Goal: Information Seeking & Learning: Learn about a topic

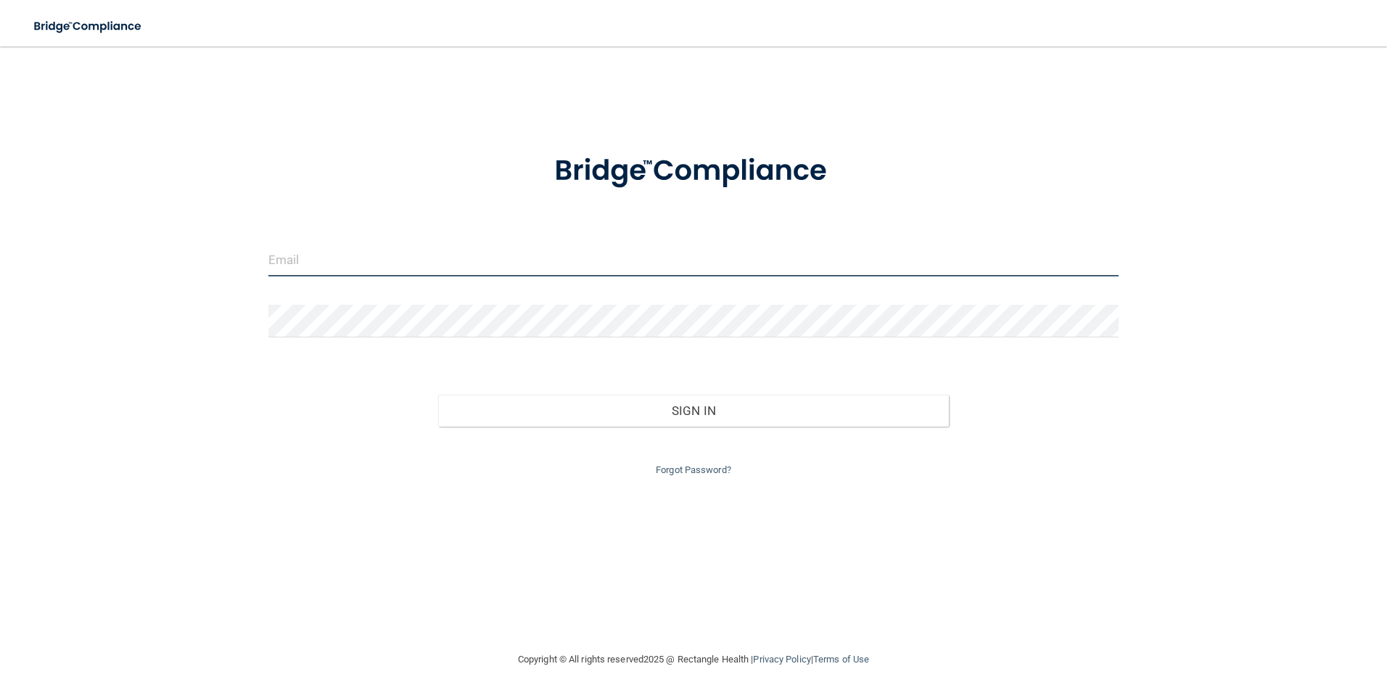
type input "[EMAIL_ADDRESS][DOMAIN_NAME]"
click at [24, 242] on main "[EMAIL_ADDRESS][DOMAIN_NAME] Invalid email/password. You don't have permission …" at bounding box center [693, 371] width 1387 height 651
click at [128, 286] on div "Email is required Invalid email/password. You don't have permission to access t…" at bounding box center [693, 348] width 1329 height 575
click at [318, 260] on input "email" at bounding box center [693, 260] width 851 height 33
type input "[EMAIL_ADDRESS][DOMAIN_NAME]"
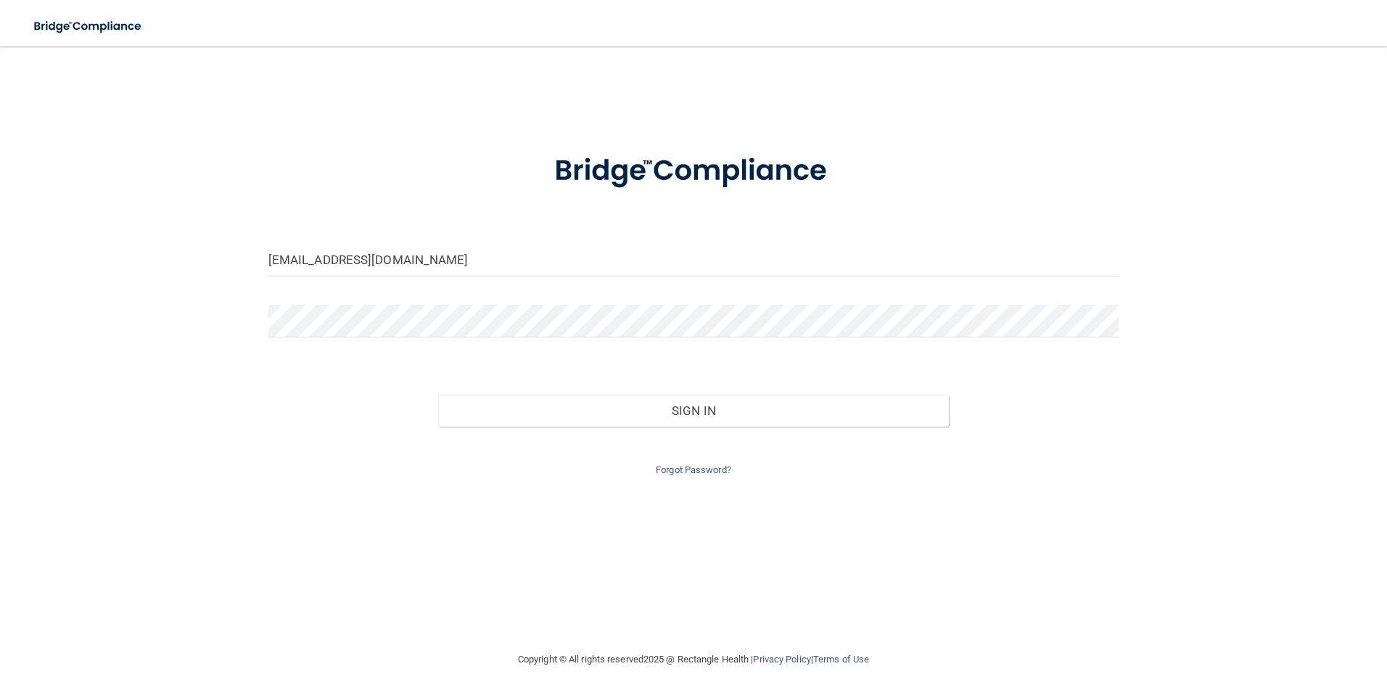
click at [549, 524] on div "[EMAIL_ADDRESS][DOMAIN_NAME] Invalid email/password. You don't have permission …" at bounding box center [693, 348] width 1329 height 575
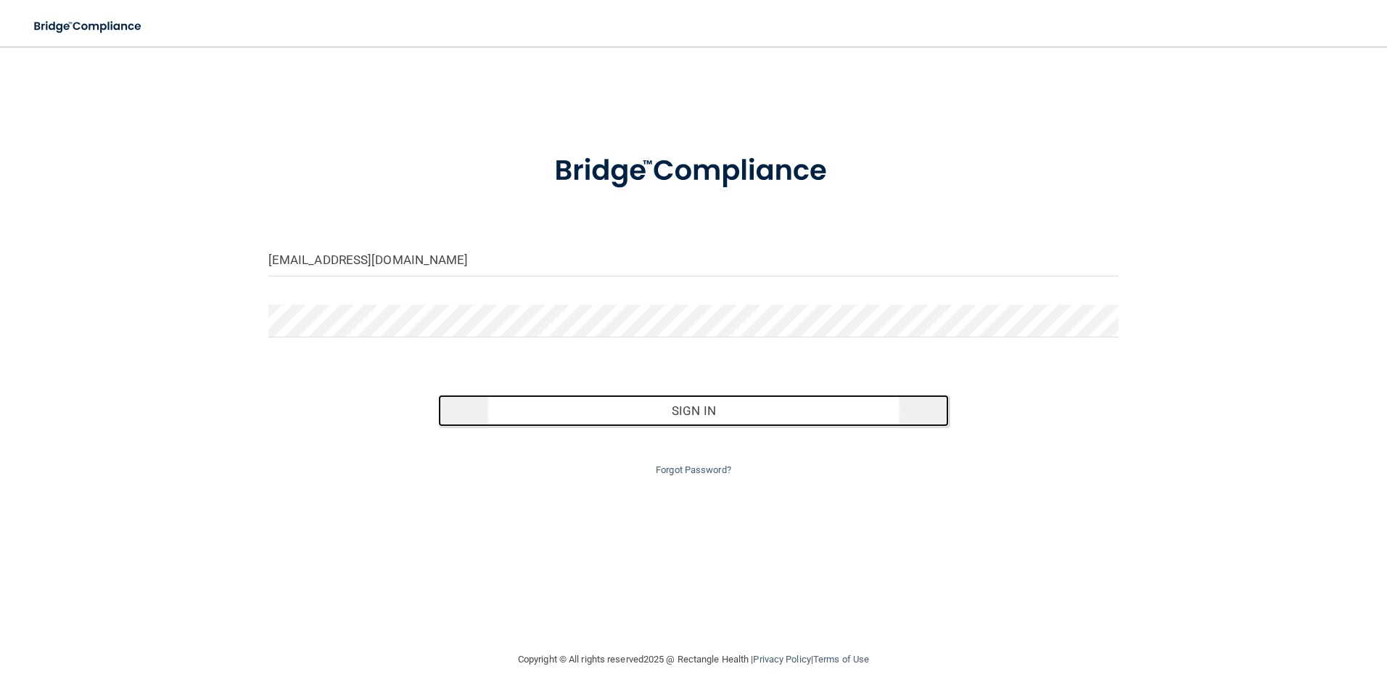
click at [606, 413] on button "Sign In" at bounding box center [693, 411] width 511 height 32
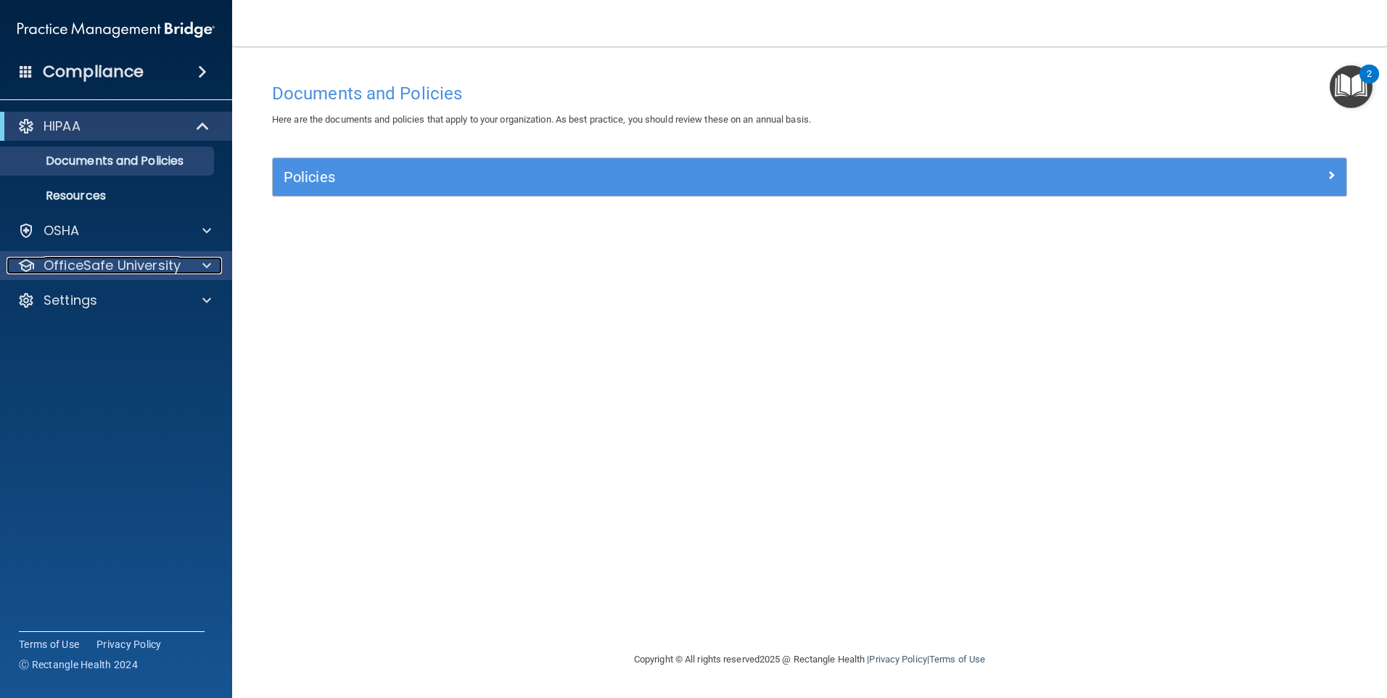
click at [190, 257] on div at bounding box center [204, 265] width 36 height 17
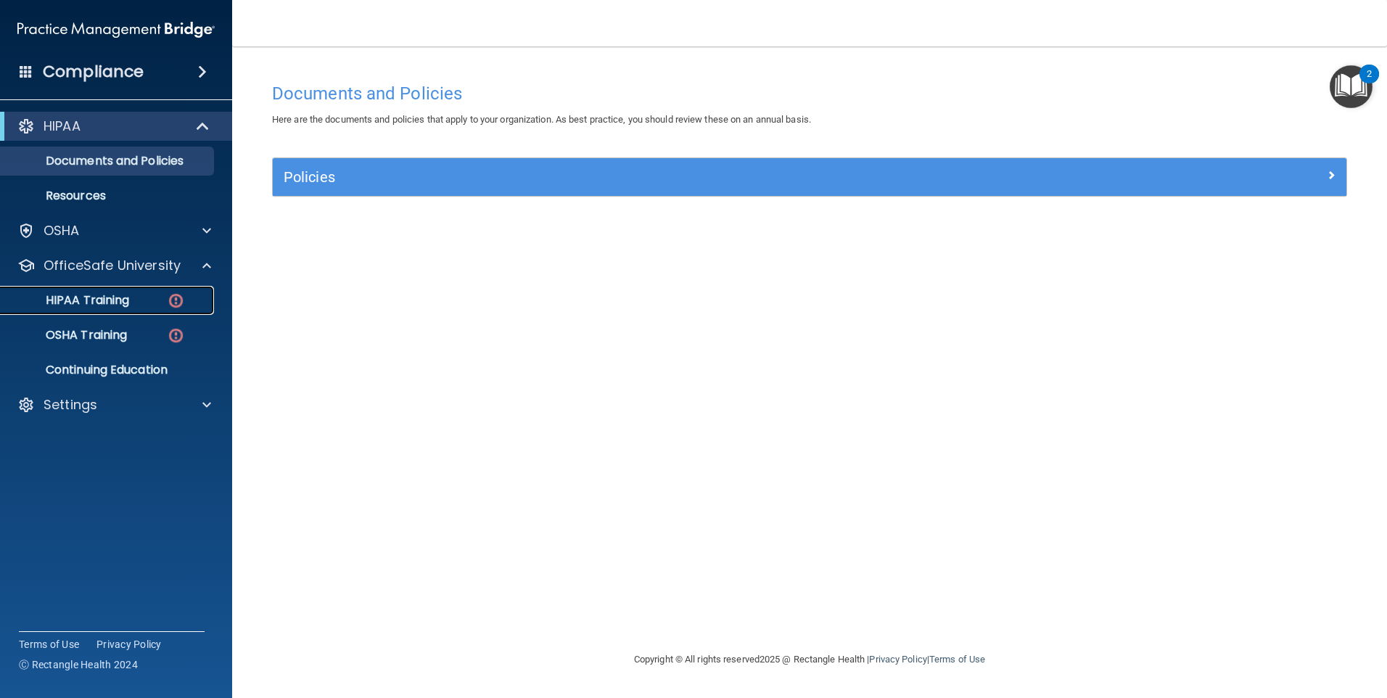
click at [145, 302] on div "HIPAA Training" at bounding box center [108, 300] width 198 height 15
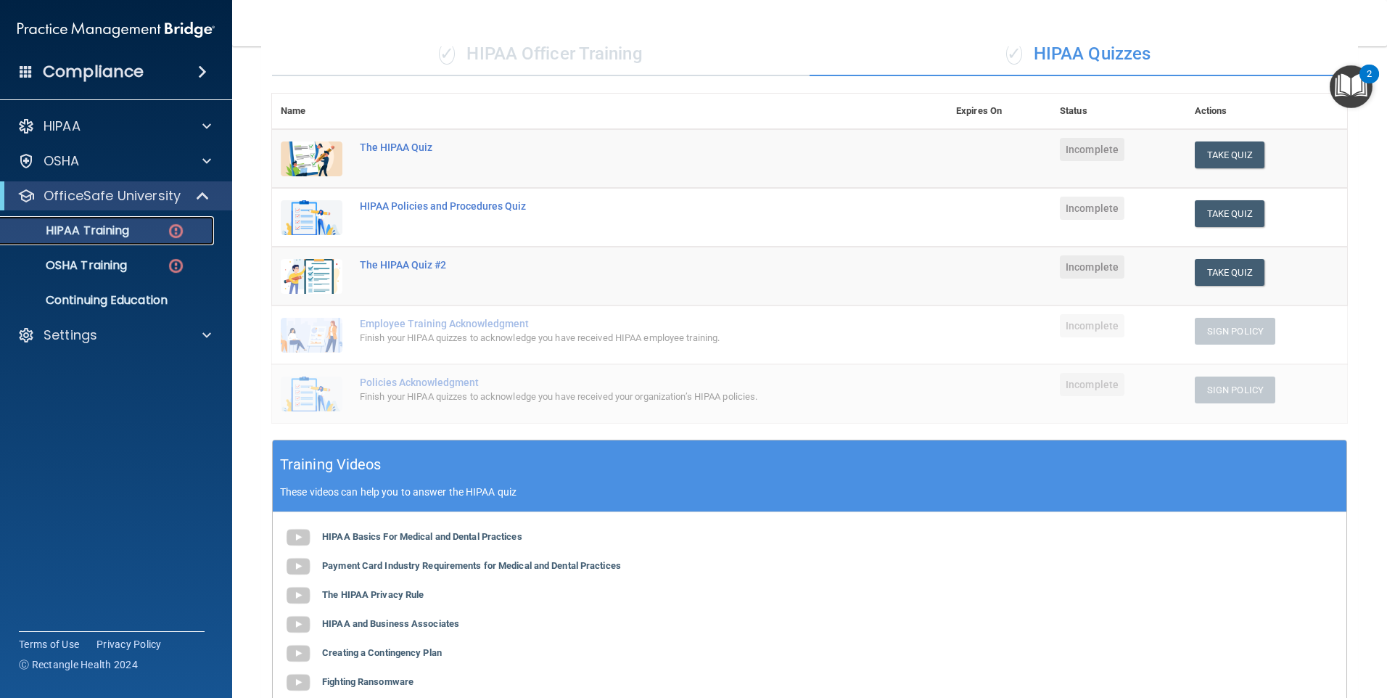
scroll to position [101, 0]
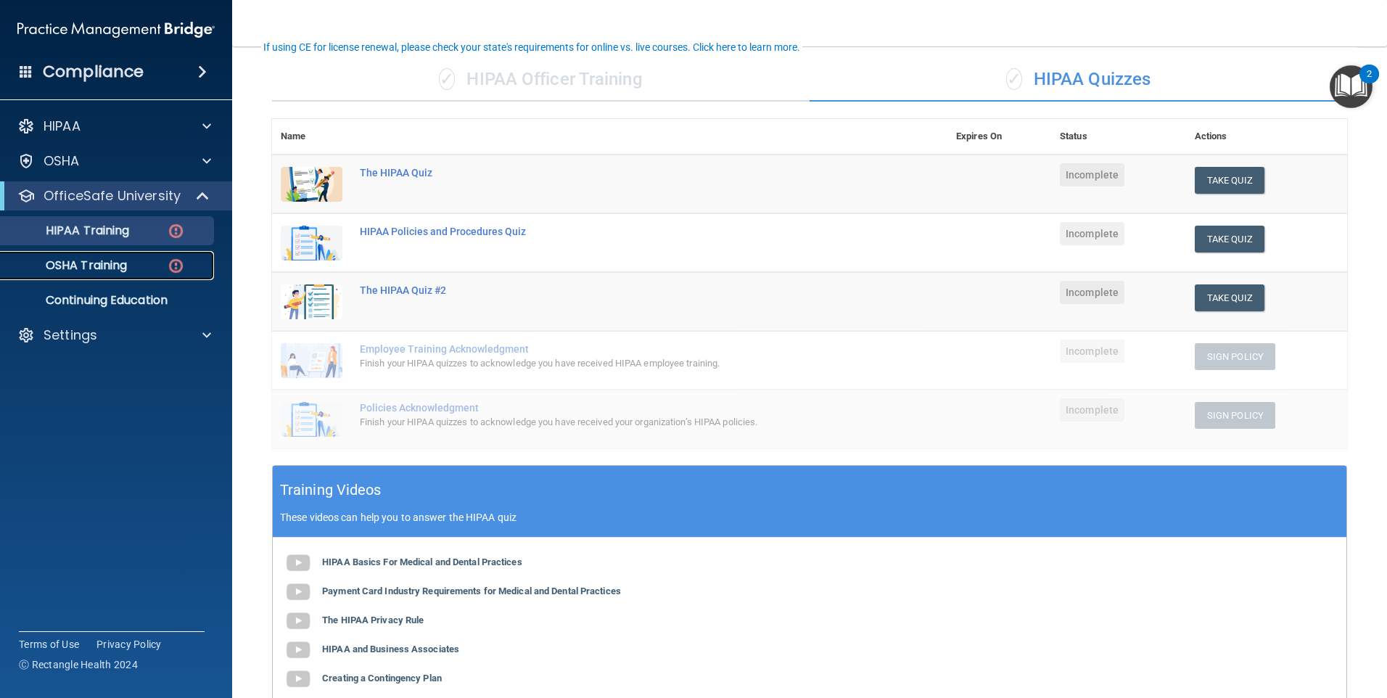
click at [70, 266] on p "OSHA Training" at bounding box center [67, 265] width 117 height 15
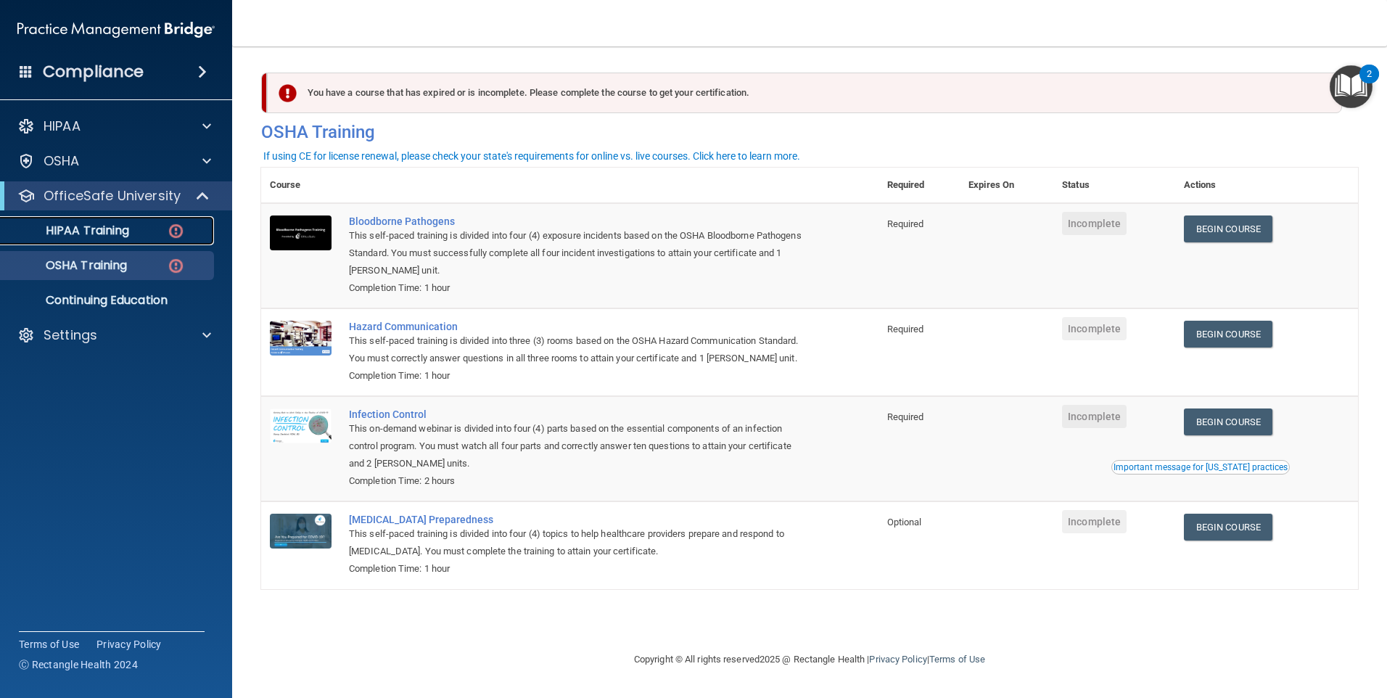
click at [161, 232] on div "HIPAA Training" at bounding box center [108, 230] width 198 height 15
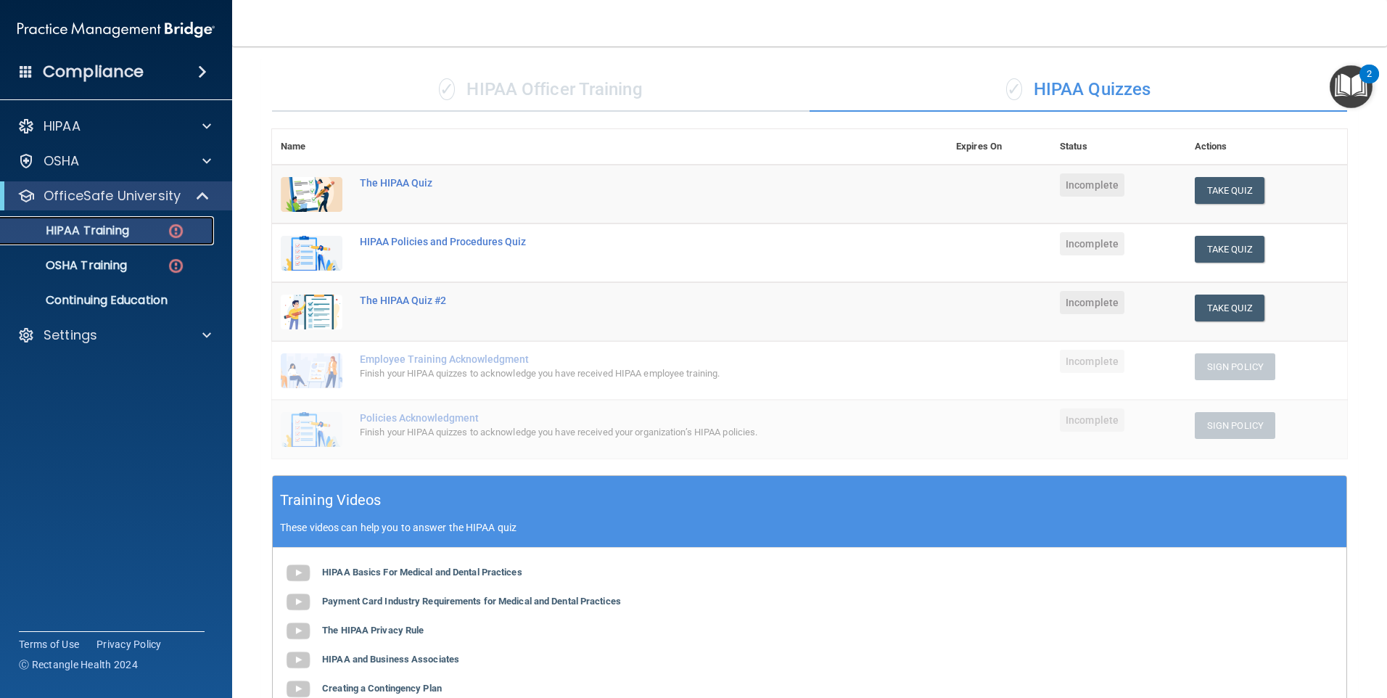
scroll to position [218, 0]
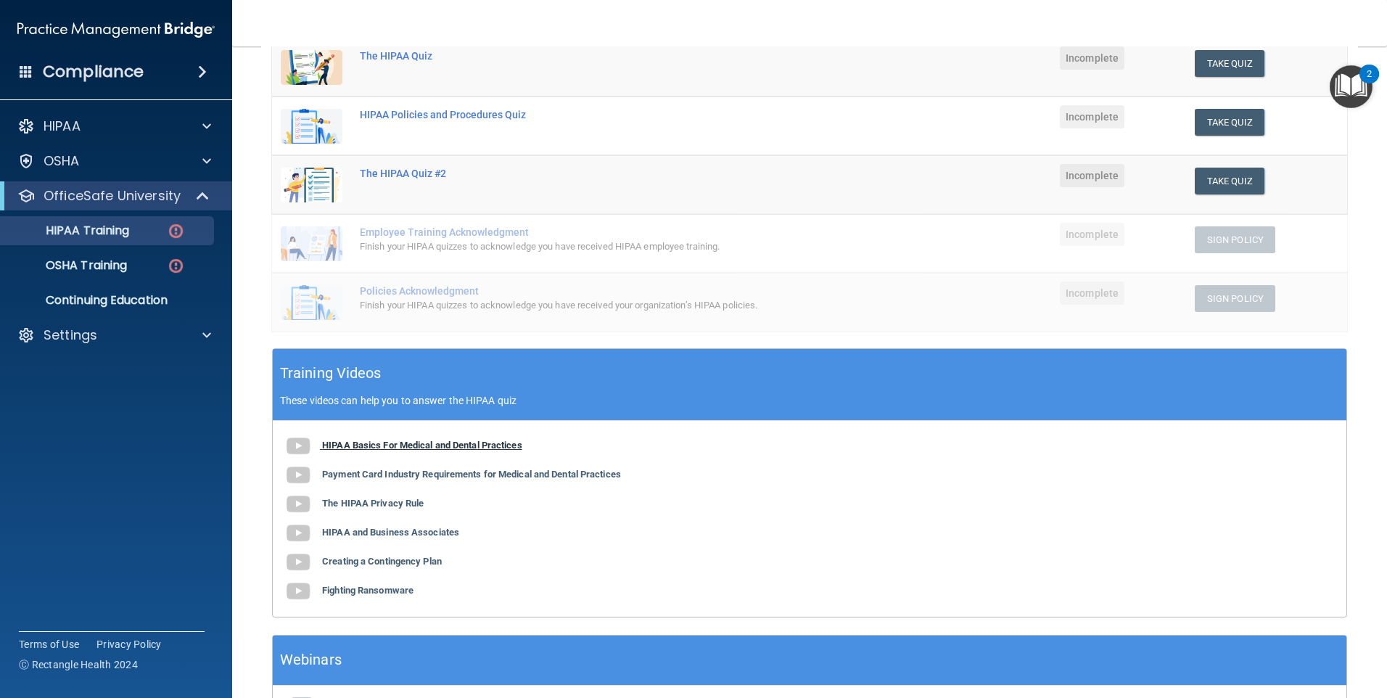
click at [488, 445] on b "HIPAA Basics For Medical and Dental Practices" at bounding box center [422, 445] width 200 height 11
click at [1212, 67] on button "Take Quiz" at bounding box center [1230, 63] width 70 height 27
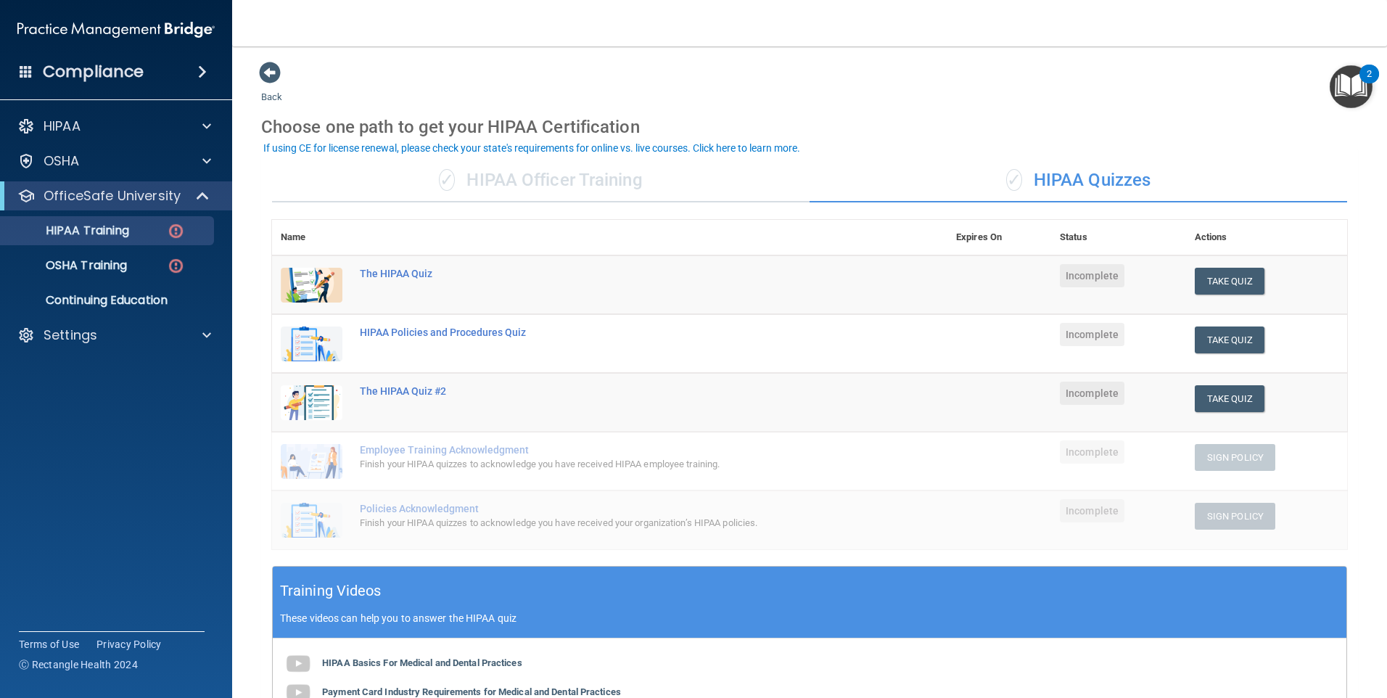
click at [1366, 91] on div "2" at bounding box center [1368, 83] width 5 height 19
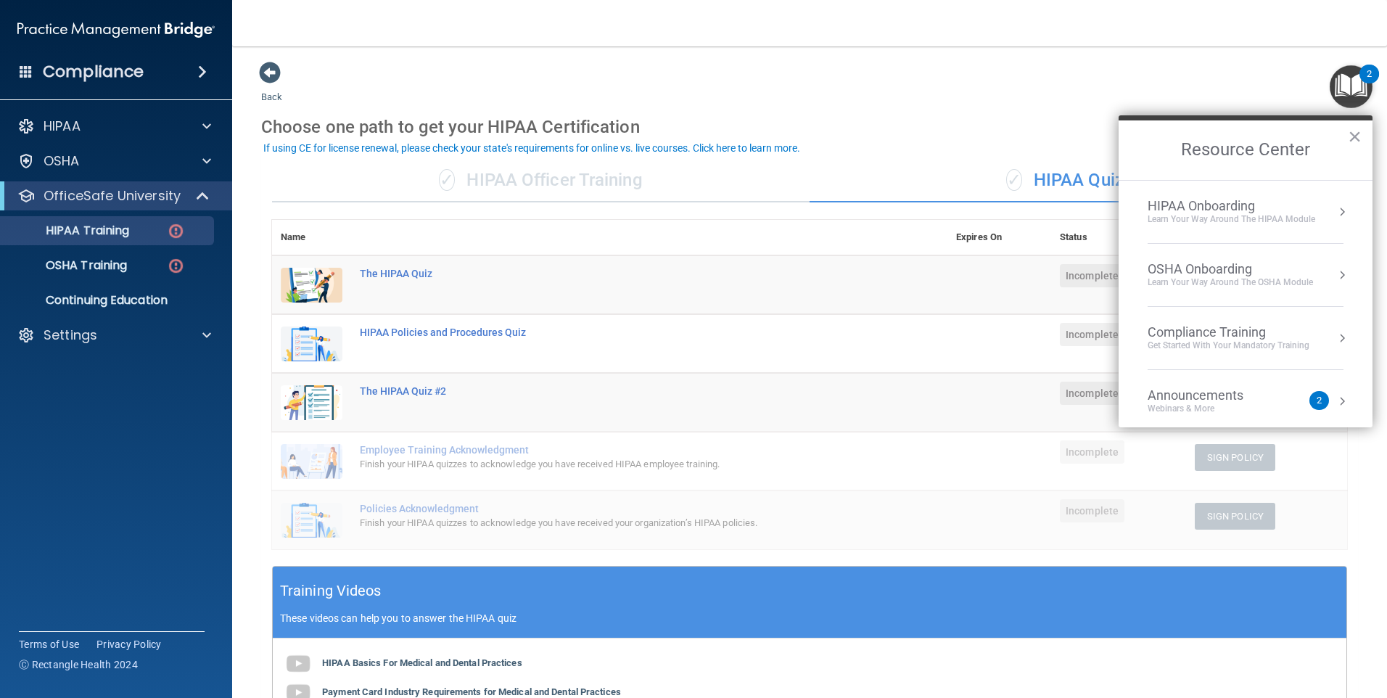
click at [1034, 114] on div "Choose one path to get your HIPAA Certification" at bounding box center [809, 127] width 1097 height 42
click at [1094, 448] on span "Incomplete" at bounding box center [1092, 451] width 65 height 23
click at [1353, 140] on button "×" at bounding box center [1355, 136] width 14 height 23
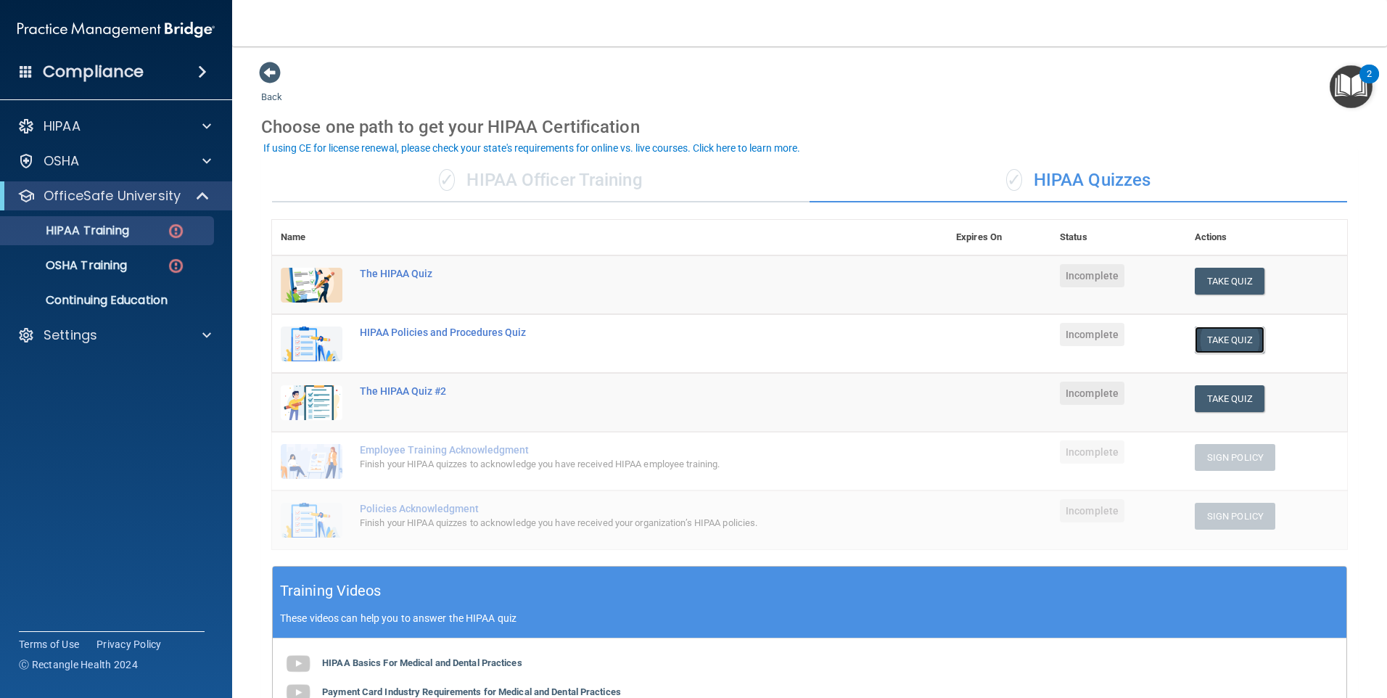
click at [1234, 350] on button "Take Quiz" at bounding box center [1230, 339] width 70 height 27
click at [1216, 401] on button "Take Quiz" at bounding box center [1230, 398] width 70 height 27
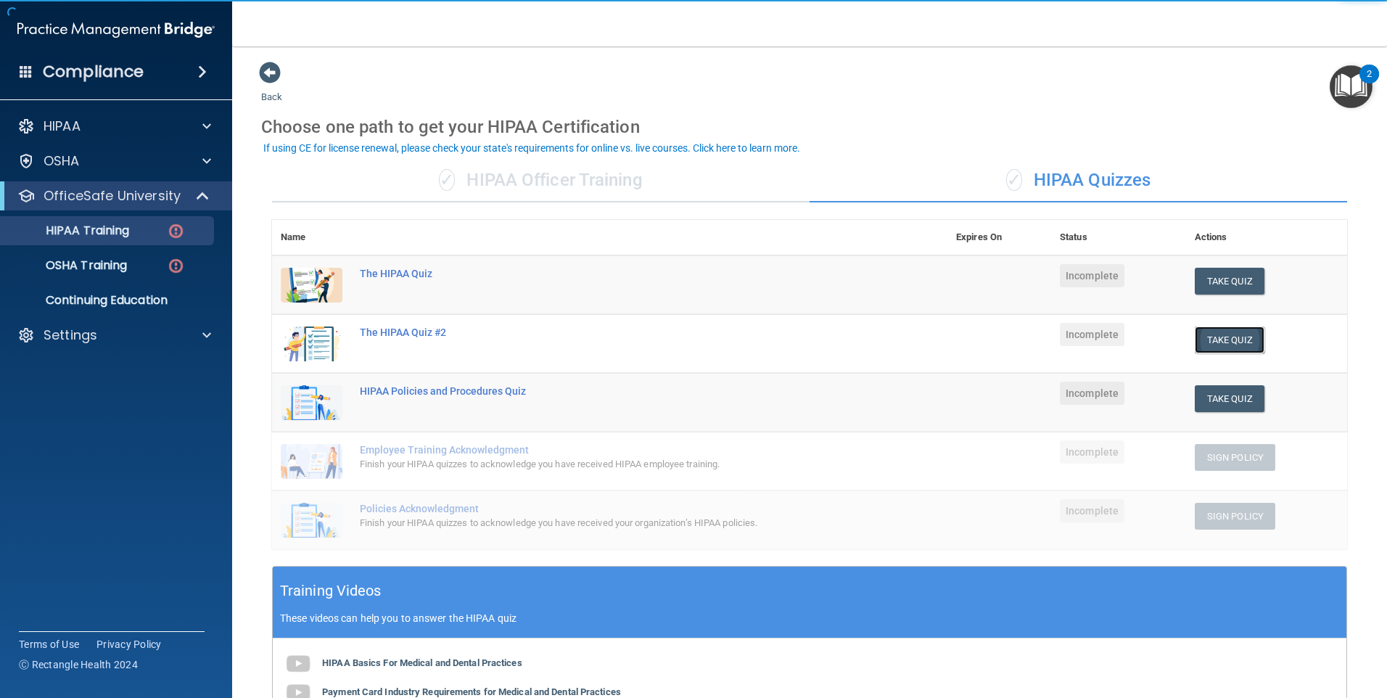
click at [1235, 347] on button "Take Quiz" at bounding box center [1230, 339] width 70 height 27
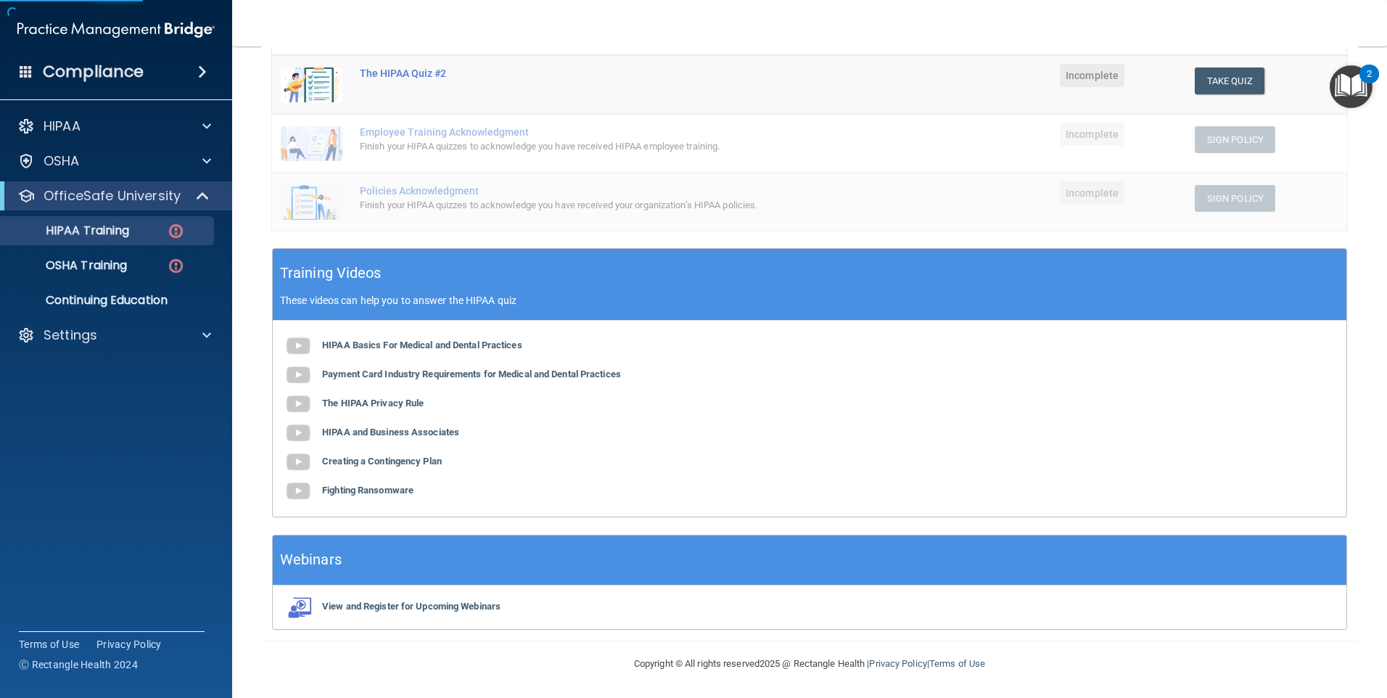
scroll to position [318, 0]
click at [477, 378] on b "Payment Card Industry Requirements for Medical and Dental Practices" at bounding box center [471, 373] width 299 height 11
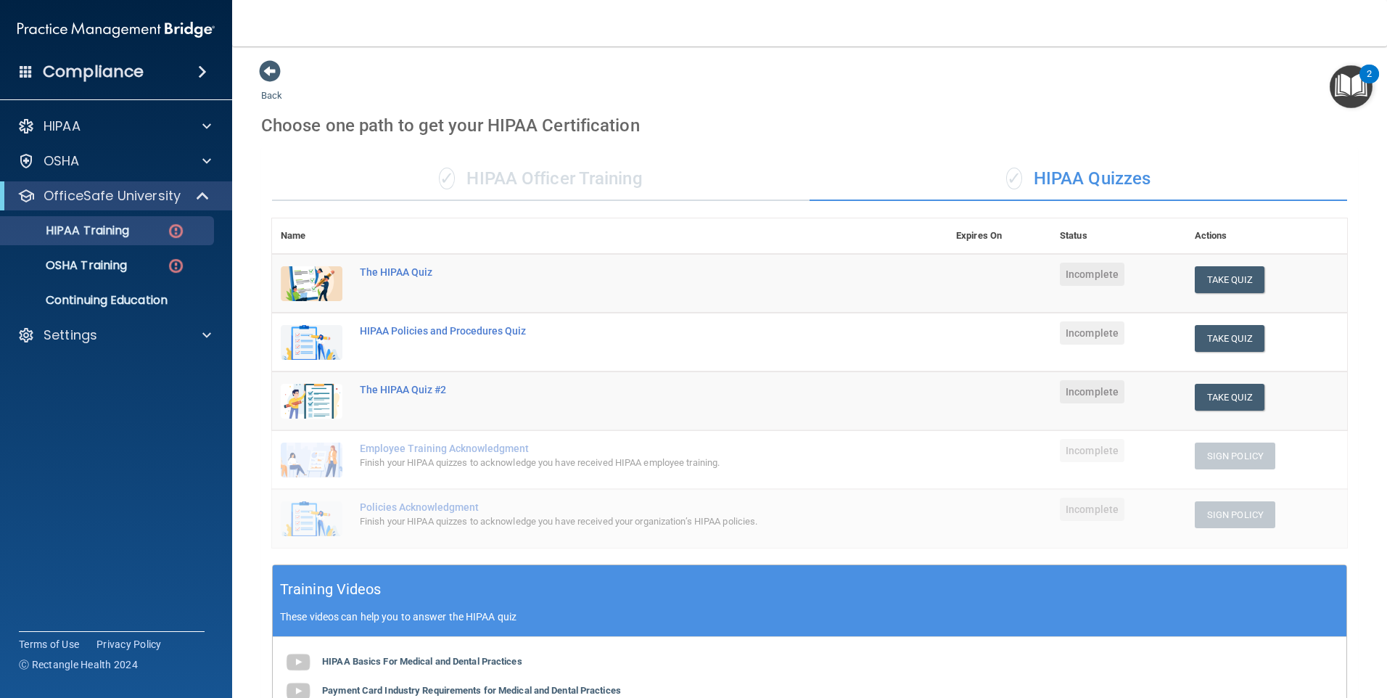
scroll to position [0, 0]
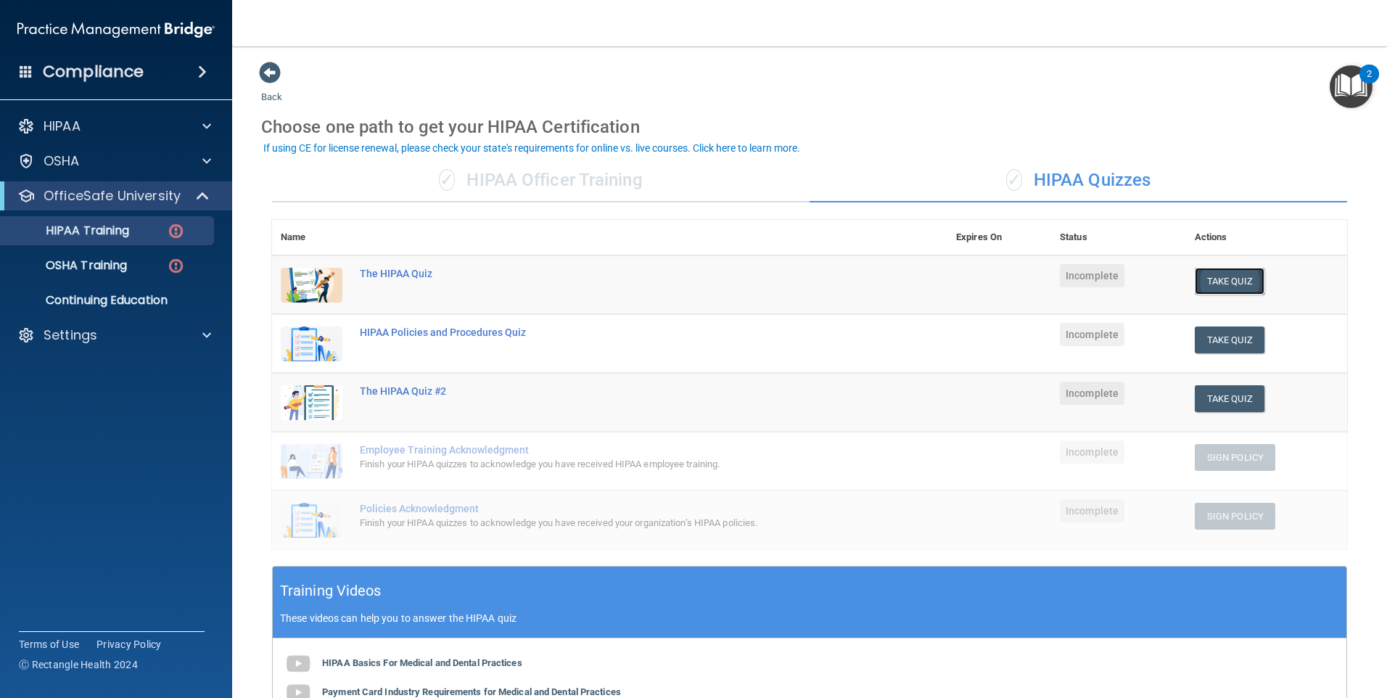
click at [1197, 276] on button "Take Quiz" at bounding box center [1230, 281] width 70 height 27
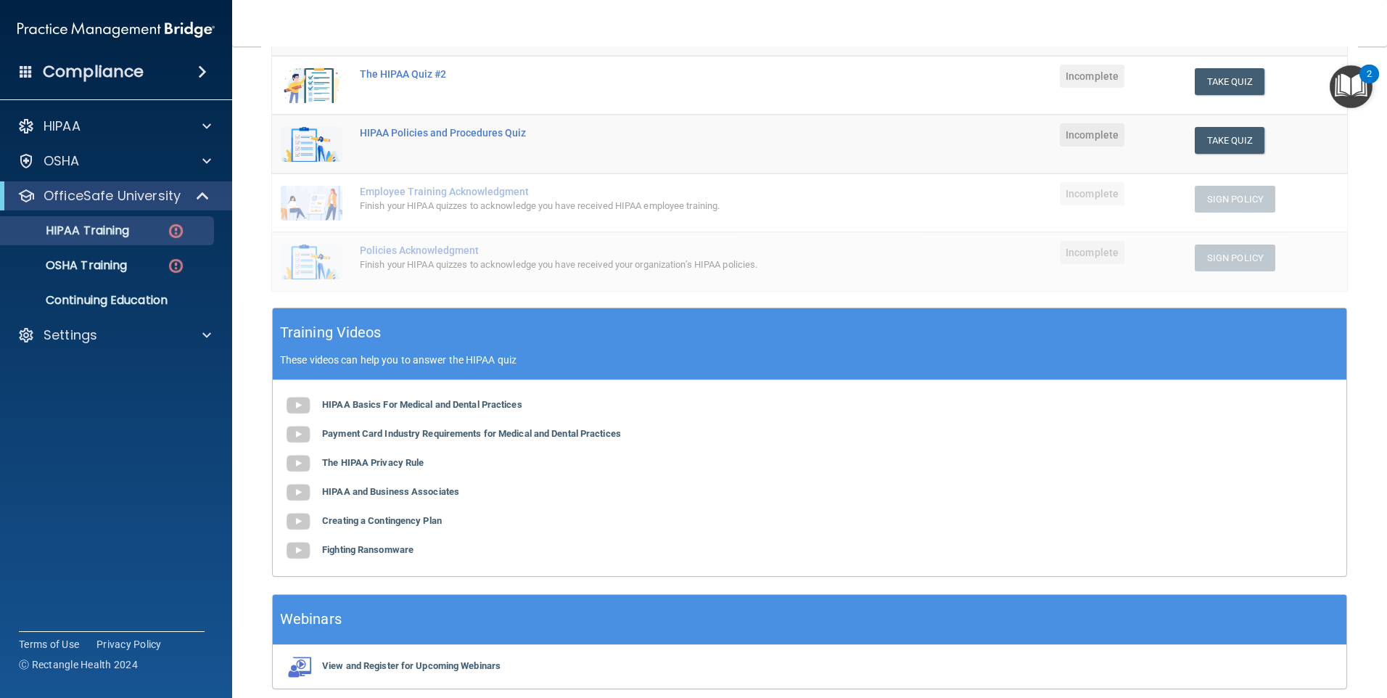
scroll to position [173, 0]
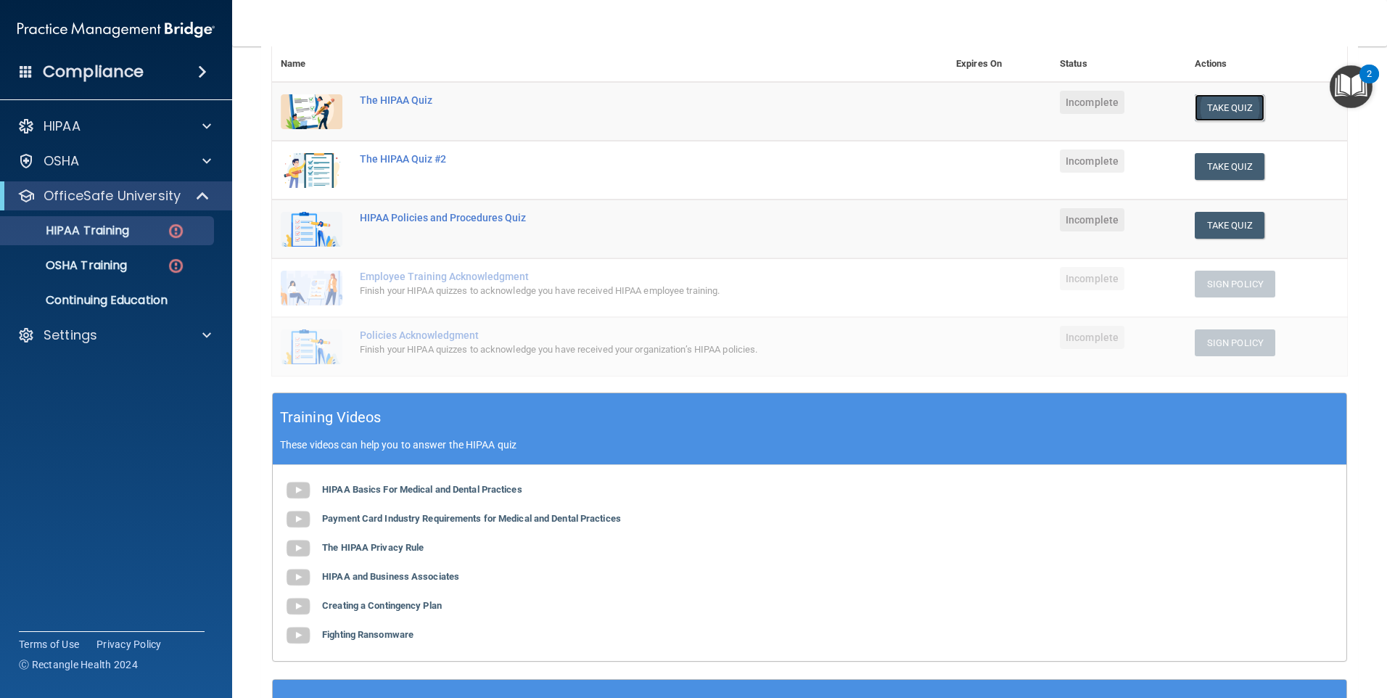
click at [1211, 106] on button "Take Quiz" at bounding box center [1230, 107] width 70 height 27
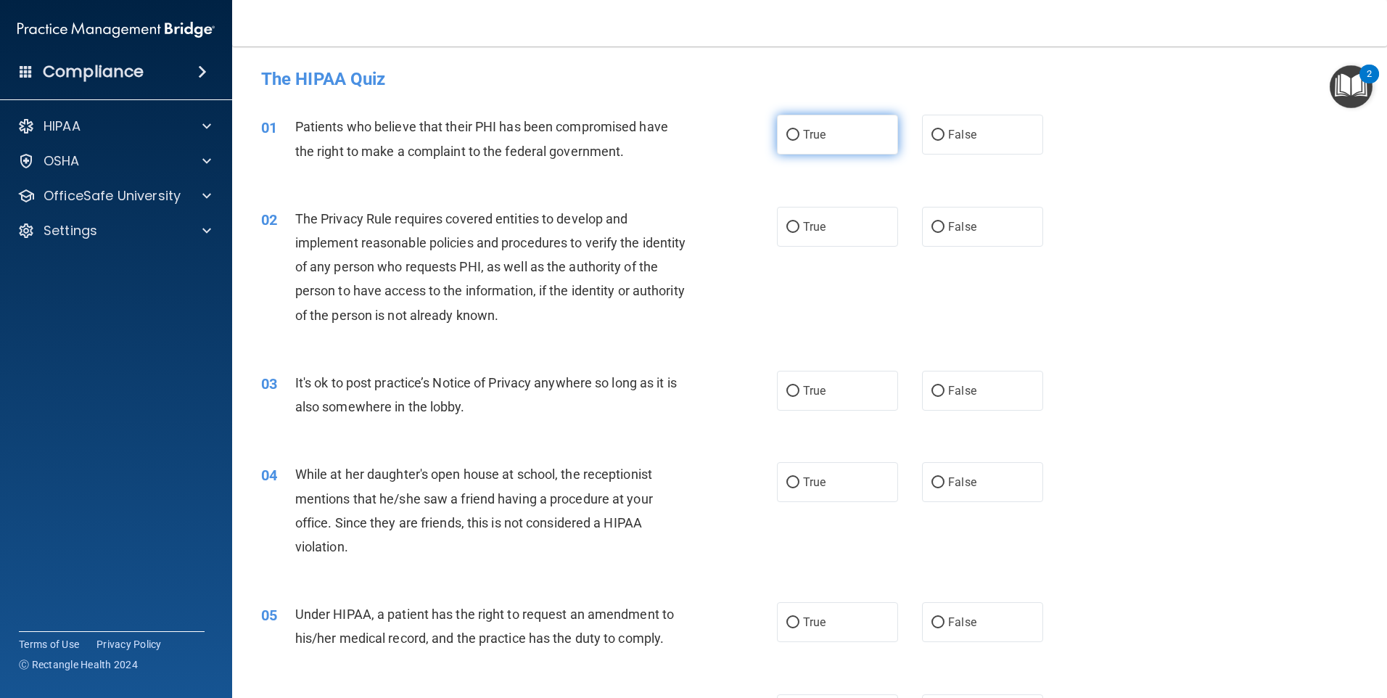
click at [815, 145] on label "True" at bounding box center [837, 135] width 121 height 40
click at [799, 141] on input "True" at bounding box center [792, 135] width 13 height 11
radio input "true"
click at [945, 495] on label "False" at bounding box center [982, 482] width 121 height 40
click at [944, 488] on input "False" at bounding box center [937, 482] width 13 height 11
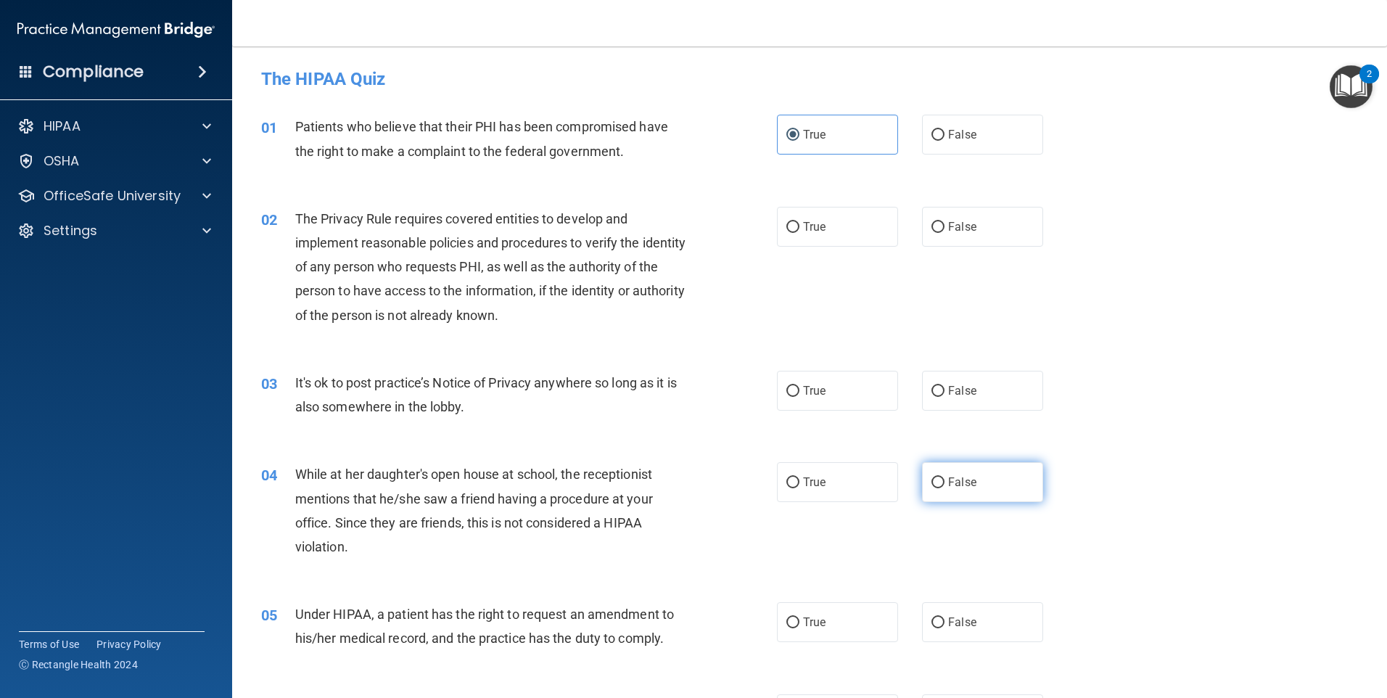
radio input "true"
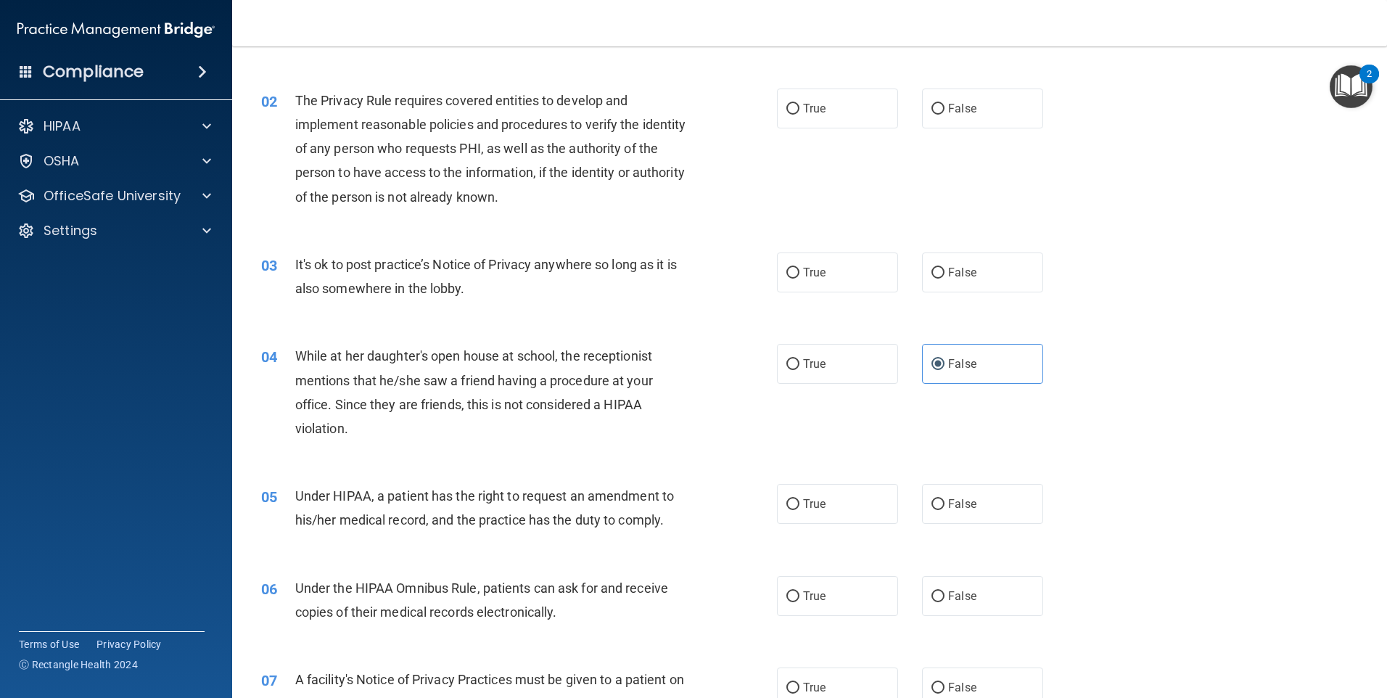
scroll to position [218, 0]
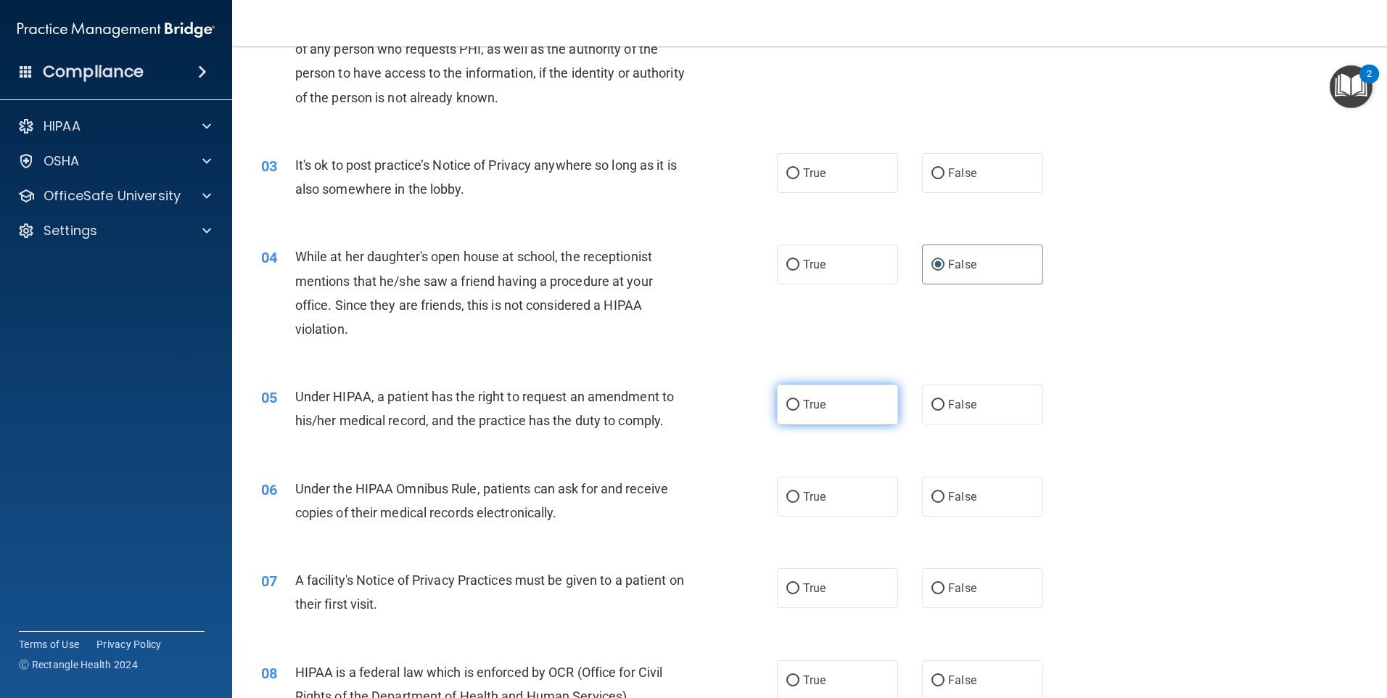
click at [820, 401] on span "True" at bounding box center [814, 404] width 22 height 14
click at [799, 401] on input "True" at bounding box center [792, 405] width 13 height 11
radio input "true"
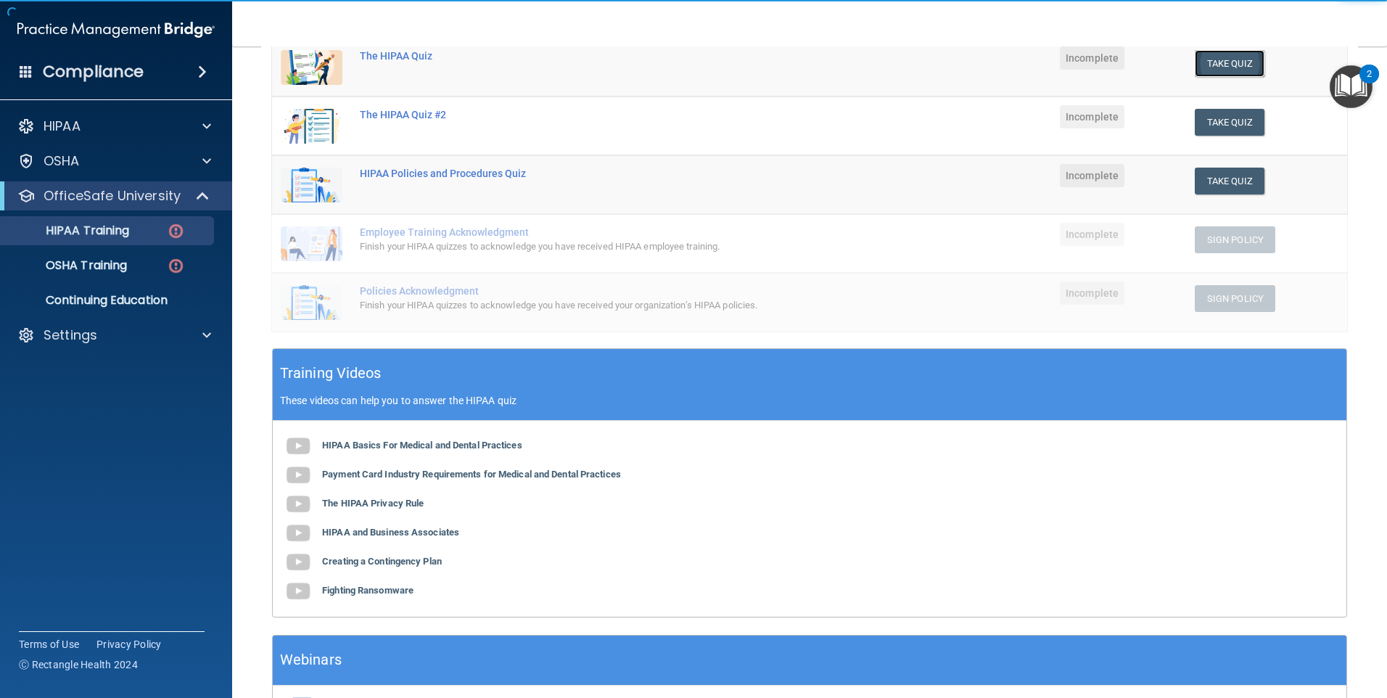
click at [1207, 70] on button "Take Quiz" at bounding box center [1230, 63] width 70 height 27
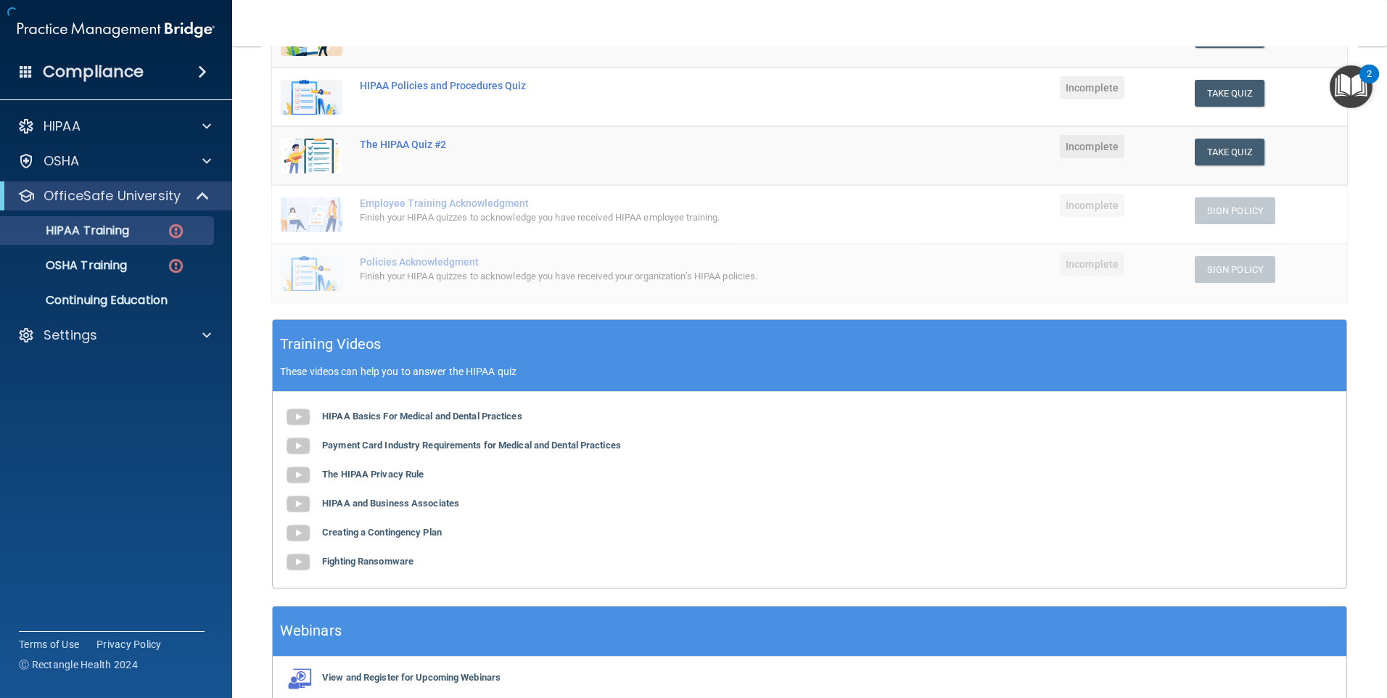
scroll to position [318, 0]
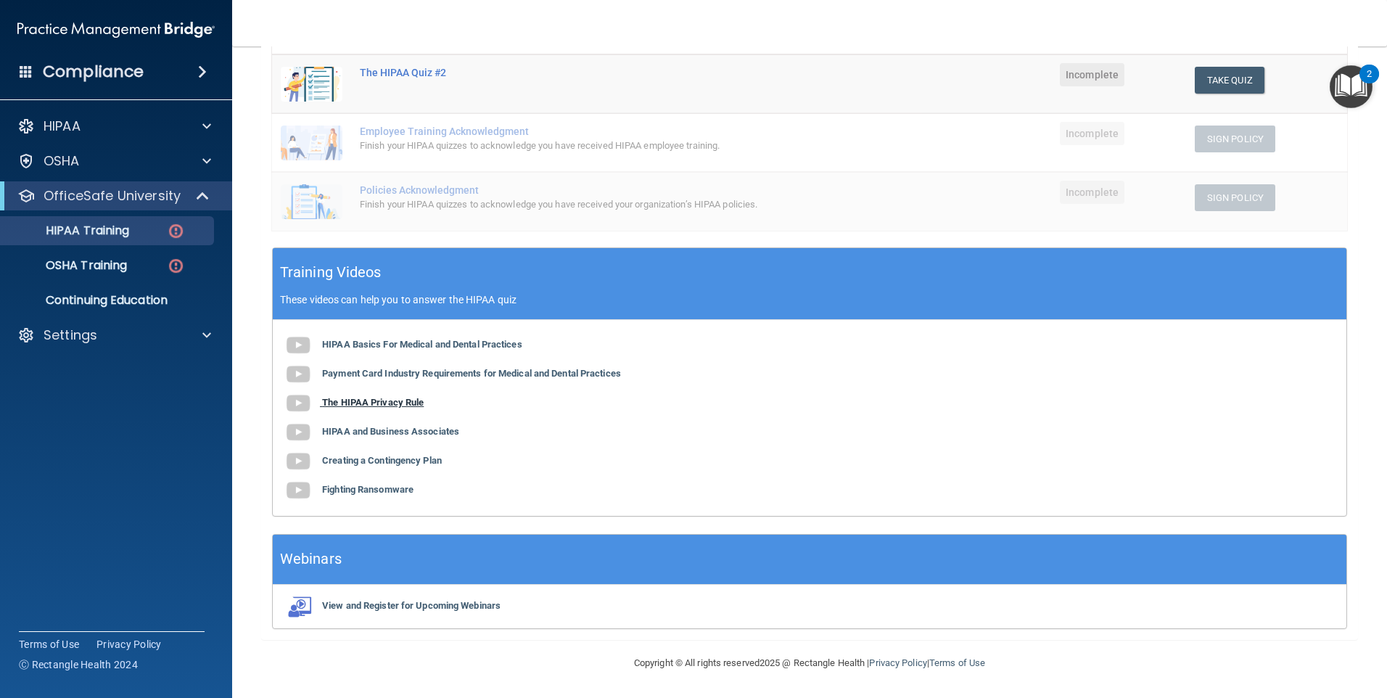
click at [397, 405] on b "The HIPAA Privacy Rule" at bounding box center [373, 402] width 102 height 11
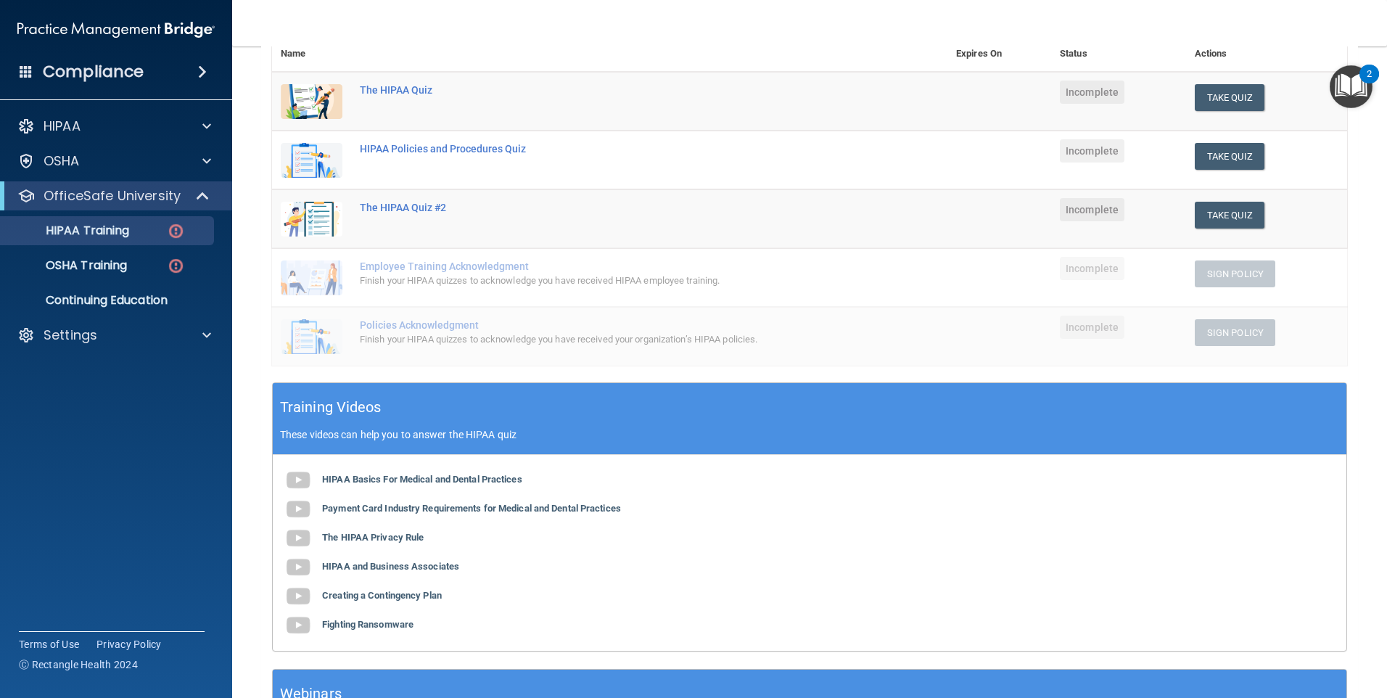
scroll to position [173, 0]
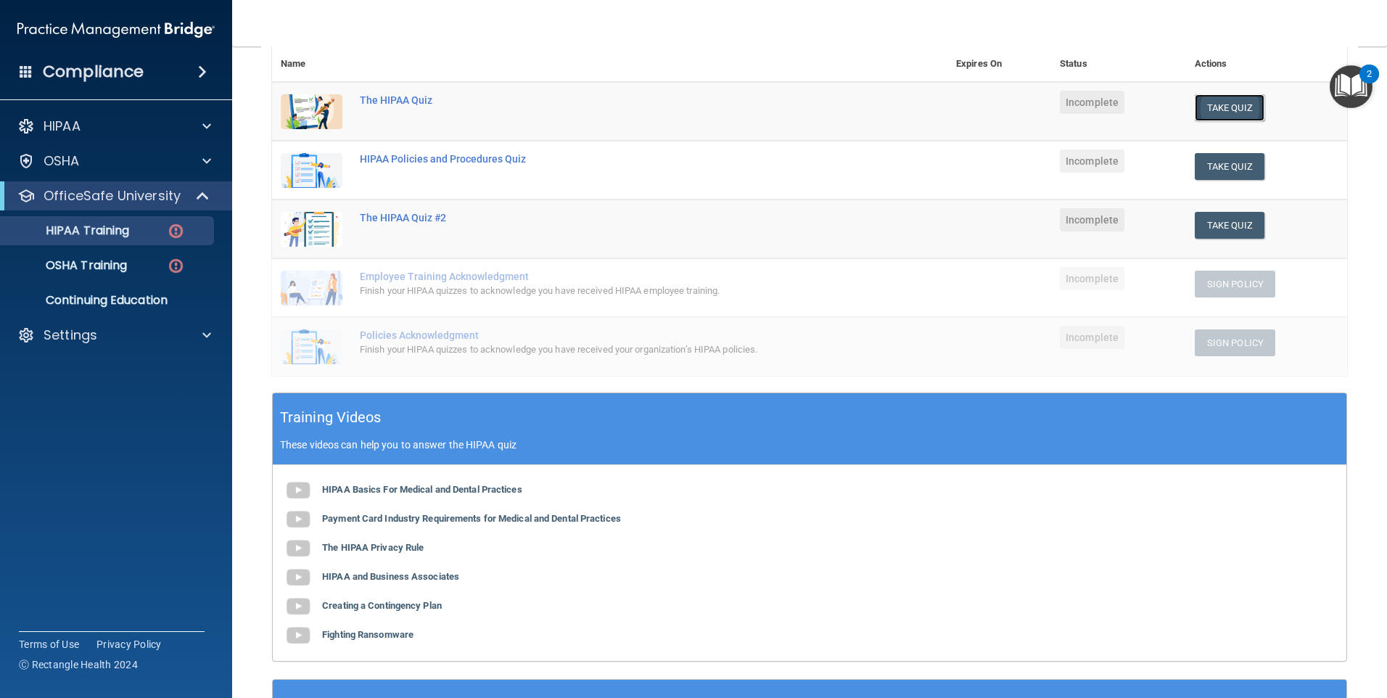
click at [1235, 102] on button "Take Quiz" at bounding box center [1230, 107] width 70 height 27
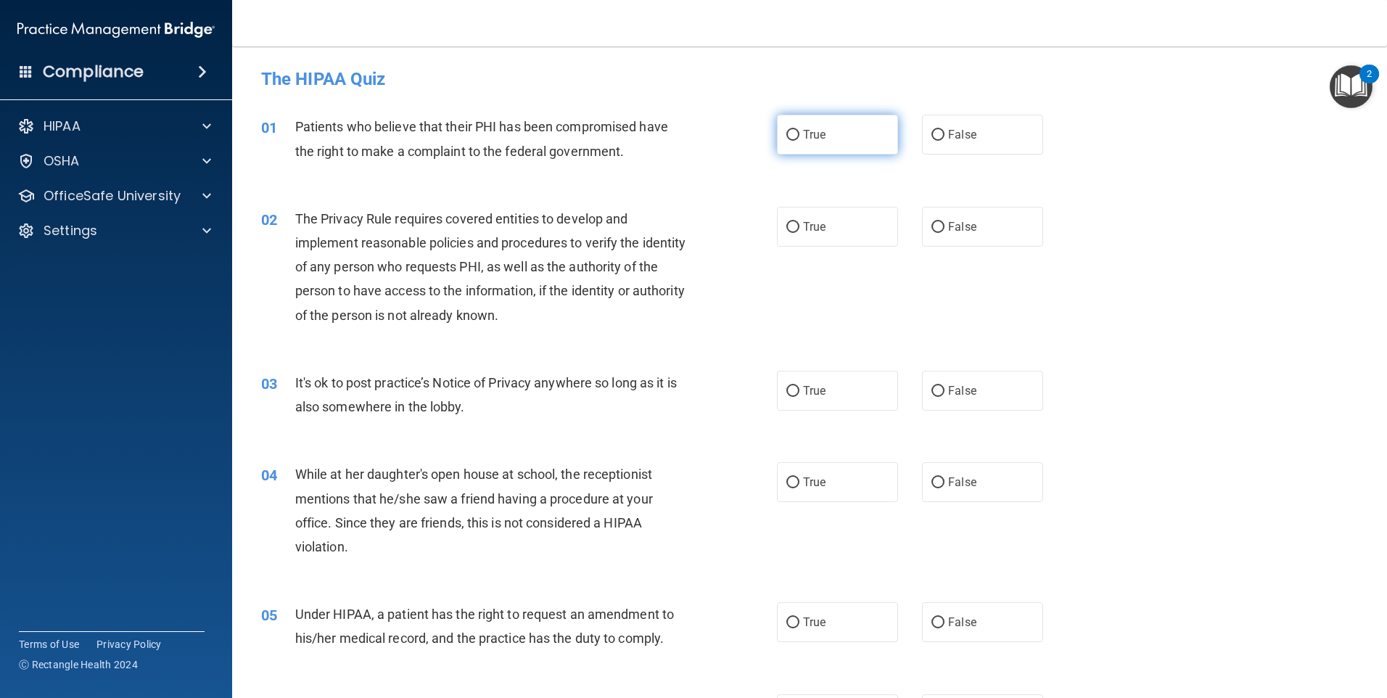
click at [803, 133] on span "True" at bounding box center [814, 135] width 22 height 14
click at [799, 133] on input "True" at bounding box center [792, 135] width 13 height 11
radio input "true"
click at [816, 403] on label "True" at bounding box center [837, 391] width 121 height 40
click at [799, 397] on input "True" at bounding box center [792, 391] width 13 height 11
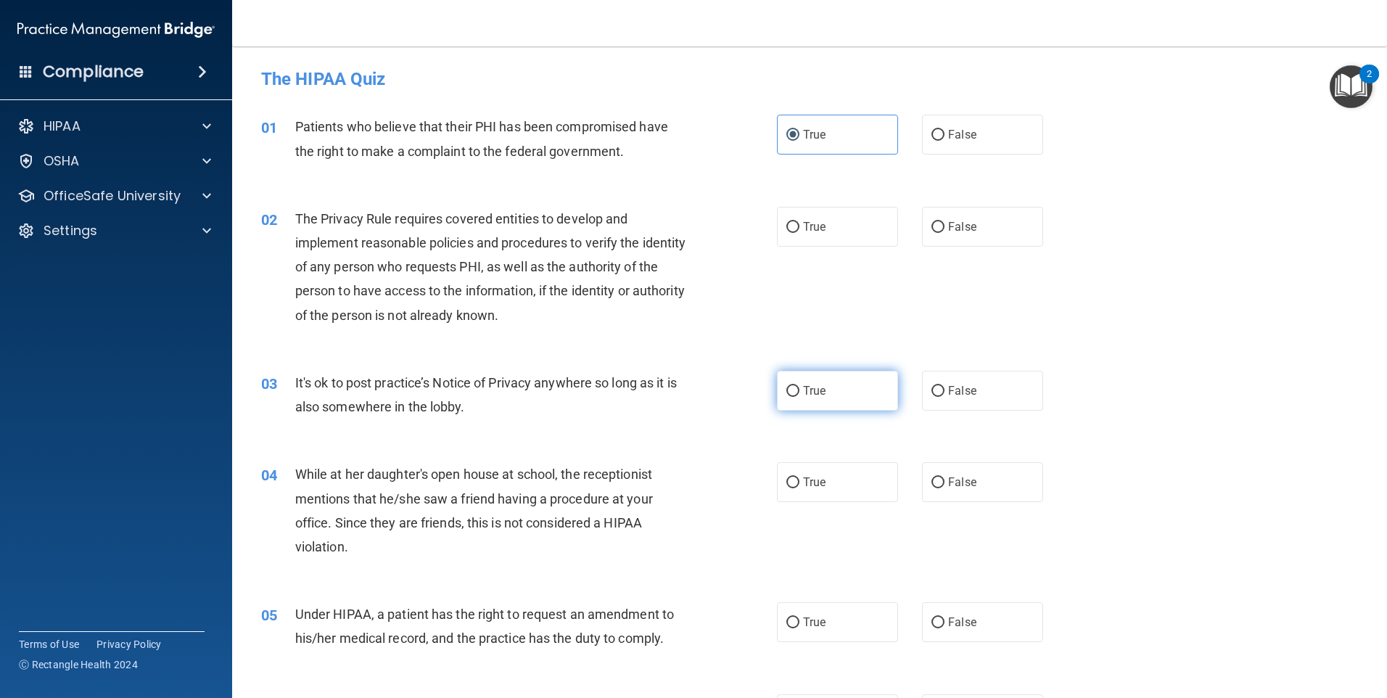
radio input "true"
click at [809, 242] on label "True" at bounding box center [837, 227] width 121 height 40
click at [799, 233] on input "True" at bounding box center [792, 227] width 13 height 11
radio input "true"
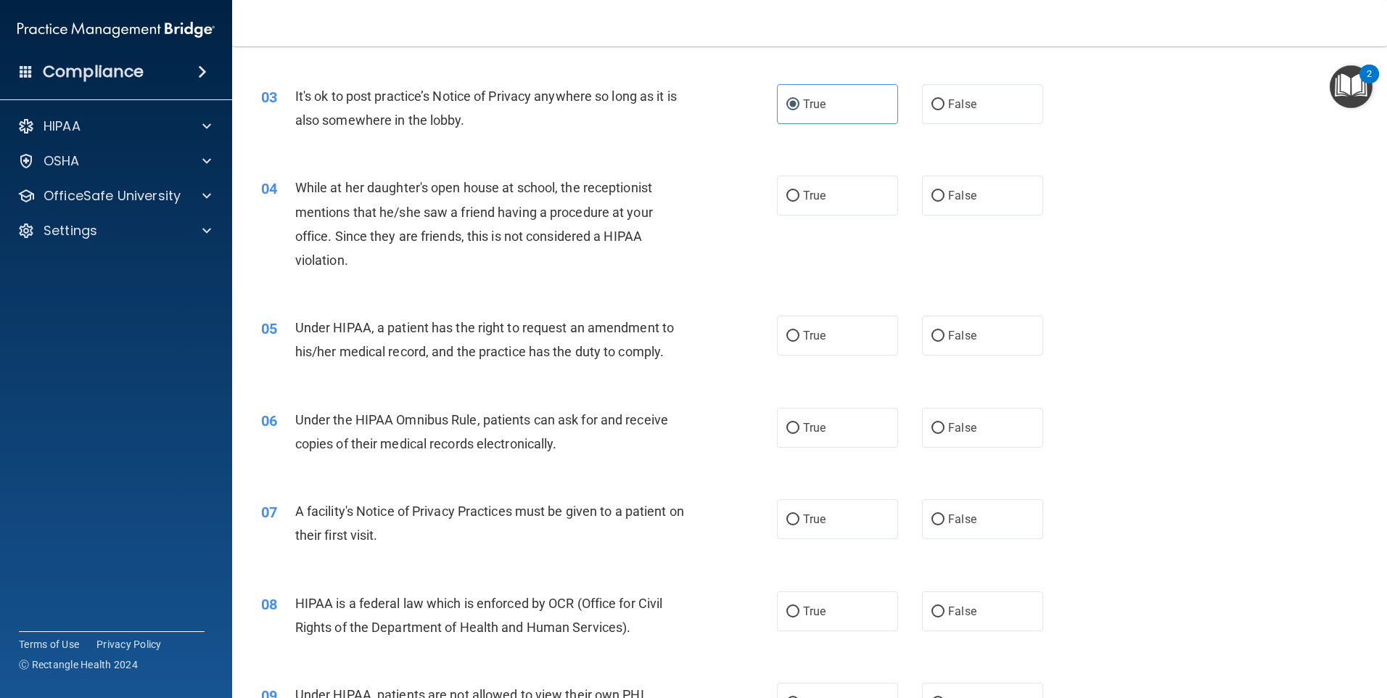
scroll to position [290, 0]
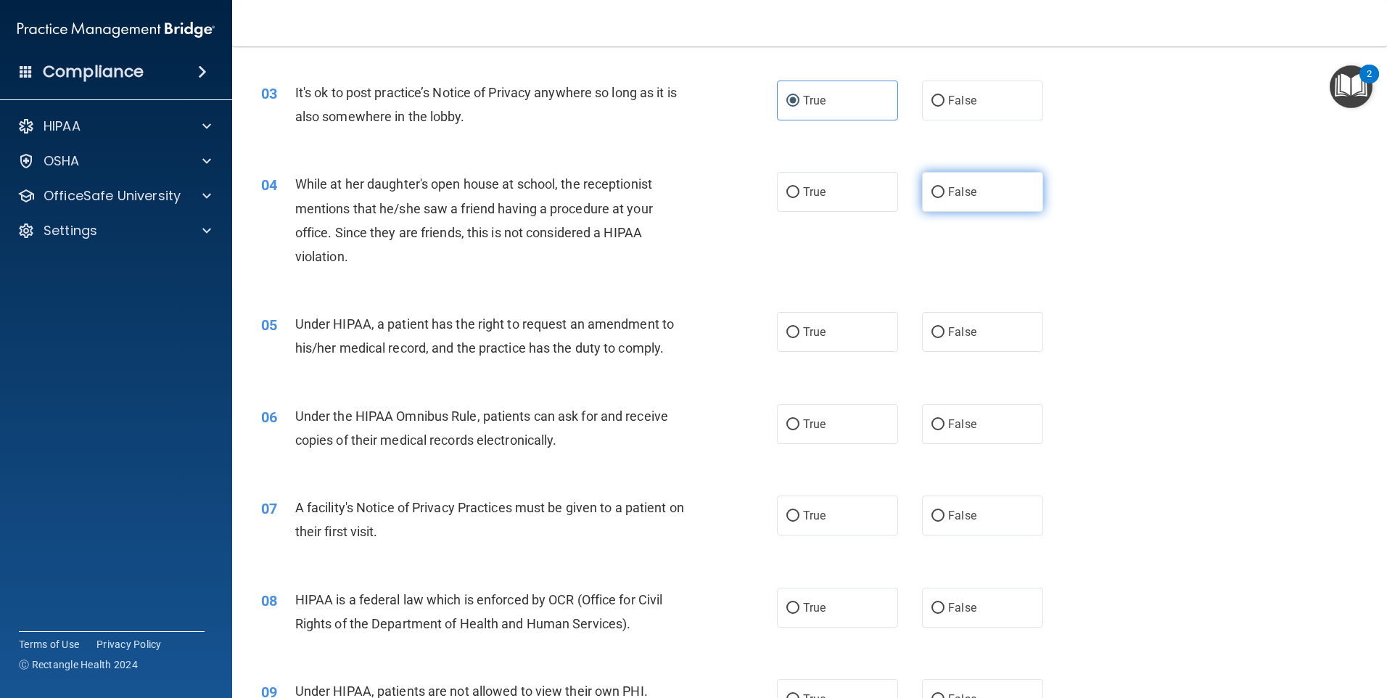
click at [960, 199] on label "False" at bounding box center [982, 192] width 121 height 40
click at [944, 198] on input "False" at bounding box center [937, 192] width 13 height 11
radio input "true"
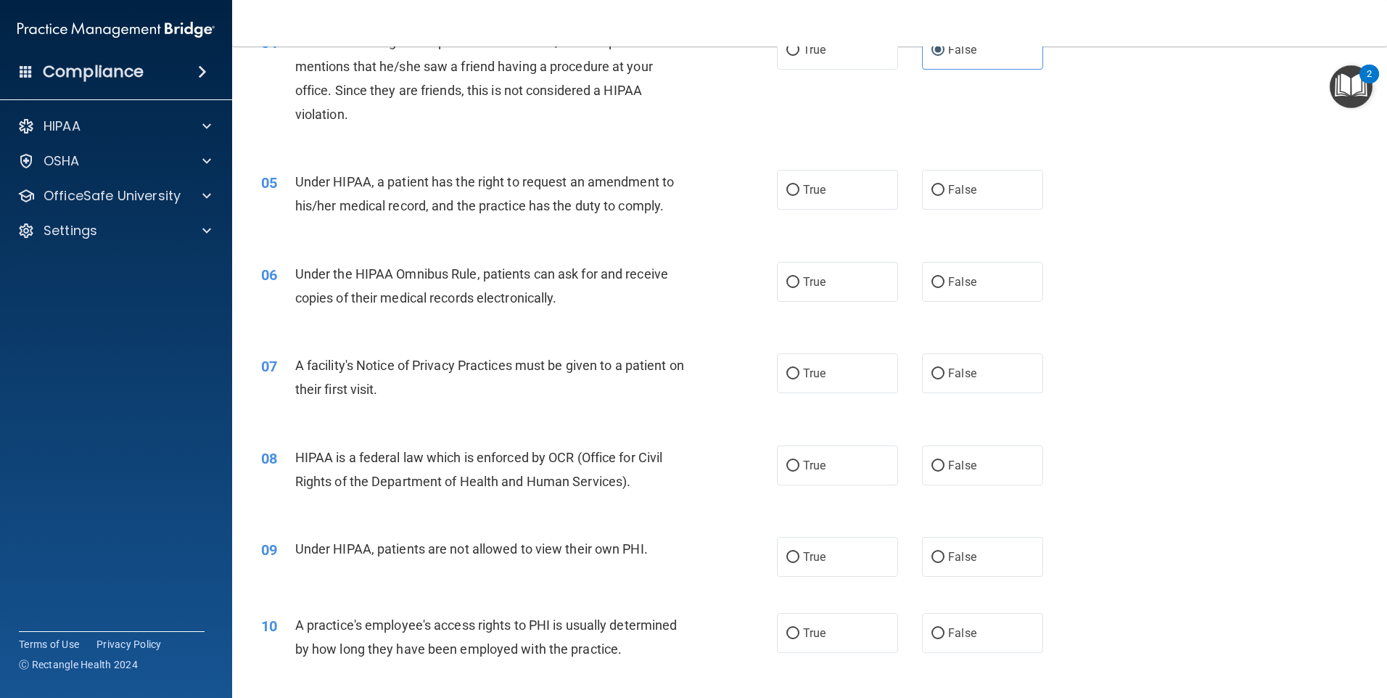
scroll to position [435, 0]
click at [807, 194] on label "True" at bounding box center [837, 187] width 121 height 40
click at [799, 193] on input "True" at bounding box center [792, 187] width 13 height 11
radio input "true"
click at [808, 288] on label "True" at bounding box center [837, 279] width 121 height 40
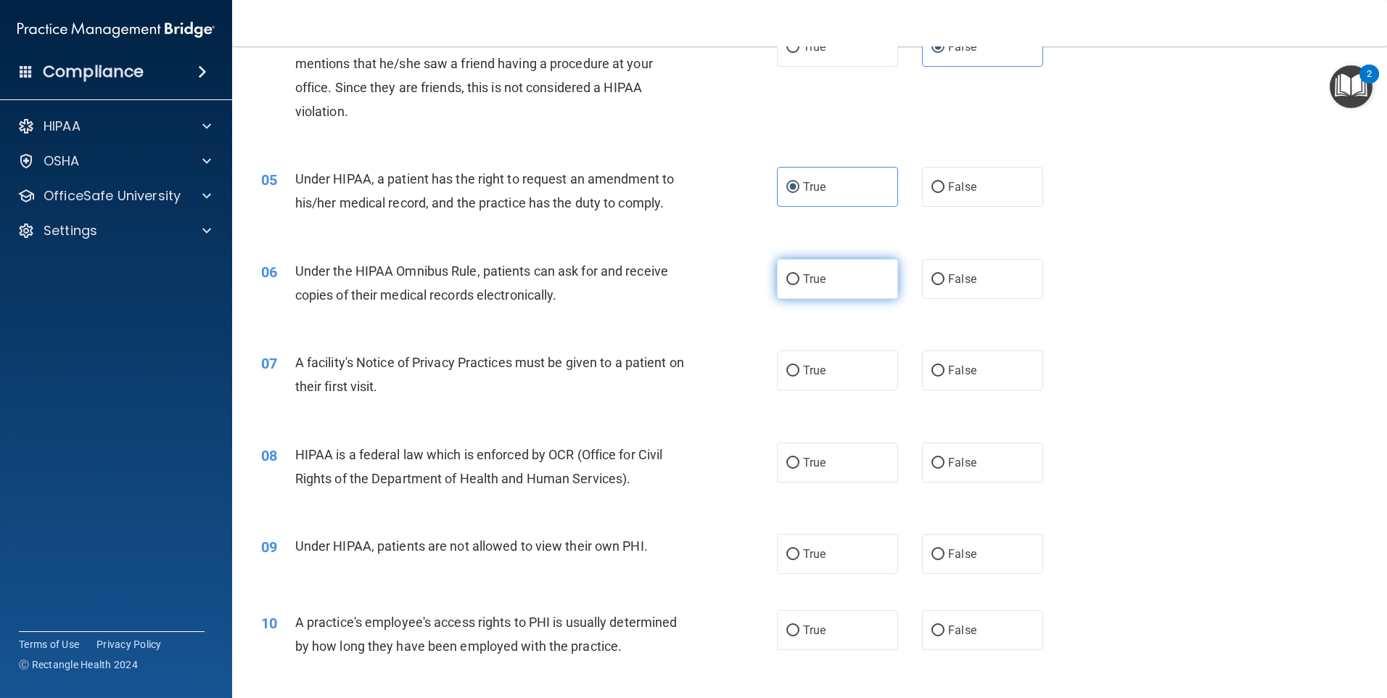
click at [799, 285] on input "True" at bounding box center [792, 279] width 13 height 11
radio input "true"
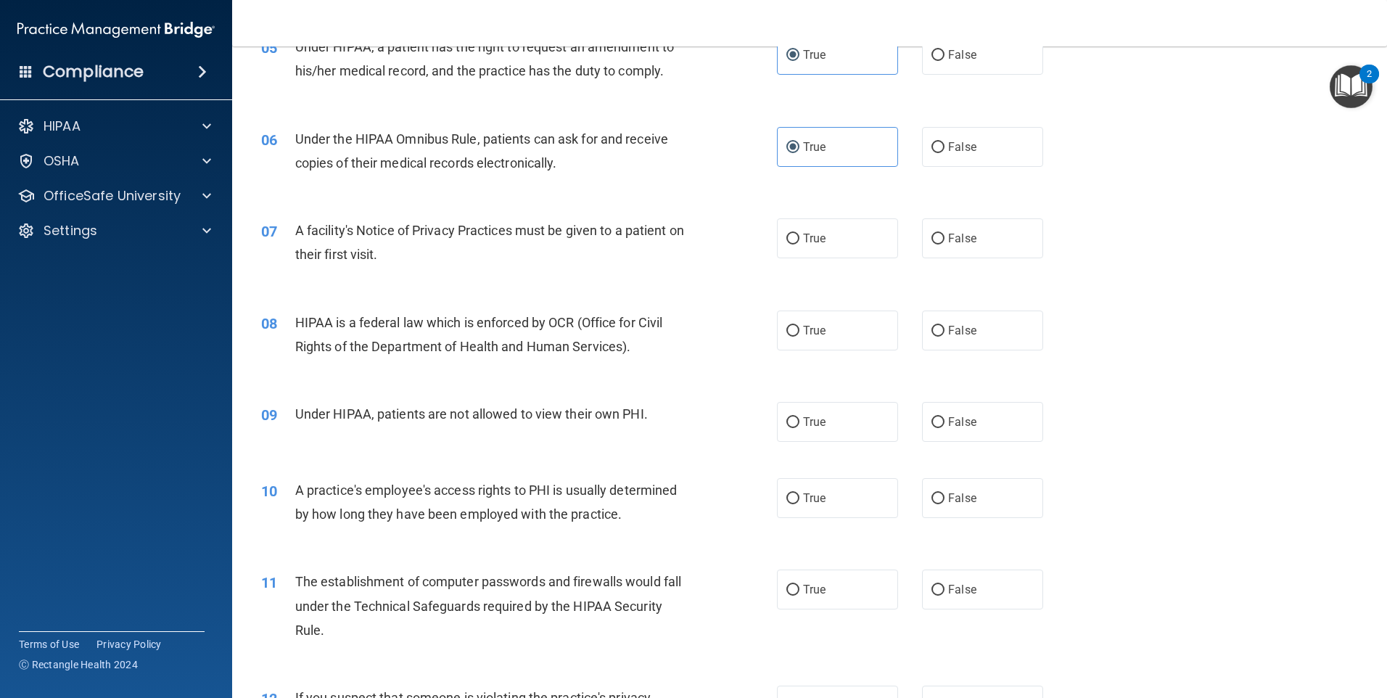
scroll to position [580, 0]
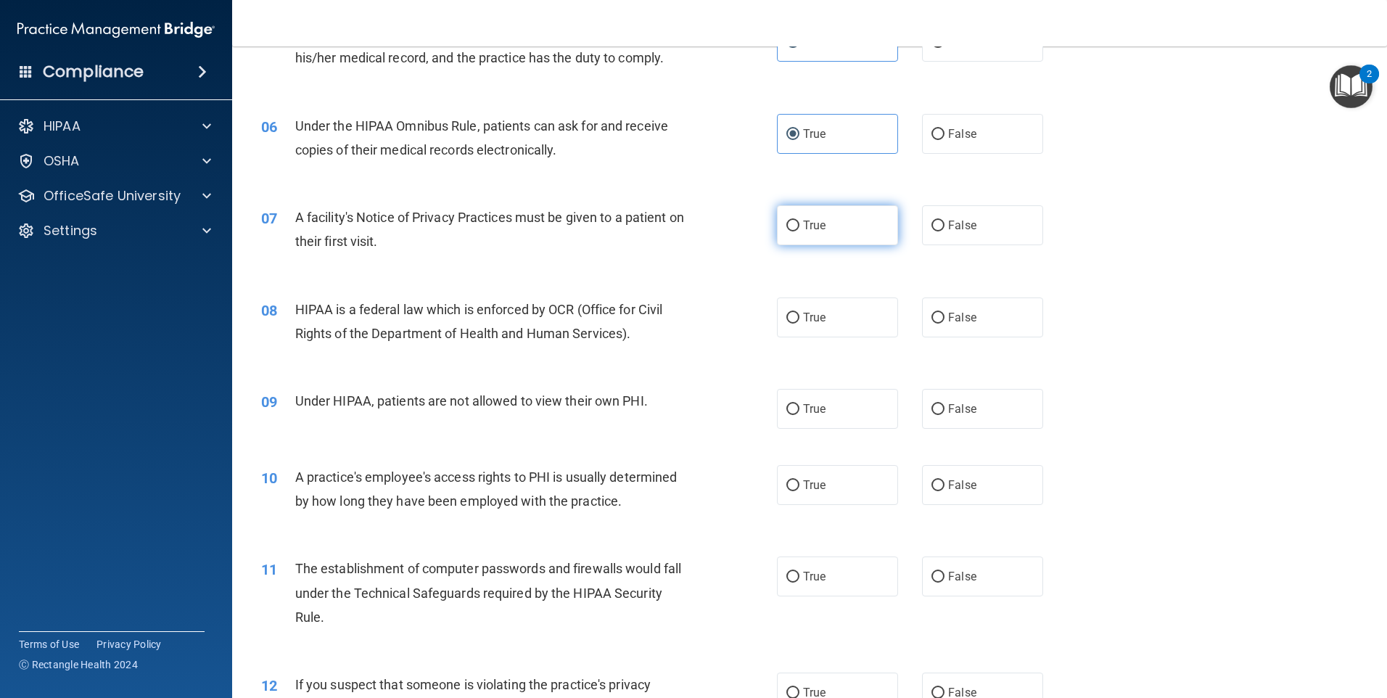
click at [815, 226] on span "True" at bounding box center [814, 225] width 22 height 14
click at [799, 226] on input "True" at bounding box center [792, 225] width 13 height 11
radio input "true"
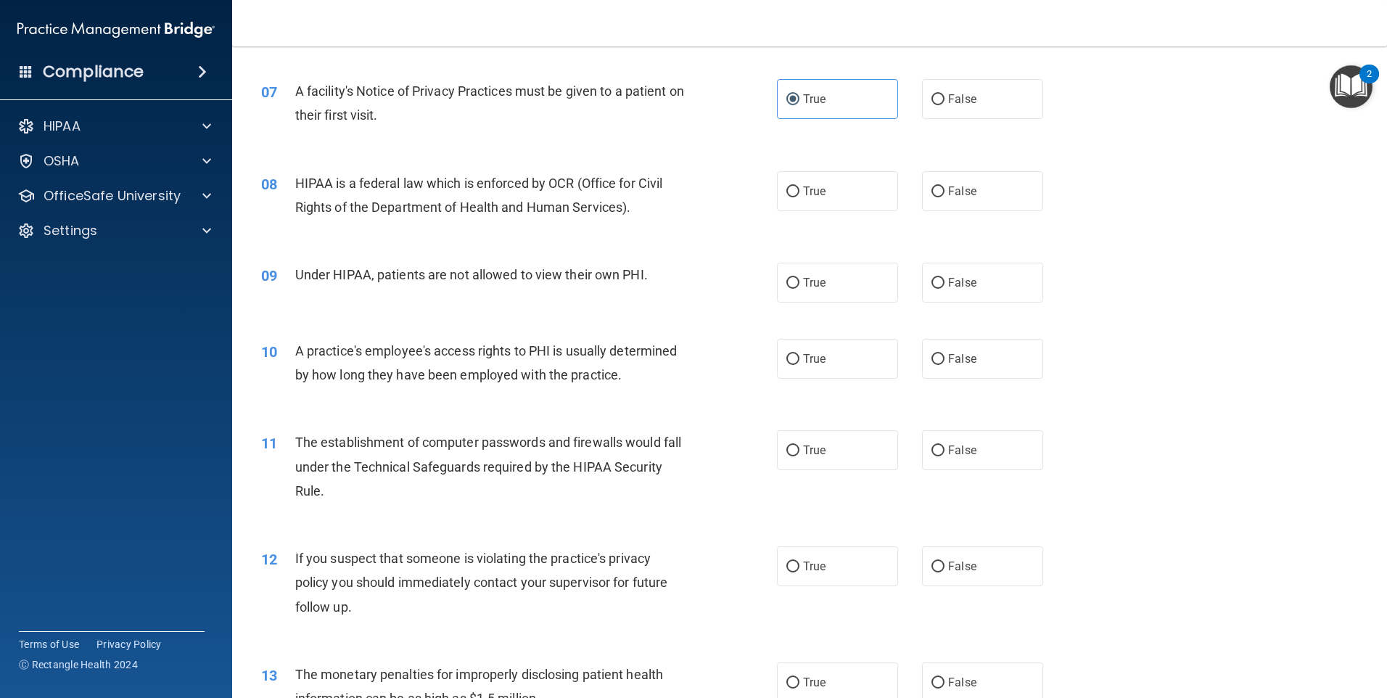
scroll to position [725, 0]
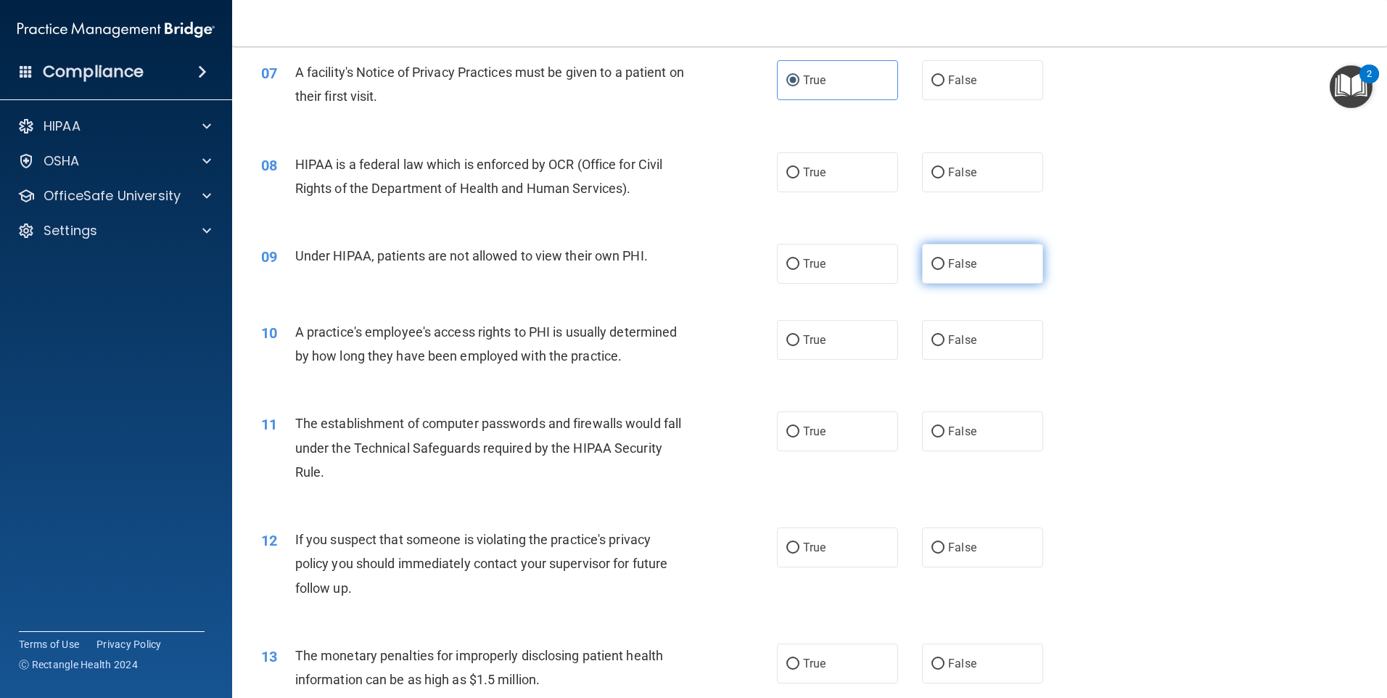
click at [982, 275] on label "False" at bounding box center [982, 264] width 121 height 40
click at [944, 270] on input "False" at bounding box center [937, 264] width 13 height 11
radio input "true"
click at [806, 182] on label "True" at bounding box center [837, 172] width 121 height 40
click at [799, 178] on input "True" at bounding box center [792, 173] width 13 height 11
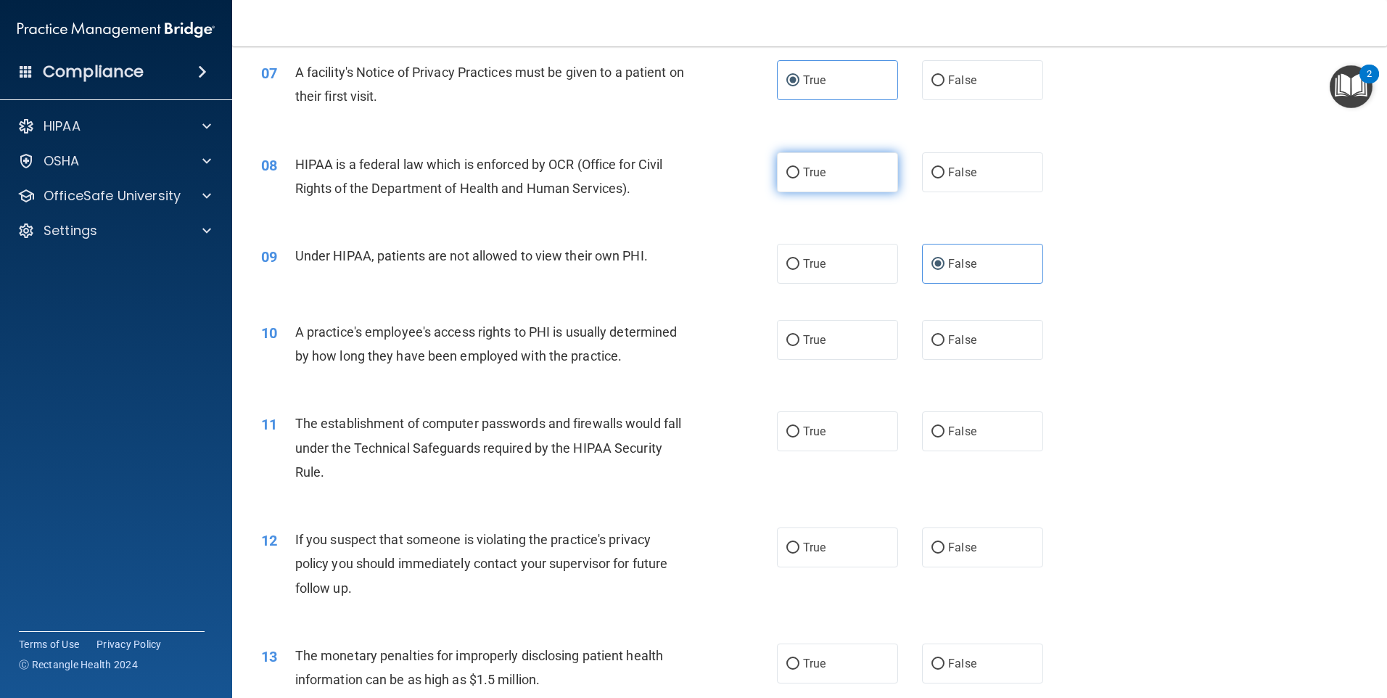
radio input "true"
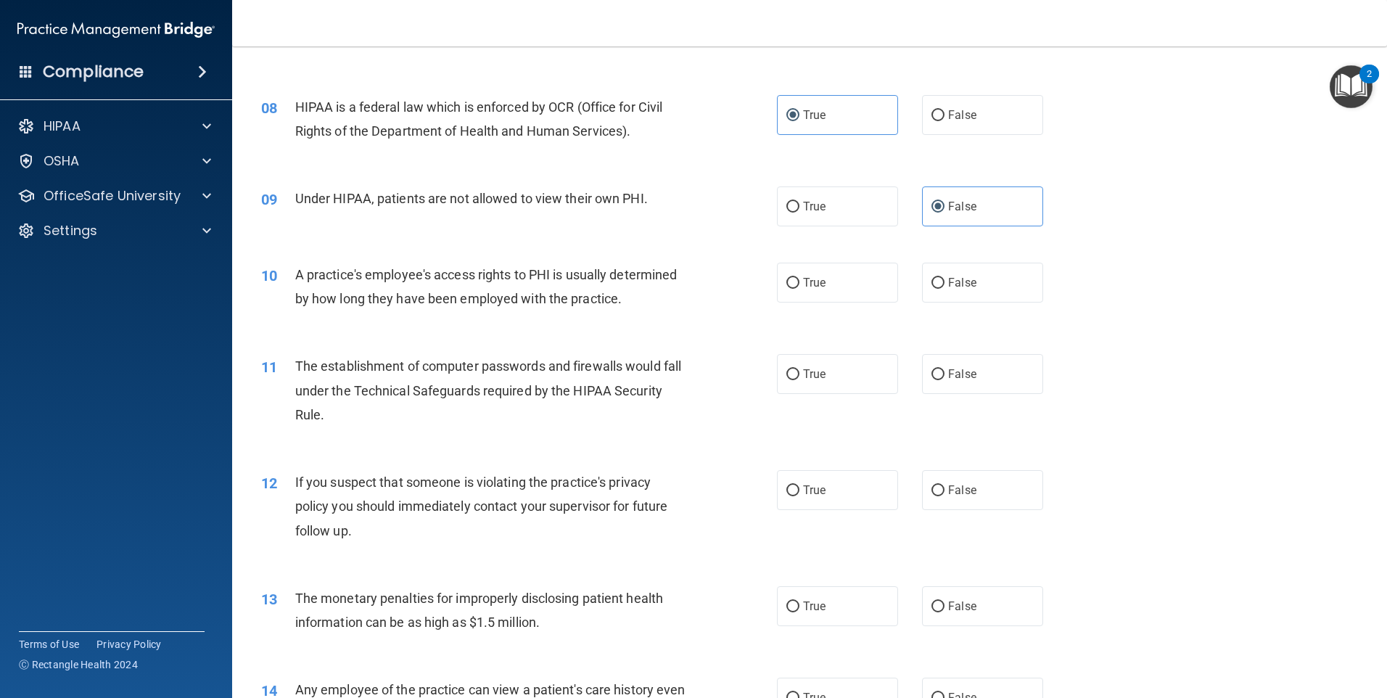
scroll to position [870, 0]
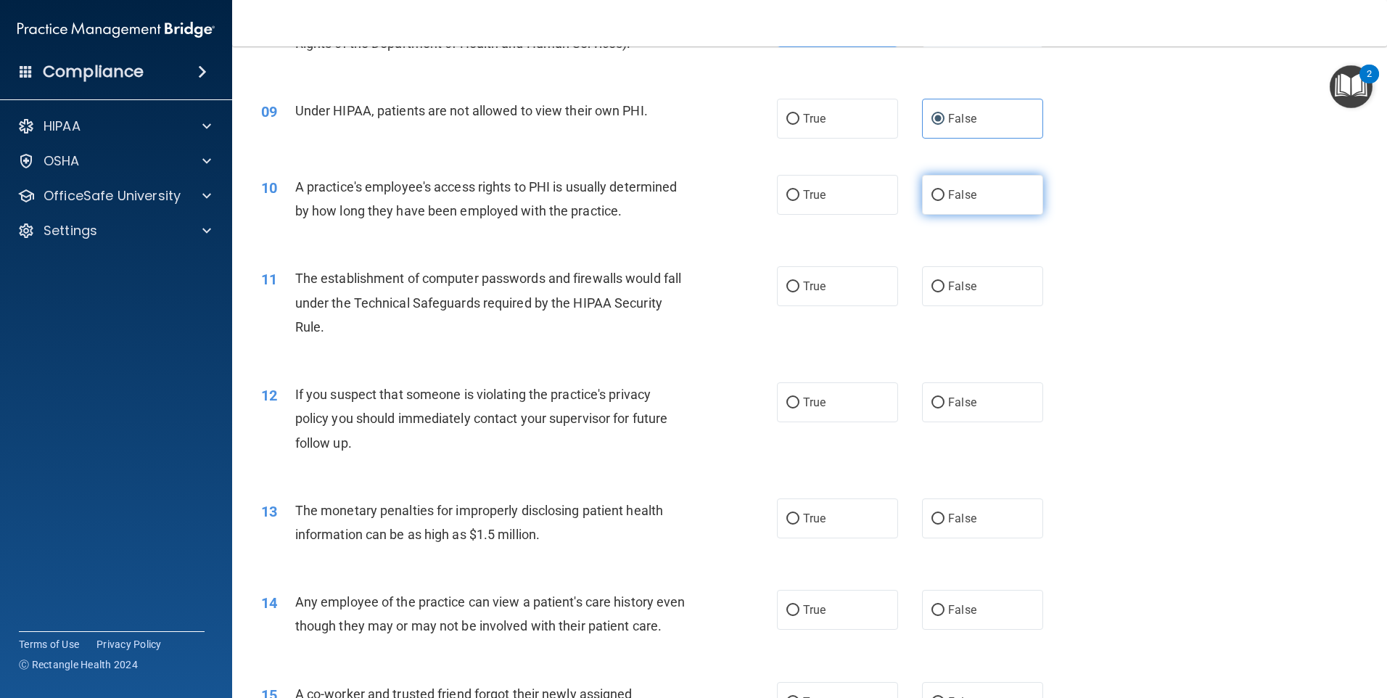
click at [953, 198] on span "False" at bounding box center [962, 195] width 28 height 14
click at [944, 198] on input "False" at bounding box center [937, 195] width 13 height 11
radio input "true"
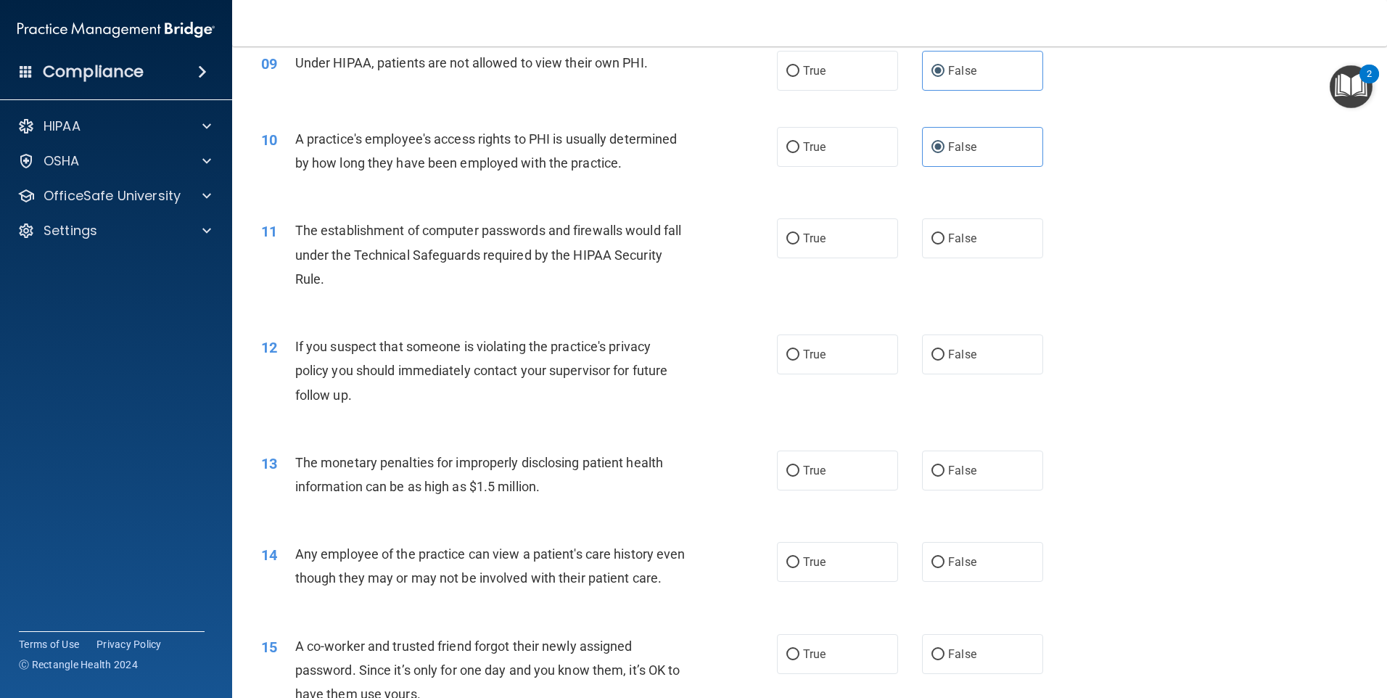
scroll to position [943, 0]
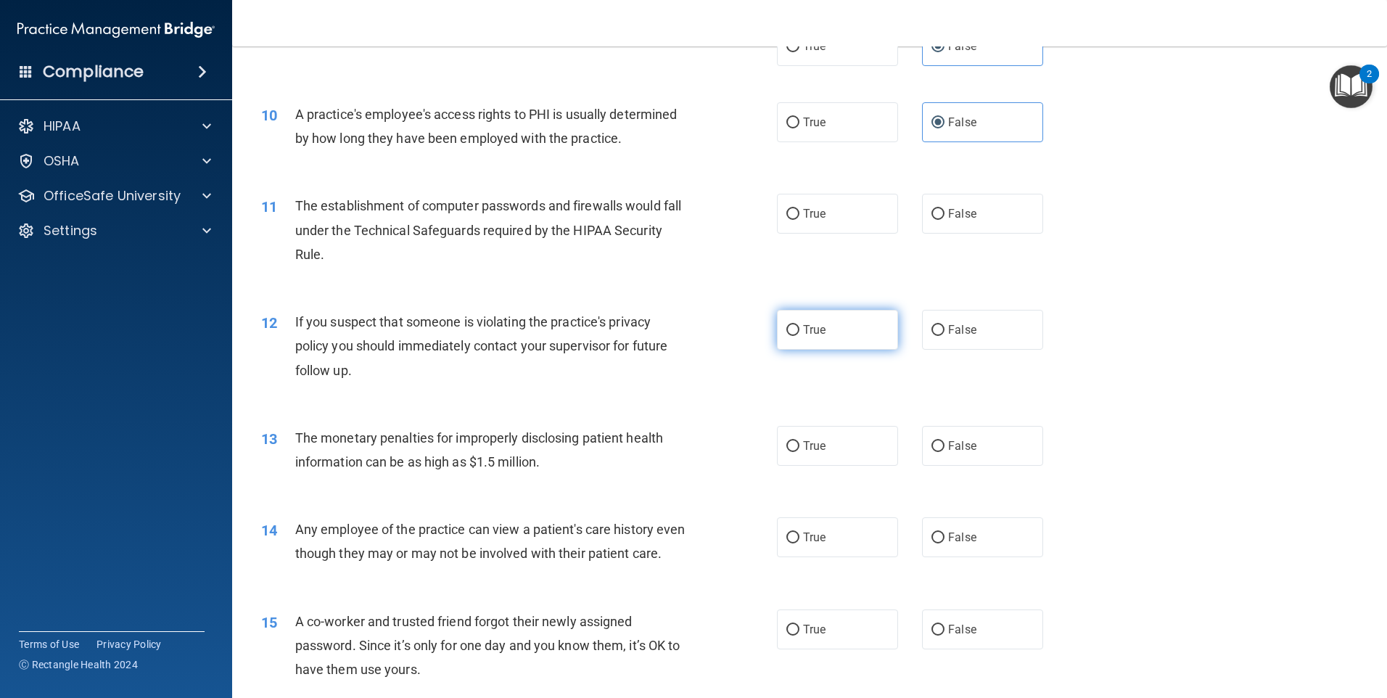
click at [812, 325] on span "True" at bounding box center [814, 330] width 22 height 14
click at [799, 325] on input "True" at bounding box center [792, 330] width 13 height 11
radio input "true"
click at [815, 213] on span "True" at bounding box center [814, 214] width 22 height 14
click at [799, 213] on input "True" at bounding box center [792, 214] width 13 height 11
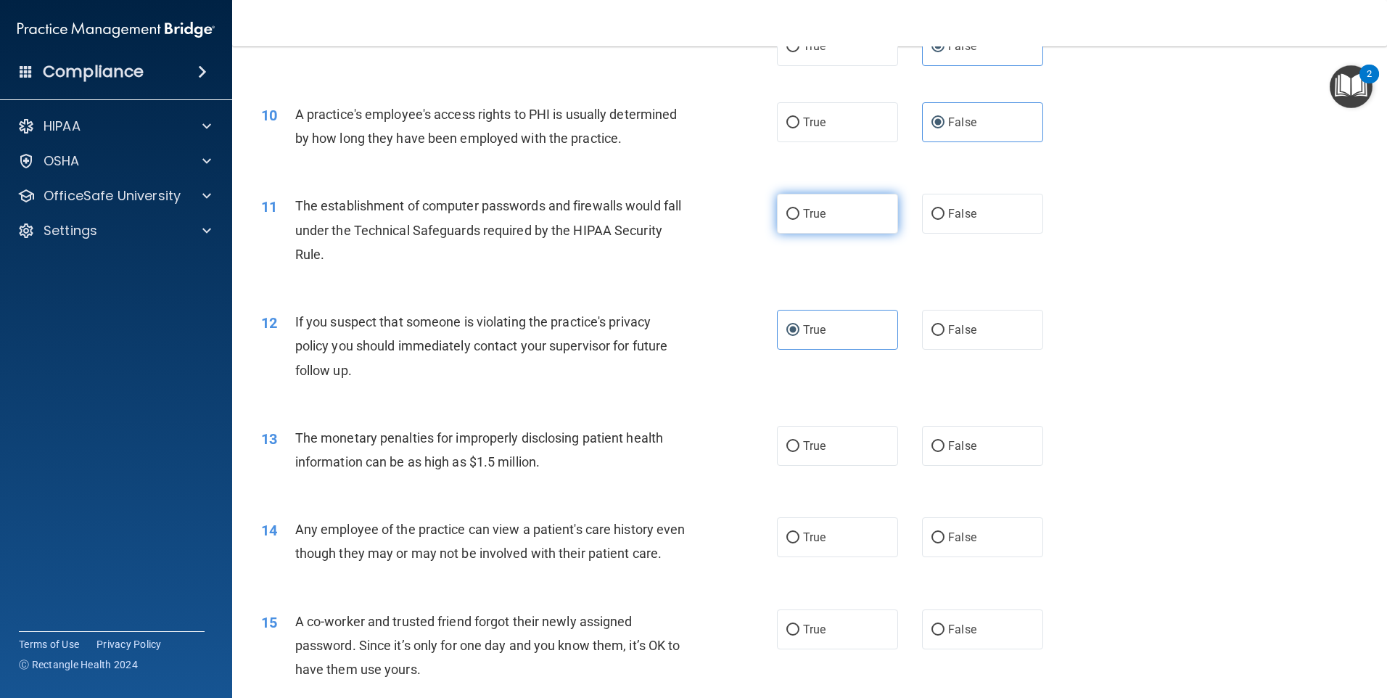
radio input "true"
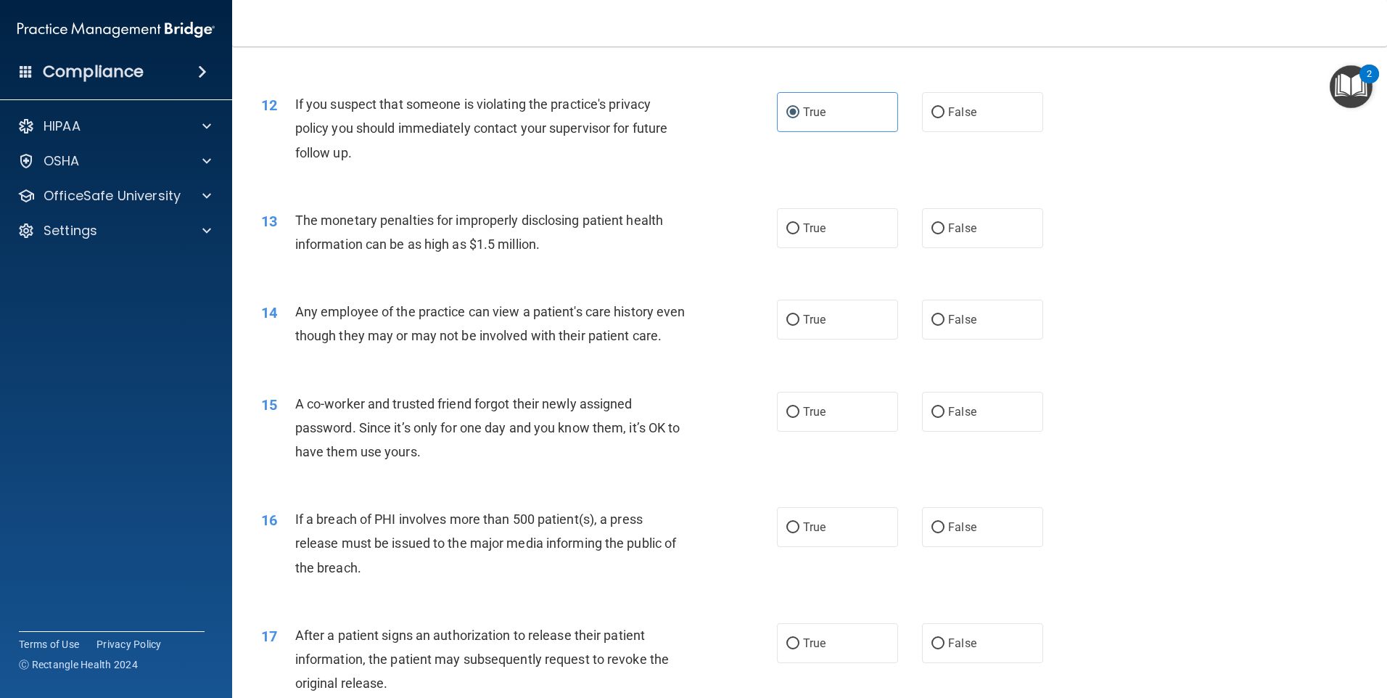
scroll to position [1233, 0]
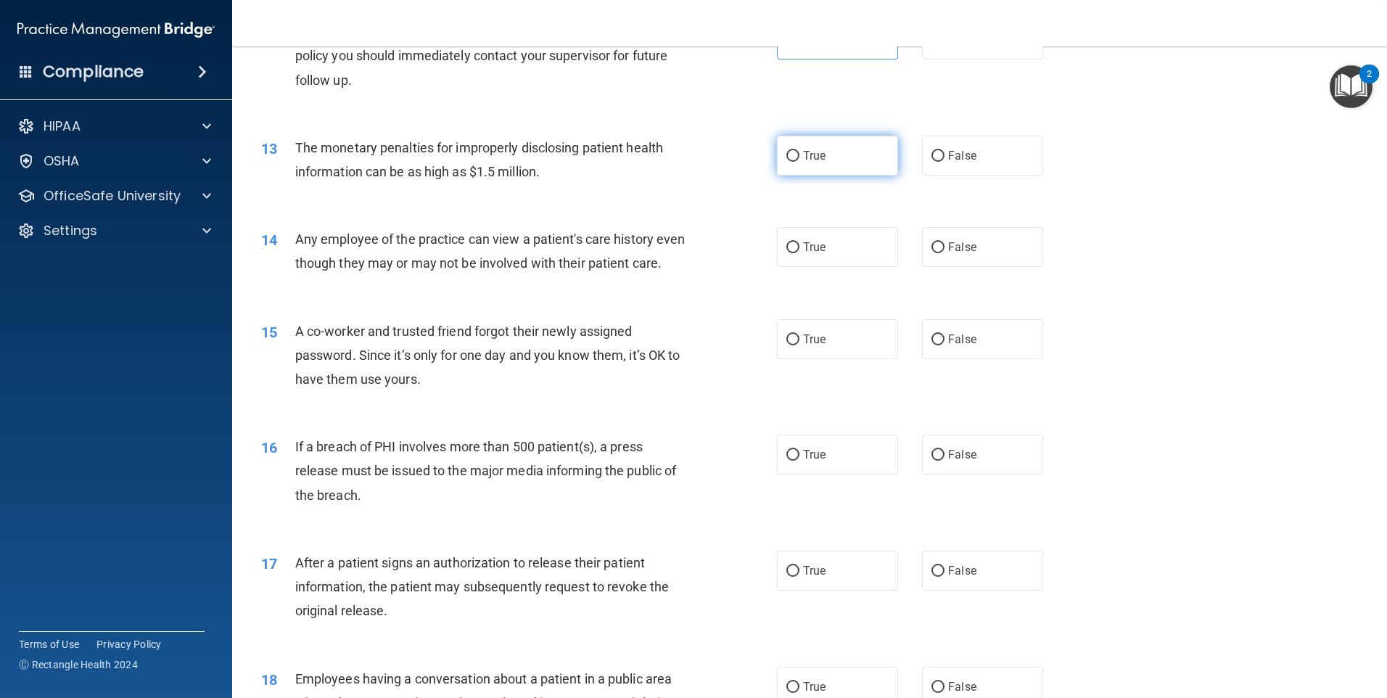
click at [821, 165] on label "True" at bounding box center [837, 156] width 121 height 40
click at [799, 162] on input "True" at bounding box center [792, 156] width 13 height 11
radio input "true"
click at [994, 268] on div "14 Any employee of the practice can view a patient's care history even though t…" at bounding box center [809, 254] width 1118 height 91
click at [985, 263] on label "False" at bounding box center [982, 247] width 121 height 40
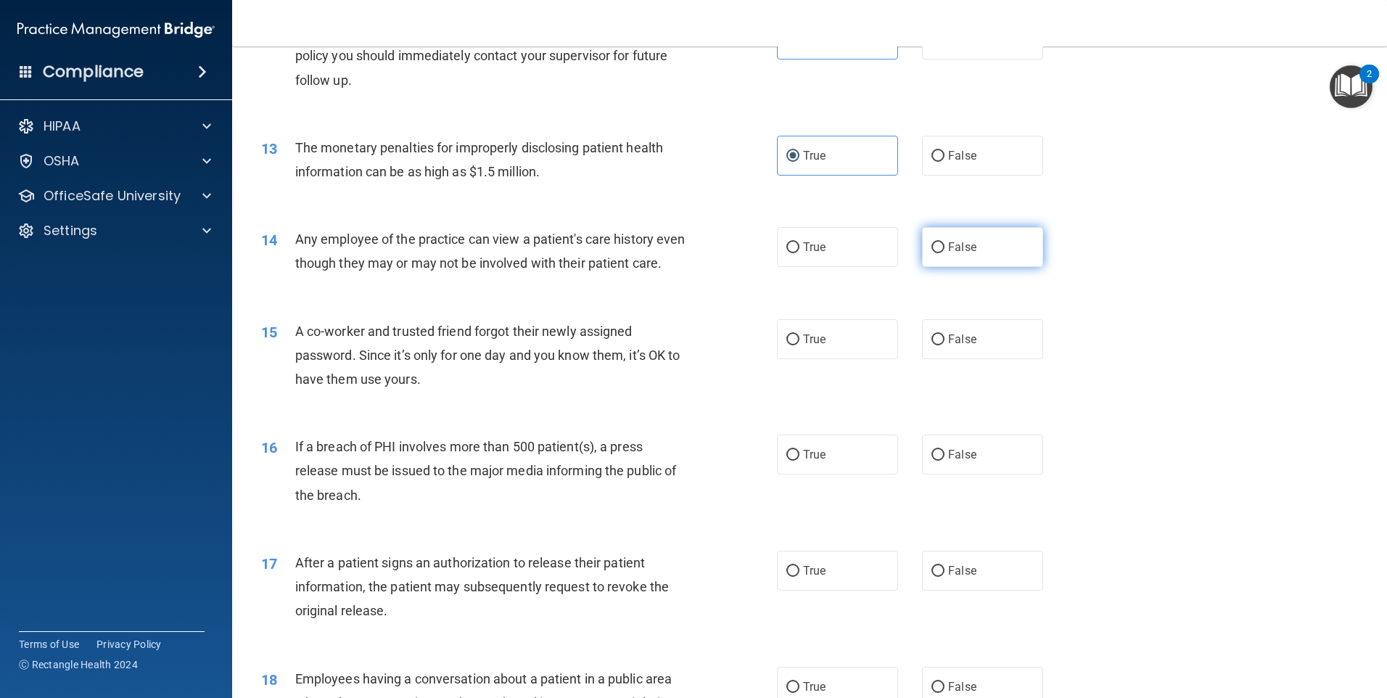
click at [944, 253] on input "False" at bounding box center [937, 247] width 13 height 11
radio input "true"
click at [828, 259] on label "True" at bounding box center [837, 247] width 121 height 40
click at [799, 253] on input "True" at bounding box center [792, 247] width 13 height 11
radio input "true"
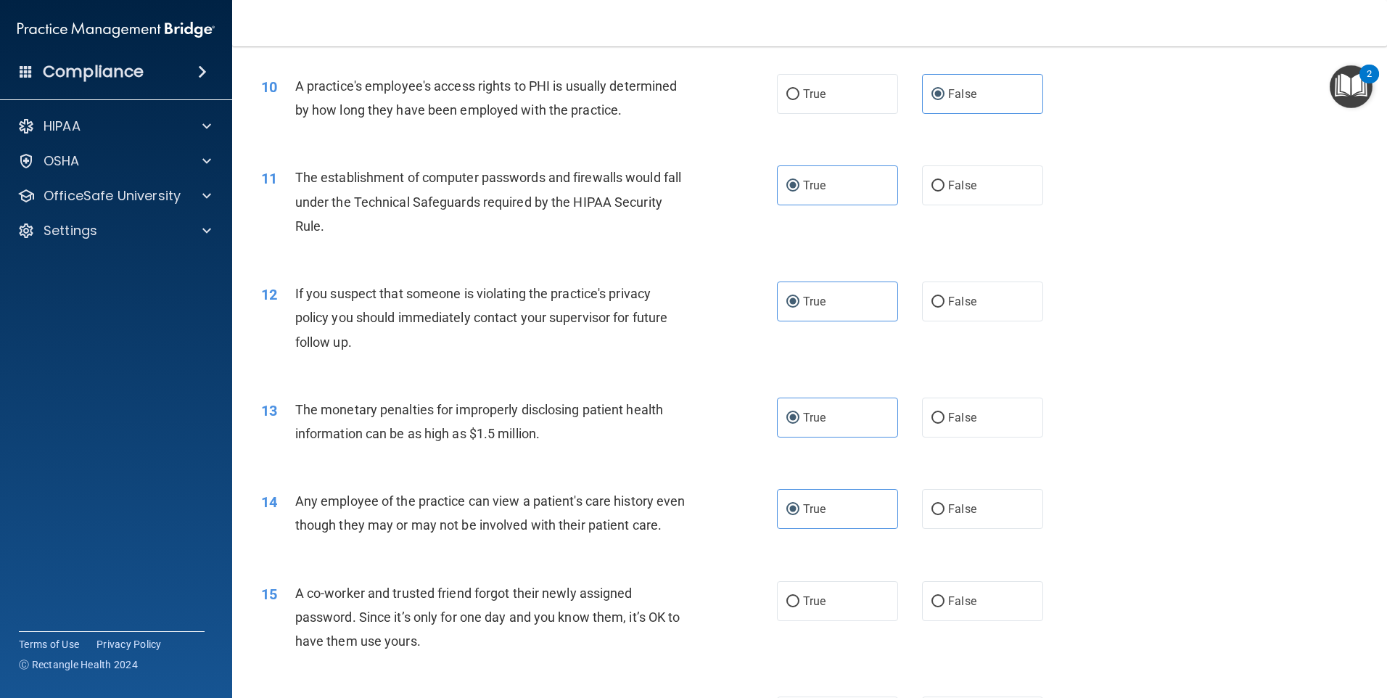
scroll to position [1015, 0]
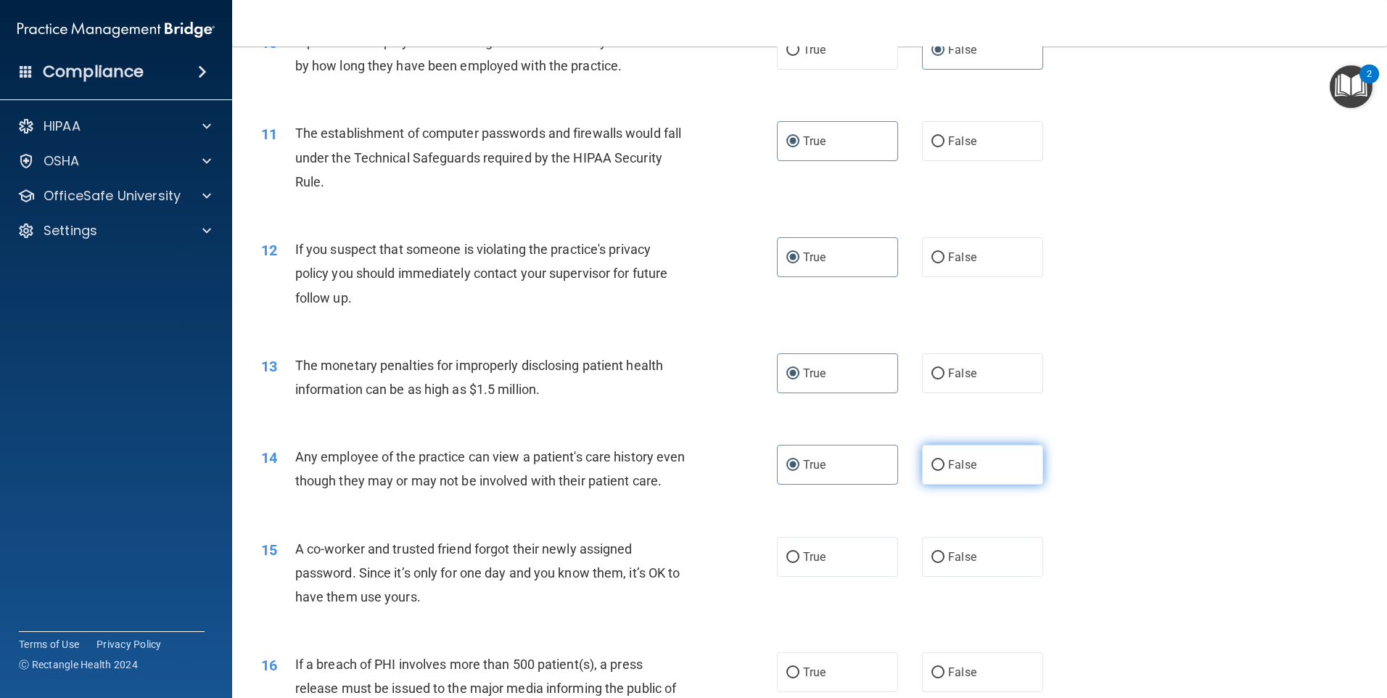
click at [948, 460] on span "False" at bounding box center [962, 465] width 28 height 14
click at [944, 460] on input "False" at bounding box center [937, 465] width 13 height 11
radio input "true"
radio input "false"
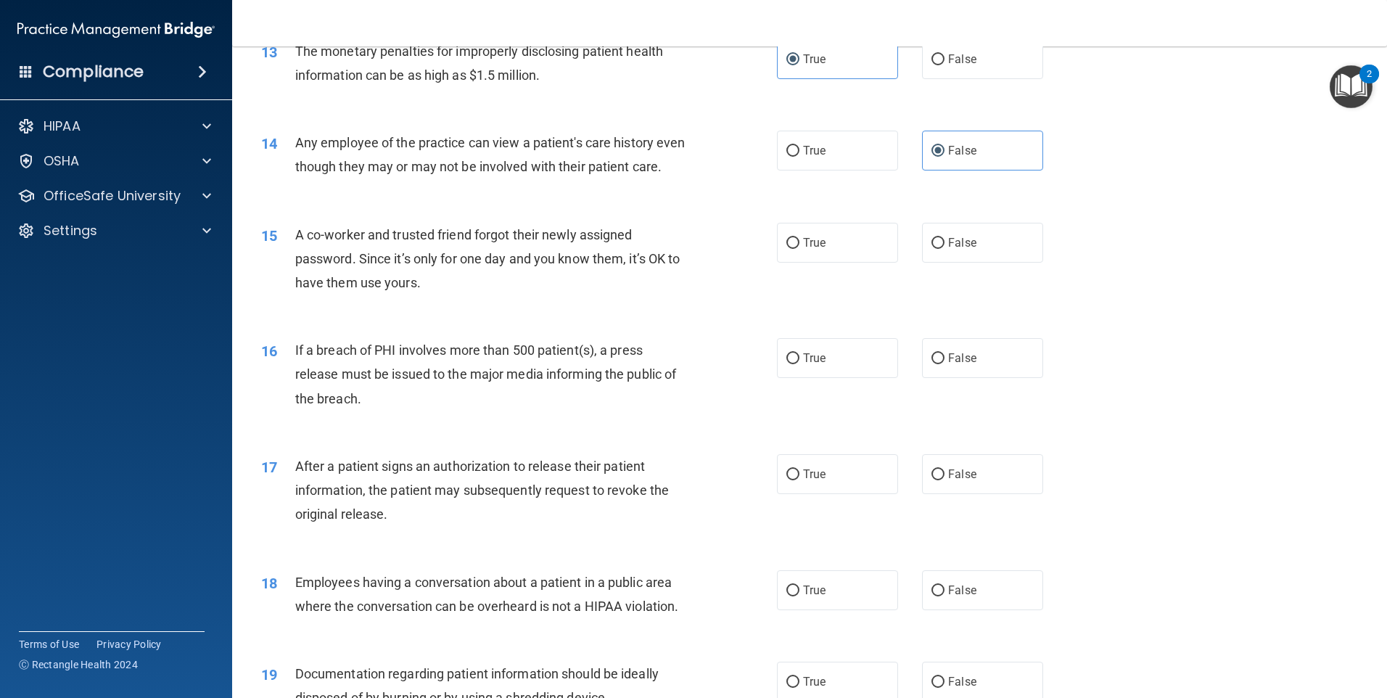
scroll to position [1378, 0]
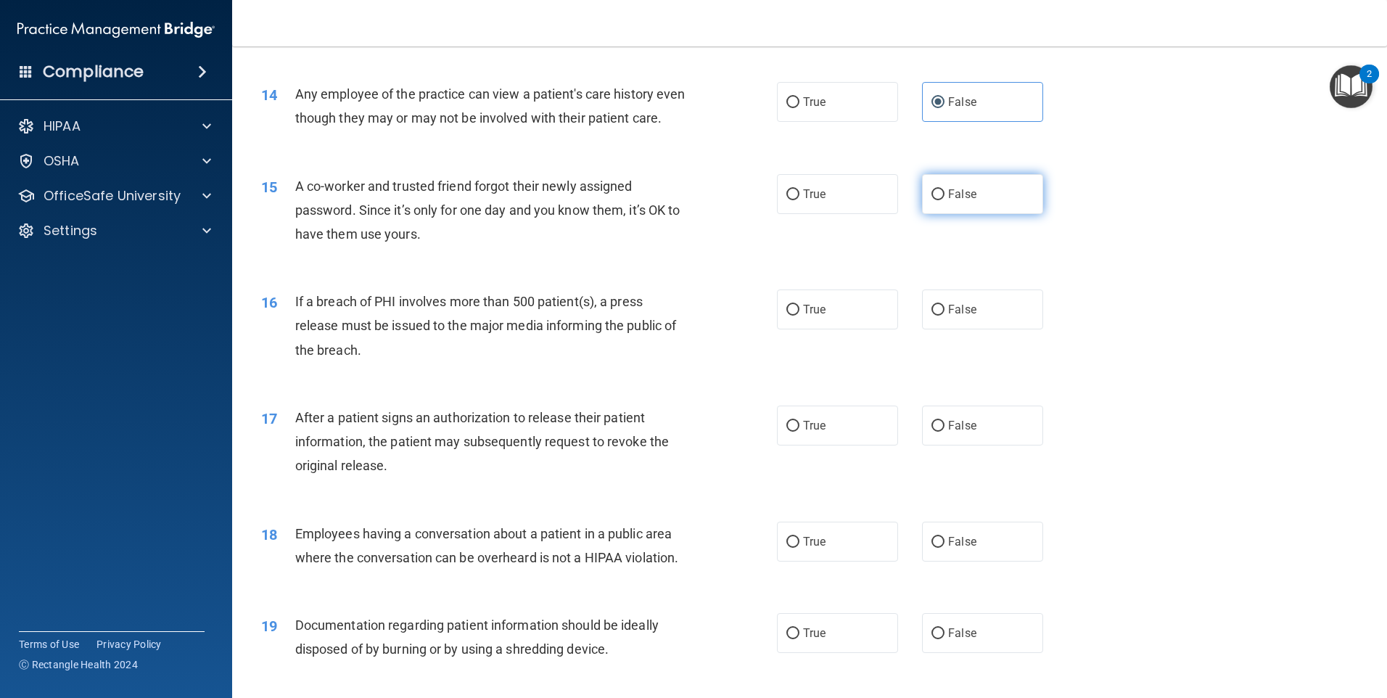
click at [948, 201] on span "False" at bounding box center [962, 194] width 28 height 14
click at [943, 200] on input "False" at bounding box center [937, 194] width 13 height 11
radio input "true"
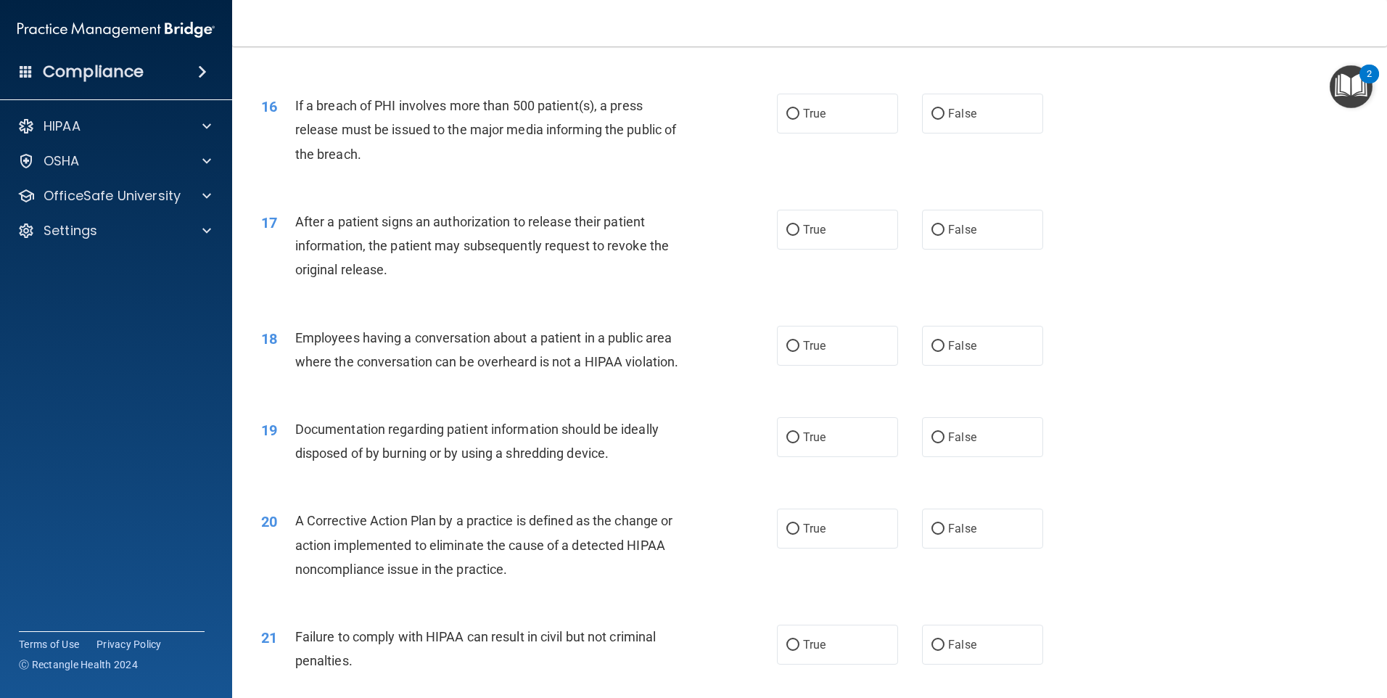
scroll to position [1596, 0]
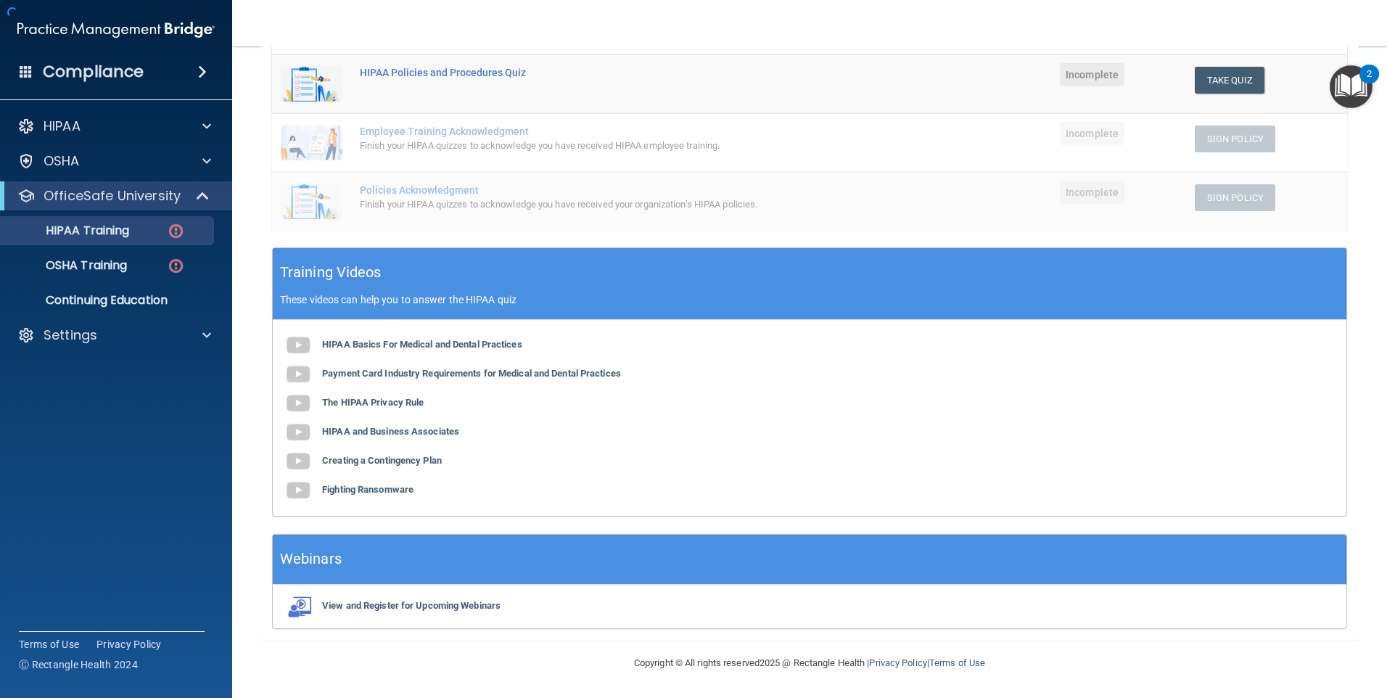
scroll to position [318, 0]
click at [426, 432] on b "HIPAA and Business Associates" at bounding box center [390, 431] width 137 height 11
click at [401, 463] on b "Creating a Contingency Plan" at bounding box center [382, 460] width 120 height 11
click at [403, 495] on b "Fighting Ransomware" at bounding box center [367, 489] width 91 height 11
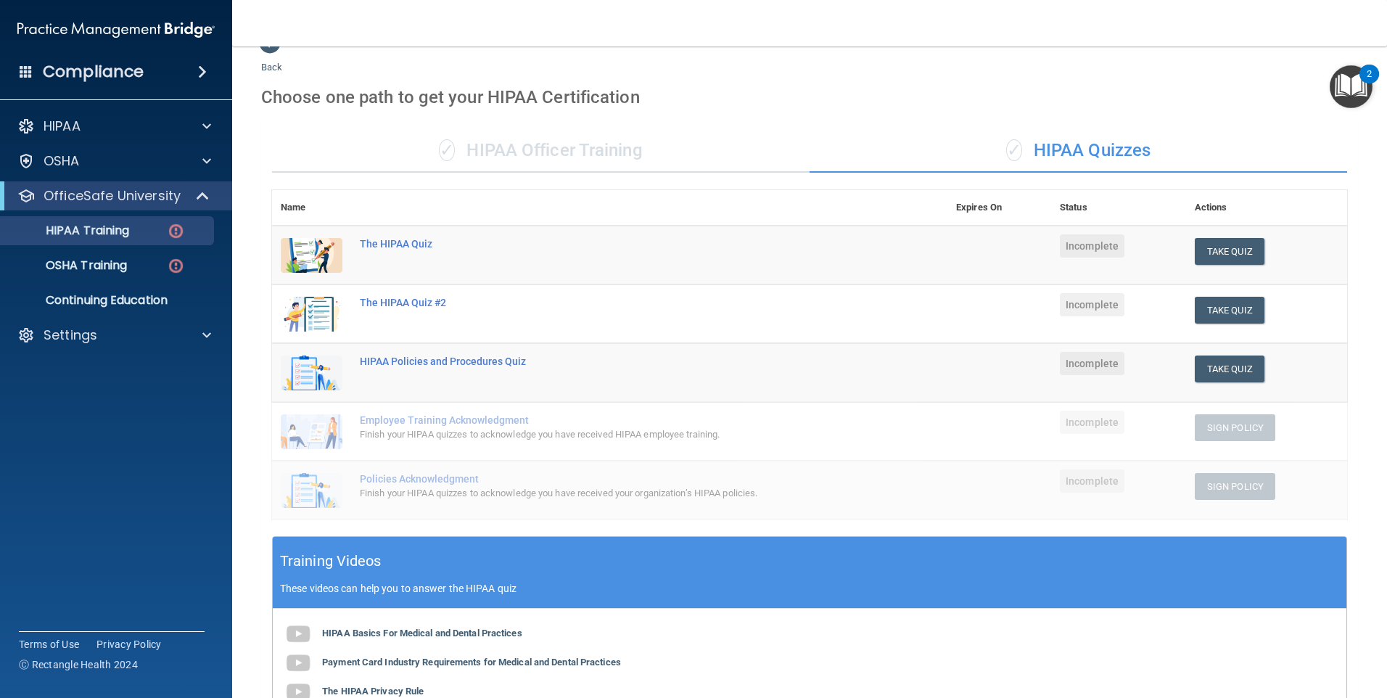
scroll to position [28, 0]
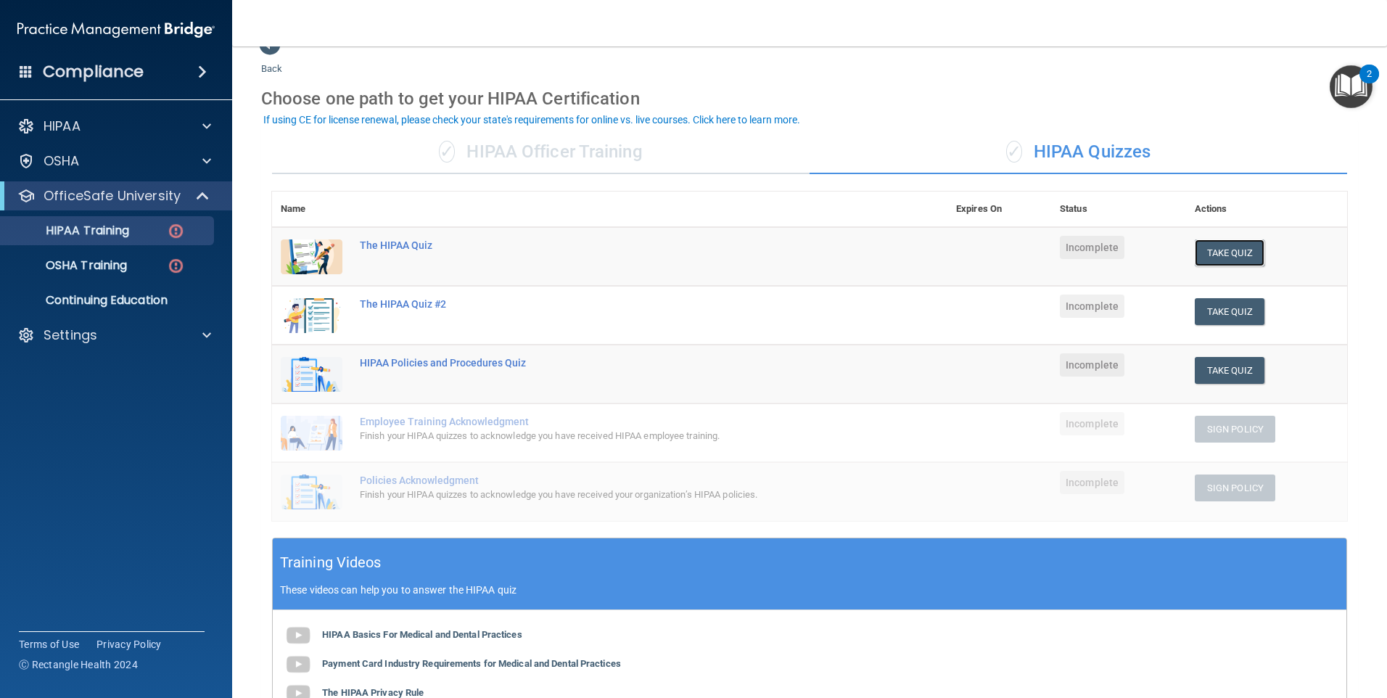
drag, startPoint x: 1218, startPoint y: 260, endPoint x: 263, endPoint y: 6, distance: 989.1
click at [1218, 260] on button "Take Quiz" at bounding box center [1230, 252] width 70 height 27
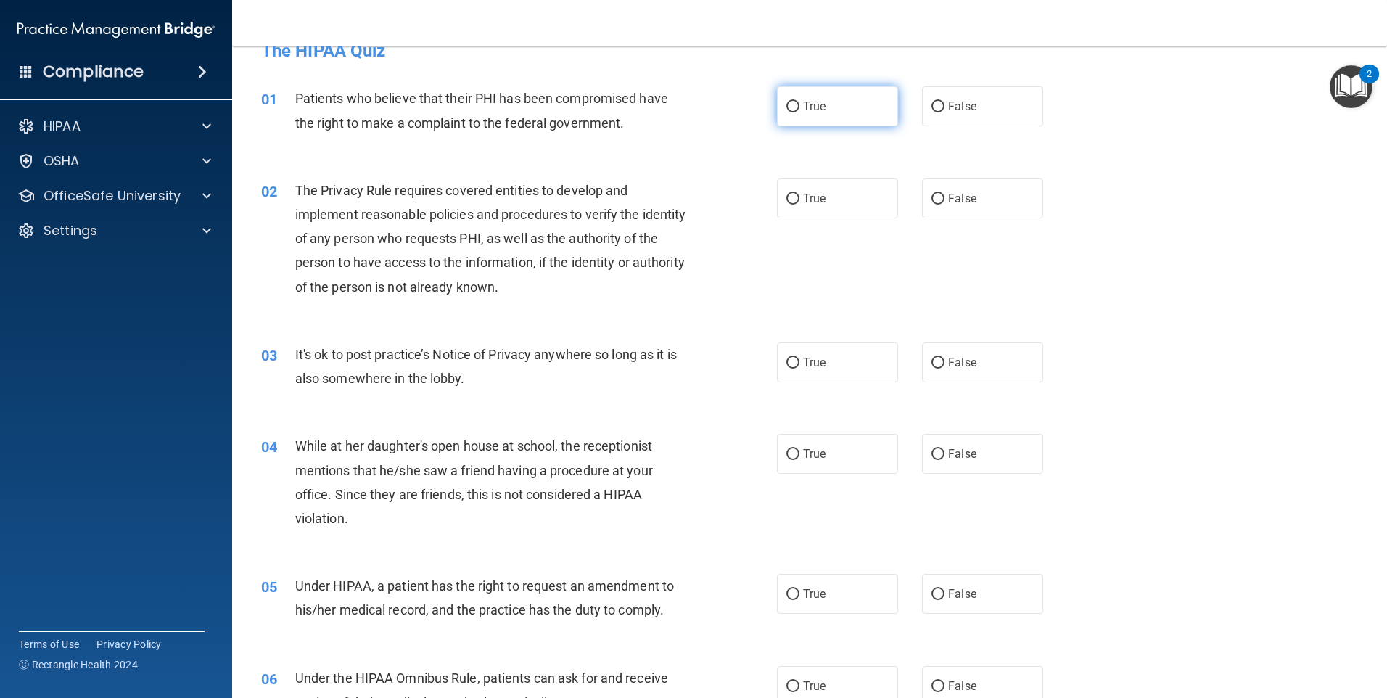
click at [807, 91] on label "True" at bounding box center [837, 106] width 121 height 40
click at [799, 102] on input "True" at bounding box center [792, 107] width 13 height 11
radio input "true"
click at [862, 199] on label "True" at bounding box center [837, 198] width 121 height 40
click at [799, 199] on input "True" at bounding box center [792, 199] width 13 height 11
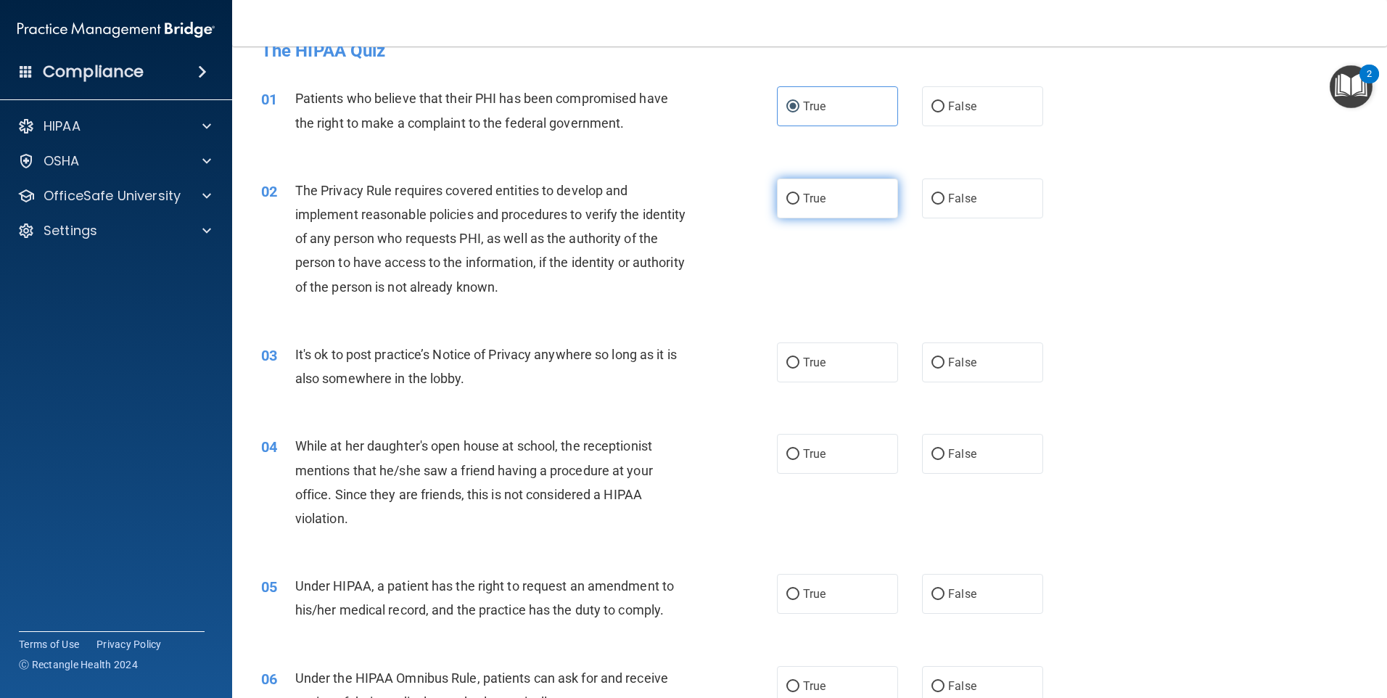
radio input "true"
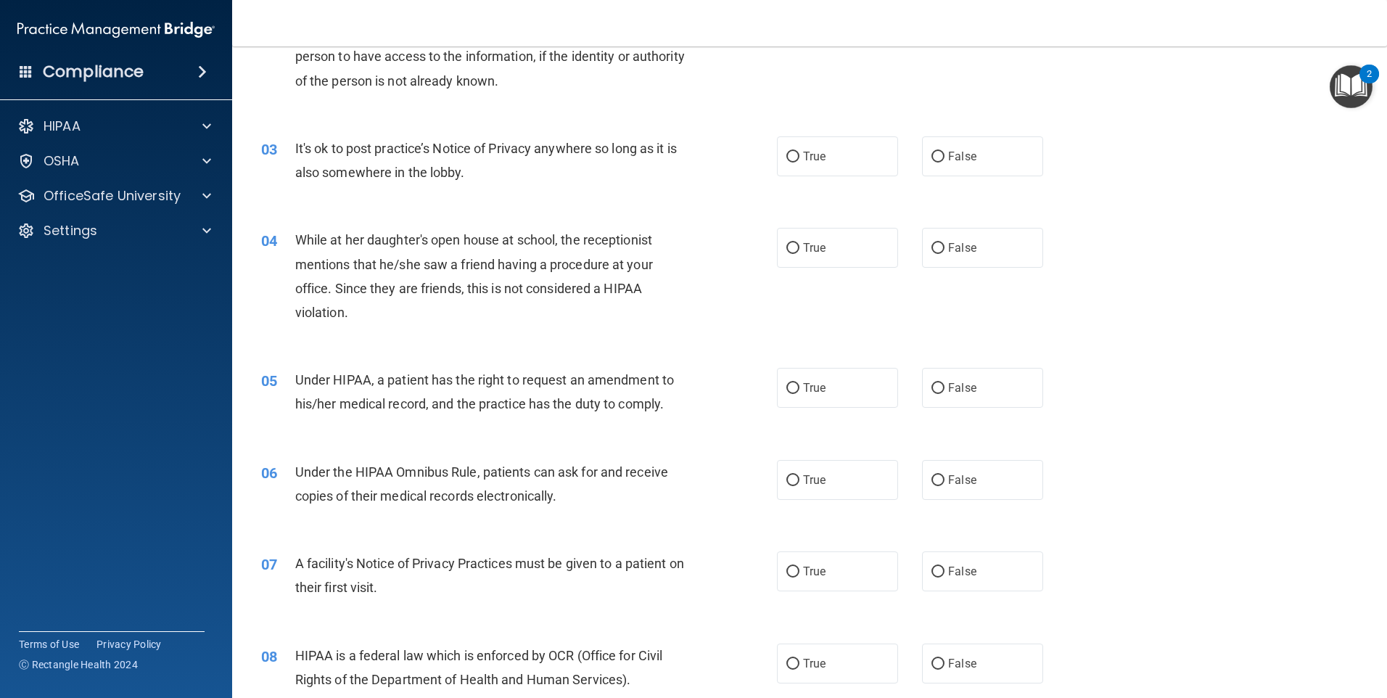
scroll to position [246, 0]
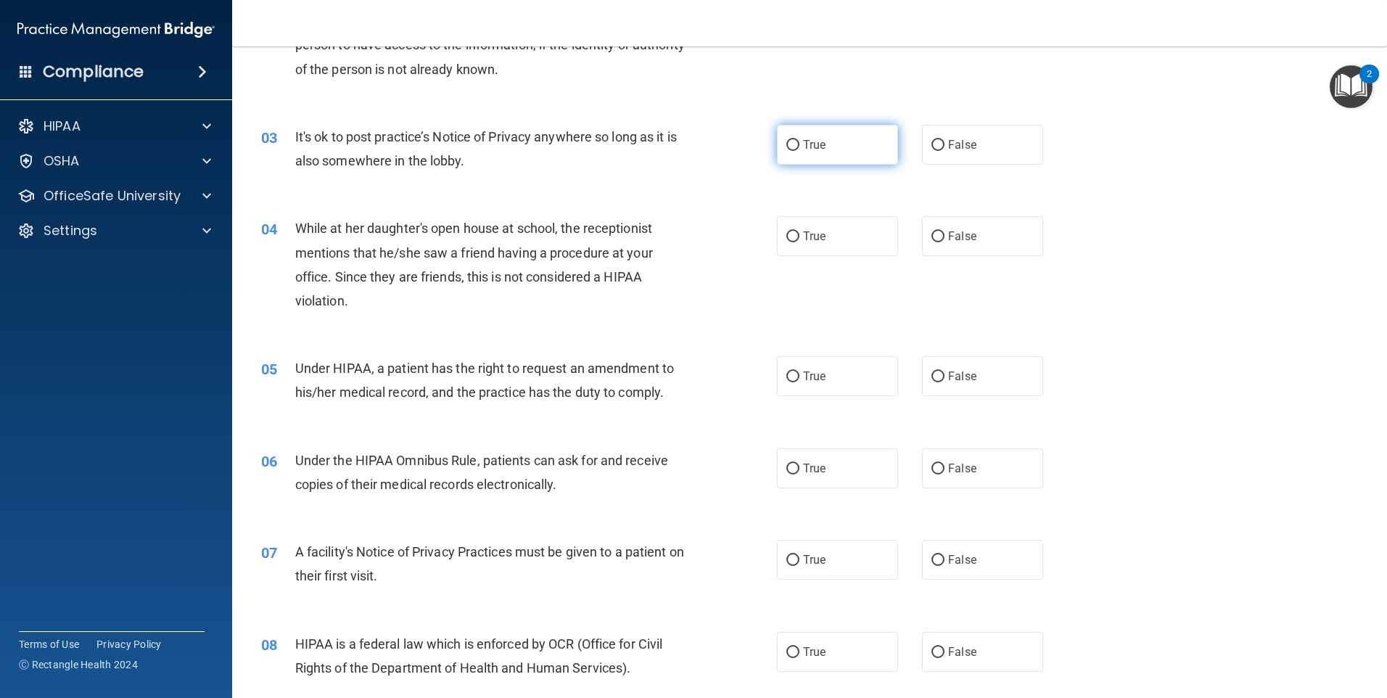
click at [834, 152] on label "True" at bounding box center [837, 145] width 121 height 40
click at [799, 151] on input "True" at bounding box center [792, 145] width 13 height 11
radio input "true"
click at [952, 152] on label "False" at bounding box center [982, 145] width 121 height 40
click at [944, 151] on input "False" at bounding box center [937, 145] width 13 height 11
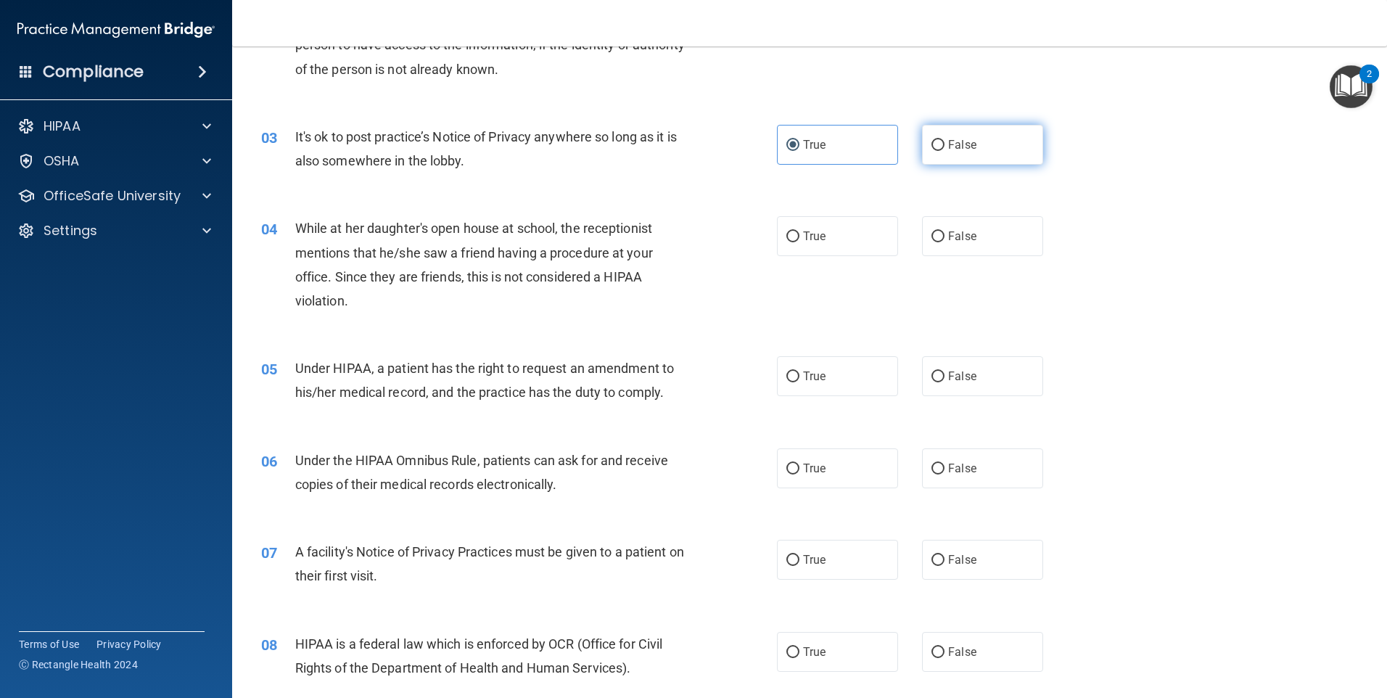
radio input "true"
click at [798, 157] on label "True" at bounding box center [837, 145] width 121 height 40
click at [798, 151] on input "True" at bounding box center [792, 145] width 13 height 11
radio input "true"
radio input "false"
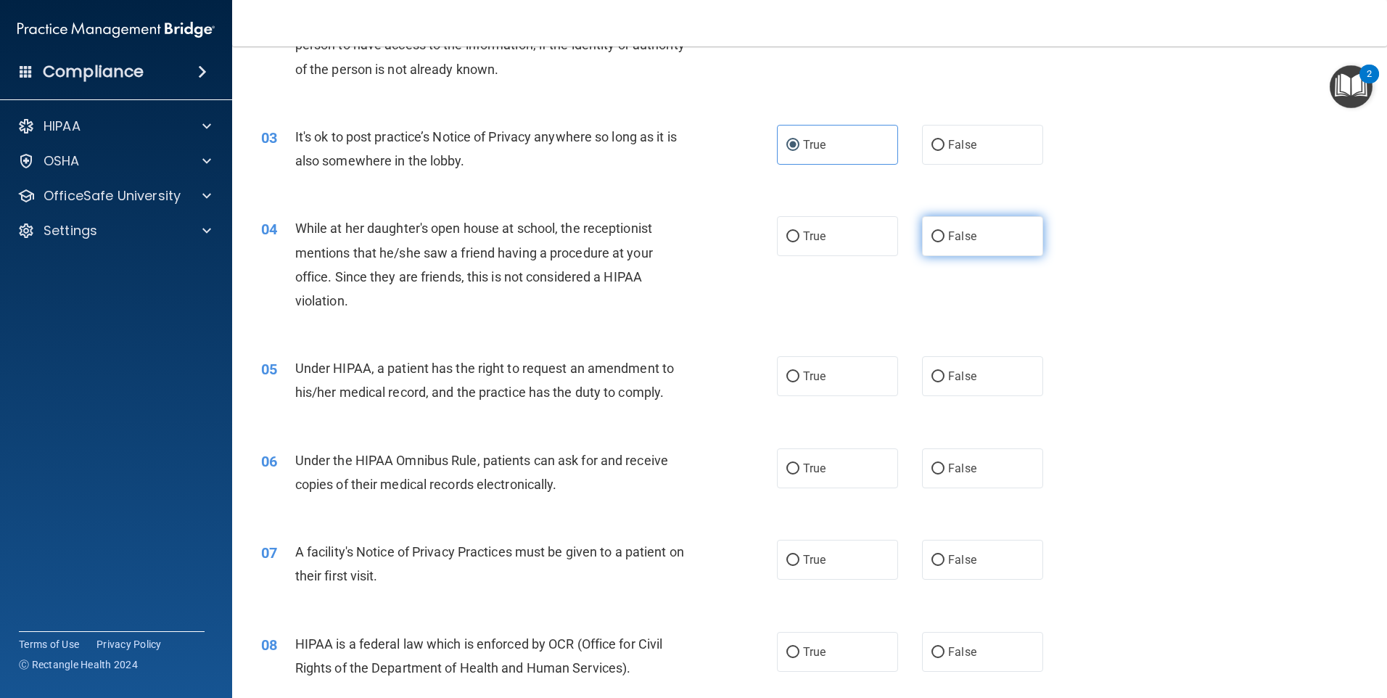
click at [953, 245] on label "False" at bounding box center [982, 236] width 121 height 40
click at [944, 242] on input "False" at bounding box center [937, 236] width 13 height 11
radio input "true"
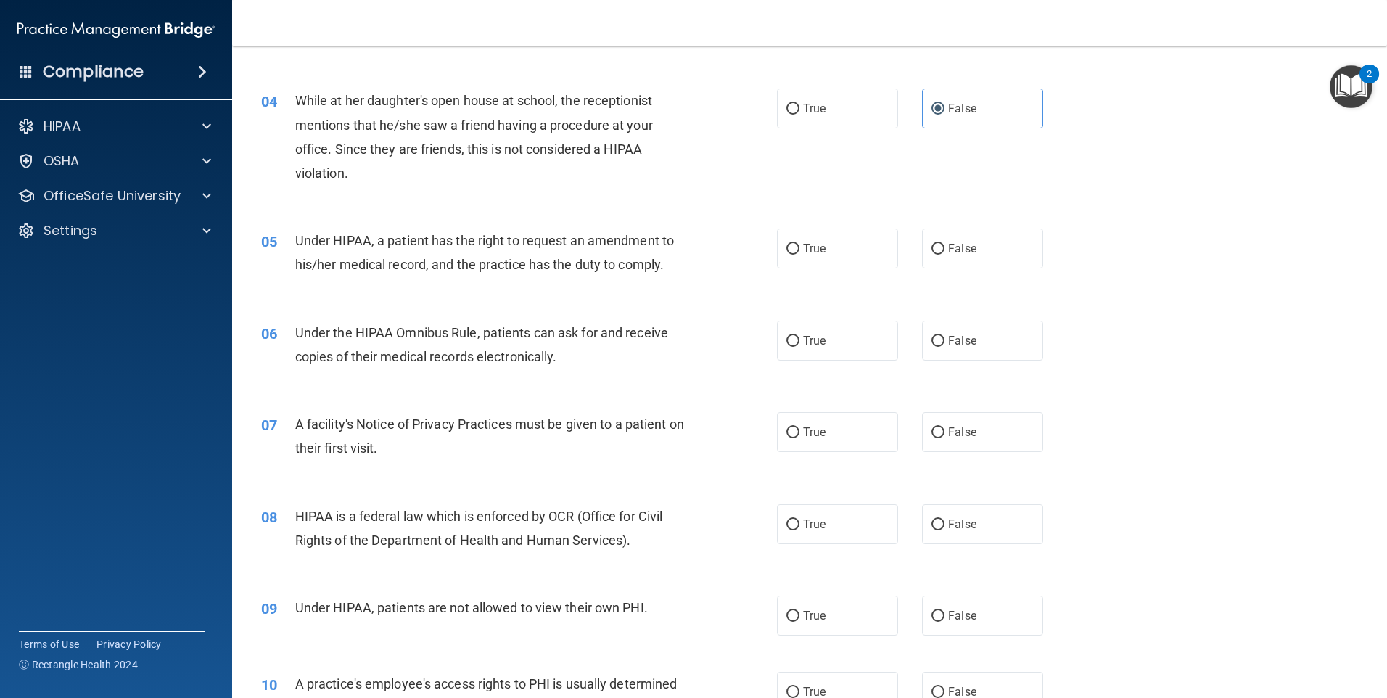
scroll to position [391, 0]
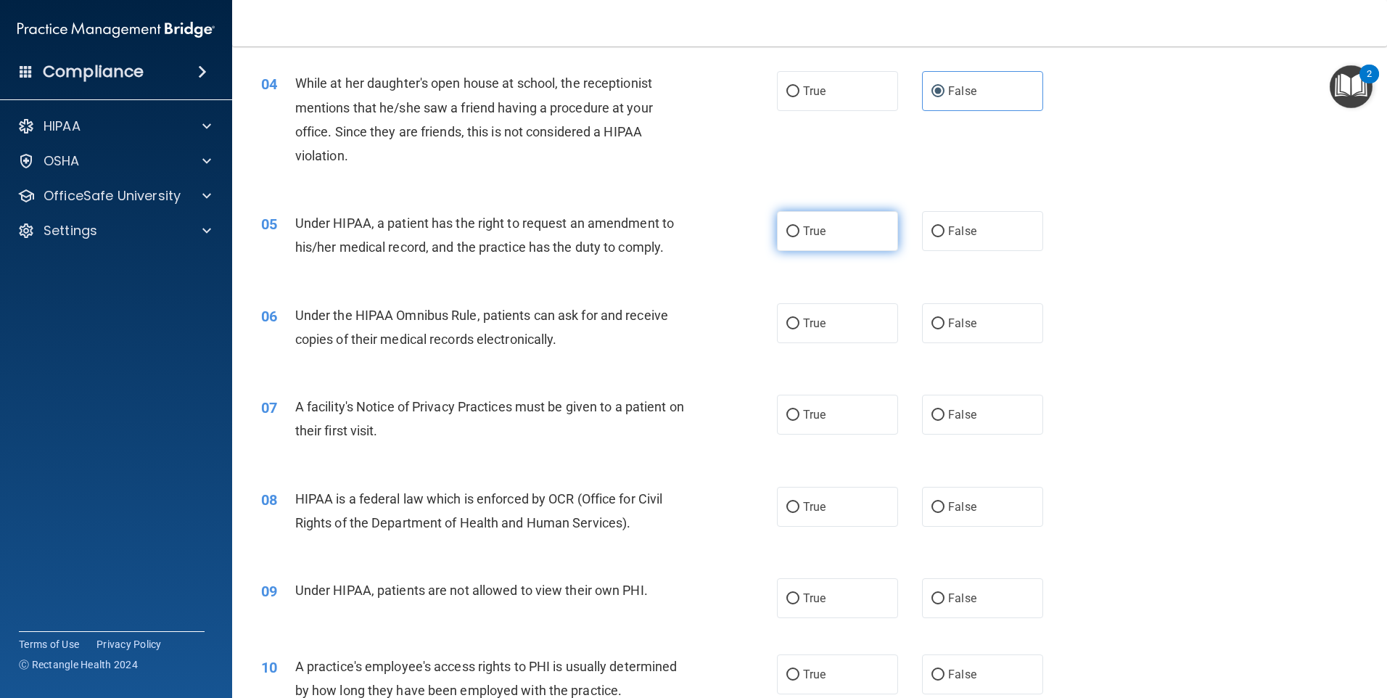
click at [817, 237] on span "True" at bounding box center [814, 231] width 22 height 14
click at [799, 237] on input "True" at bounding box center [792, 231] width 13 height 11
radio input "true"
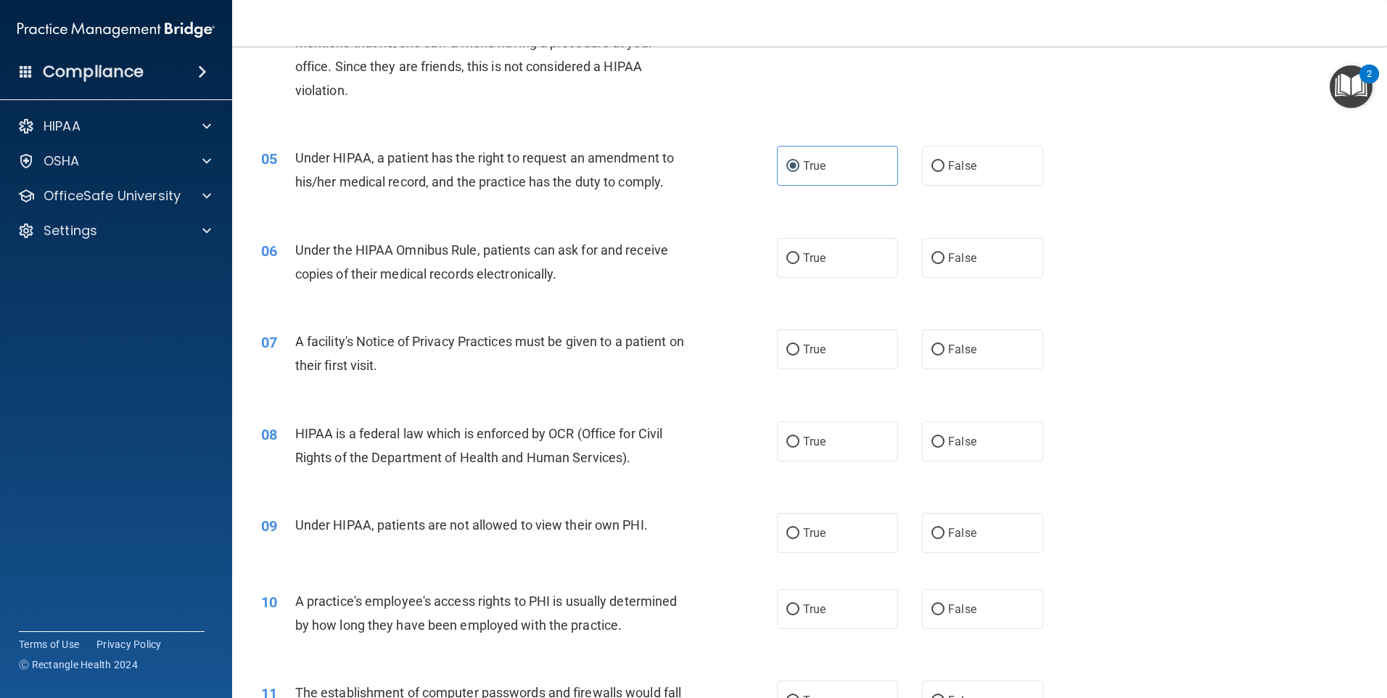
scroll to position [536, 0]
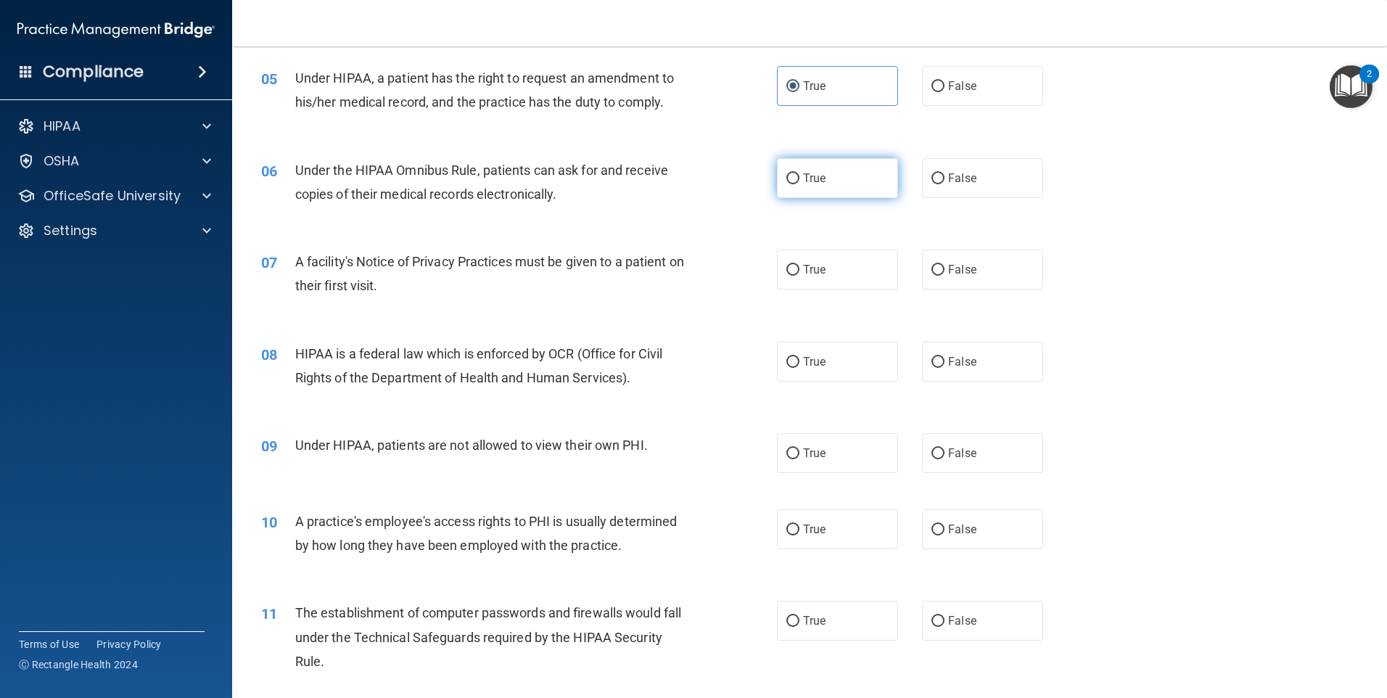
click at [807, 189] on label "True" at bounding box center [837, 178] width 121 height 40
click at [799, 184] on input "True" at bounding box center [792, 178] width 13 height 11
radio input "true"
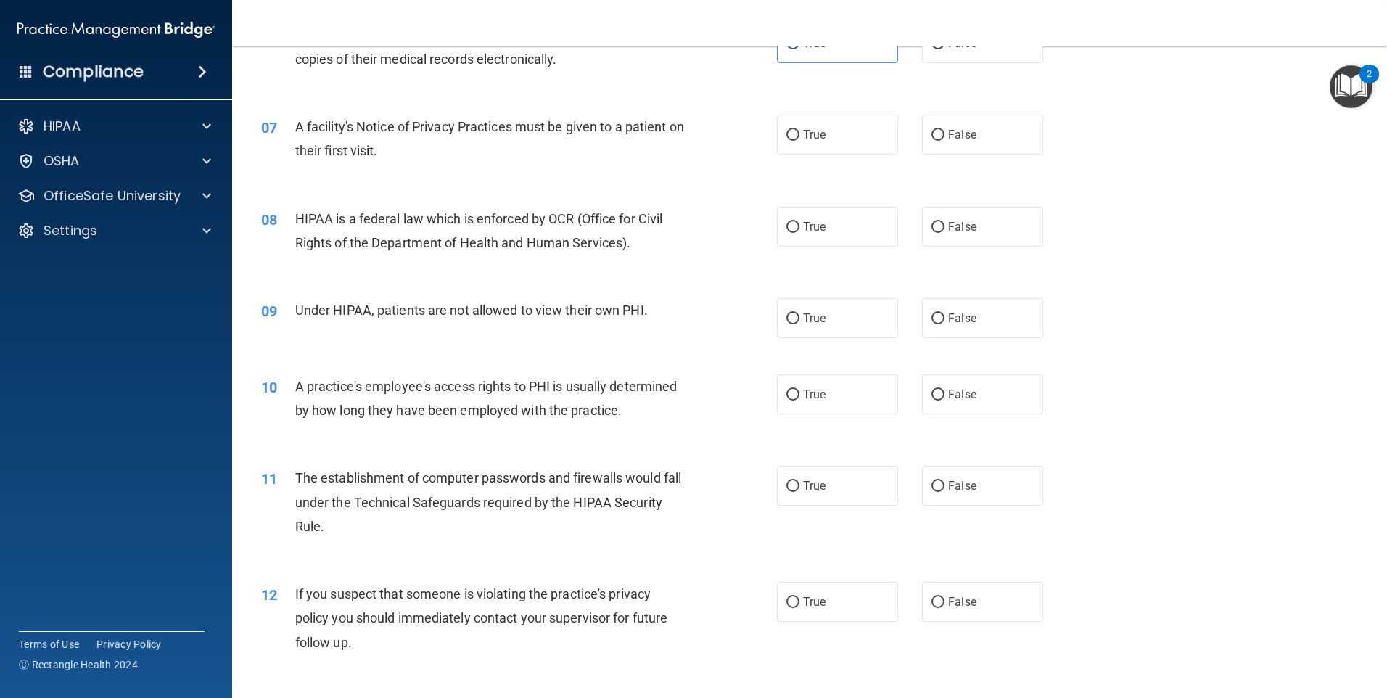
scroll to position [681, 0]
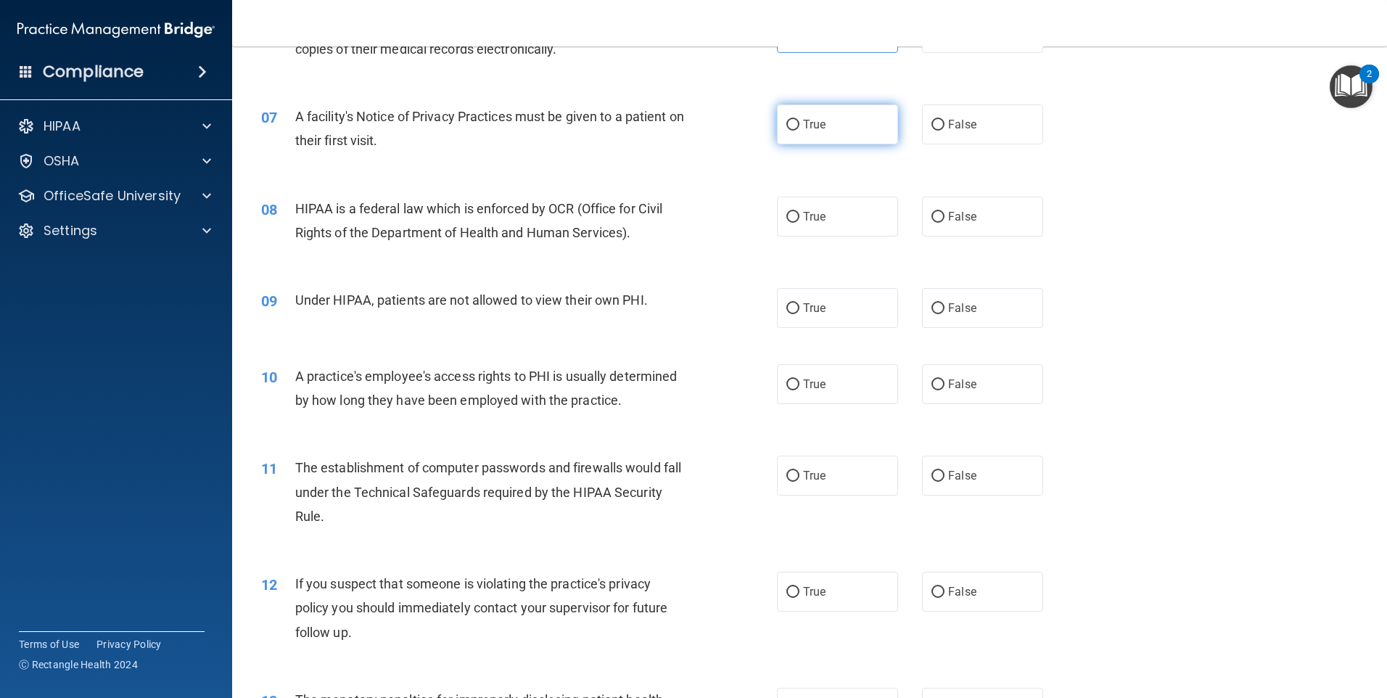
click at [805, 139] on label "True" at bounding box center [837, 124] width 121 height 40
click at [799, 131] on input "True" at bounding box center [792, 125] width 13 height 11
radio input "true"
click at [820, 222] on span "True" at bounding box center [814, 217] width 22 height 14
click at [799, 222] on input "True" at bounding box center [792, 217] width 13 height 11
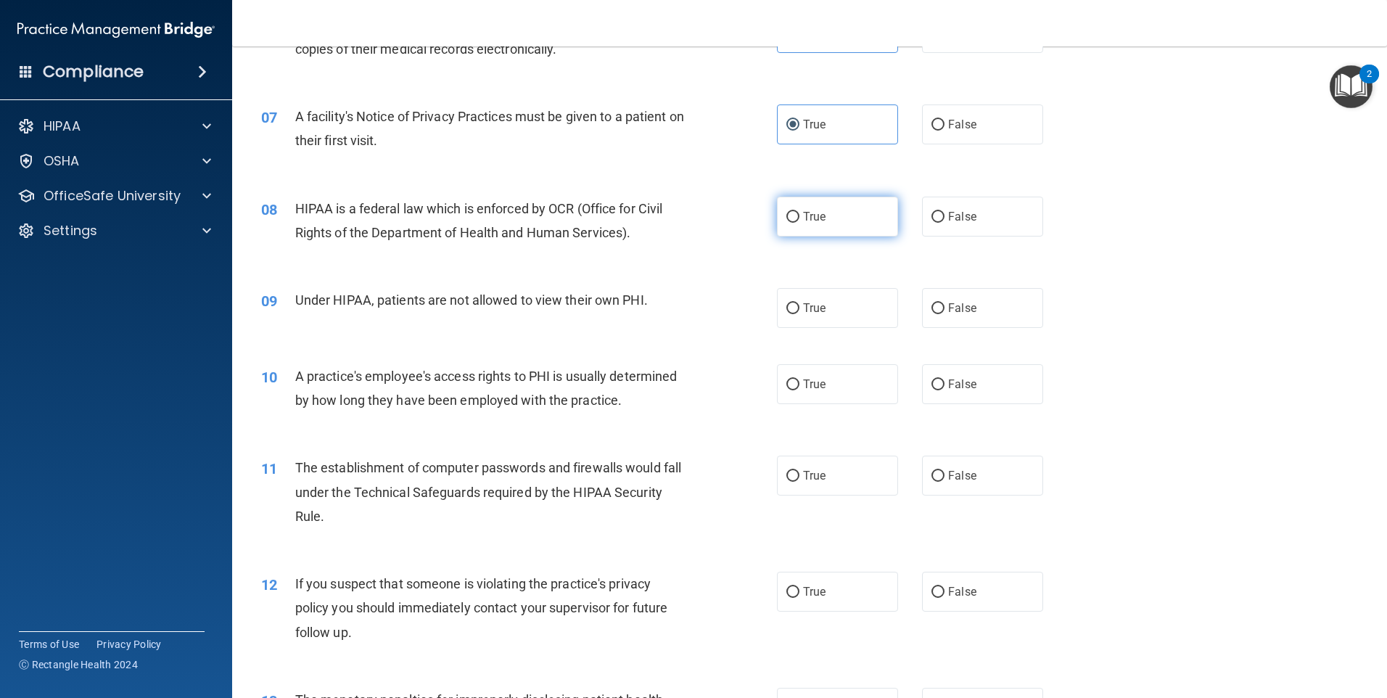
radio input "true"
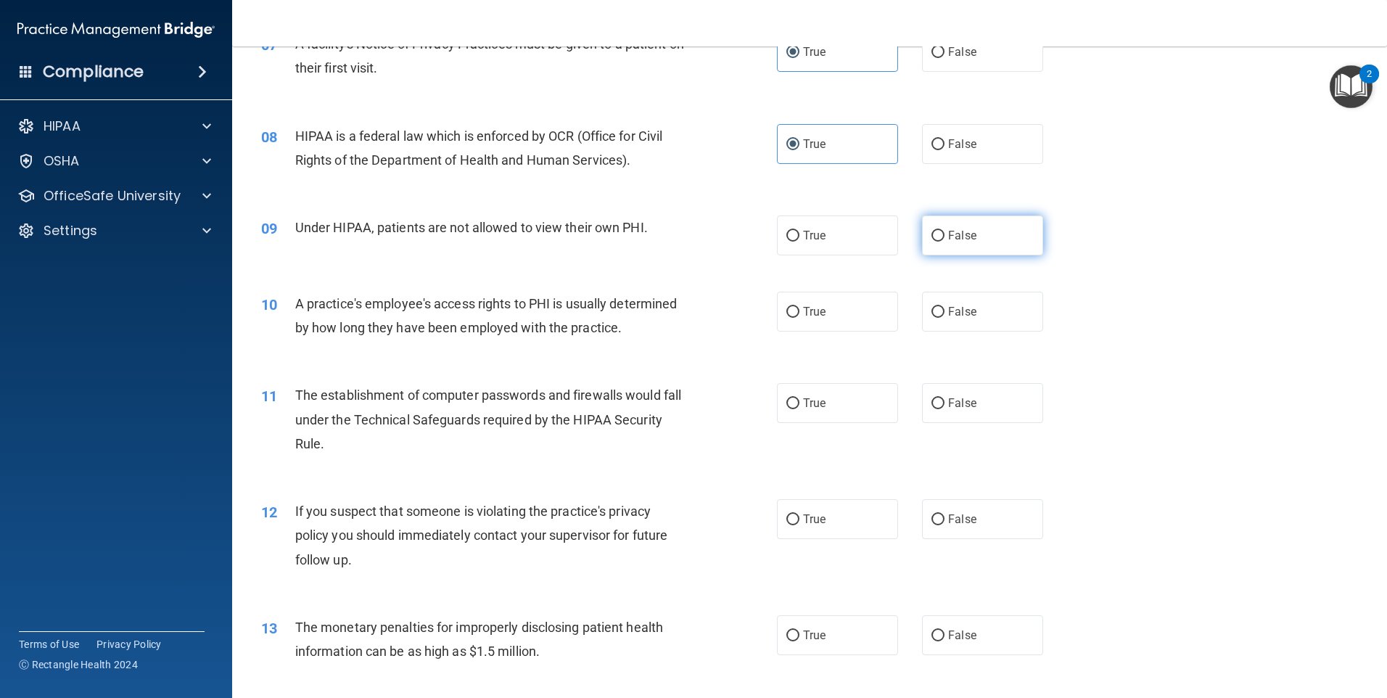
click at [1010, 235] on label "False" at bounding box center [982, 235] width 121 height 40
click at [944, 235] on input "False" at bounding box center [937, 236] width 13 height 11
radio input "true"
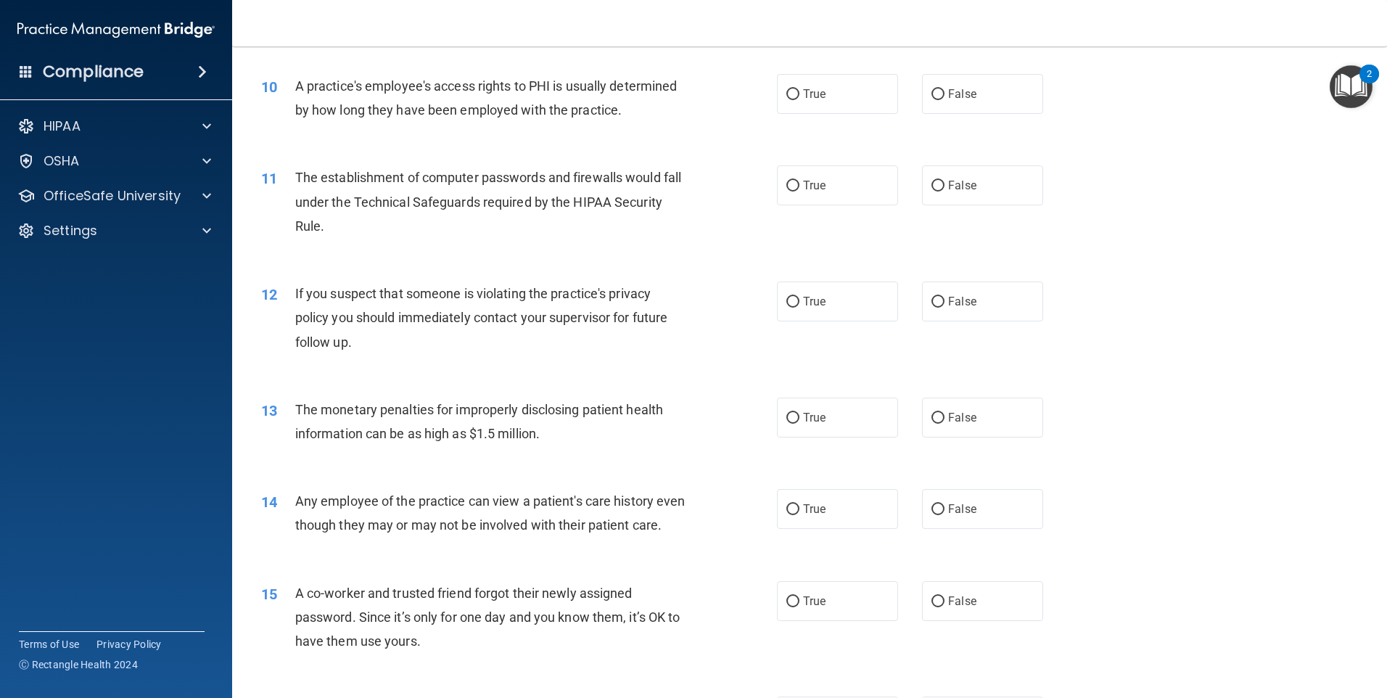
scroll to position [826, 0]
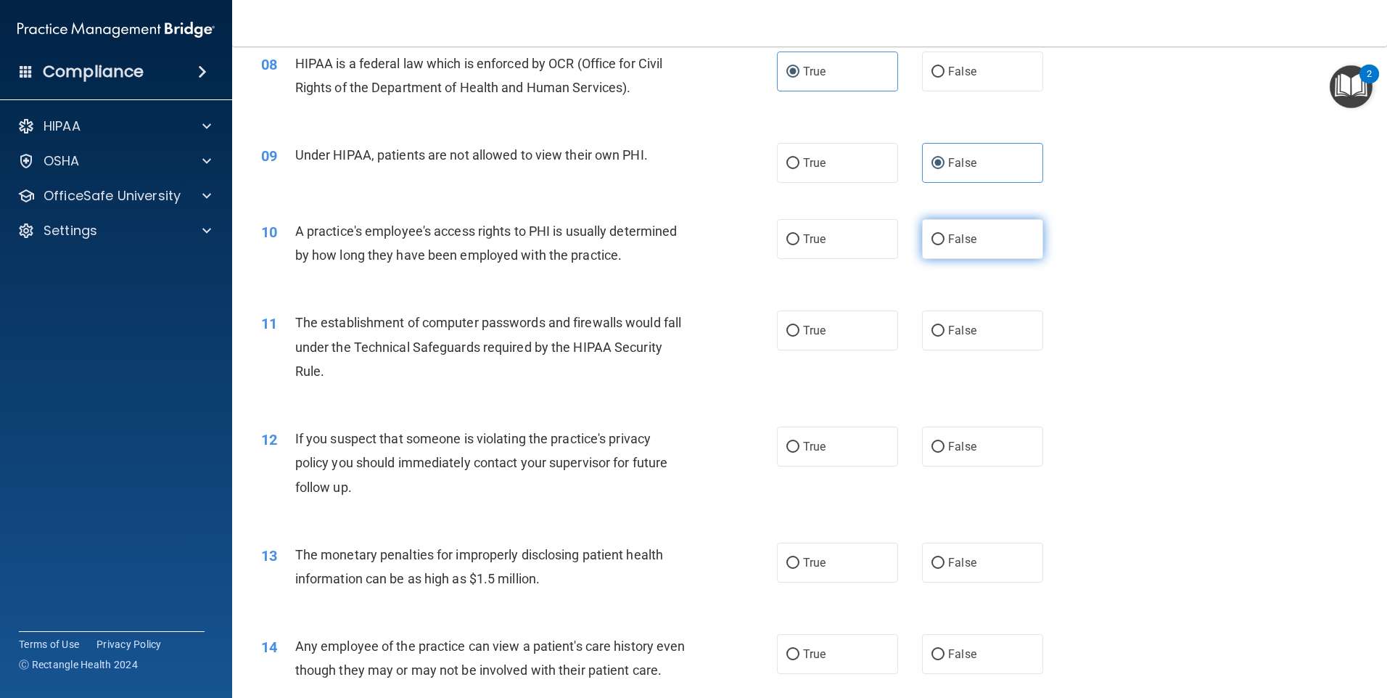
click at [944, 252] on label "False" at bounding box center [982, 239] width 121 height 40
click at [944, 245] on input "False" at bounding box center [937, 239] width 13 height 11
radio input "true"
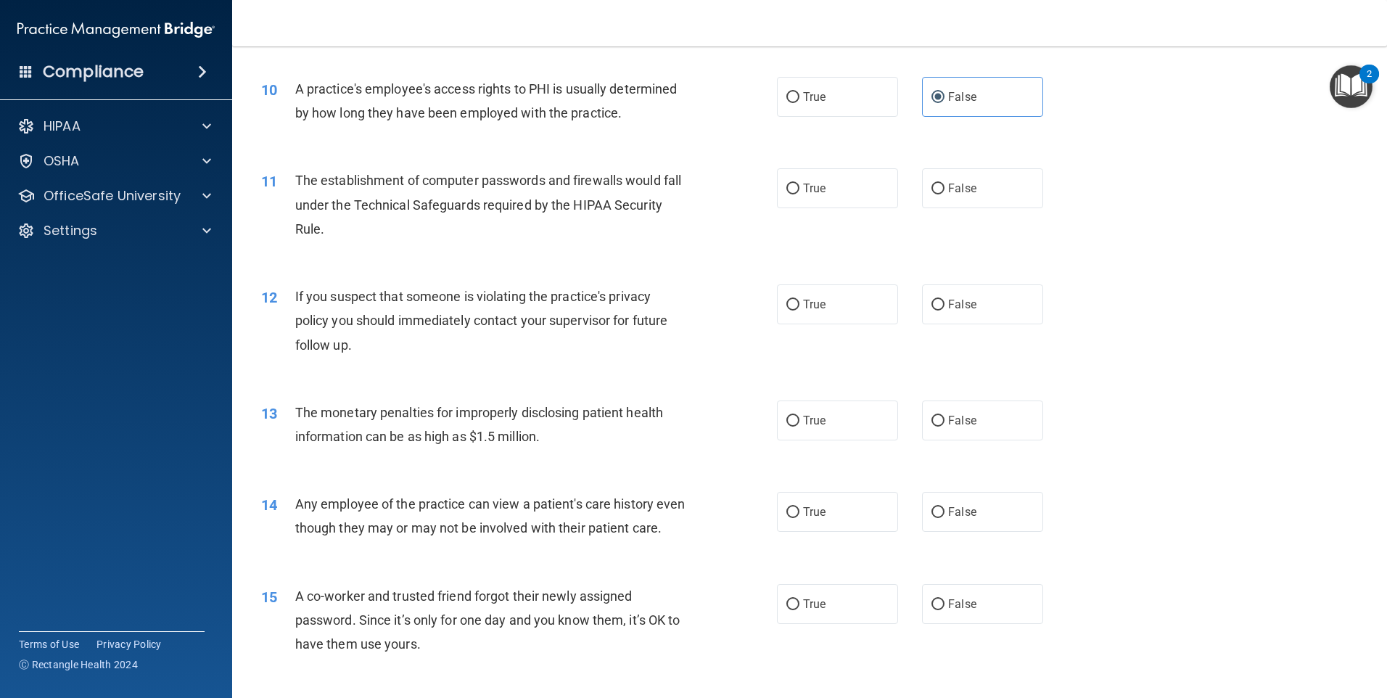
scroll to position [971, 0]
click at [791, 191] on input "True" at bounding box center [792, 186] width 13 height 11
radio input "true"
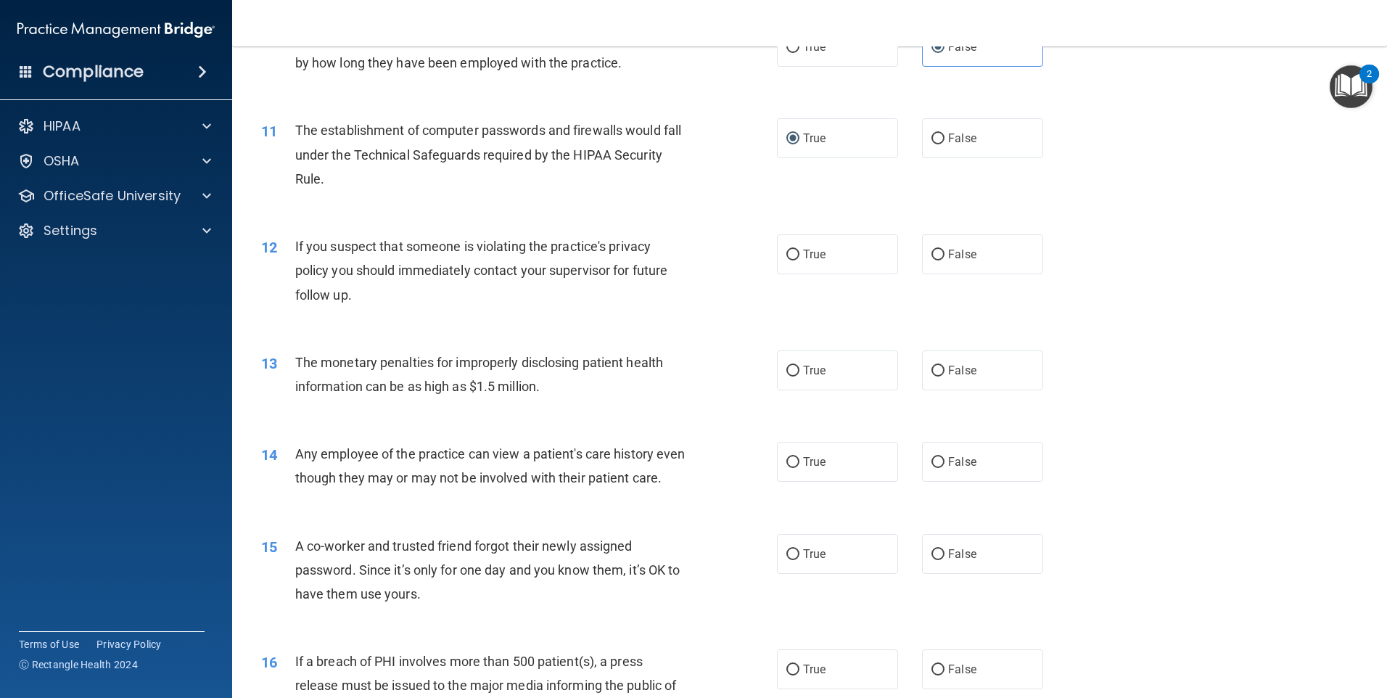
scroll to position [1044, 0]
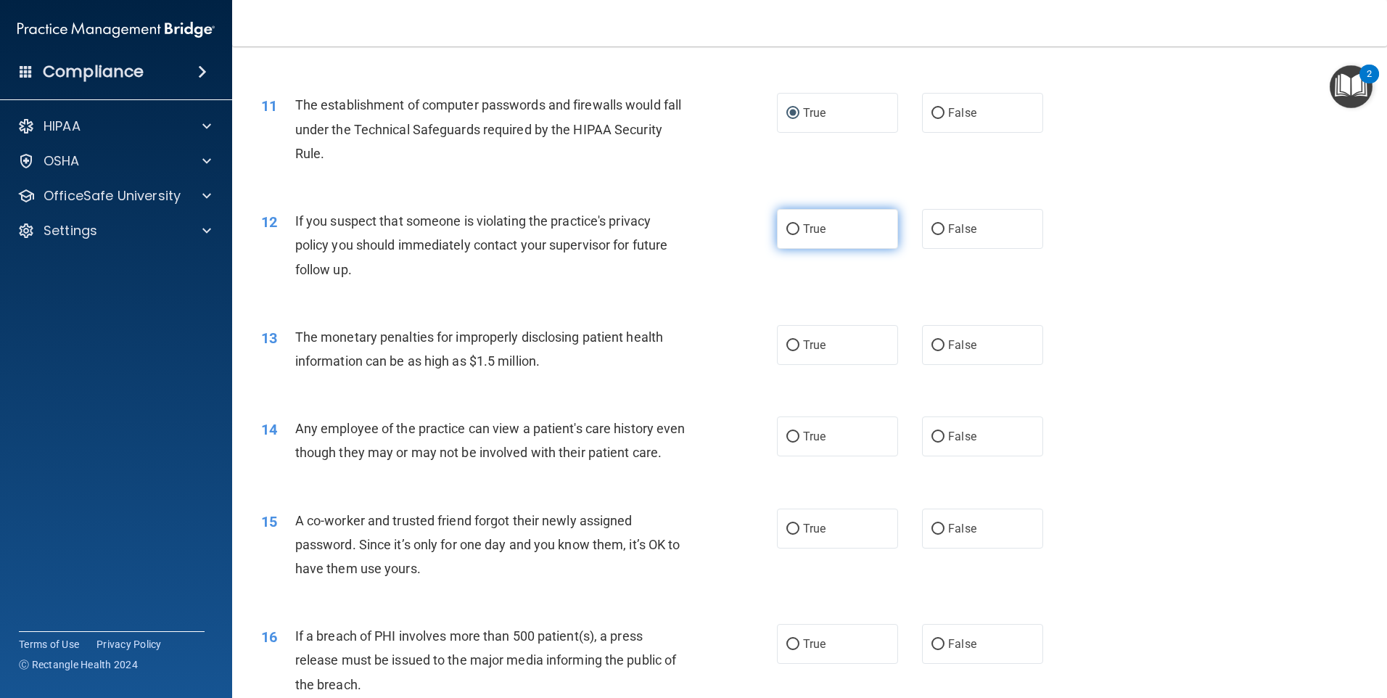
click at [830, 242] on label "True" at bounding box center [837, 229] width 121 height 40
click at [799, 235] on input "True" at bounding box center [792, 229] width 13 height 11
radio input "true"
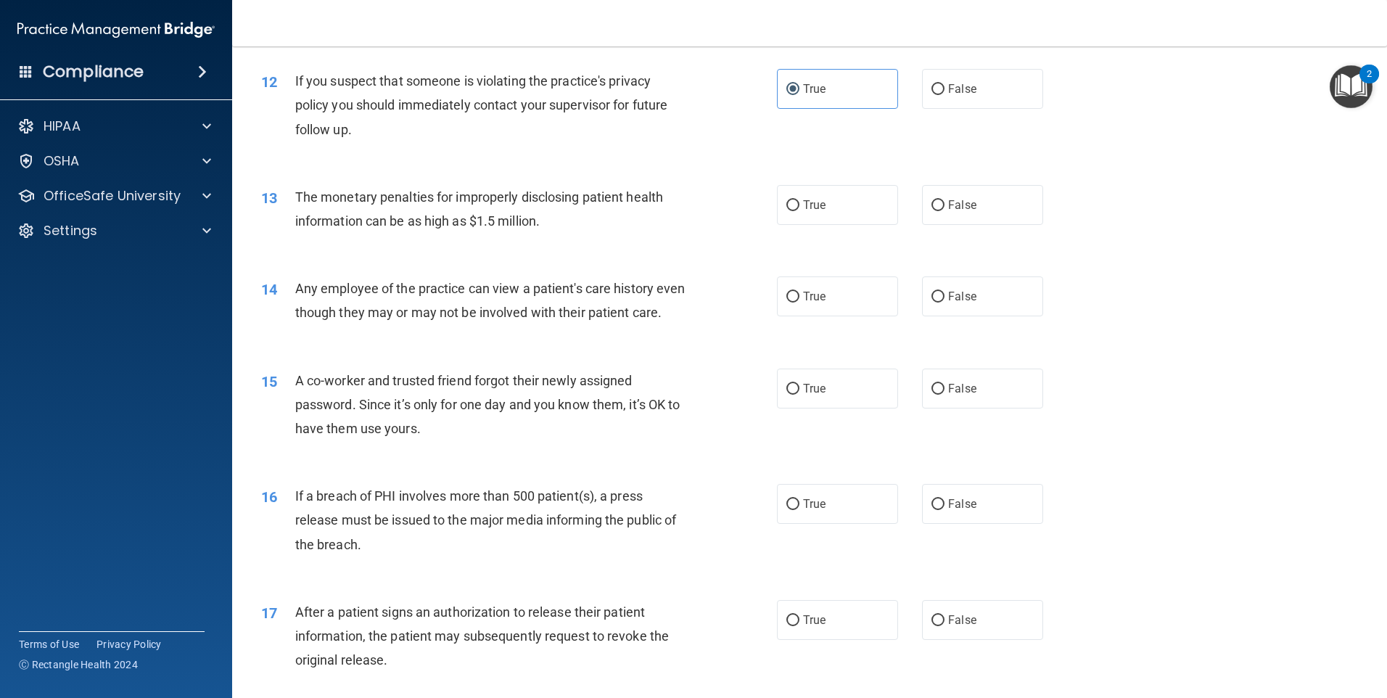
scroll to position [1189, 0]
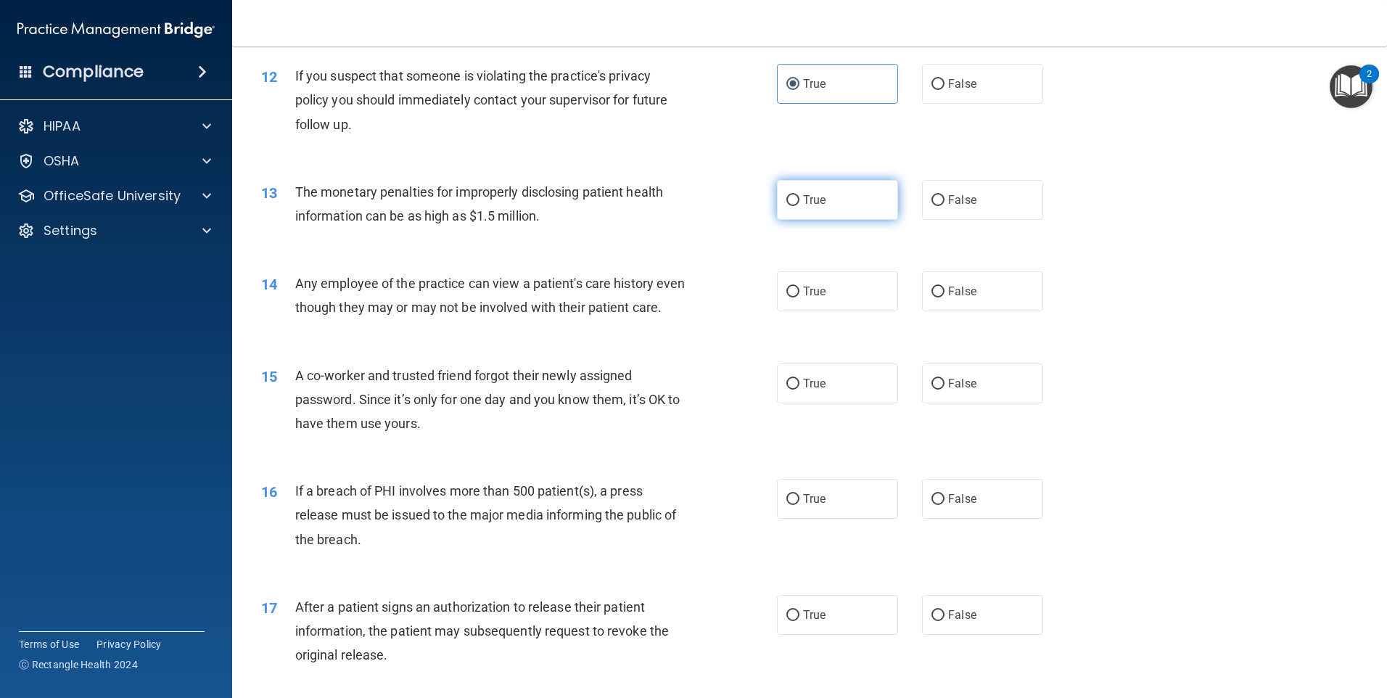
click at [799, 207] on label "True" at bounding box center [837, 200] width 121 height 40
click at [799, 206] on input "True" at bounding box center [792, 200] width 13 height 11
radio input "true"
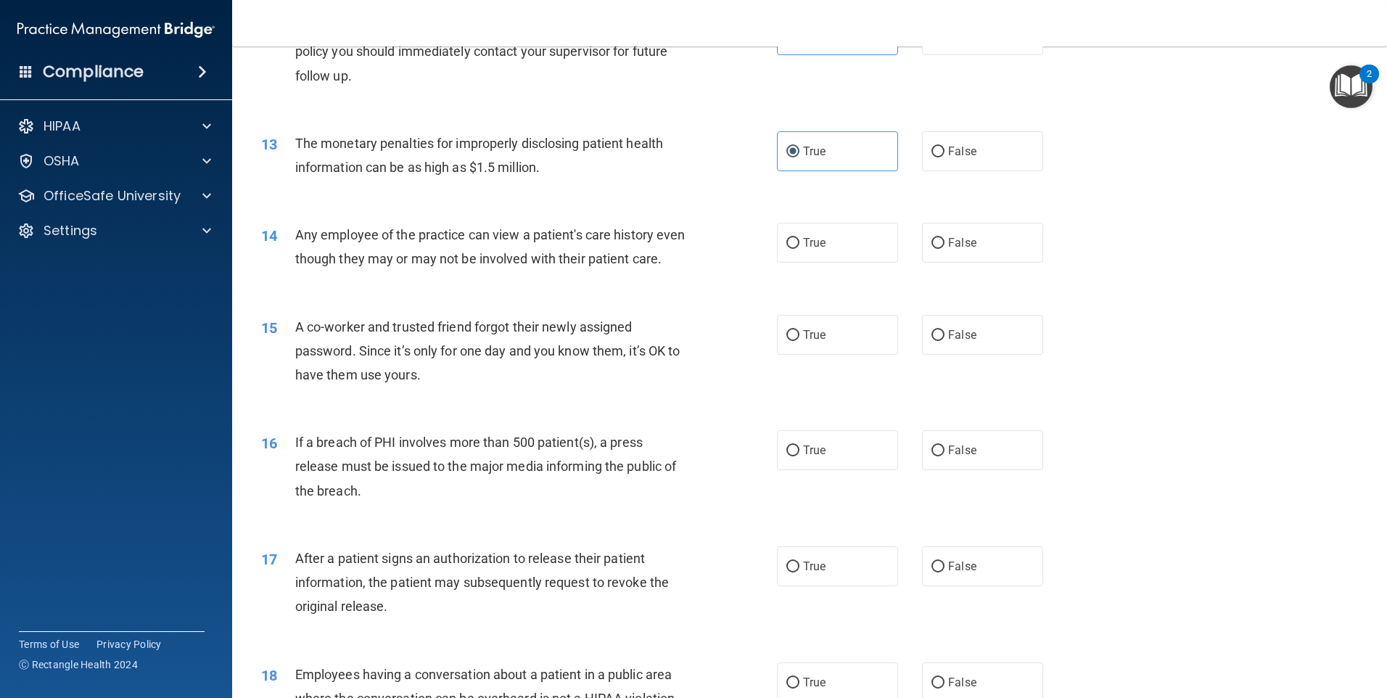
scroll to position [1261, 0]
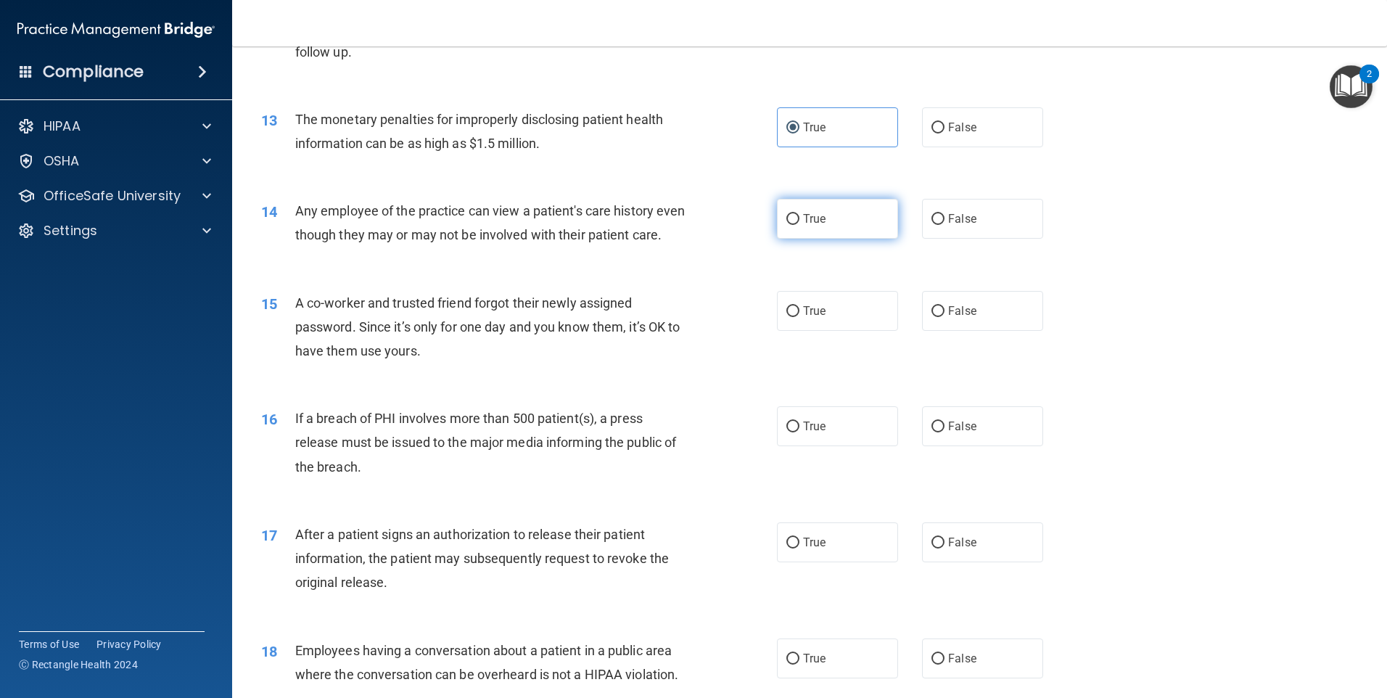
click at [789, 210] on label "True" at bounding box center [837, 219] width 121 height 40
click at [789, 214] on input "True" at bounding box center [792, 219] width 13 height 11
radio input "true"
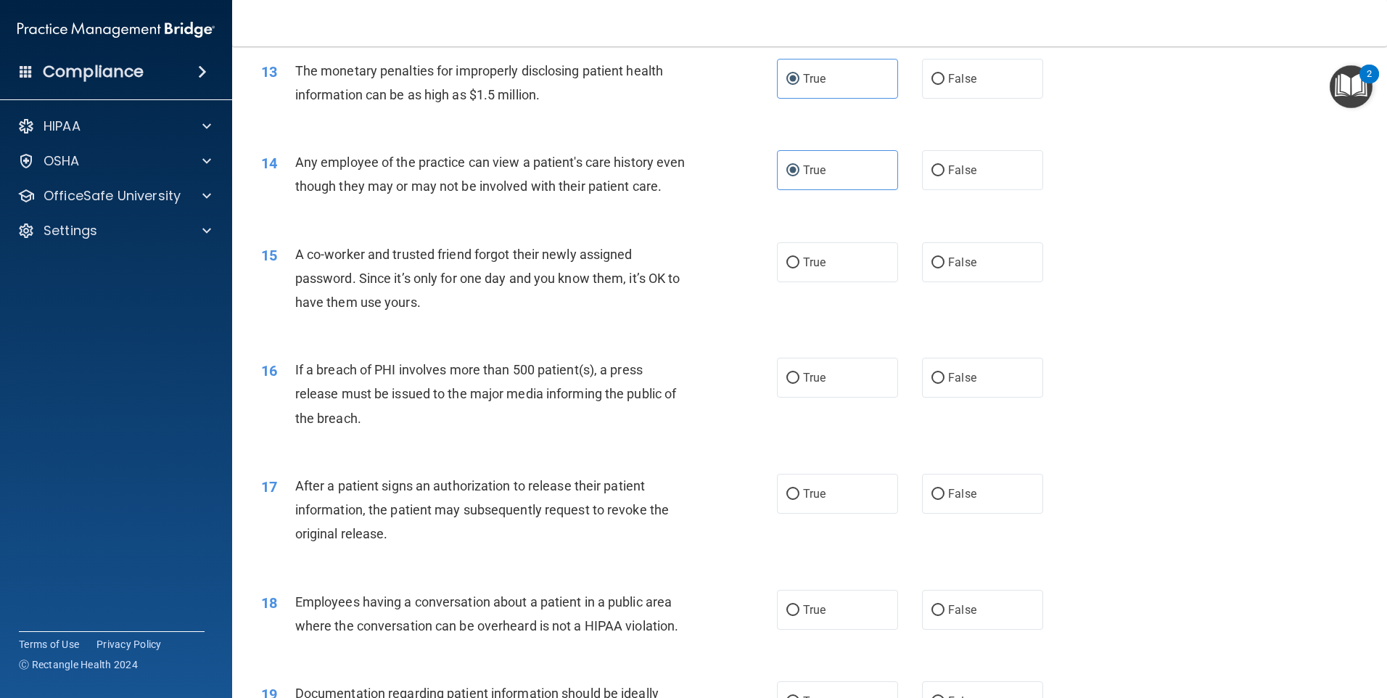
scroll to position [1334, 0]
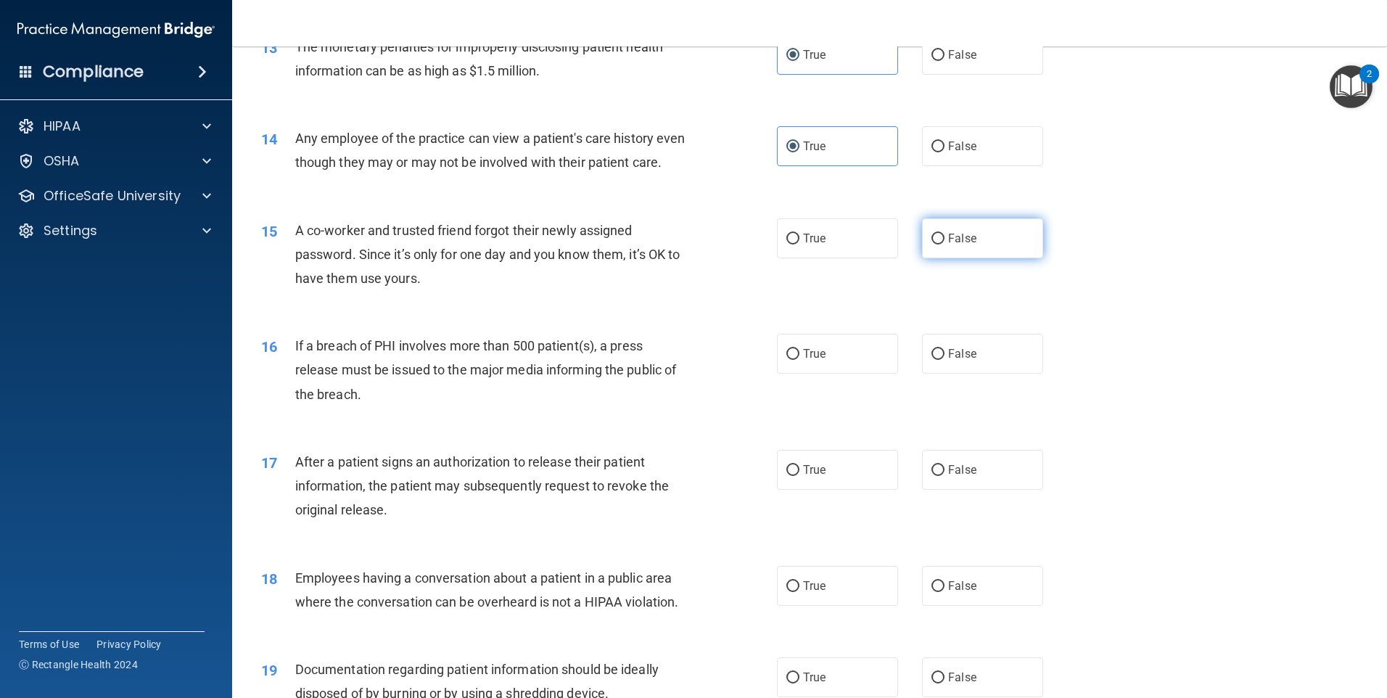
click at [965, 258] on label "False" at bounding box center [982, 238] width 121 height 40
click at [944, 244] on input "False" at bounding box center [937, 239] width 13 height 11
radio input "true"
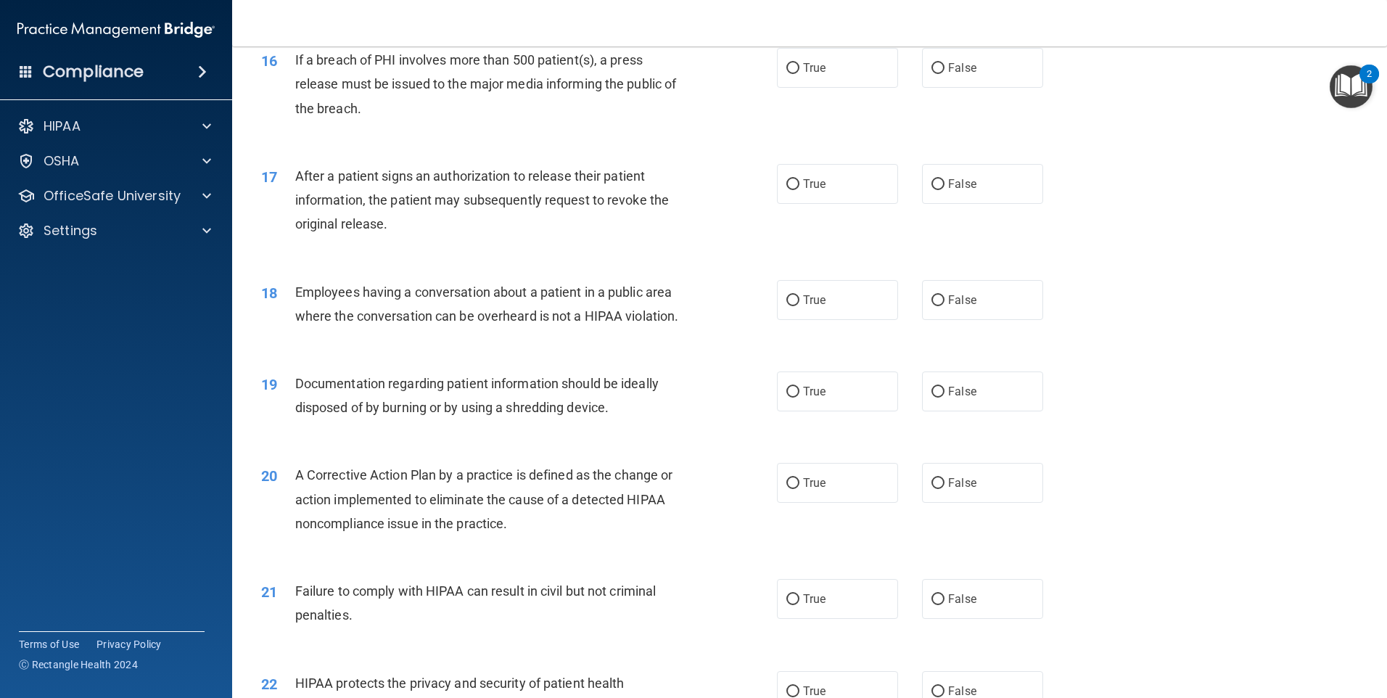
scroll to position [1624, 0]
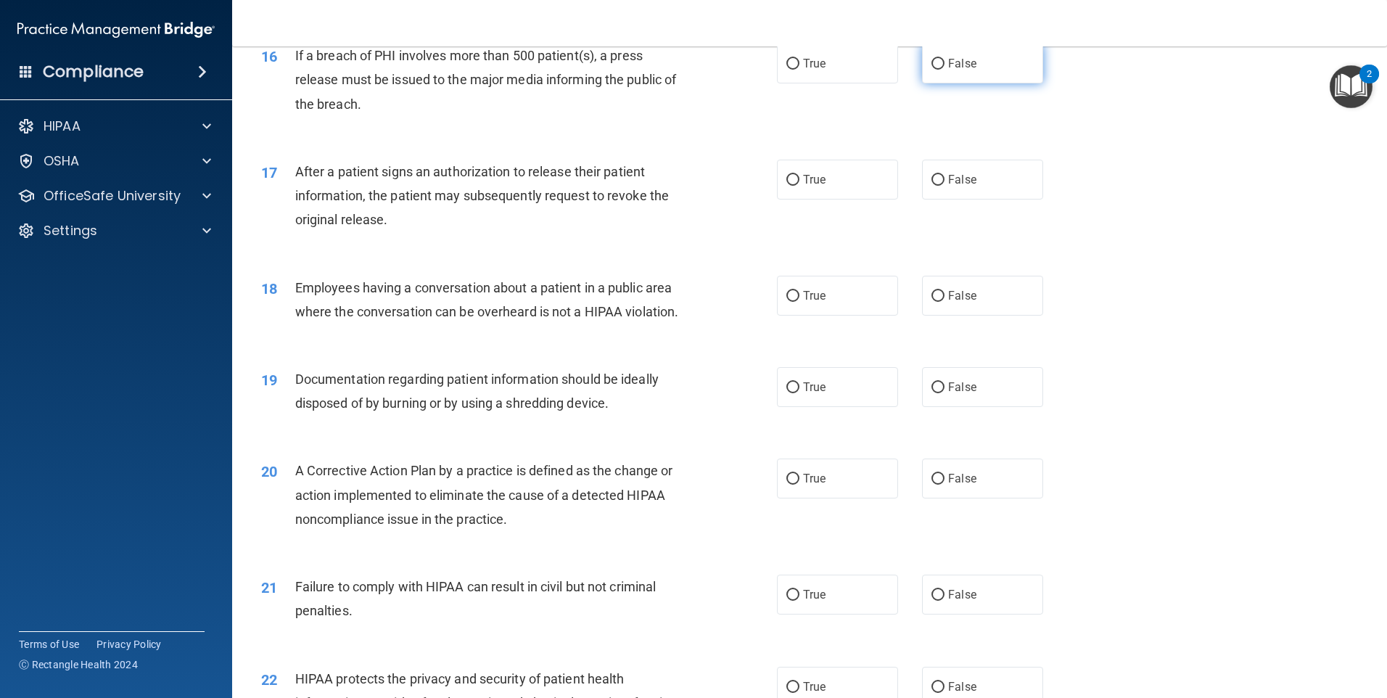
click at [943, 107] on div "16 If a breach of PHI involves more than 500 patient(s), a press release must b…" at bounding box center [809, 83] width 1118 height 116
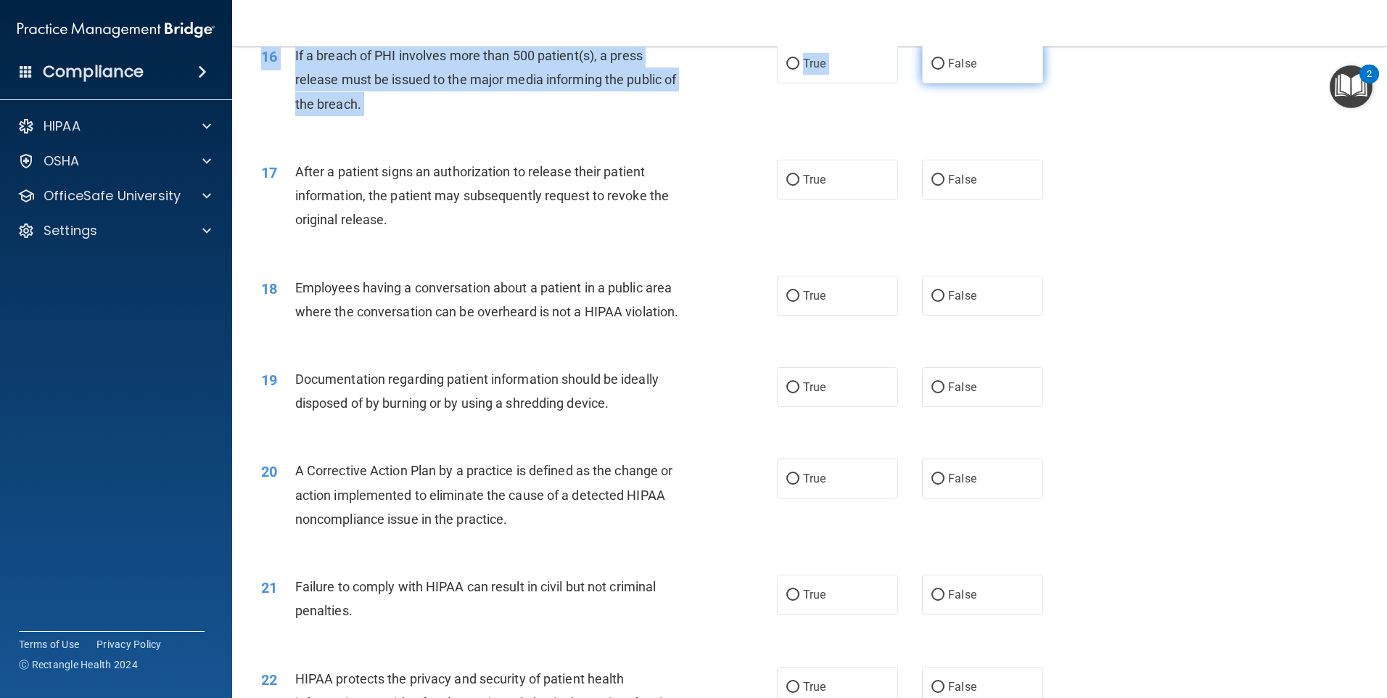
click at [943, 83] on label "False" at bounding box center [982, 64] width 121 height 40
click at [943, 70] on input "False" at bounding box center [937, 64] width 13 height 11
radio input "true"
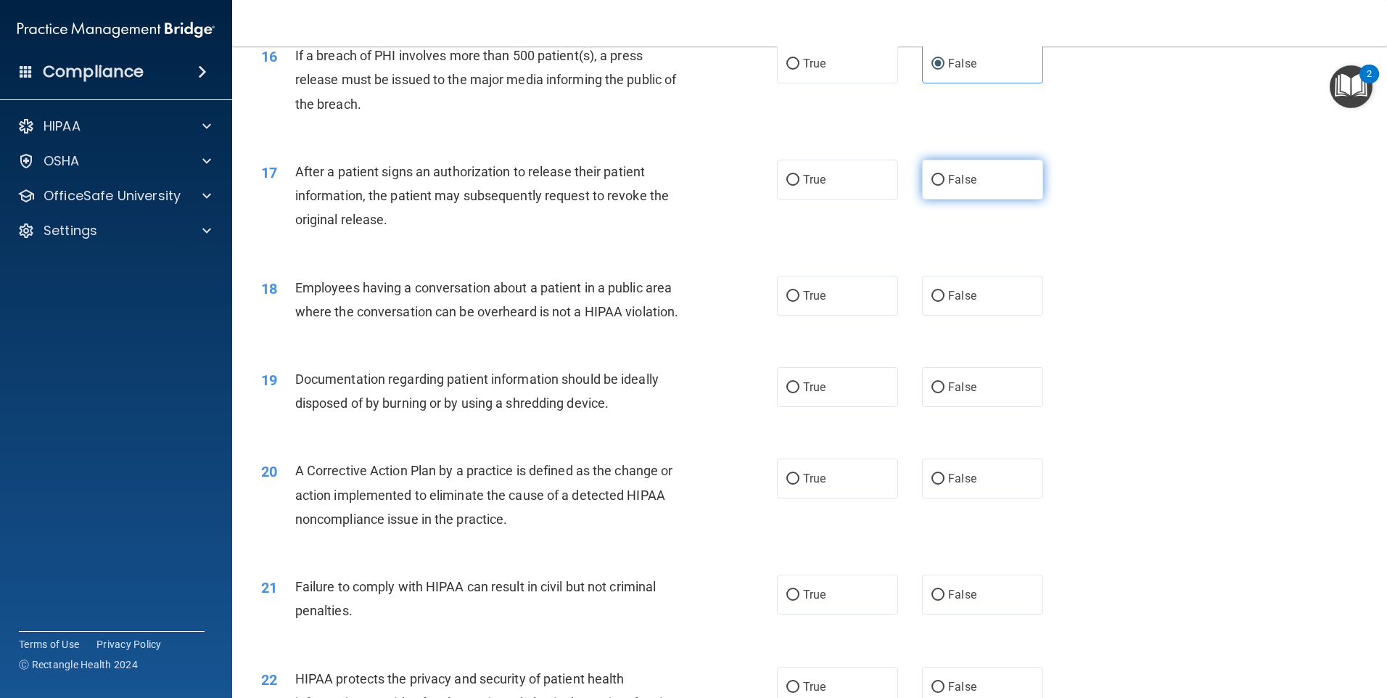
click at [924, 199] on label "False" at bounding box center [982, 180] width 121 height 40
click at [931, 186] on input "False" at bounding box center [937, 180] width 13 height 11
radio input "true"
click at [922, 316] on label "False" at bounding box center [982, 296] width 121 height 40
click at [931, 302] on input "False" at bounding box center [937, 296] width 13 height 11
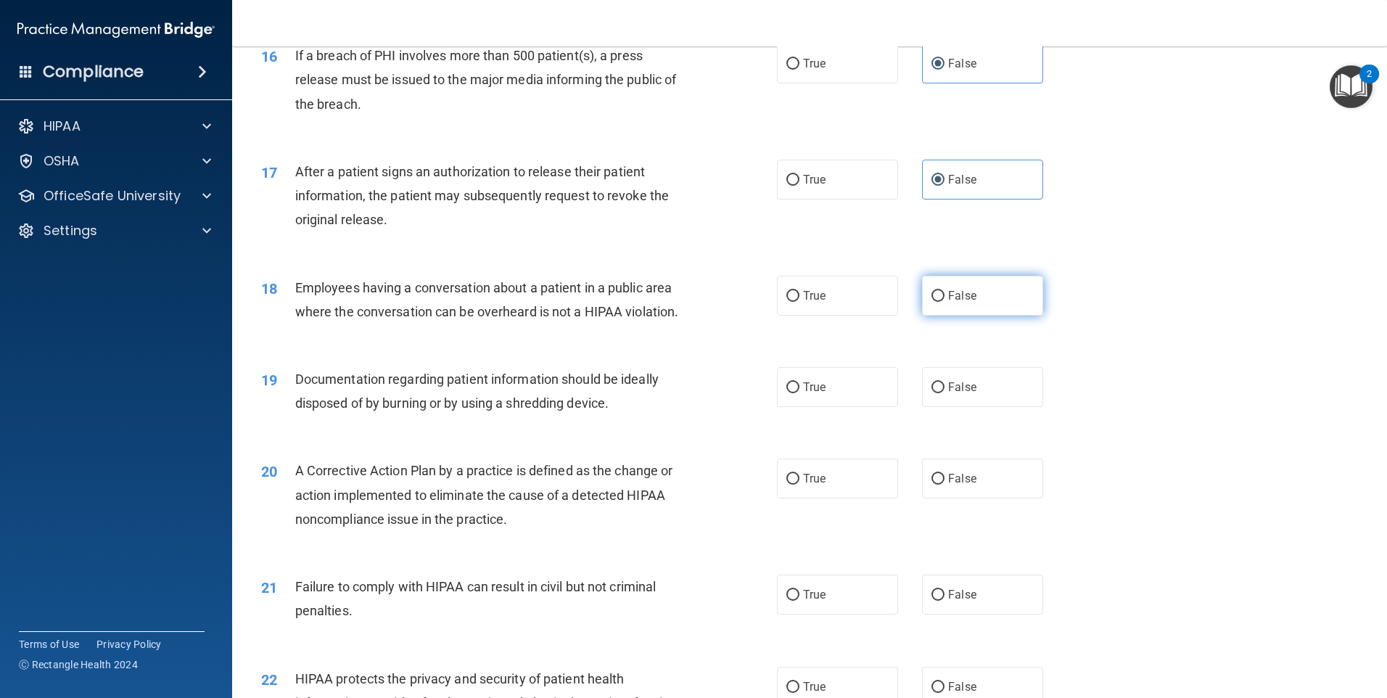
radio input "true"
click at [796, 199] on label "True" at bounding box center [837, 180] width 121 height 40
click at [796, 186] on input "True" at bounding box center [792, 180] width 13 height 11
radio input "true"
radio input "false"
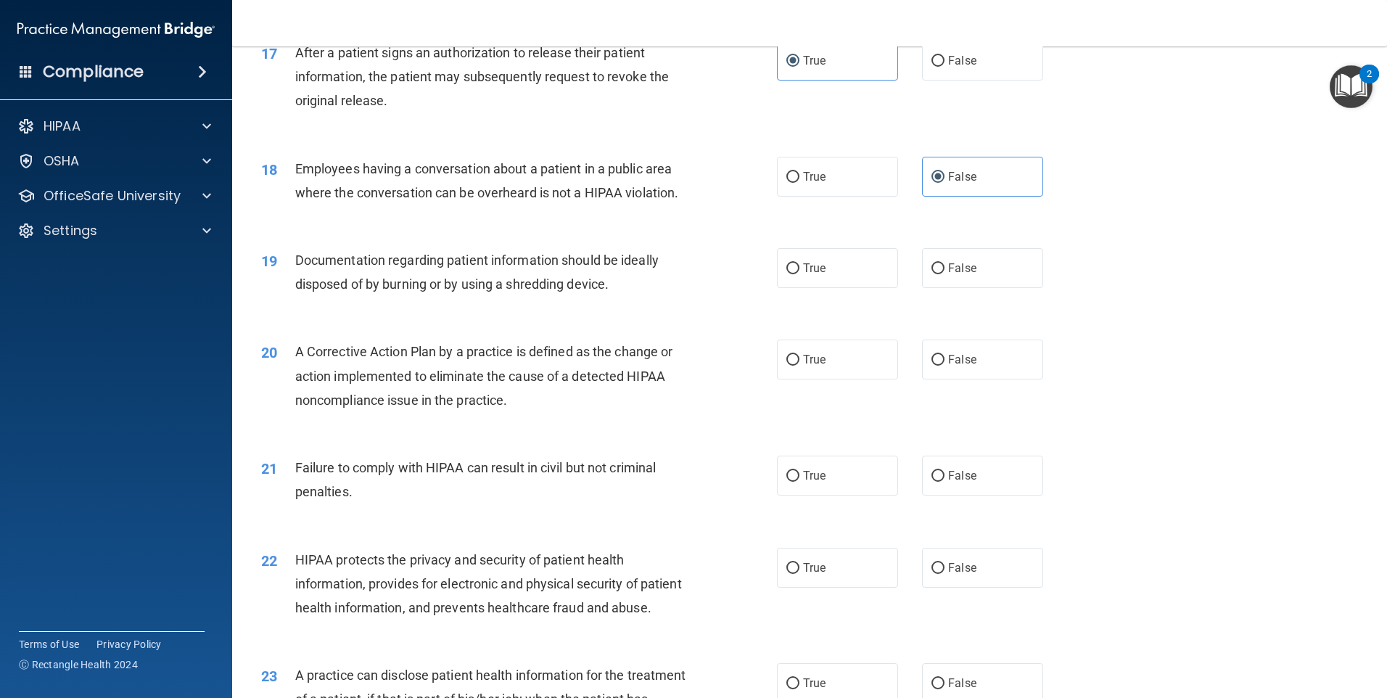
scroll to position [1769, 0]
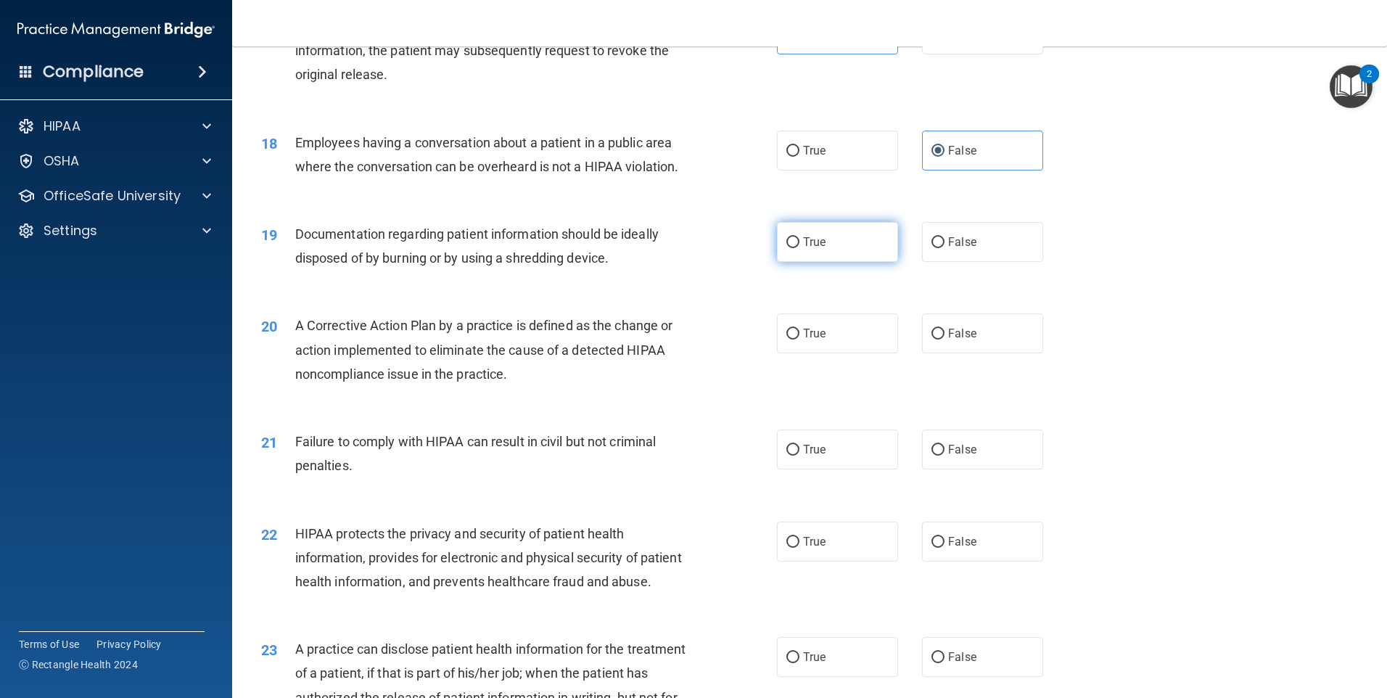
click at [834, 257] on label "True" at bounding box center [837, 242] width 121 height 40
click at [799, 248] on input "True" at bounding box center [792, 242] width 13 height 11
radio input "true"
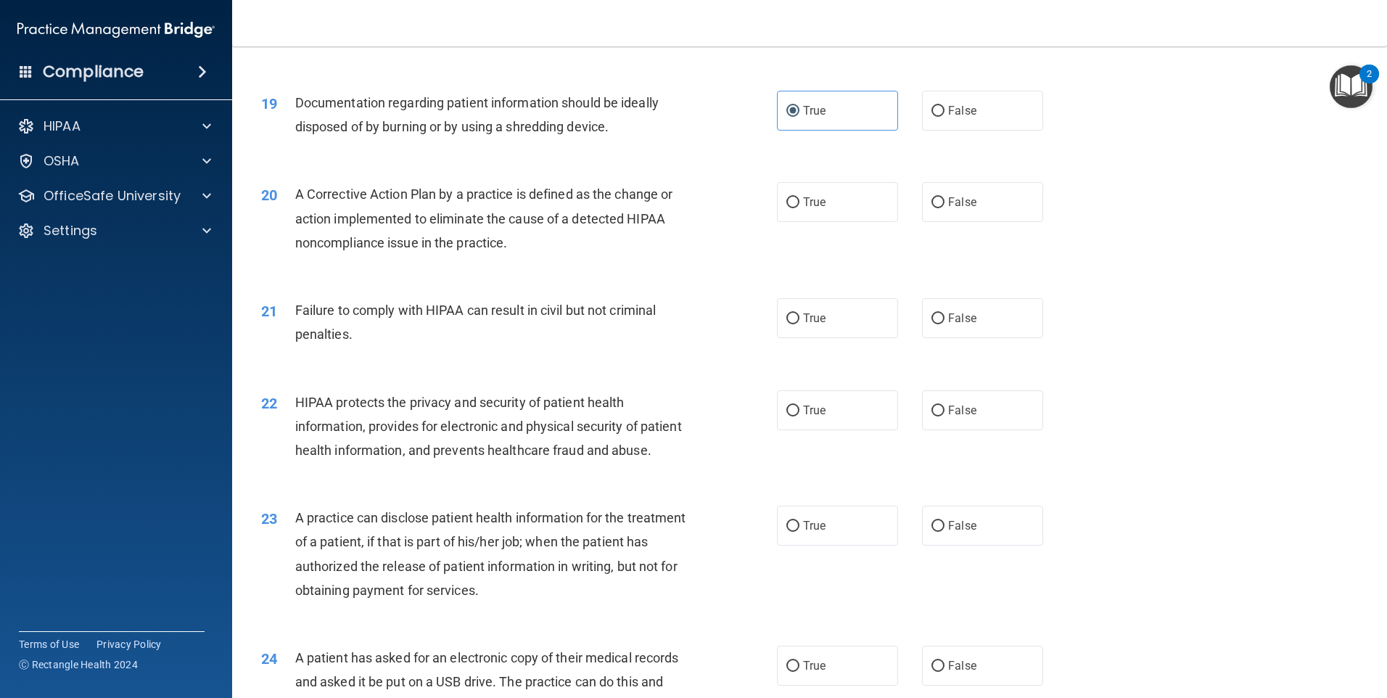
scroll to position [1914, 0]
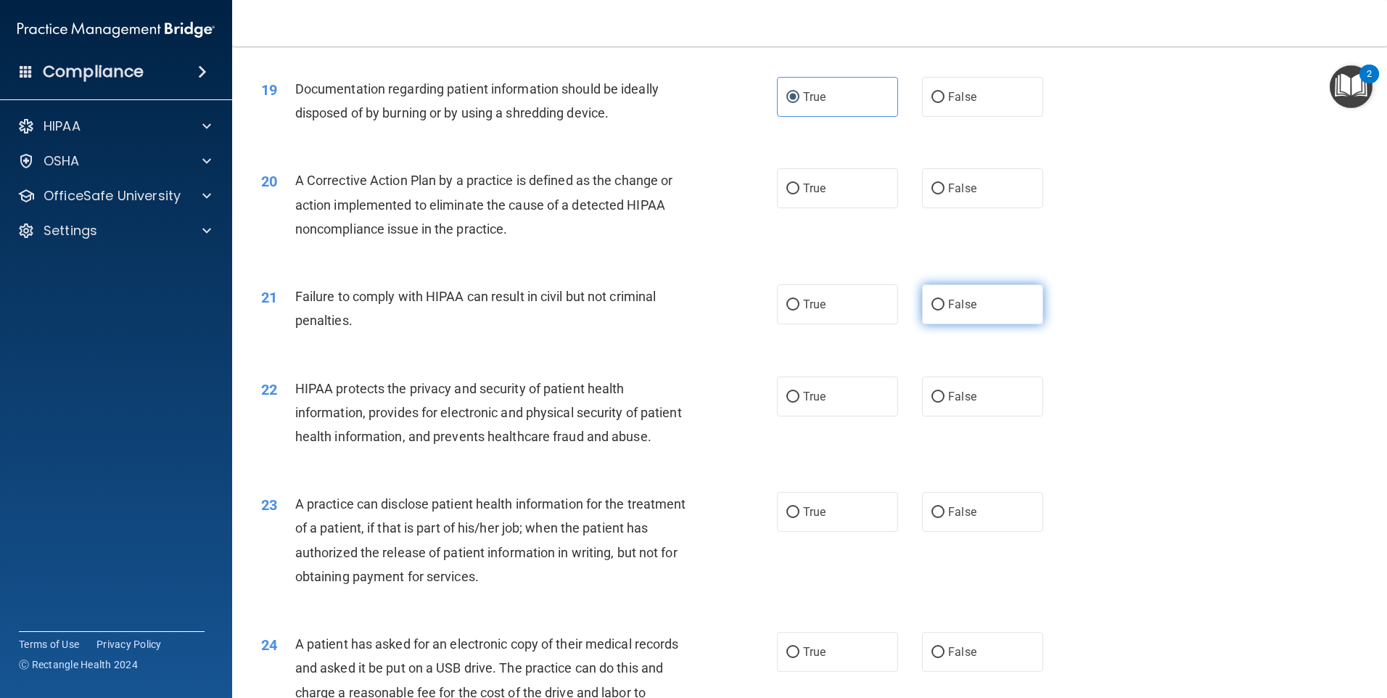
click at [970, 324] on label "False" at bounding box center [982, 304] width 121 height 40
click at [944, 310] on input "False" at bounding box center [937, 305] width 13 height 11
radio input "true"
click at [825, 208] on label "True" at bounding box center [837, 188] width 121 height 40
click at [799, 194] on input "True" at bounding box center [792, 188] width 13 height 11
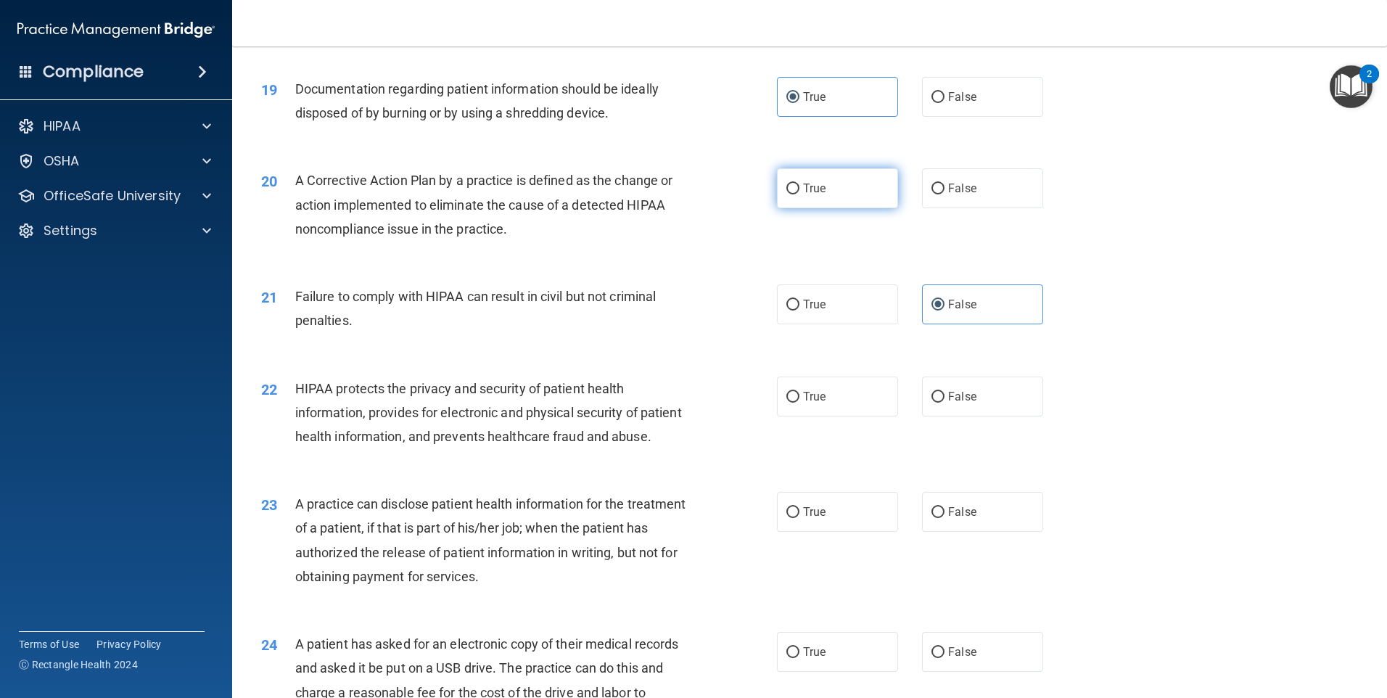
radio input "true"
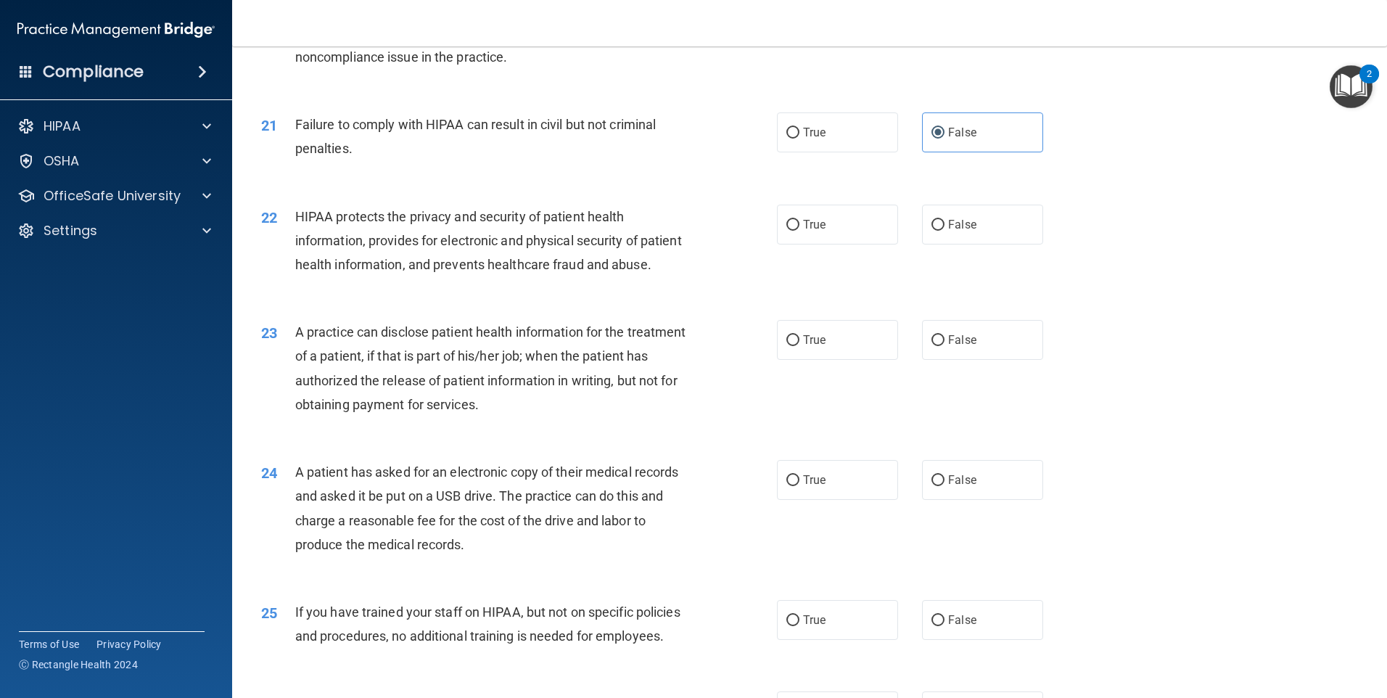
scroll to position [2132, 0]
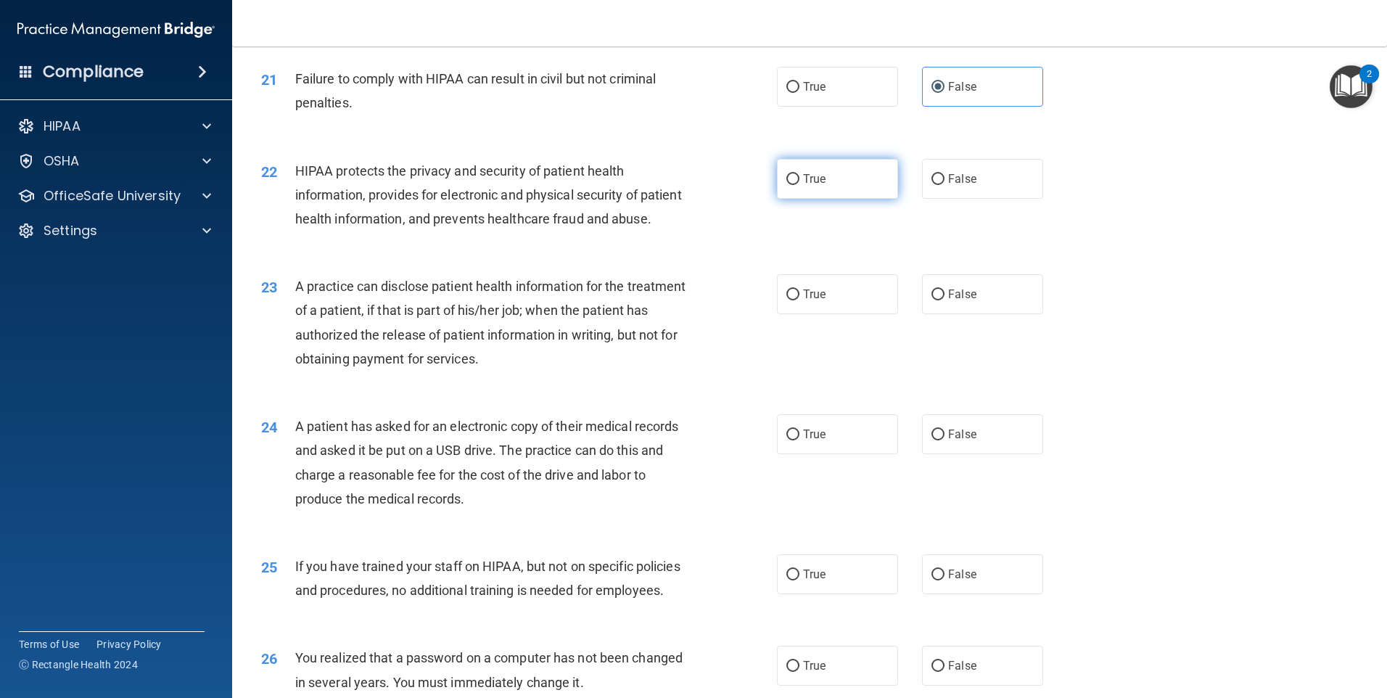
click at [808, 186] on span "True" at bounding box center [814, 179] width 22 height 14
click at [799, 185] on input "True" at bounding box center [792, 179] width 13 height 11
radio input "true"
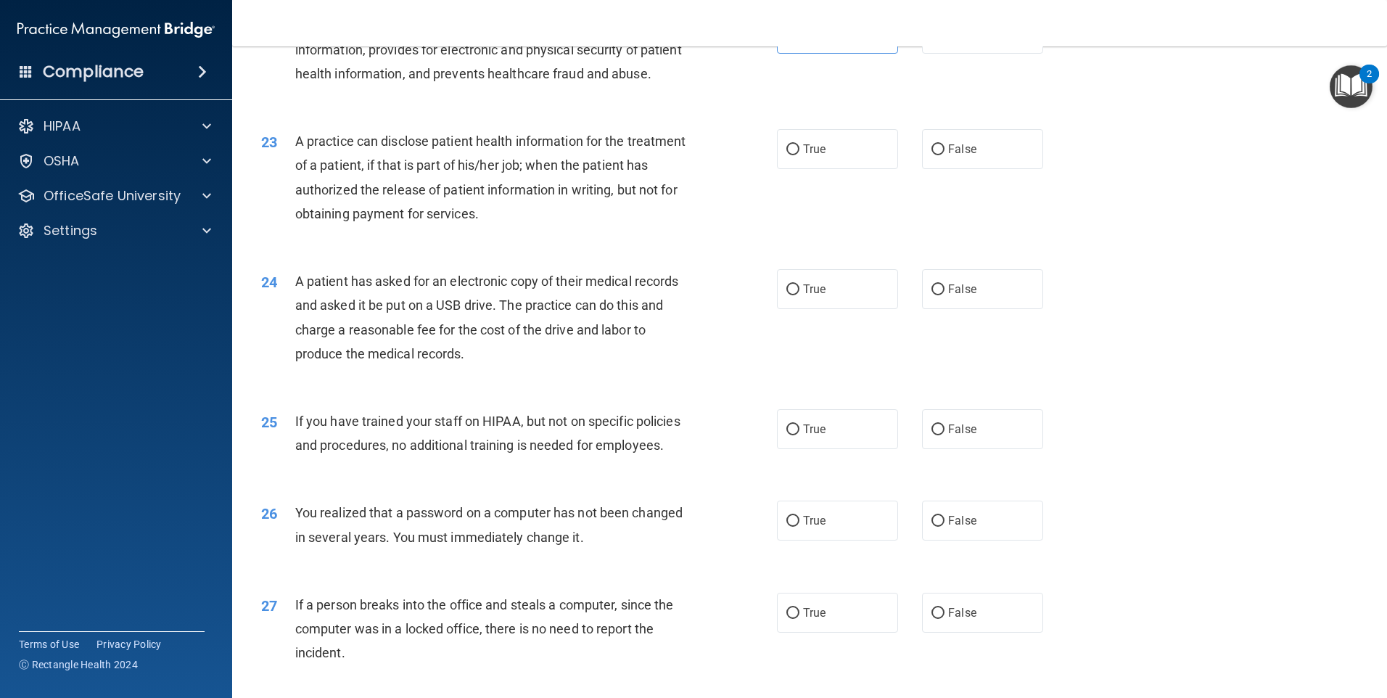
scroll to position [2349, 0]
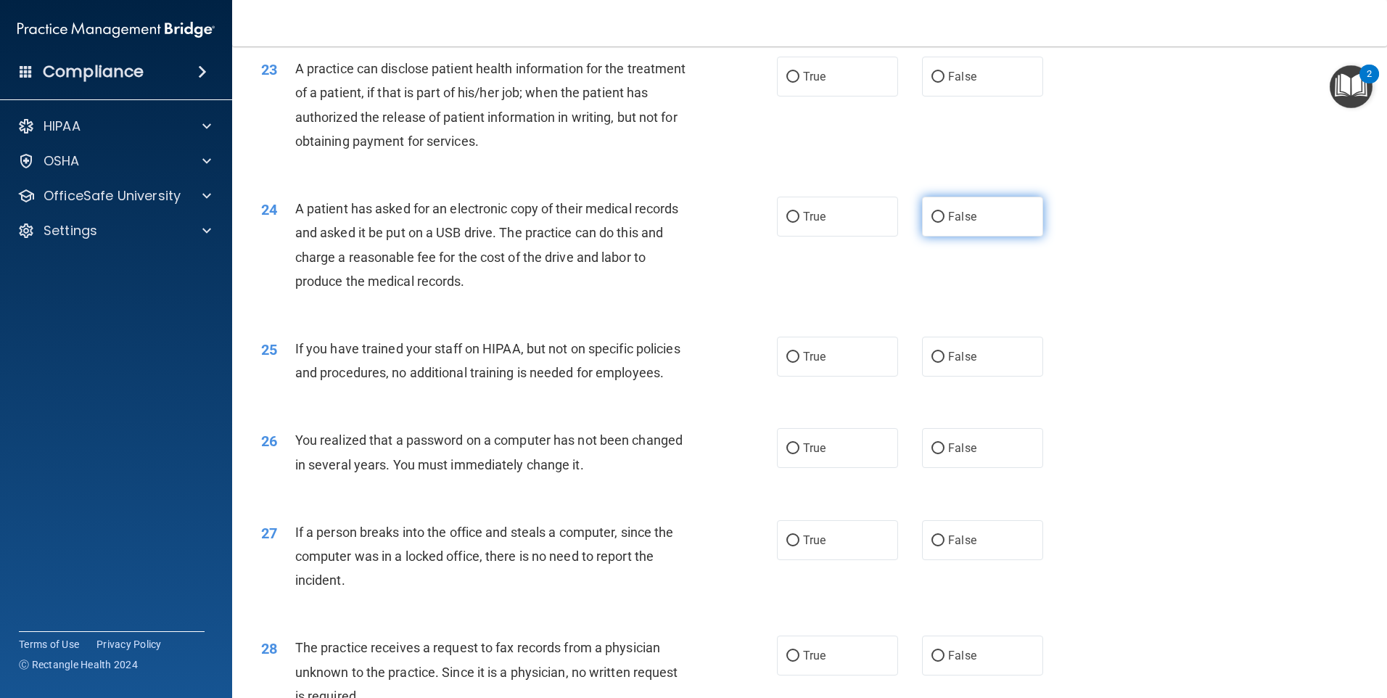
click at [1010, 236] on label "False" at bounding box center [982, 217] width 121 height 40
click at [944, 223] on input "False" at bounding box center [937, 217] width 13 height 11
radio input "true"
click at [923, 376] on label "False" at bounding box center [982, 357] width 121 height 40
click at [931, 363] on input "False" at bounding box center [937, 357] width 13 height 11
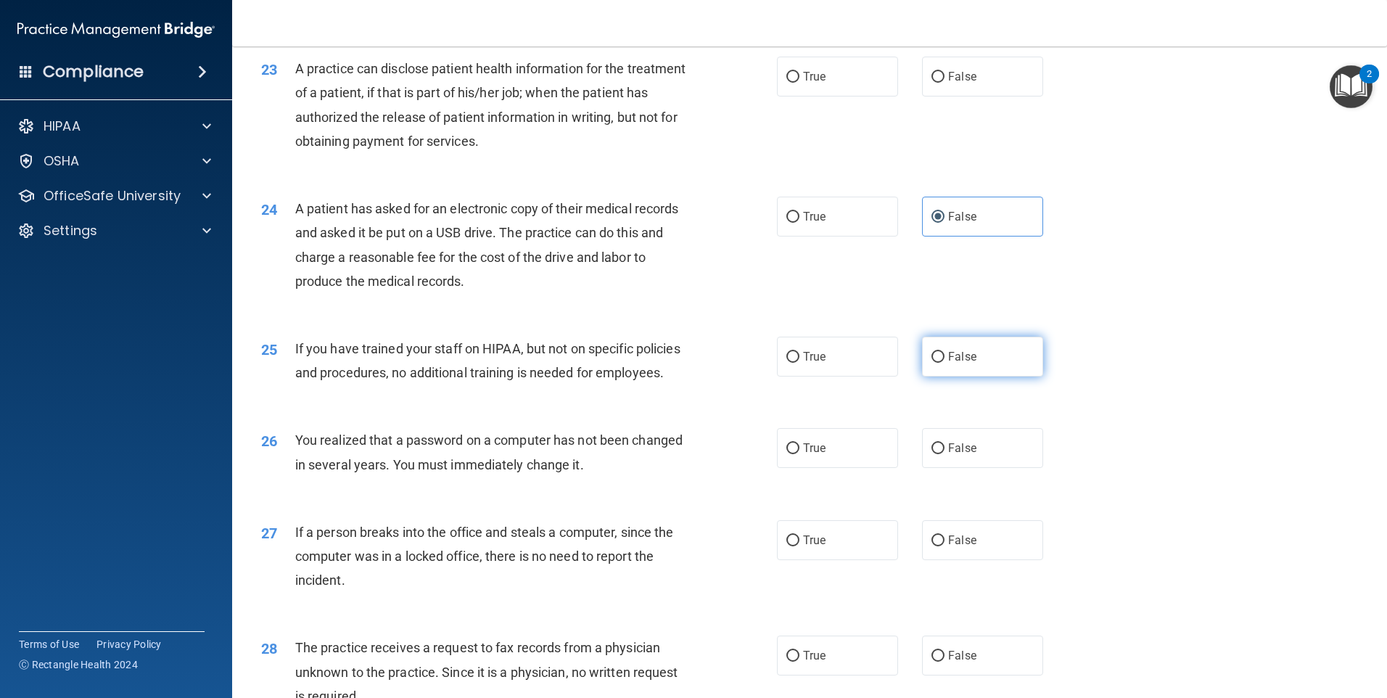
radio input "true"
click at [828, 96] on label "True" at bounding box center [837, 77] width 121 height 40
click at [799, 83] on input "True" at bounding box center [792, 77] width 13 height 11
radio input "true"
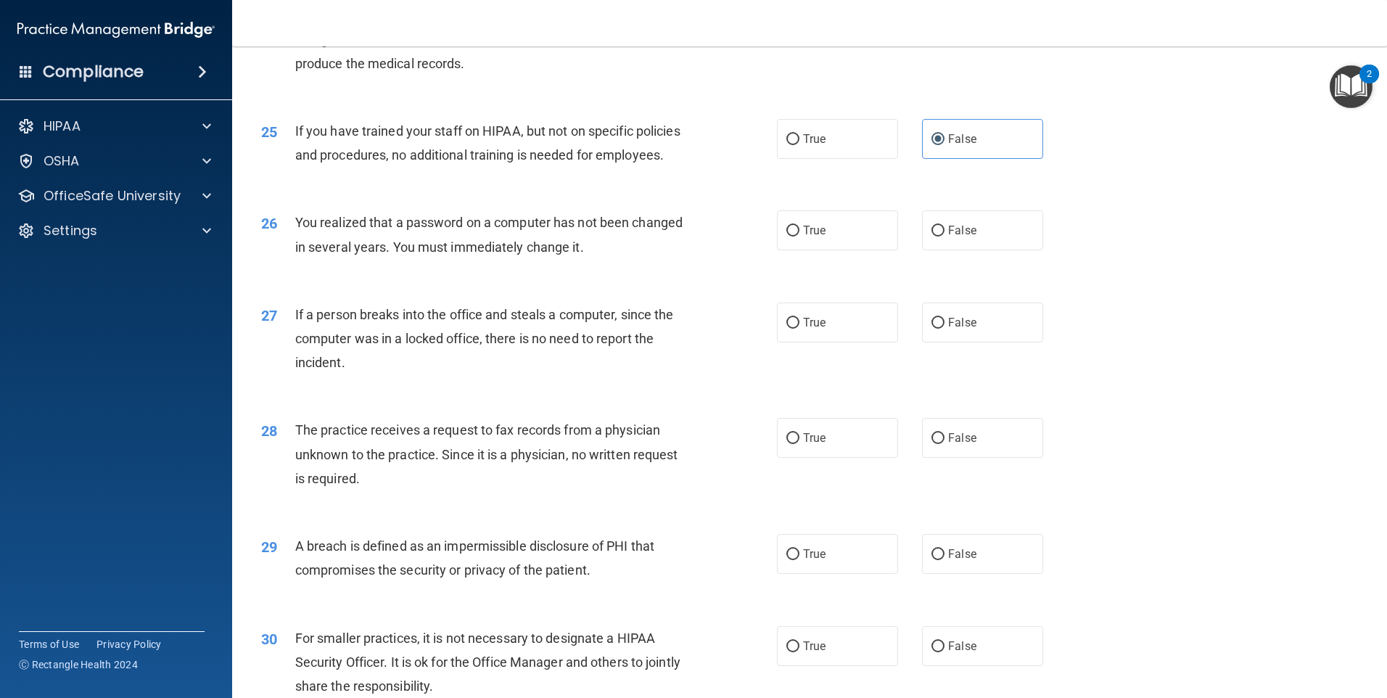
scroll to position [2639, 0]
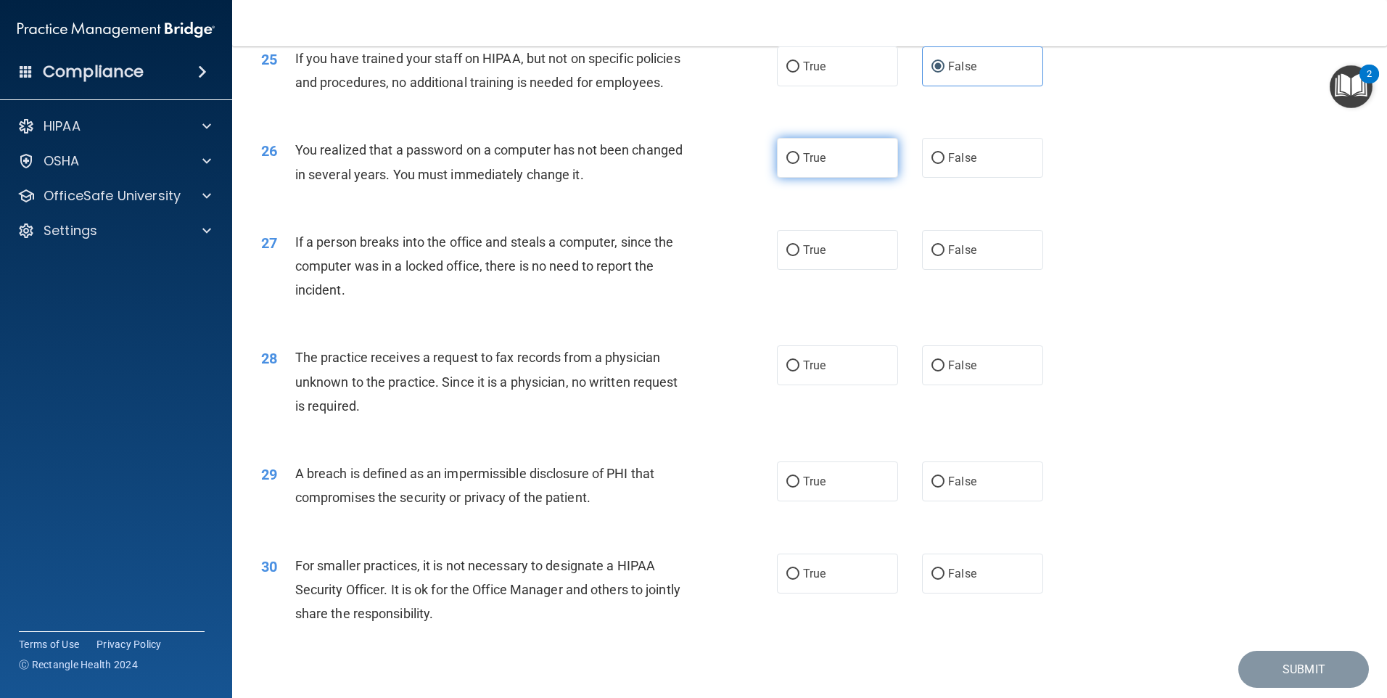
click at [788, 164] on input "True" at bounding box center [792, 158] width 13 height 11
radio input "true"
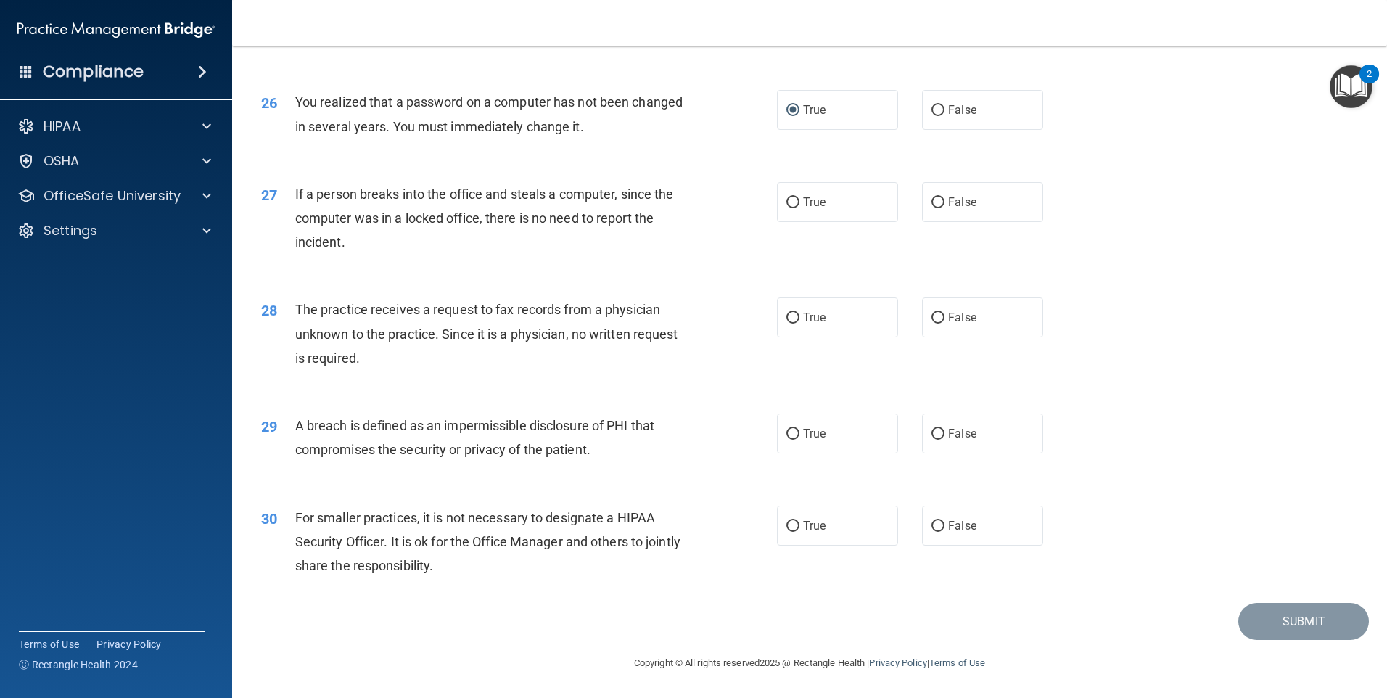
scroll to position [2712, 0]
click at [946, 222] on label "False" at bounding box center [982, 202] width 121 height 40
click at [944, 208] on input "False" at bounding box center [937, 202] width 13 height 11
radio input "true"
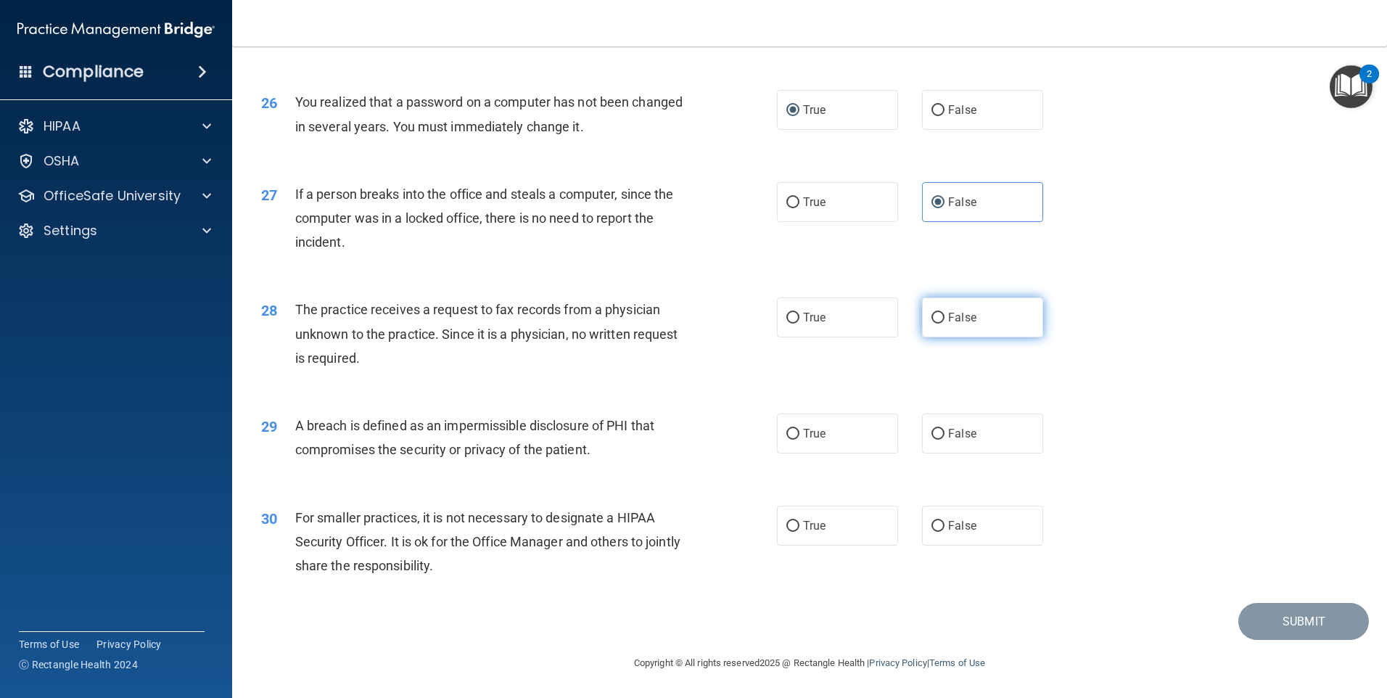
click at [942, 329] on label "False" at bounding box center [982, 317] width 121 height 40
click at [942, 323] on input "False" at bounding box center [937, 318] width 13 height 11
radio input "true"
click at [862, 442] on label "True" at bounding box center [837, 433] width 121 height 40
click at [799, 440] on input "True" at bounding box center [792, 434] width 13 height 11
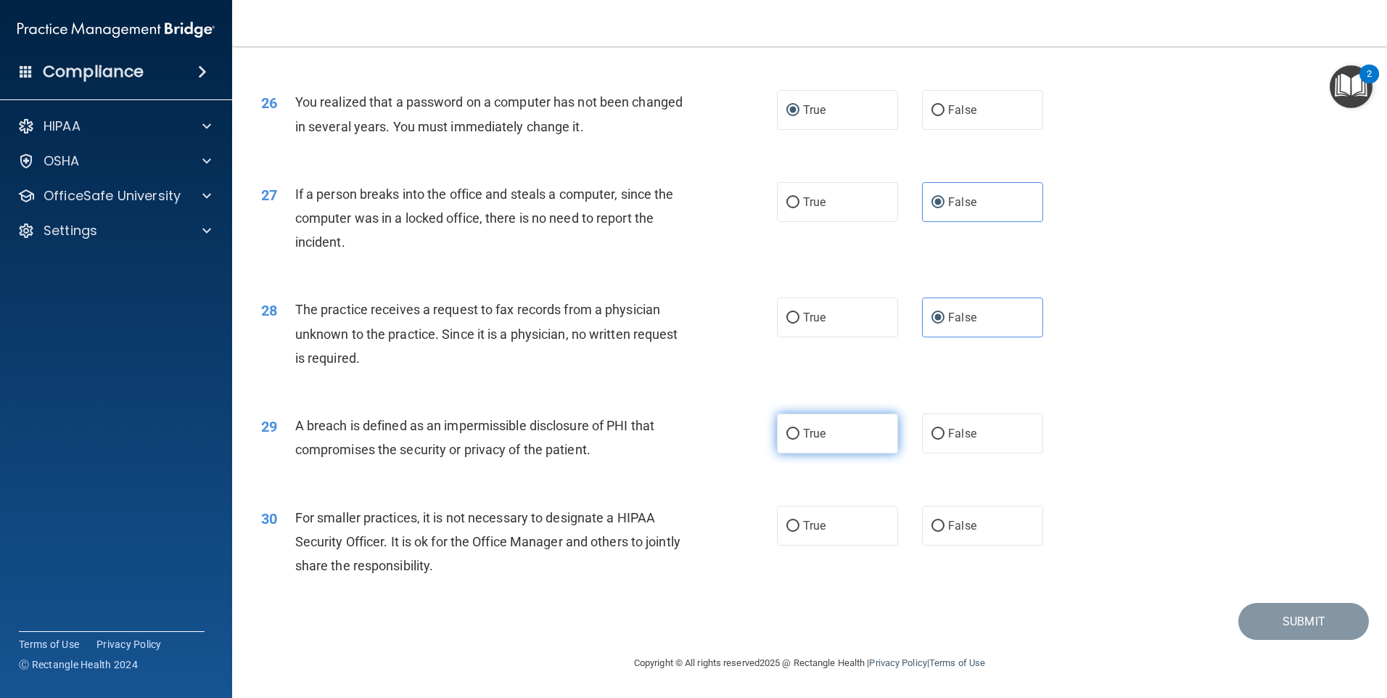
radio input "true"
click at [870, 529] on label "True" at bounding box center [837, 526] width 121 height 40
click at [799, 529] on input "True" at bounding box center [792, 526] width 13 height 11
radio input "true"
click at [1292, 612] on button "Submit" at bounding box center [1303, 621] width 131 height 37
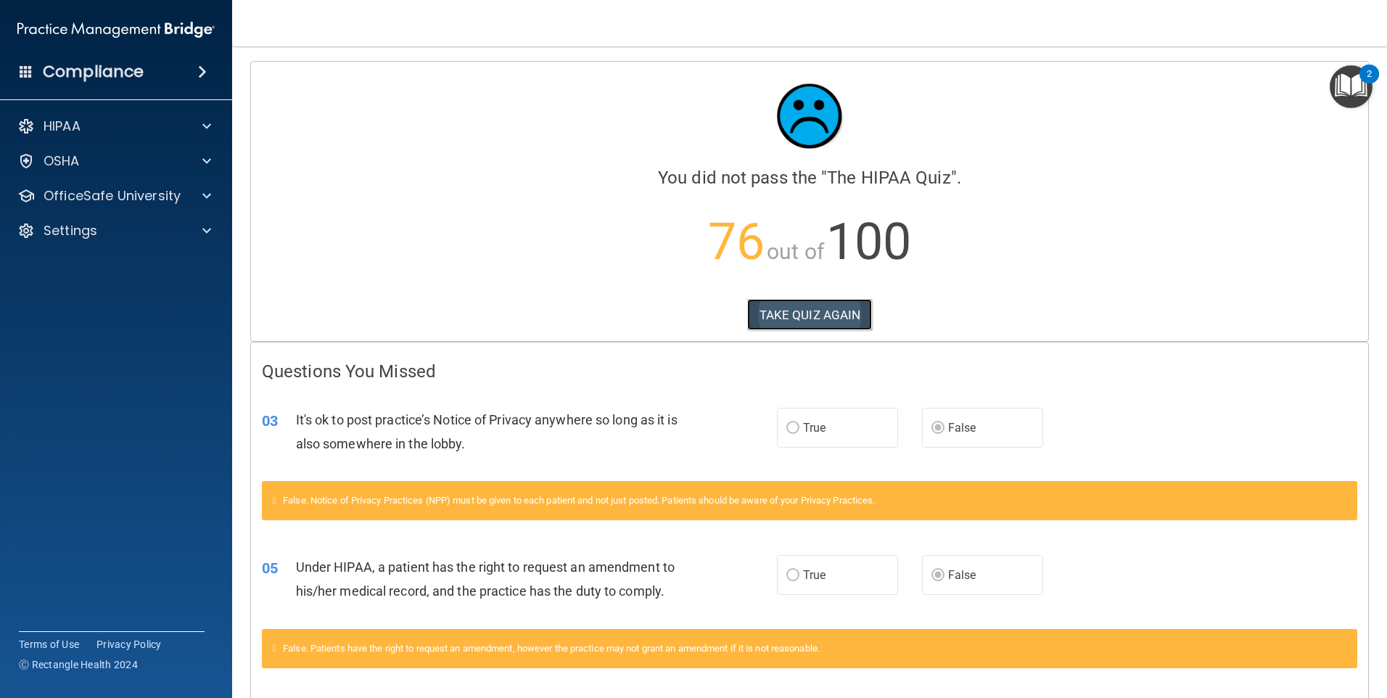
click at [791, 317] on button "TAKE QUIZ AGAIN" at bounding box center [809, 315] width 125 height 32
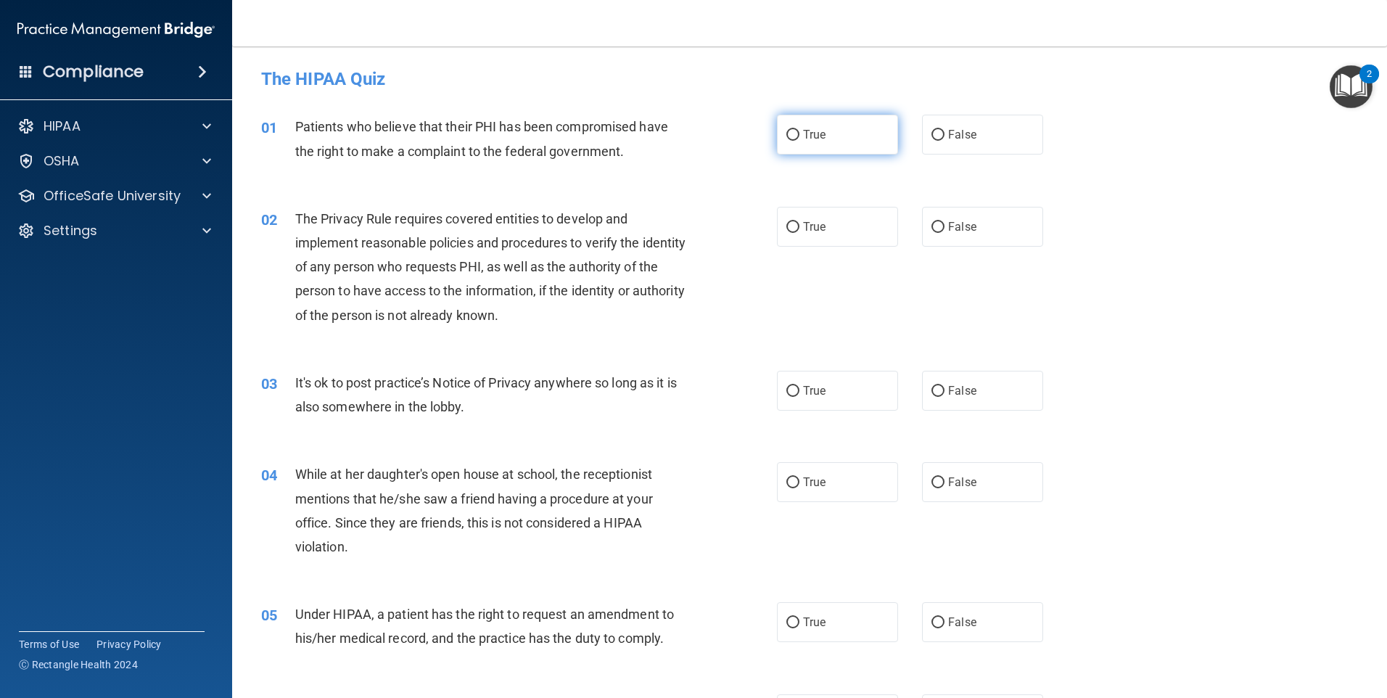
click at [841, 146] on label "True" at bounding box center [837, 135] width 121 height 40
click at [799, 141] on input "True" at bounding box center [792, 135] width 13 height 11
radio input "true"
click at [789, 240] on label "True" at bounding box center [837, 227] width 121 height 40
click at [789, 233] on input "True" at bounding box center [792, 227] width 13 height 11
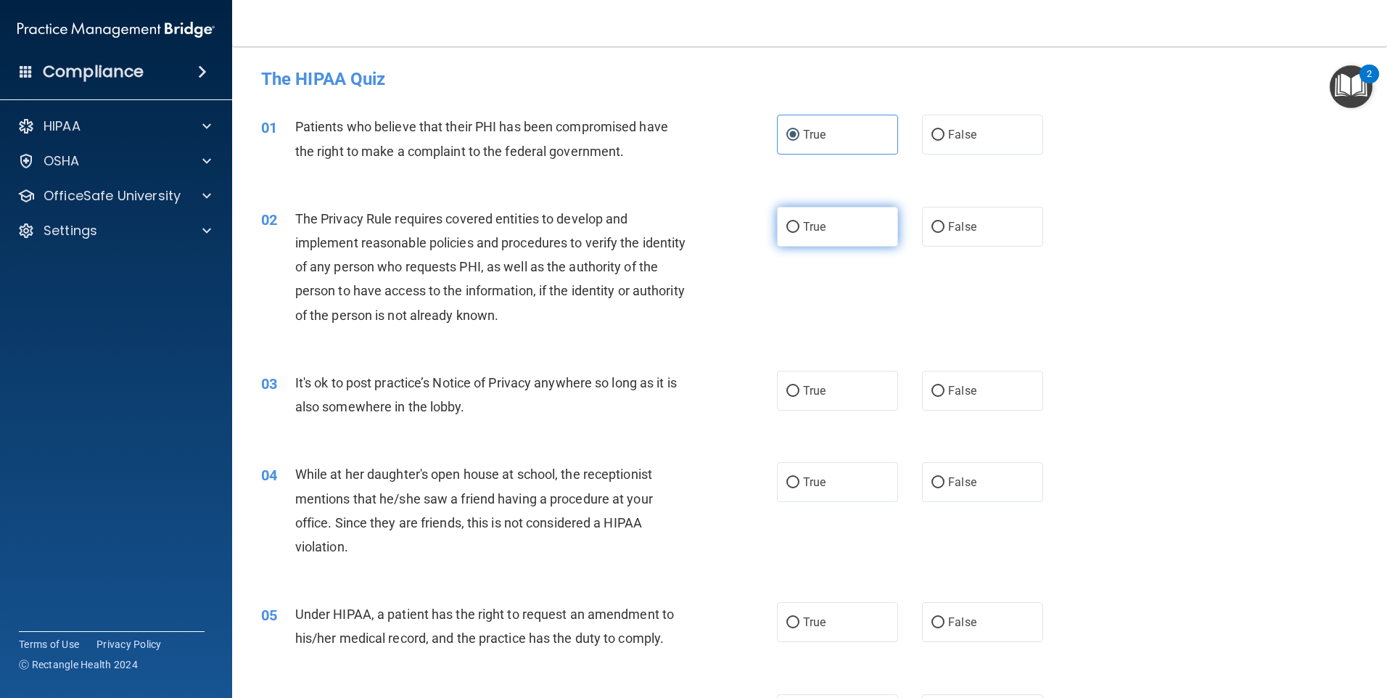
radio input "true"
click at [821, 407] on label "True" at bounding box center [837, 391] width 121 height 40
click at [799, 397] on input "True" at bounding box center [792, 391] width 13 height 11
radio input "true"
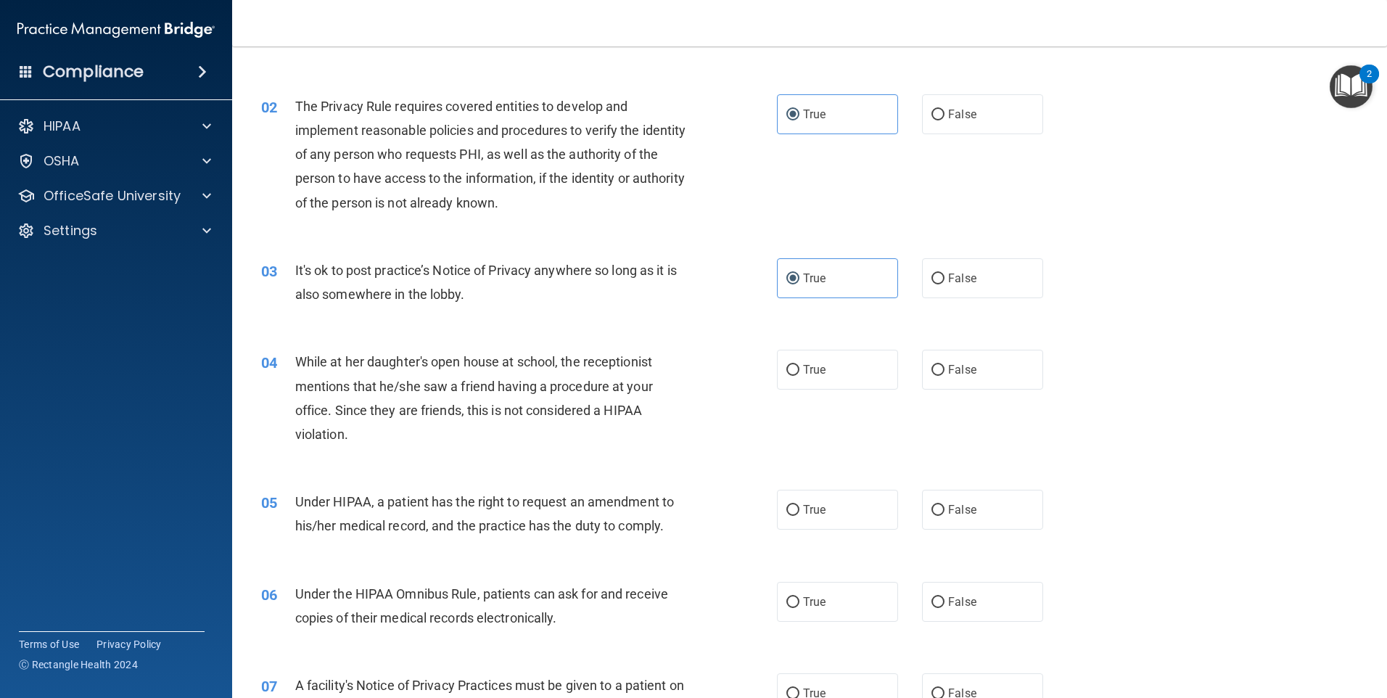
scroll to position [145, 0]
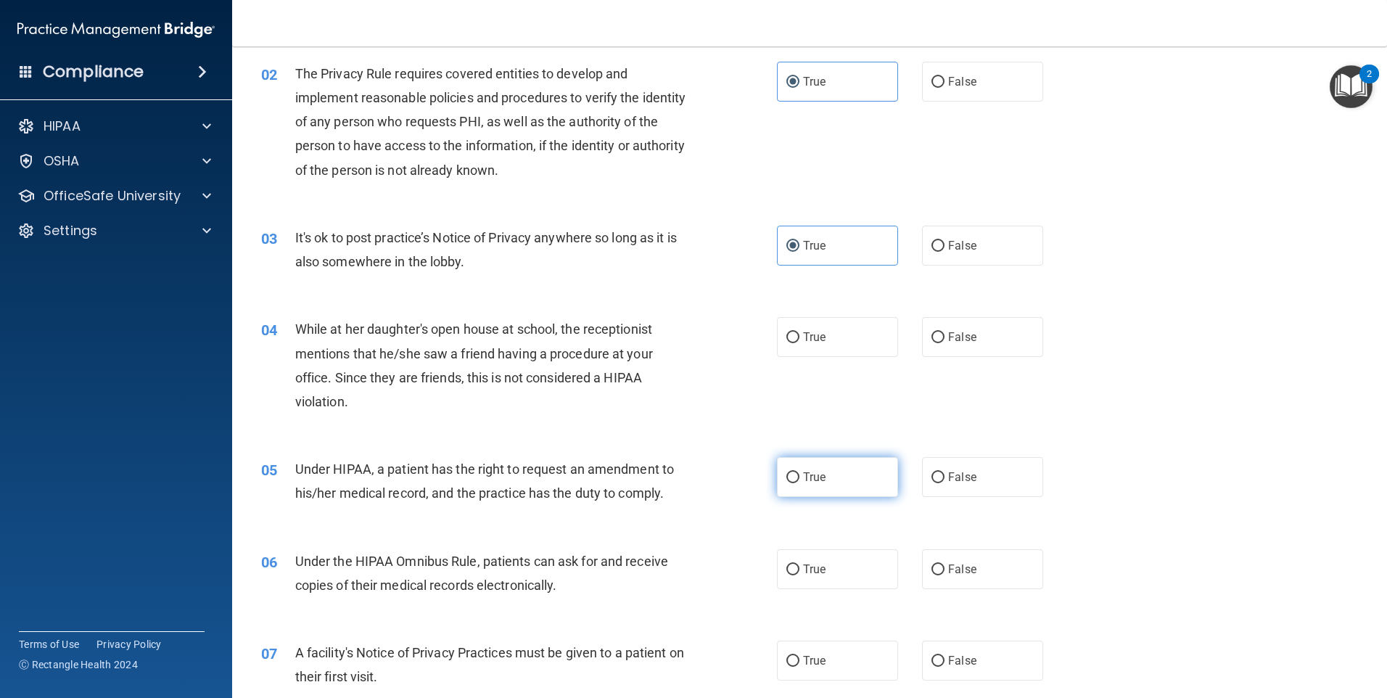
click at [839, 473] on label "True" at bounding box center [837, 477] width 121 height 40
click at [799, 473] on input "True" at bounding box center [792, 477] width 13 height 11
radio input "true"
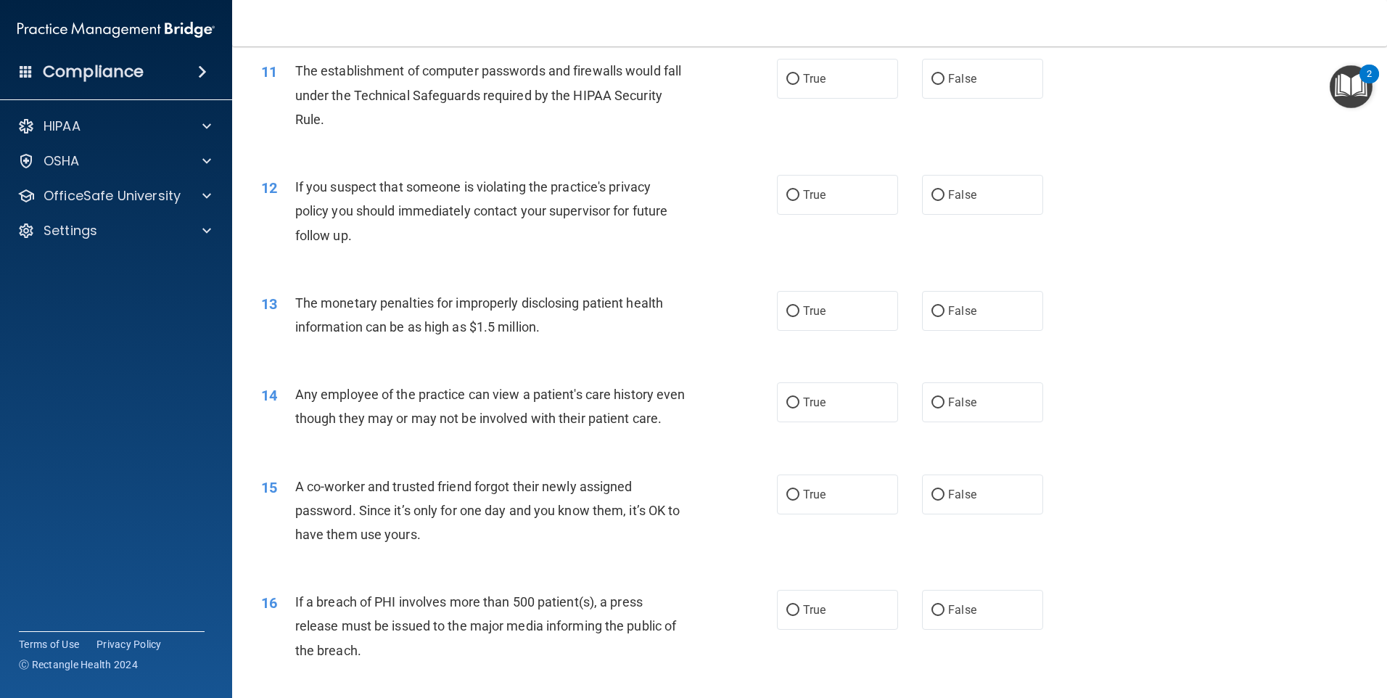
scroll to position [1088, 0]
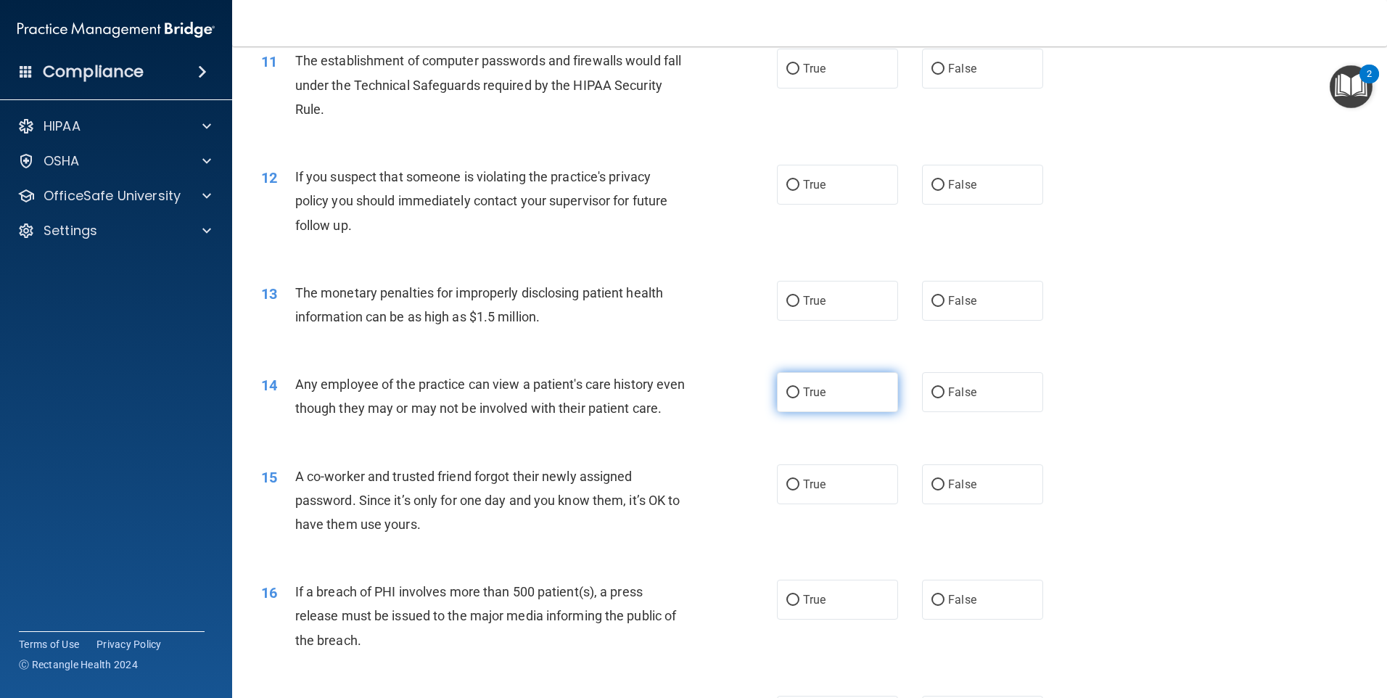
click at [846, 380] on label "True" at bounding box center [837, 392] width 121 height 40
click at [799, 387] on input "True" at bounding box center [792, 392] width 13 height 11
radio input "true"
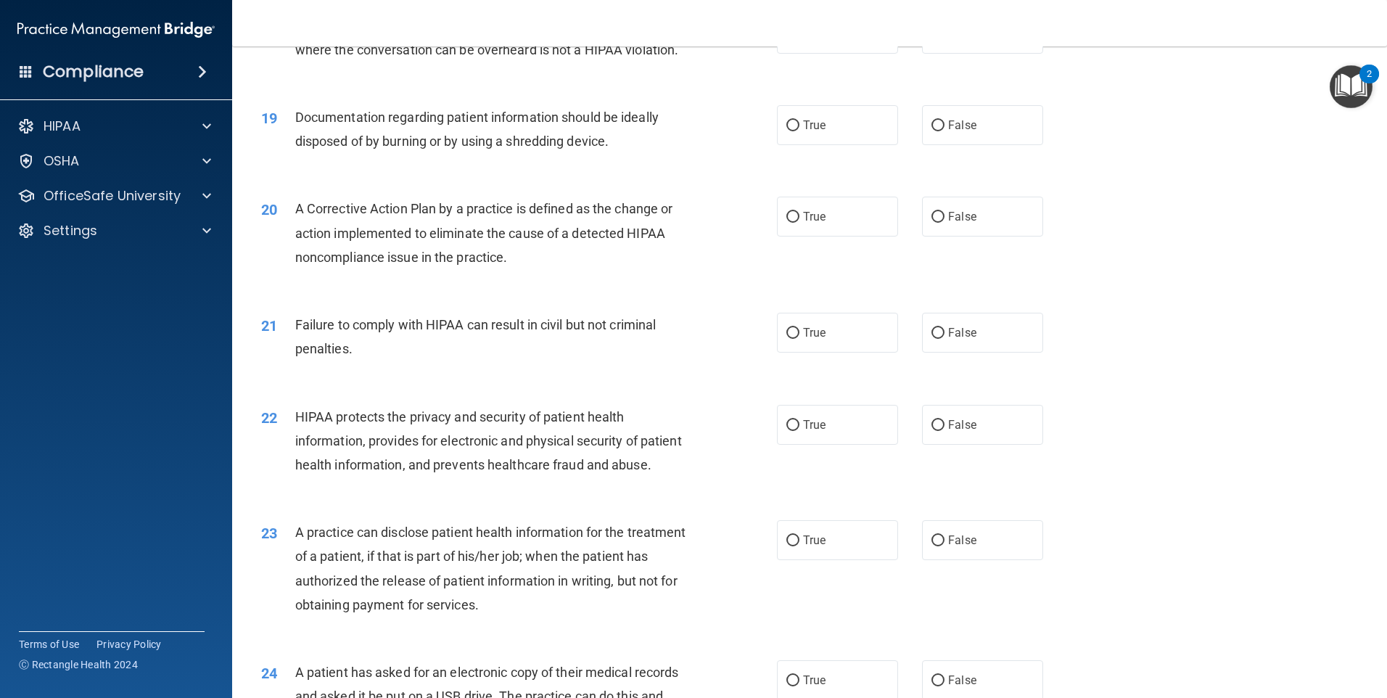
scroll to position [2031, 0]
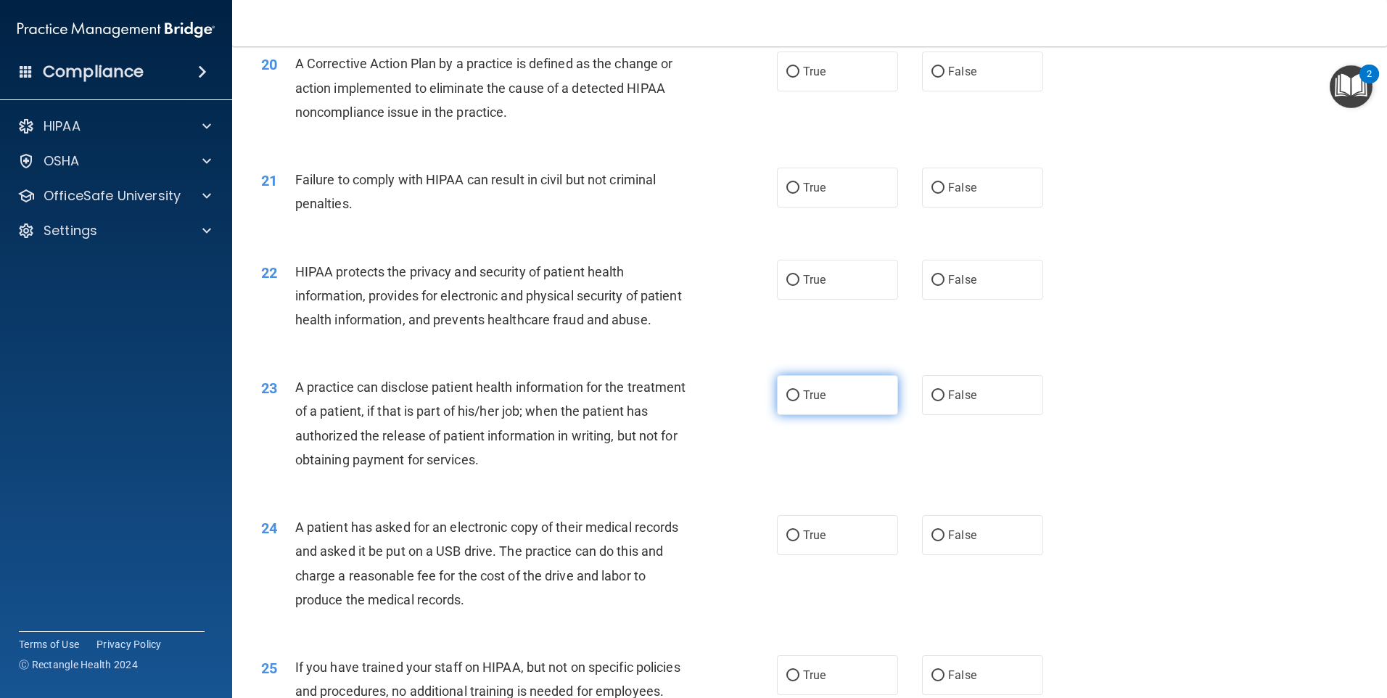
click at [843, 415] on label "True" at bounding box center [837, 395] width 121 height 40
click at [799, 401] on input "True" at bounding box center [792, 395] width 13 height 11
radio input "true"
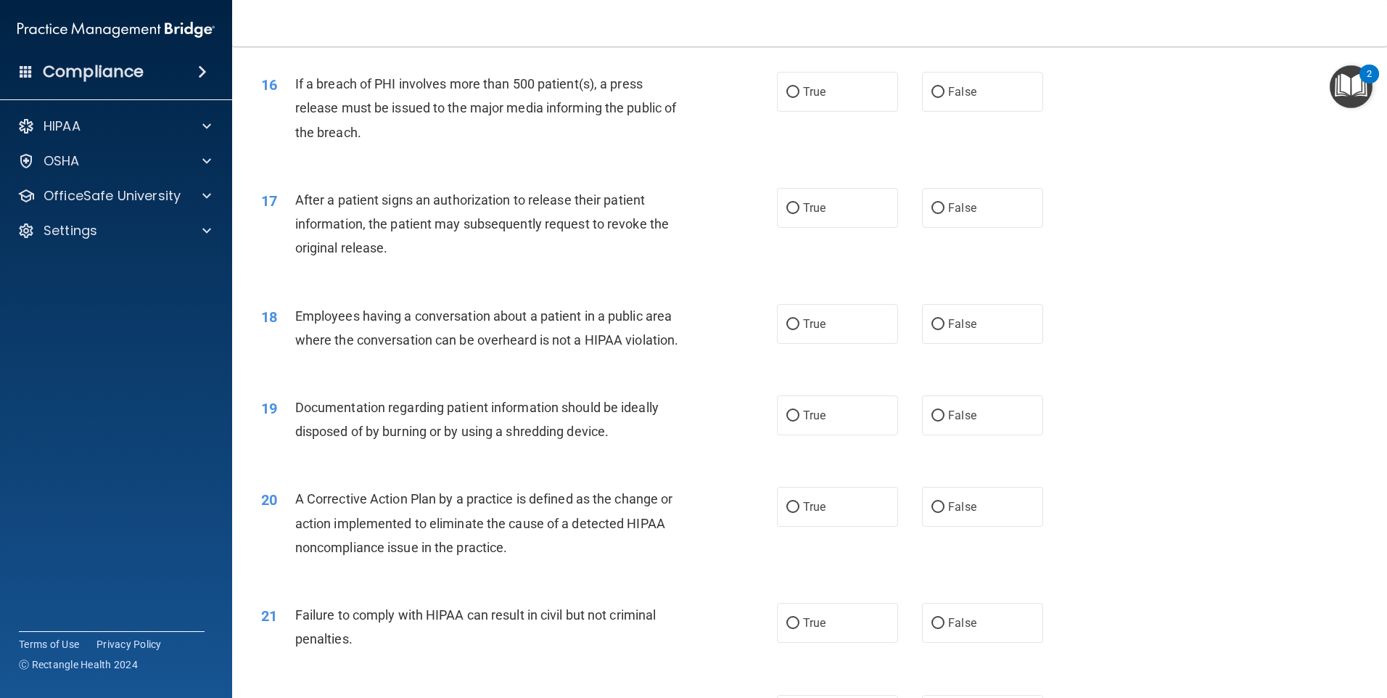
scroll to position [1523, 0]
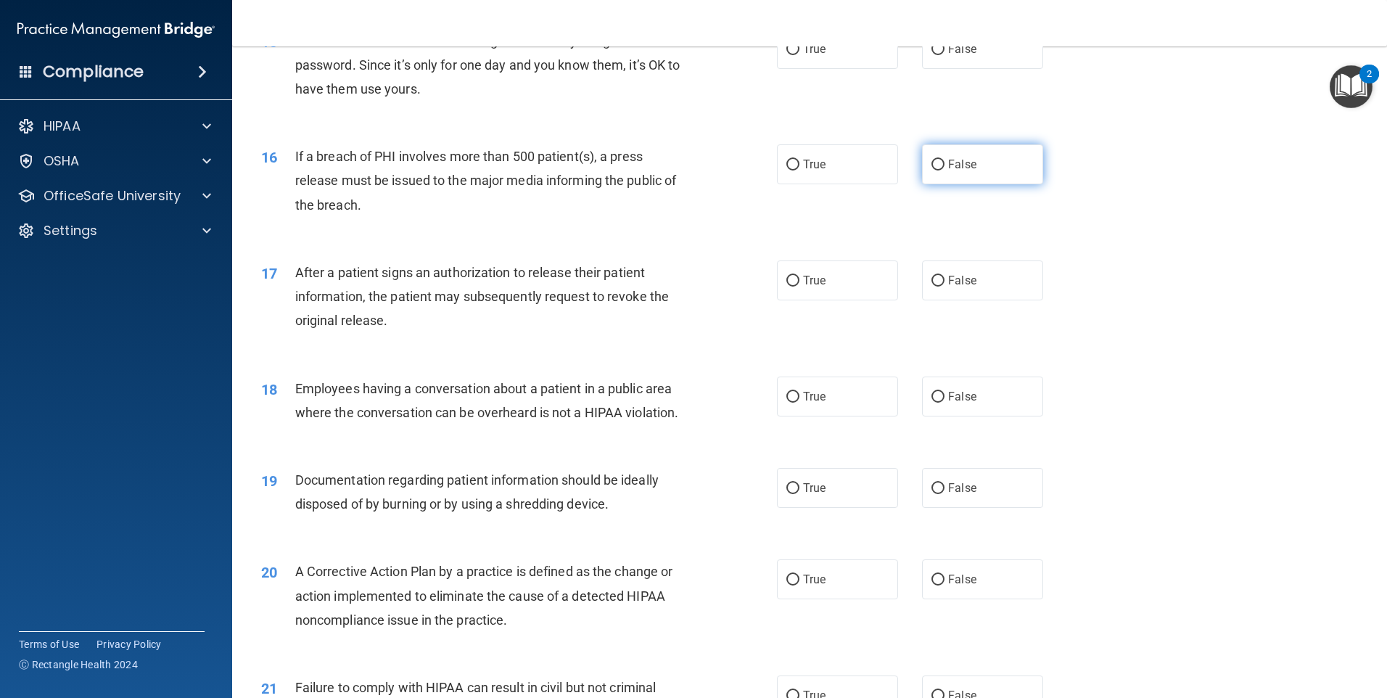
click at [960, 184] on label "False" at bounding box center [982, 164] width 121 height 40
click at [944, 170] on input "False" at bounding box center [937, 165] width 13 height 11
radio input "true"
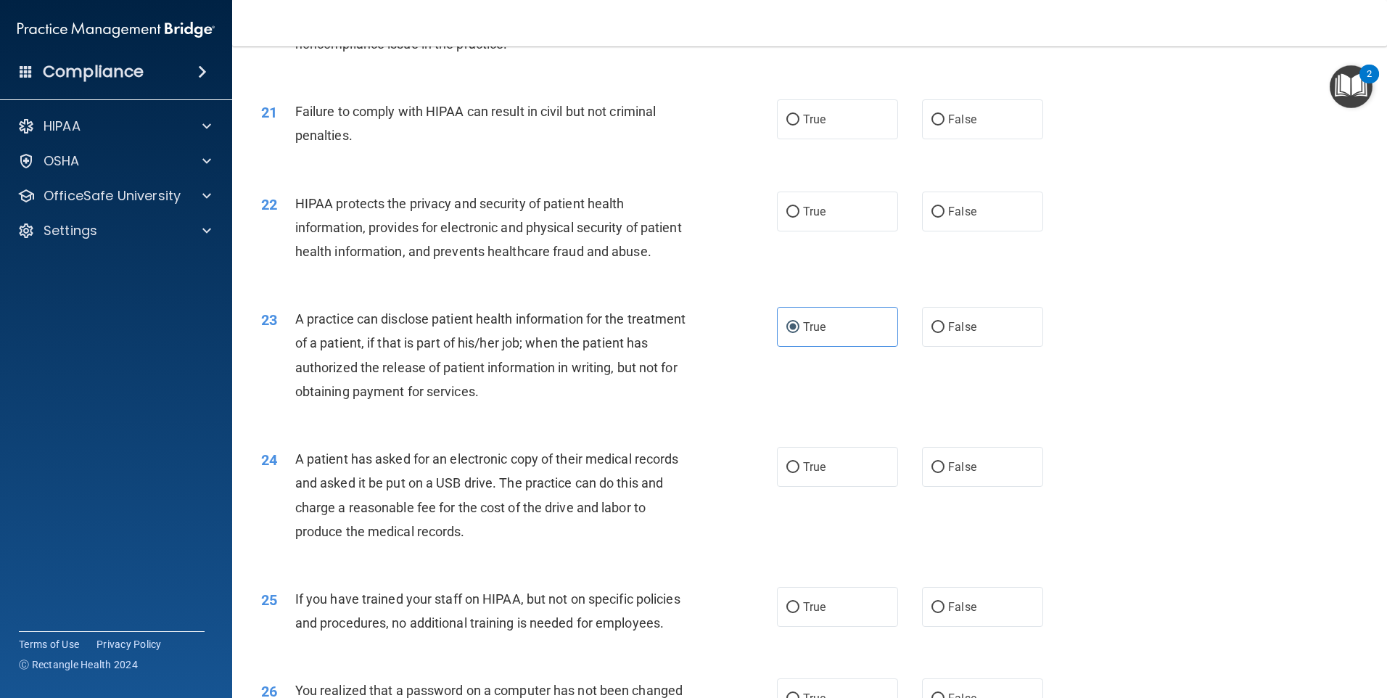
scroll to position [2103, 0]
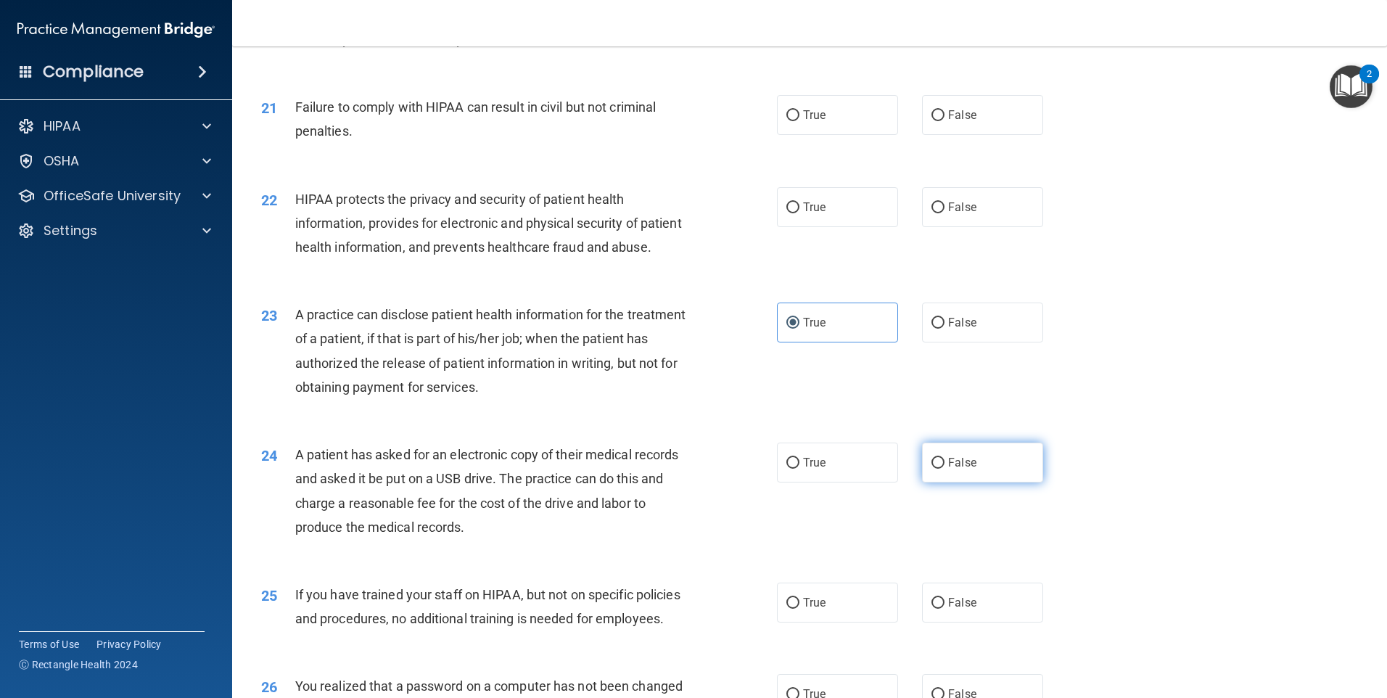
click at [944, 482] on label "False" at bounding box center [982, 462] width 121 height 40
click at [944, 469] on input "False" at bounding box center [937, 463] width 13 height 11
radio input "true"
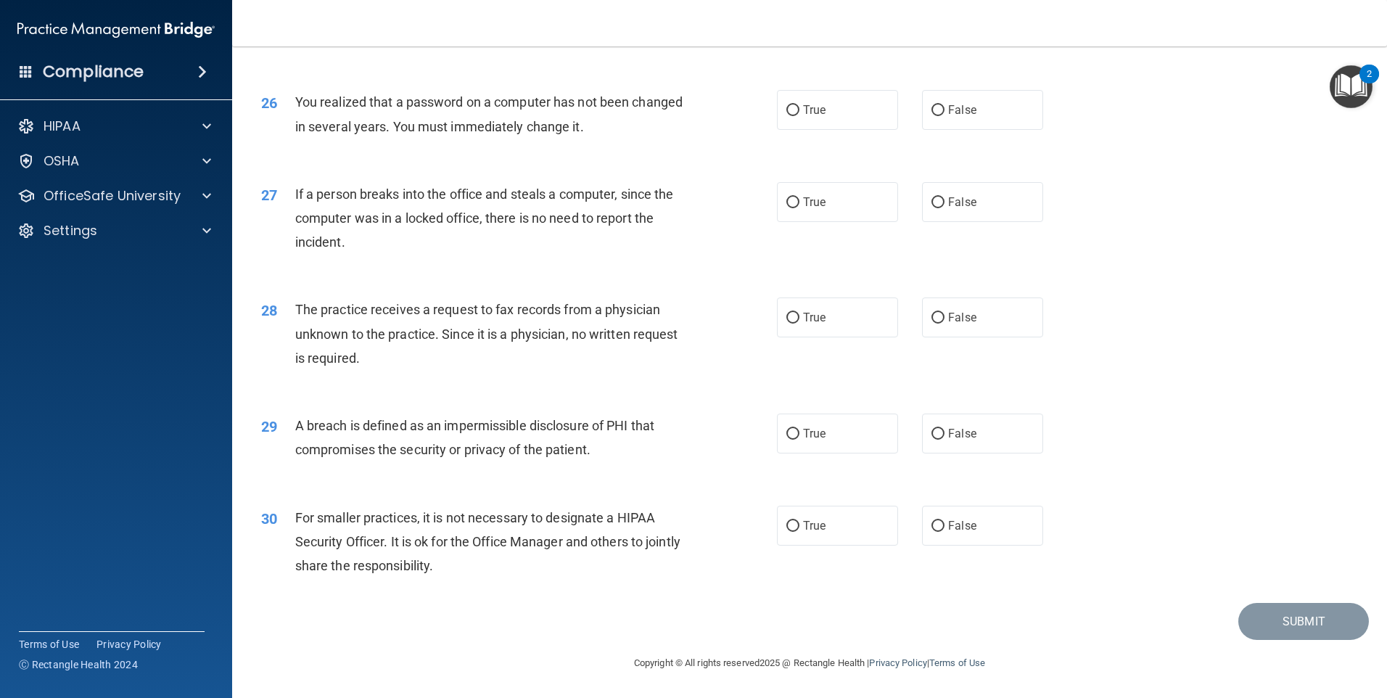
scroll to position [2759, 0]
drag, startPoint x: 828, startPoint y: 506, endPoint x: 823, endPoint y: 513, distance: 8.5
click at [827, 506] on label "True" at bounding box center [837, 526] width 121 height 40
click at [799, 521] on input "True" at bounding box center [792, 526] width 13 height 11
radio input "true"
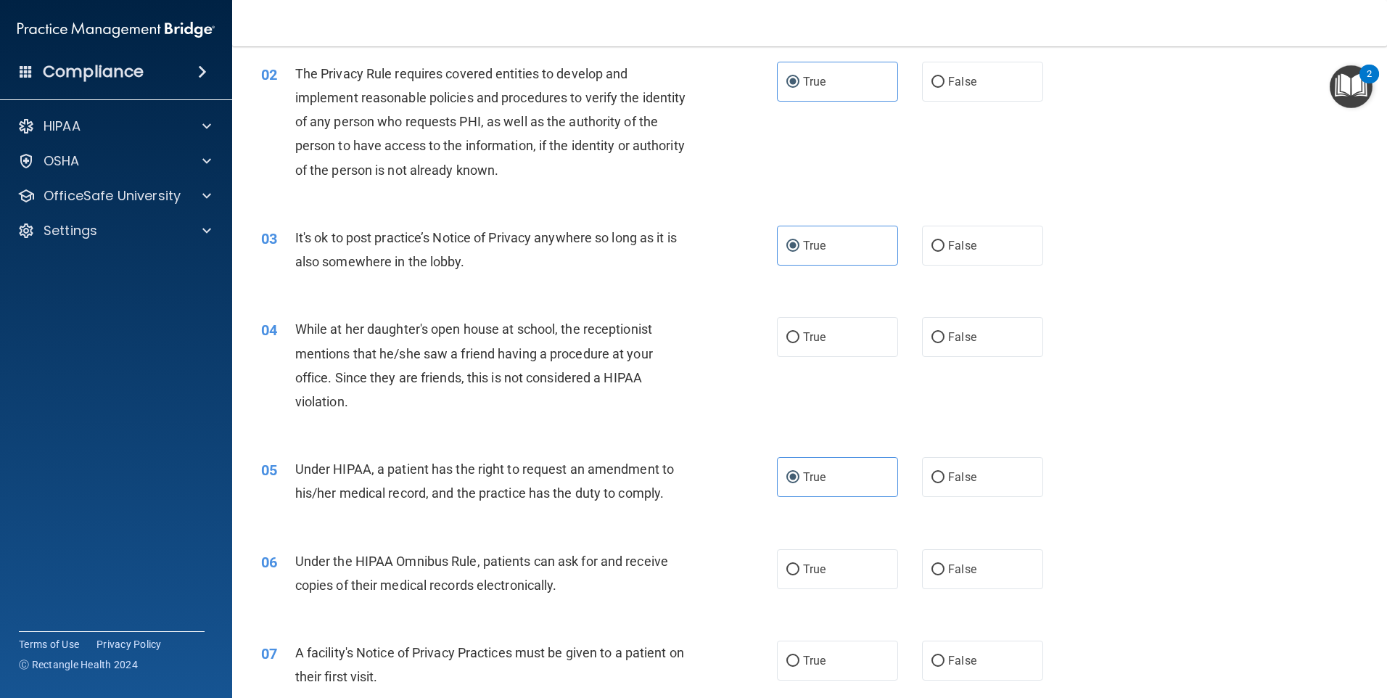
scroll to position [218, 0]
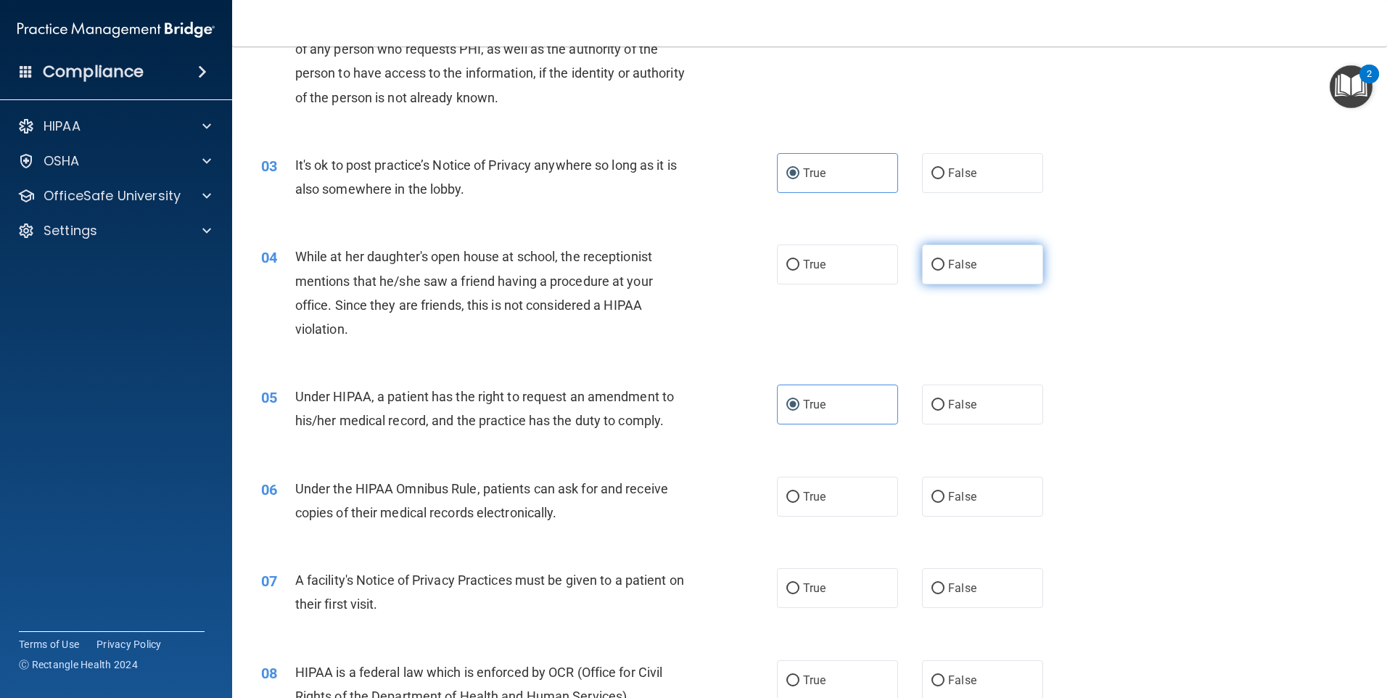
click at [949, 274] on label "False" at bounding box center [982, 264] width 121 height 40
click at [944, 271] on input "False" at bounding box center [937, 265] width 13 height 11
radio input "true"
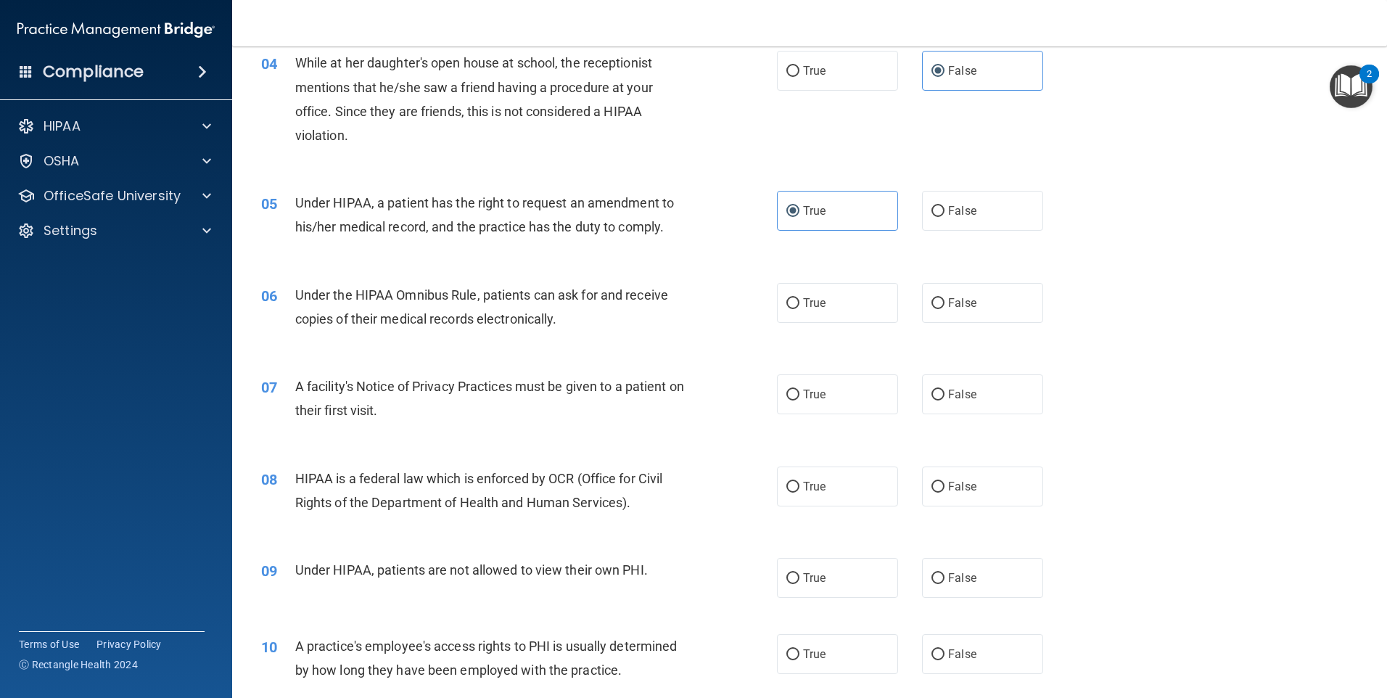
scroll to position [435, 0]
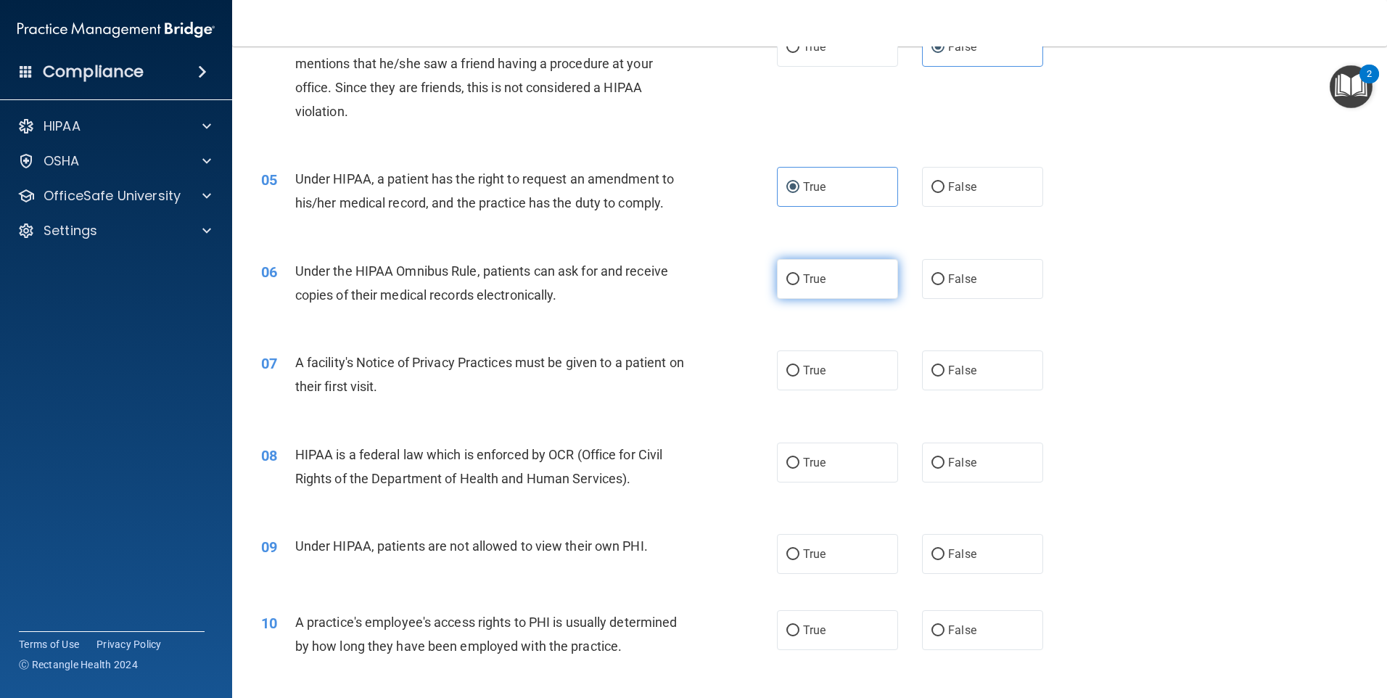
click at [822, 284] on label "True" at bounding box center [837, 279] width 121 height 40
click at [799, 284] on input "True" at bounding box center [792, 279] width 13 height 11
radio input "true"
click at [803, 367] on span "True" at bounding box center [814, 370] width 22 height 14
click at [799, 367] on input "True" at bounding box center [792, 371] width 13 height 11
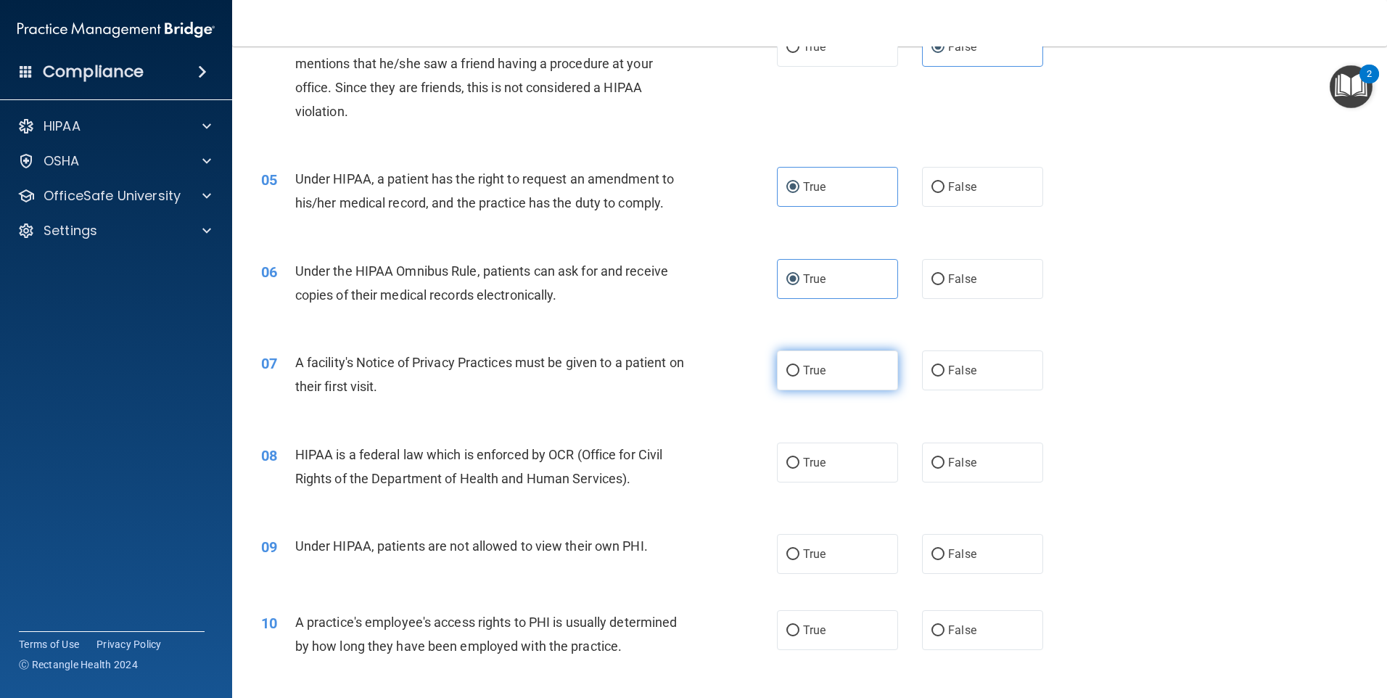
radio input "true"
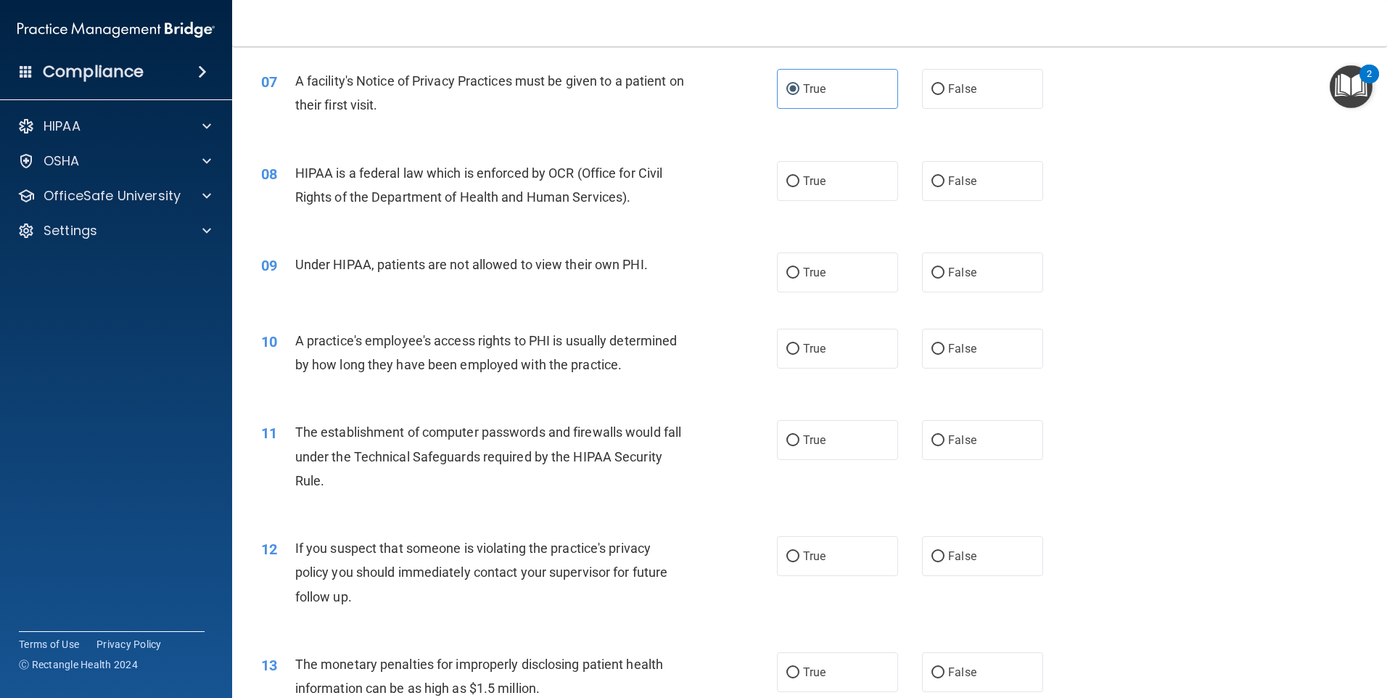
scroll to position [725, 0]
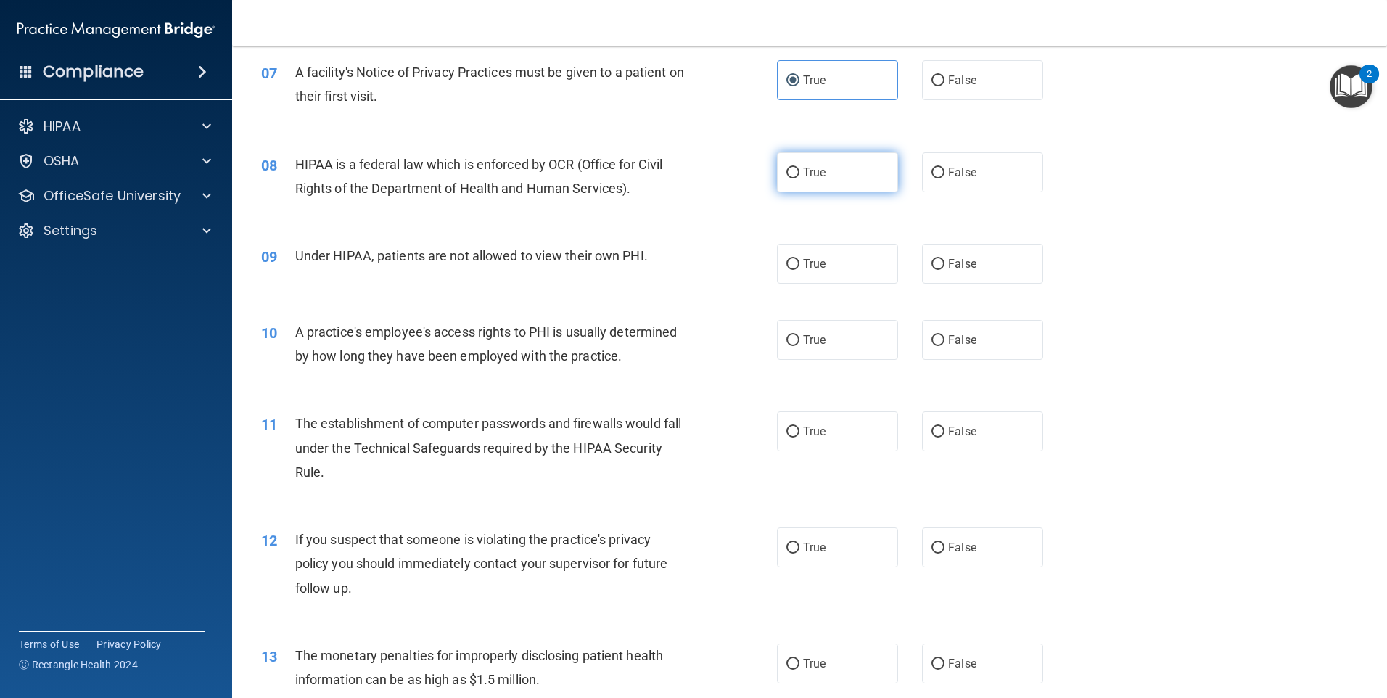
click at [817, 181] on label "True" at bounding box center [837, 172] width 121 height 40
click at [799, 178] on input "True" at bounding box center [792, 173] width 13 height 11
radio input "true"
click at [948, 258] on span "False" at bounding box center [962, 264] width 28 height 14
click at [944, 259] on input "False" at bounding box center [937, 264] width 13 height 11
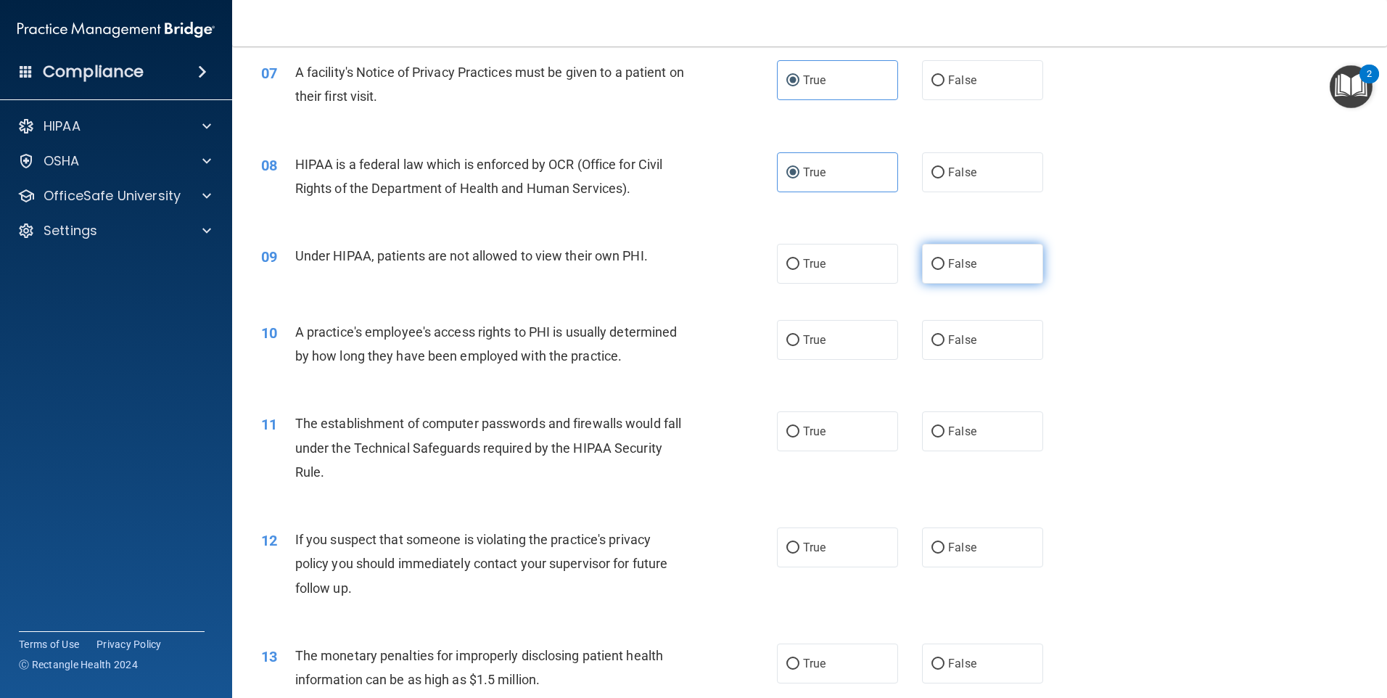
radio input "true"
click at [957, 339] on span "False" at bounding box center [962, 340] width 28 height 14
click at [944, 339] on input "False" at bounding box center [937, 340] width 13 height 11
radio input "true"
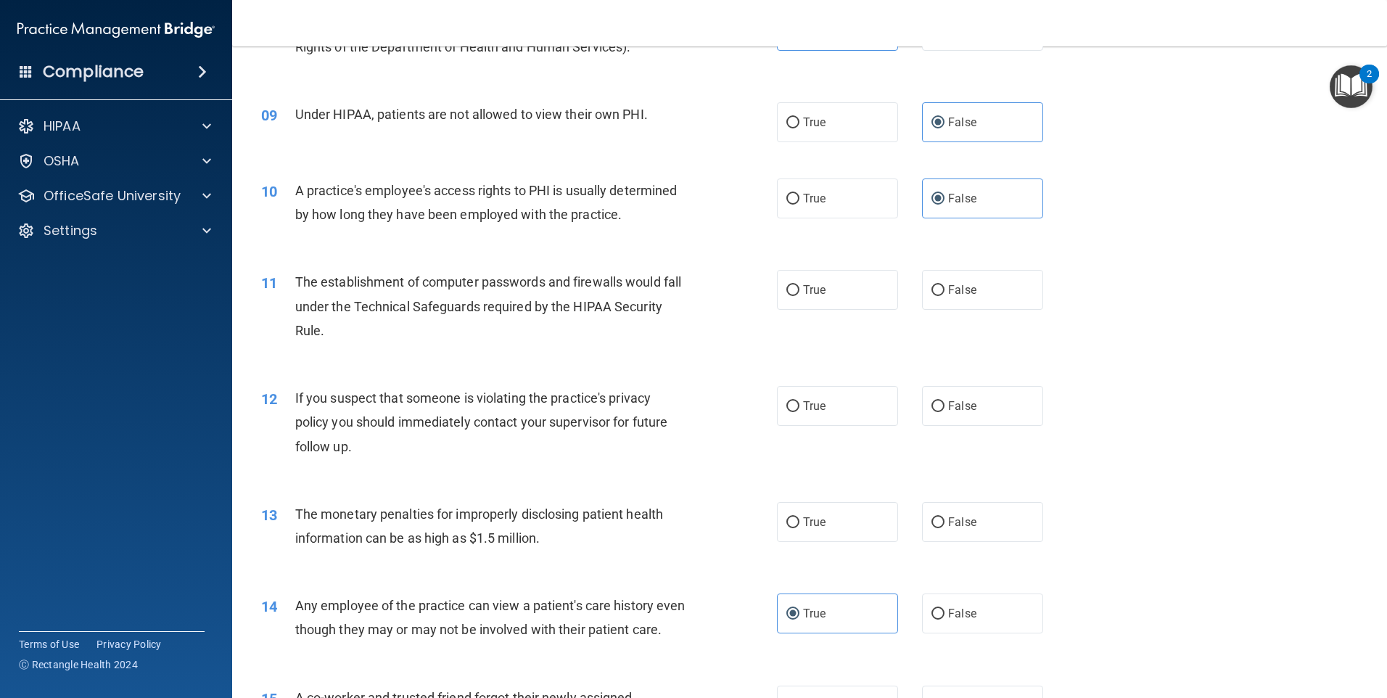
scroll to position [870, 0]
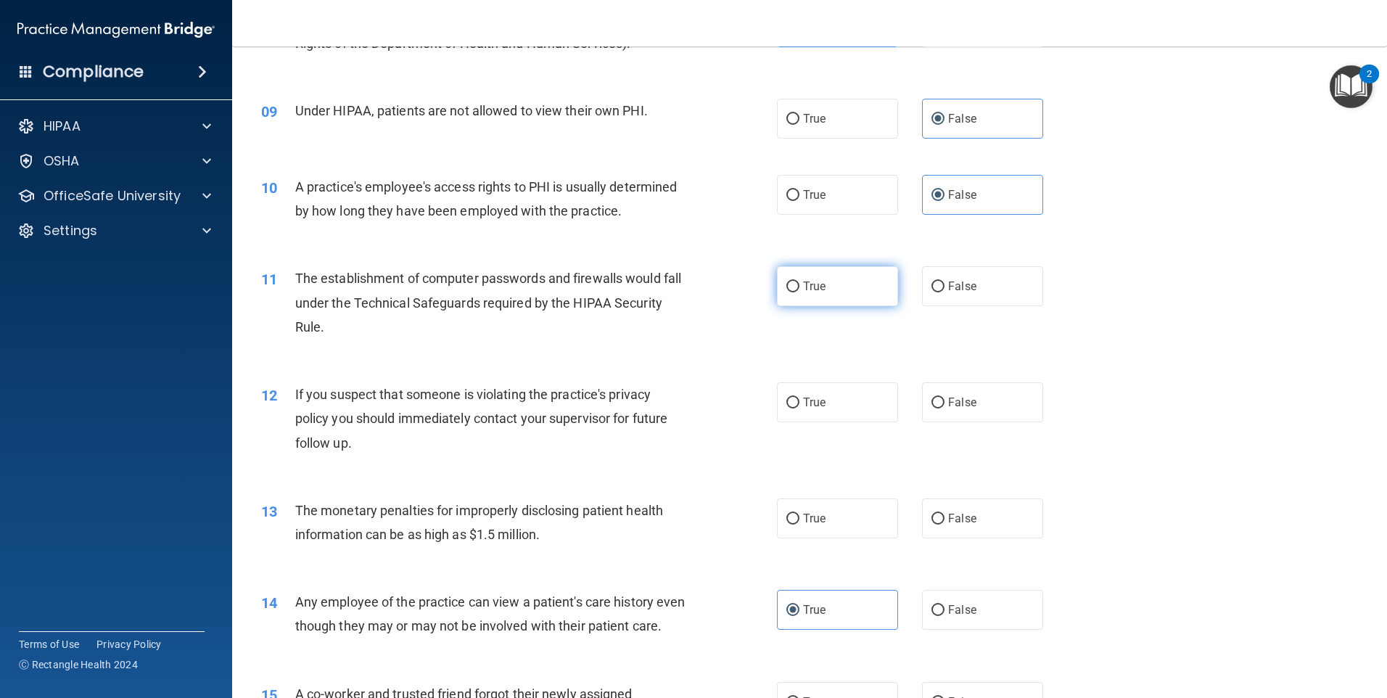
click at [812, 296] on label "True" at bounding box center [837, 286] width 121 height 40
click at [799, 292] on input "True" at bounding box center [792, 286] width 13 height 11
radio input "true"
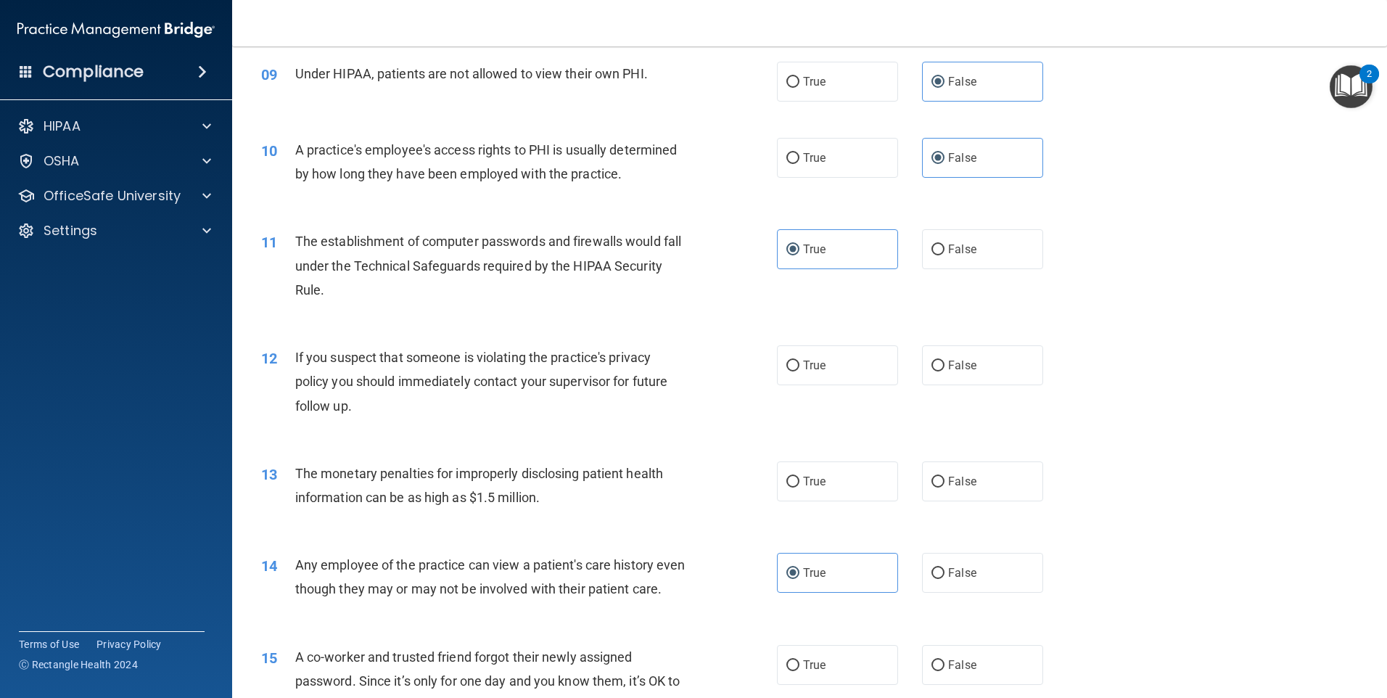
scroll to position [943, 0]
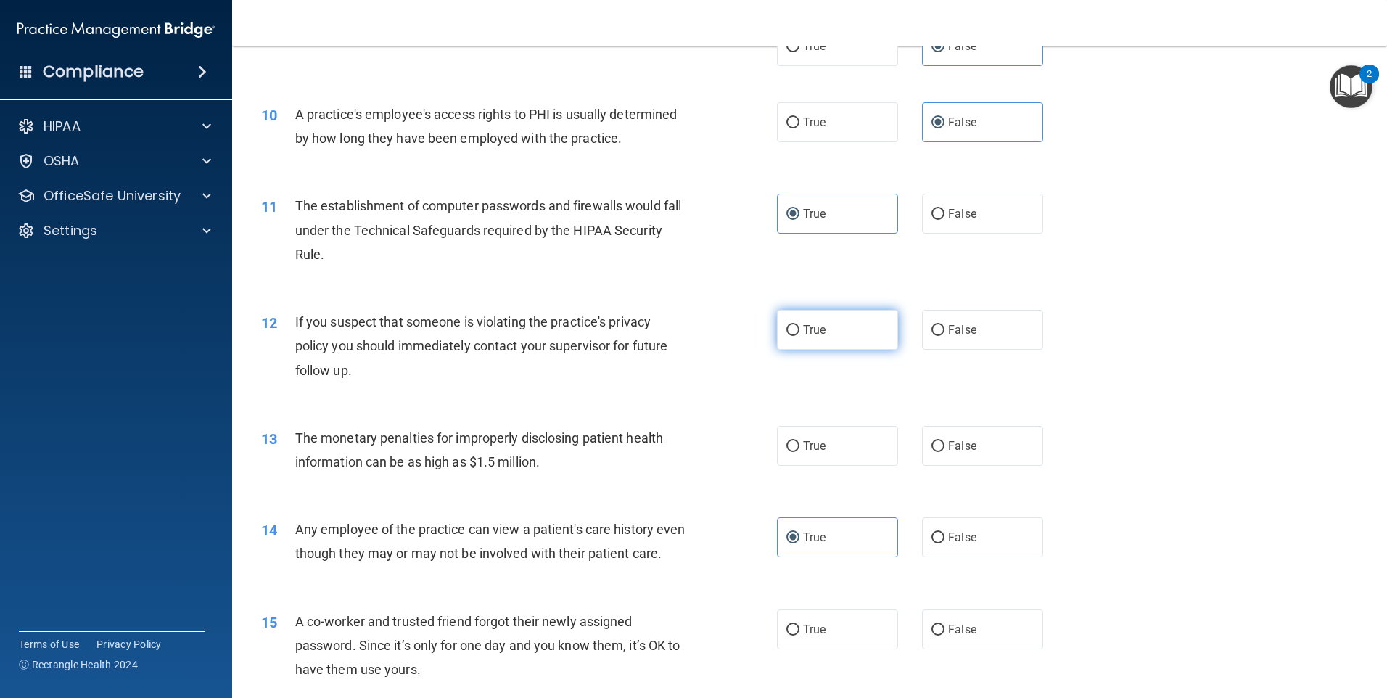
click at [815, 325] on span "True" at bounding box center [814, 330] width 22 height 14
click at [799, 325] on input "True" at bounding box center [792, 330] width 13 height 11
radio input "true"
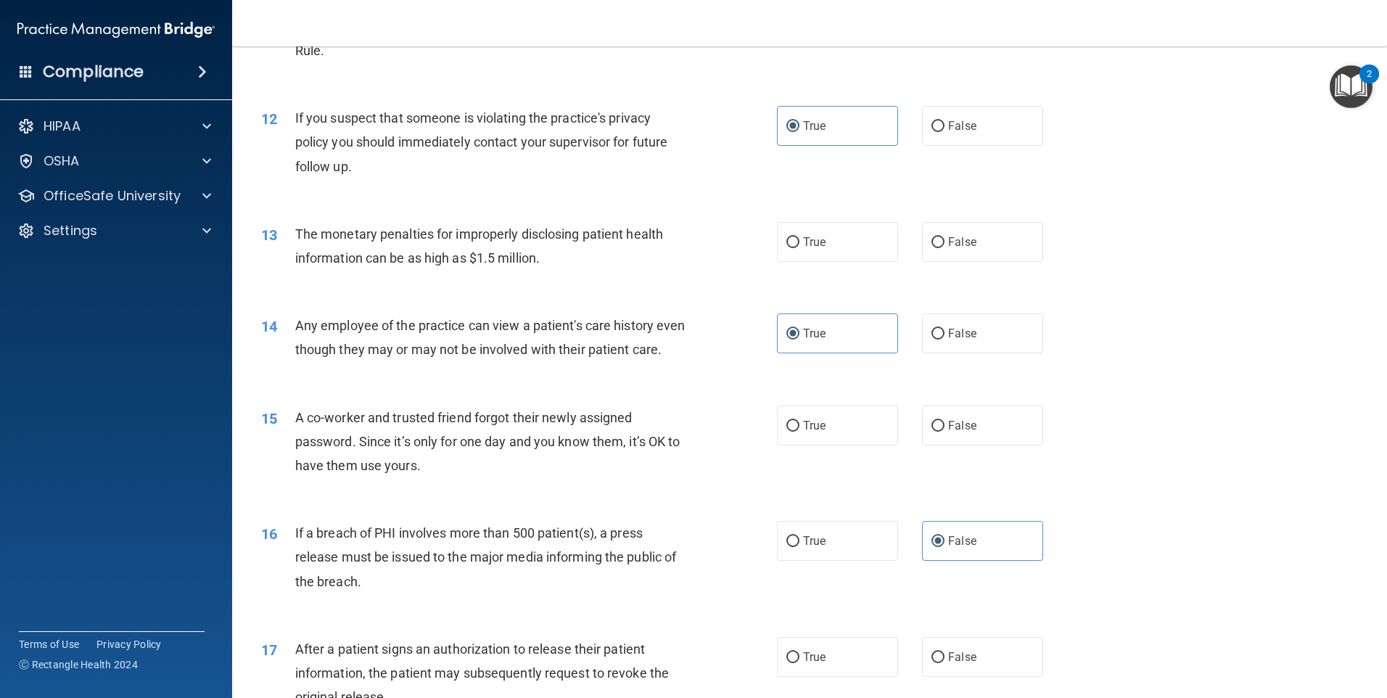
scroll to position [1160, 0]
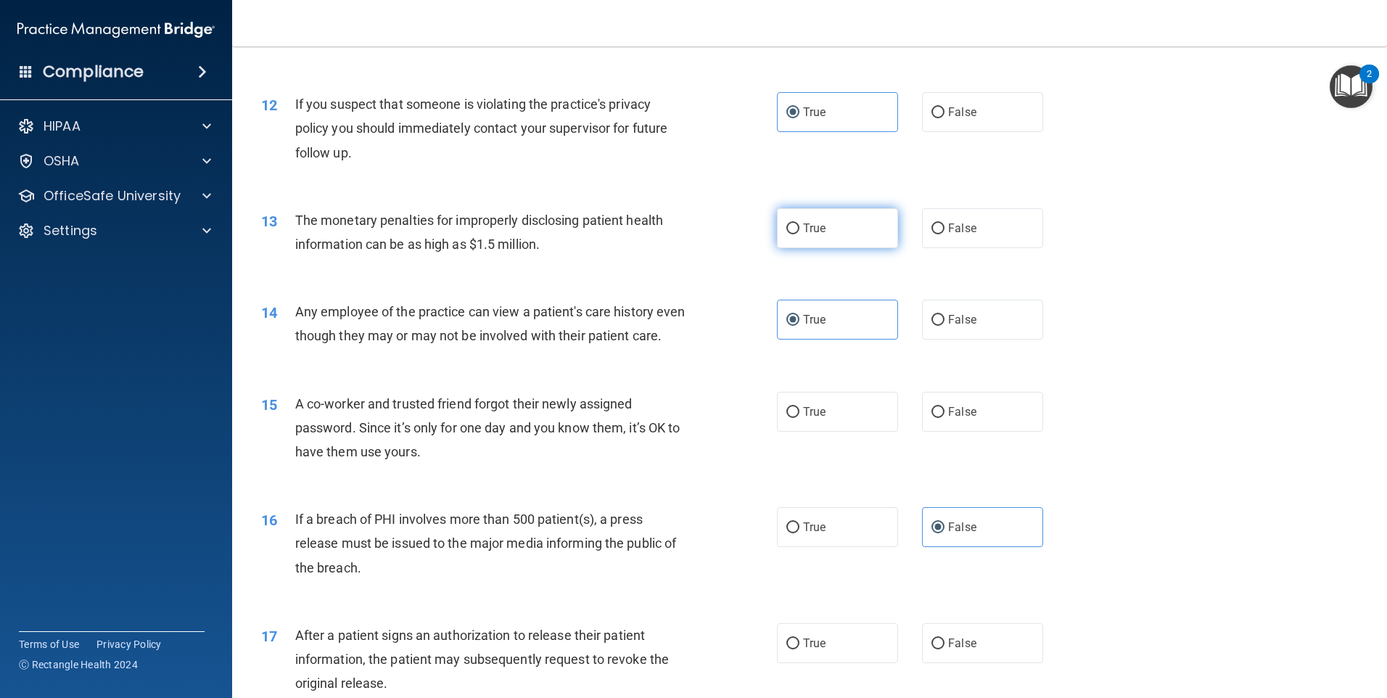
click at [848, 231] on label "True" at bounding box center [837, 228] width 121 height 40
click at [799, 231] on input "True" at bounding box center [792, 228] width 13 height 11
radio input "true"
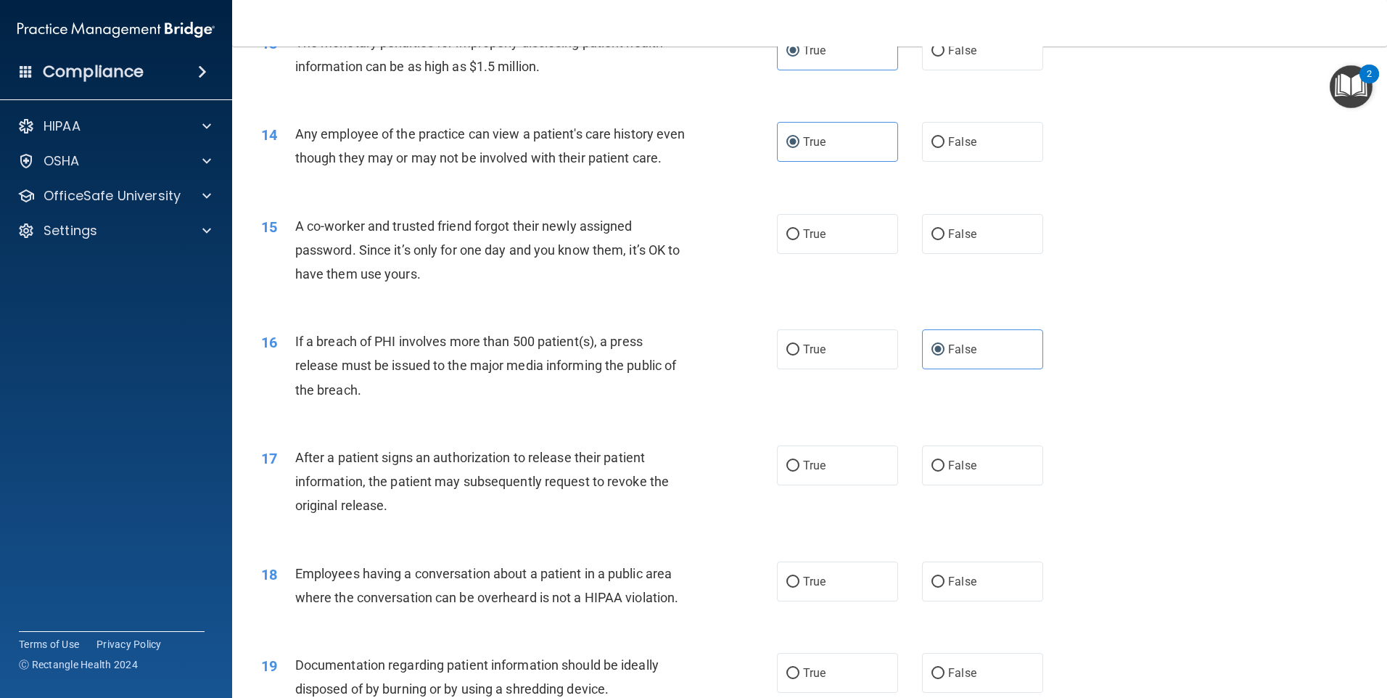
scroll to position [1378, 0]
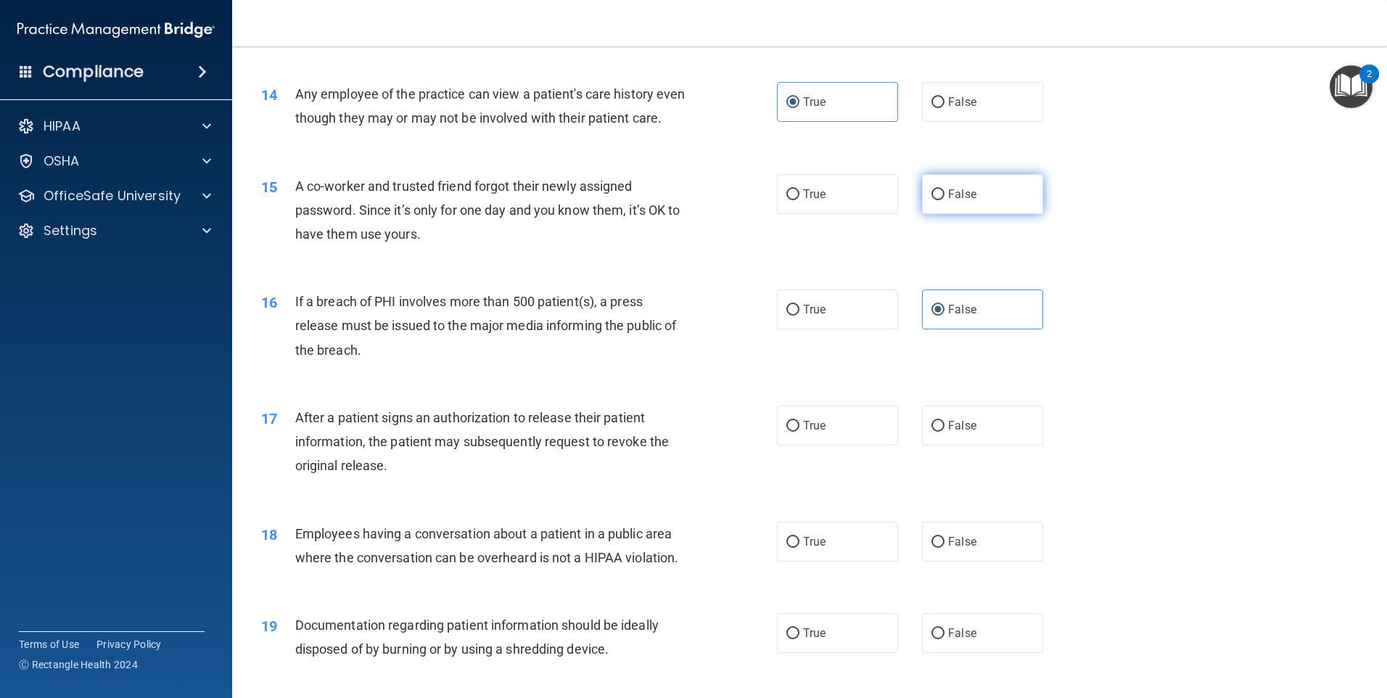
click at [948, 201] on span "False" at bounding box center [962, 194] width 28 height 14
click at [944, 200] on input "False" at bounding box center [937, 194] width 13 height 11
radio input "true"
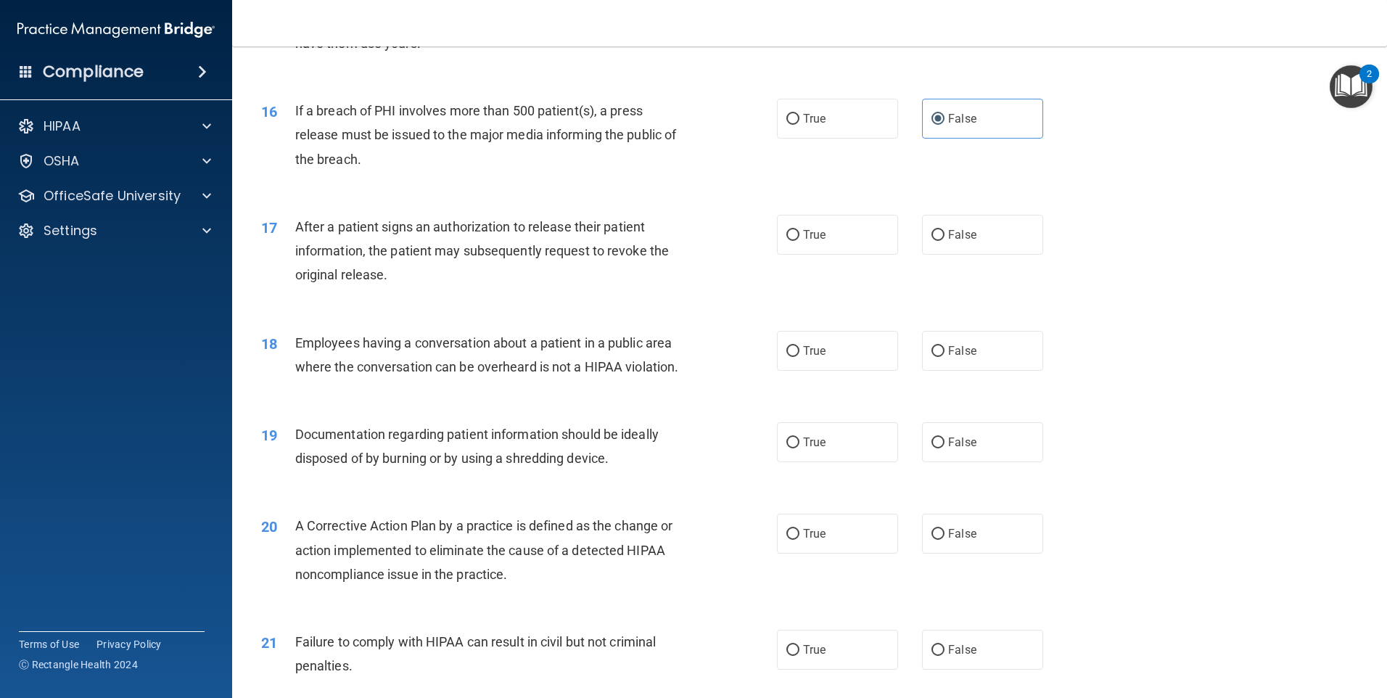
scroll to position [1596, 0]
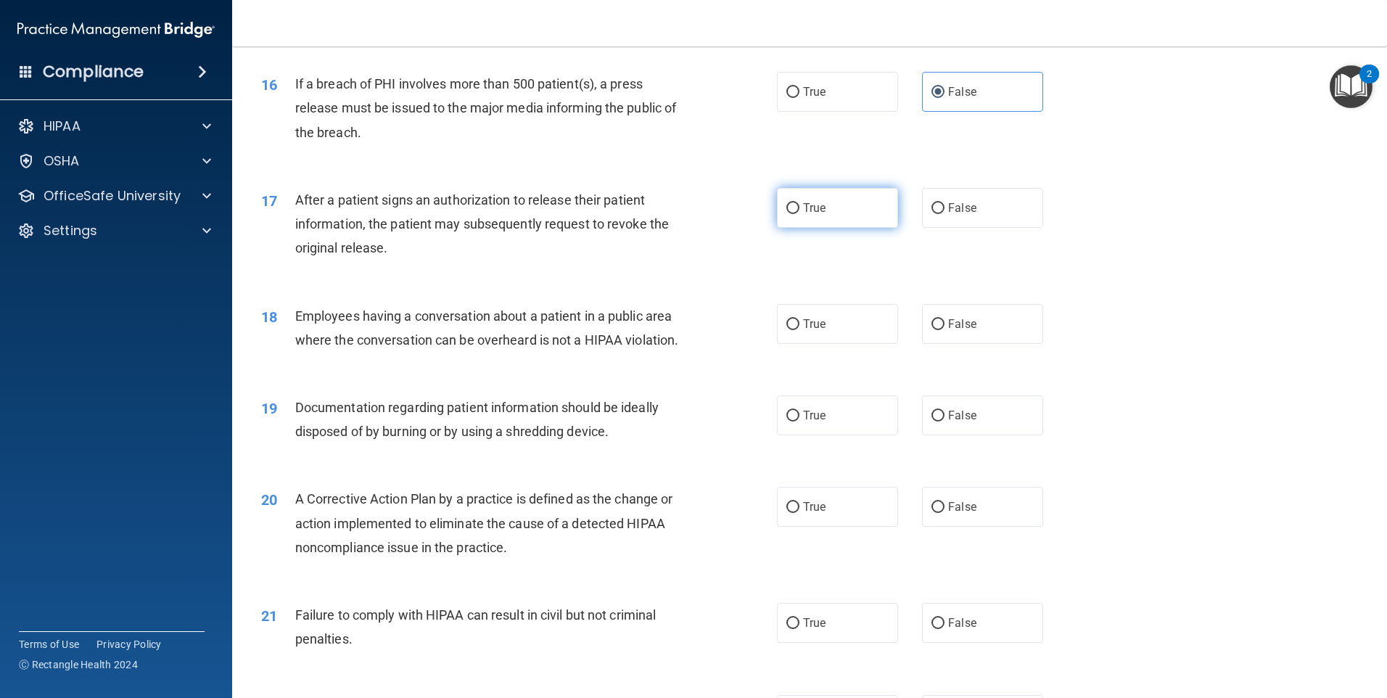
click at [809, 215] on span "True" at bounding box center [814, 208] width 22 height 14
click at [799, 214] on input "True" at bounding box center [792, 208] width 13 height 11
radio input "true"
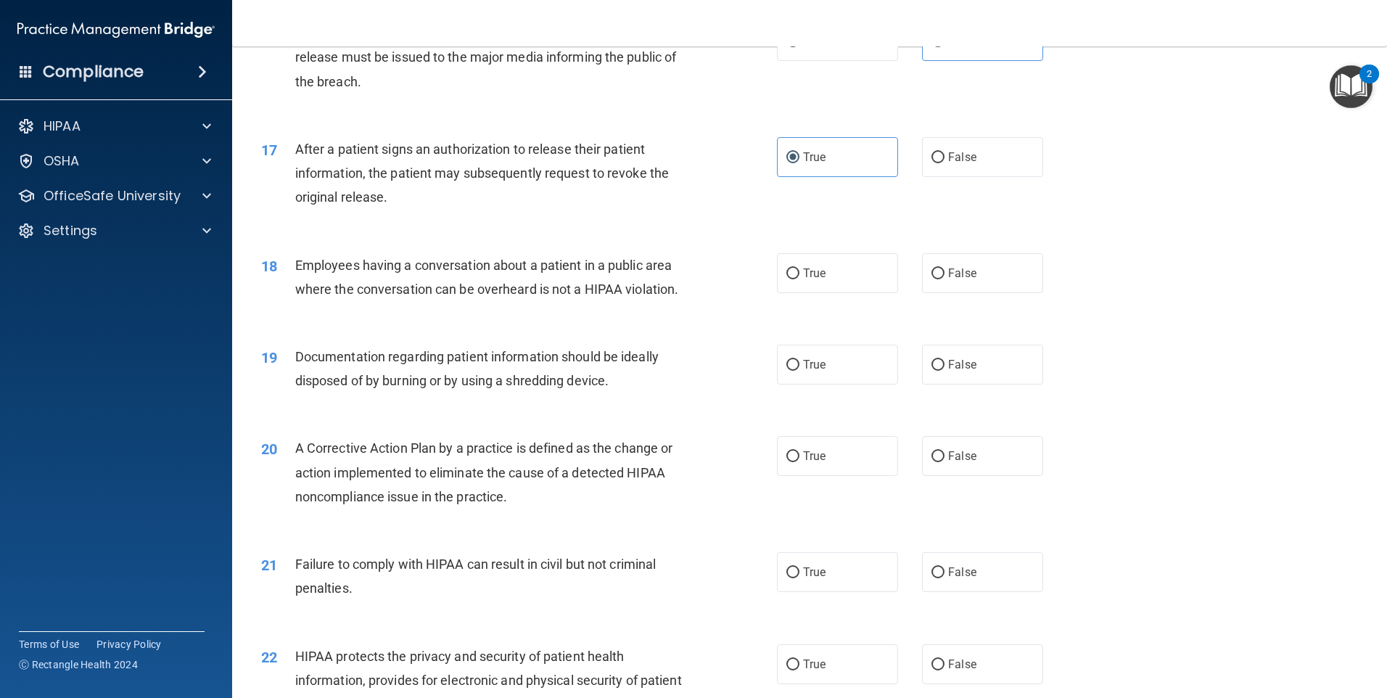
scroll to position [1668, 0]
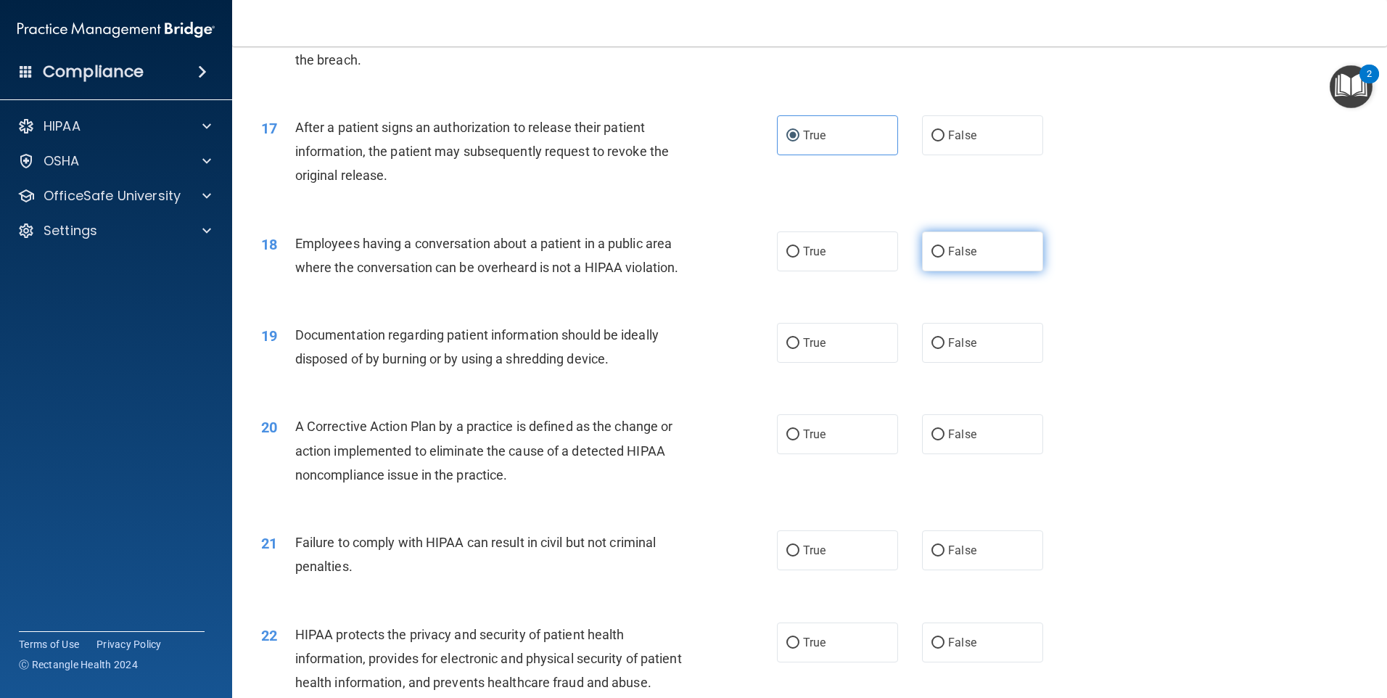
click at [978, 271] on label "False" at bounding box center [982, 251] width 121 height 40
click at [944, 257] on input "False" at bounding box center [937, 252] width 13 height 11
radio input "true"
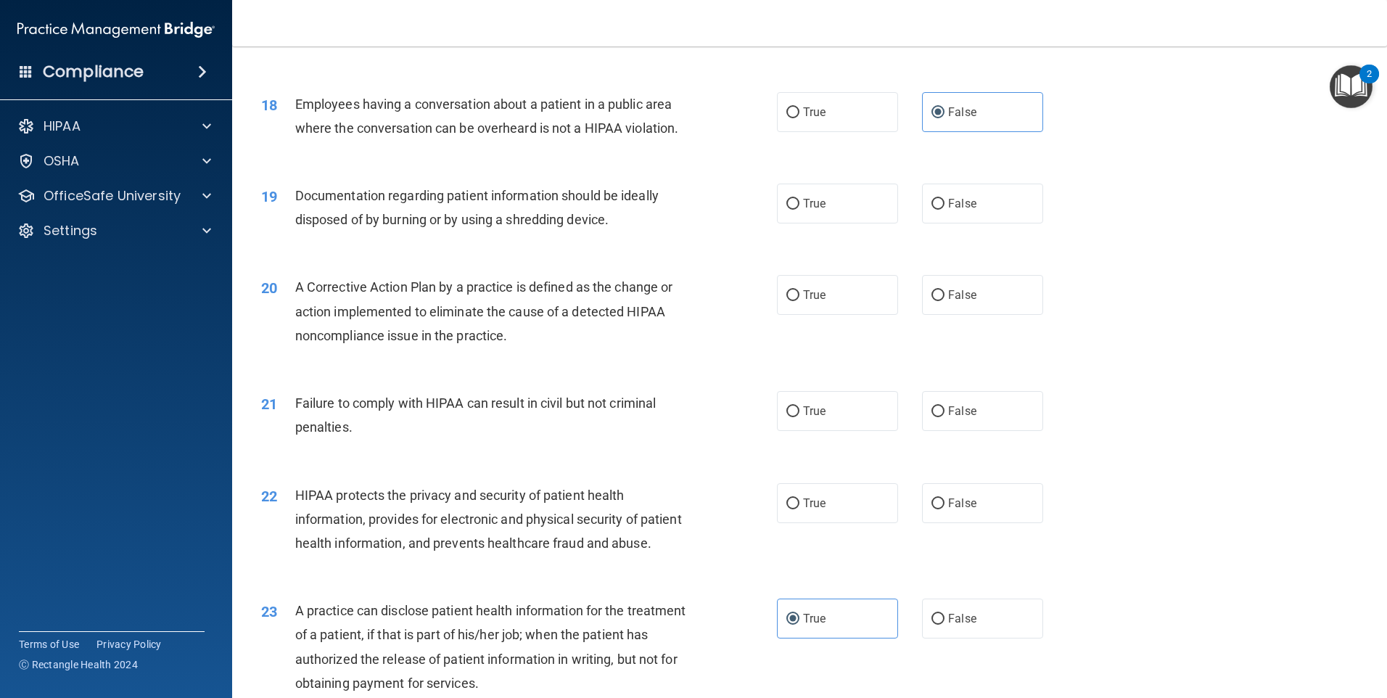
scroll to position [1813, 0]
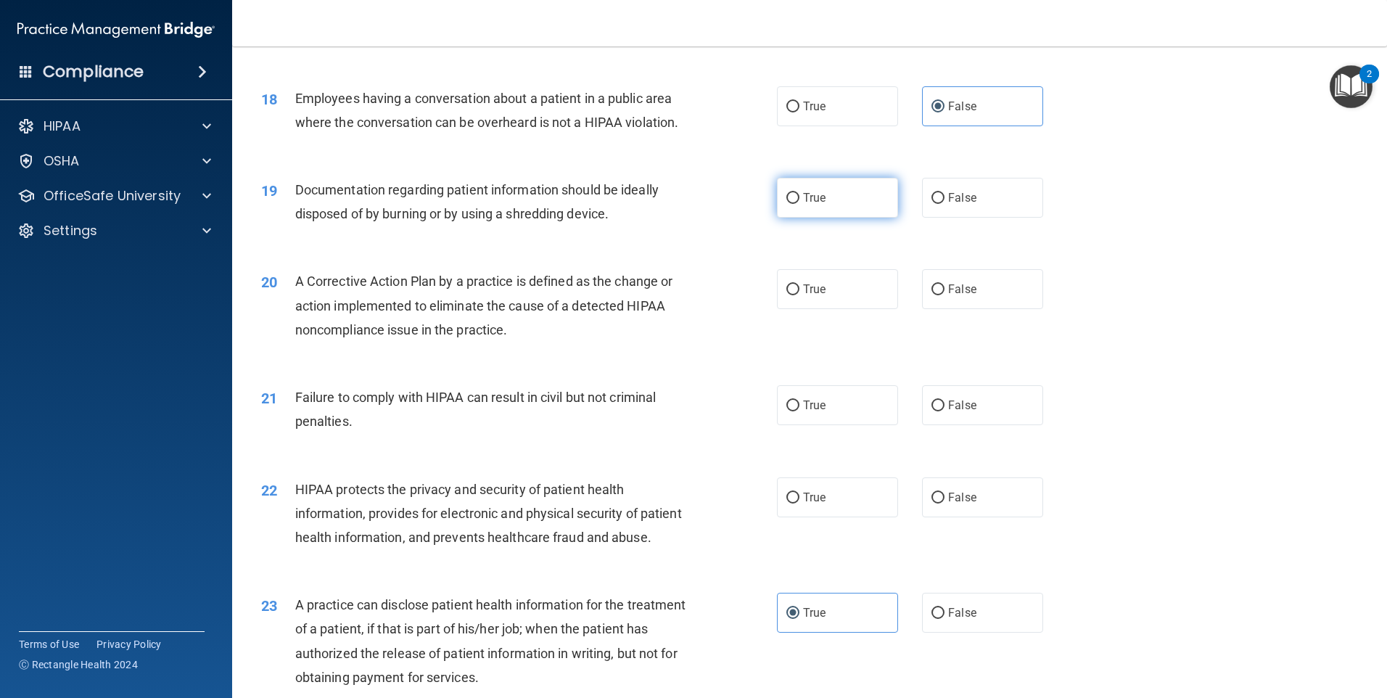
click at [803, 205] on span "True" at bounding box center [814, 198] width 22 height 14
click at [799, 204] on input "True" at bounding box center [792, 198] width 13 height 11
radio input "true"
click at [803, 296] on span "True" at bounding box center [814, 289] width 22 height 14
click at [799, 295] on input "True" at bounding box center [792, 289] width 13 height 11
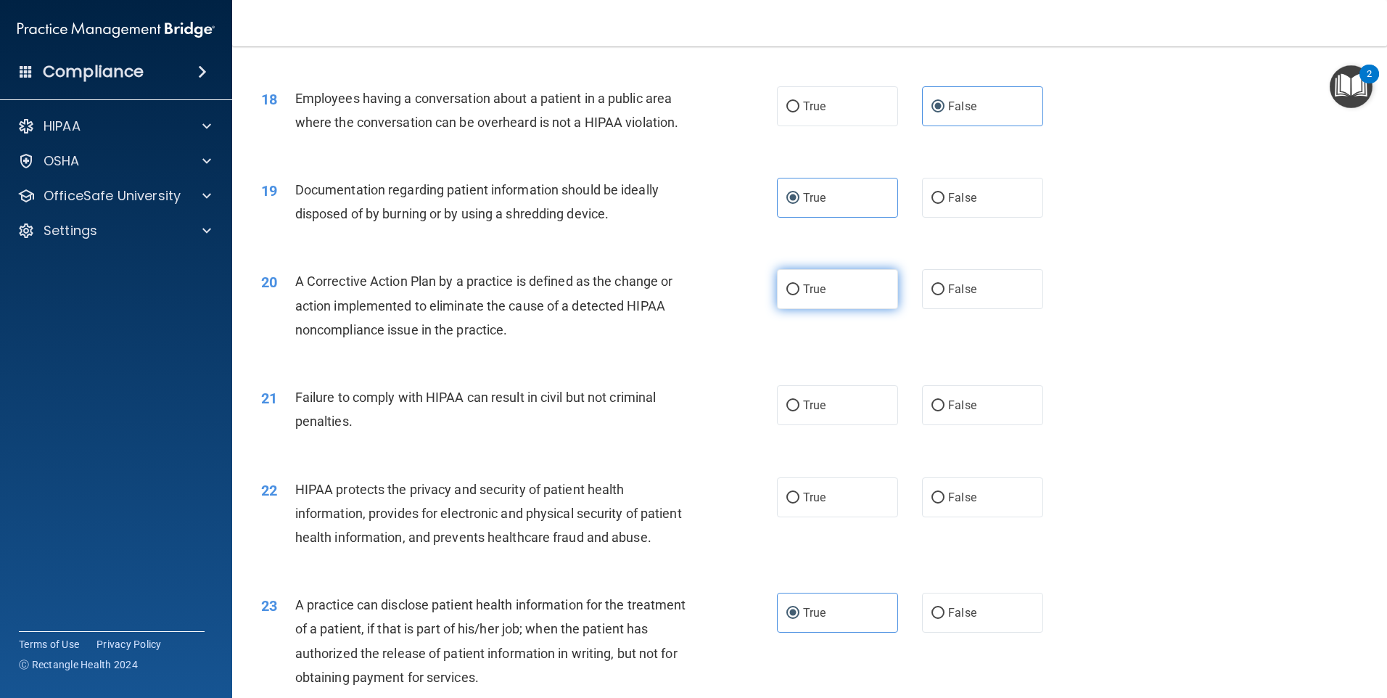
radio input "true"
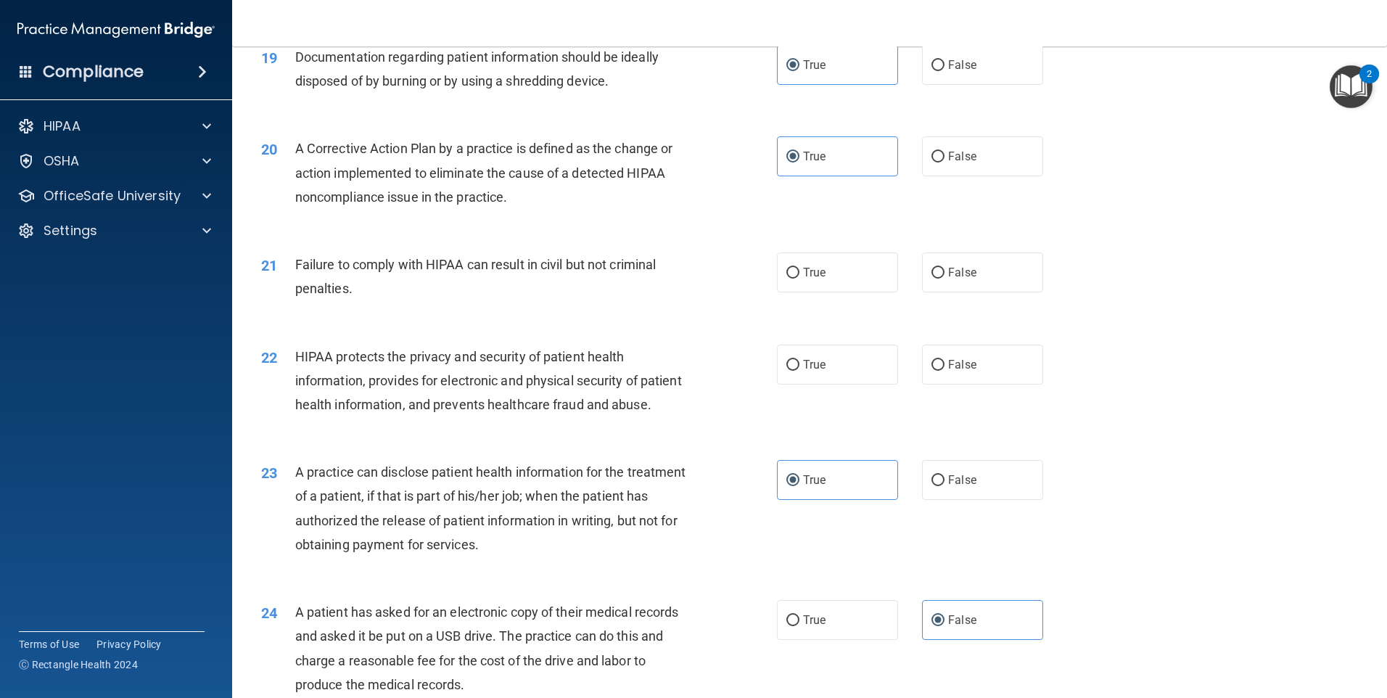
scroll to position [1958, 0]
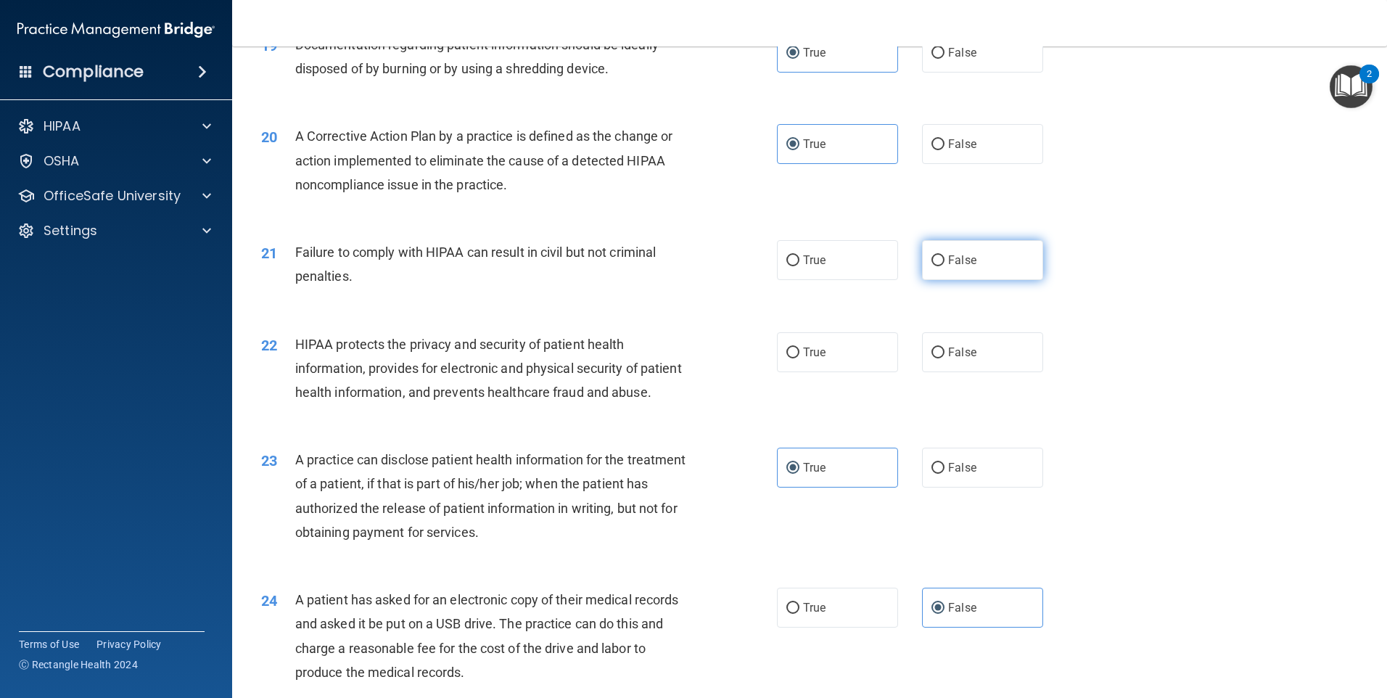
click at [940, 276] on label "False" at bounding box center [982, 260] width 121 height 40
click at [940, 266] on input "False" at bounding box center [937, 260] width 13 height 11
radio input "true"
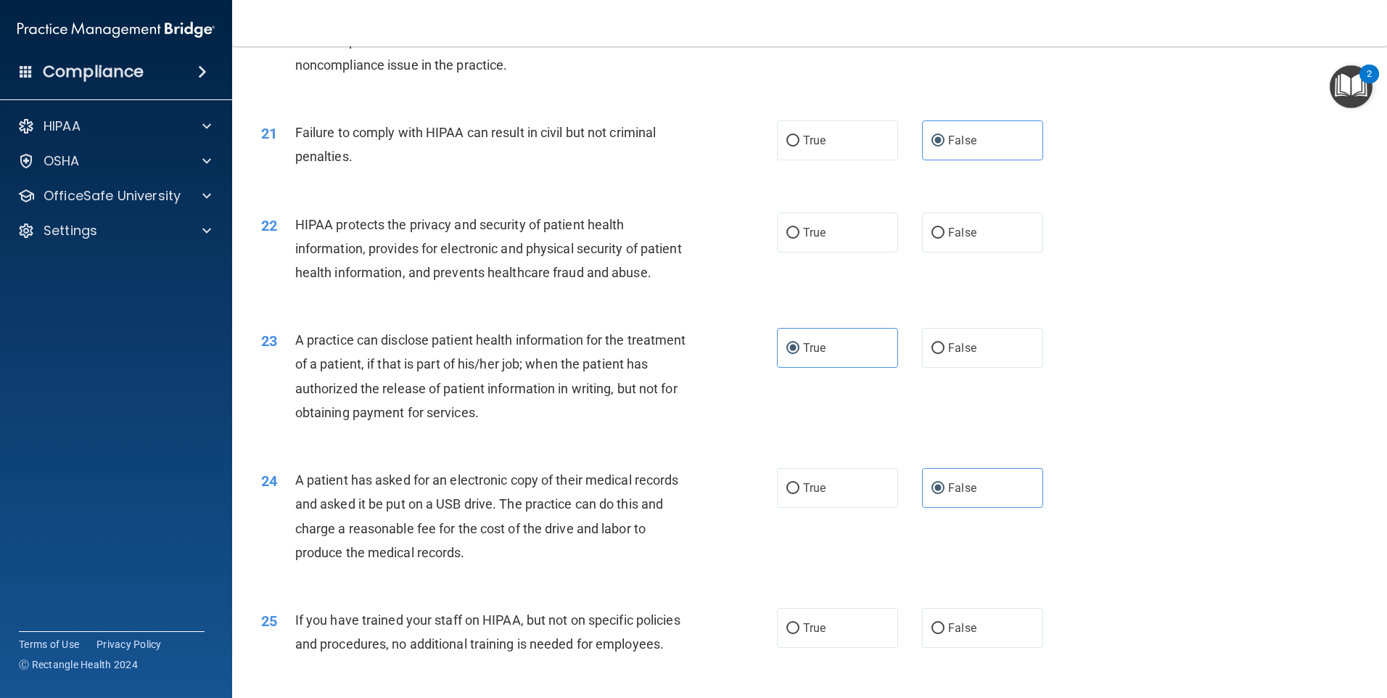
scroll to position [2103, 0]
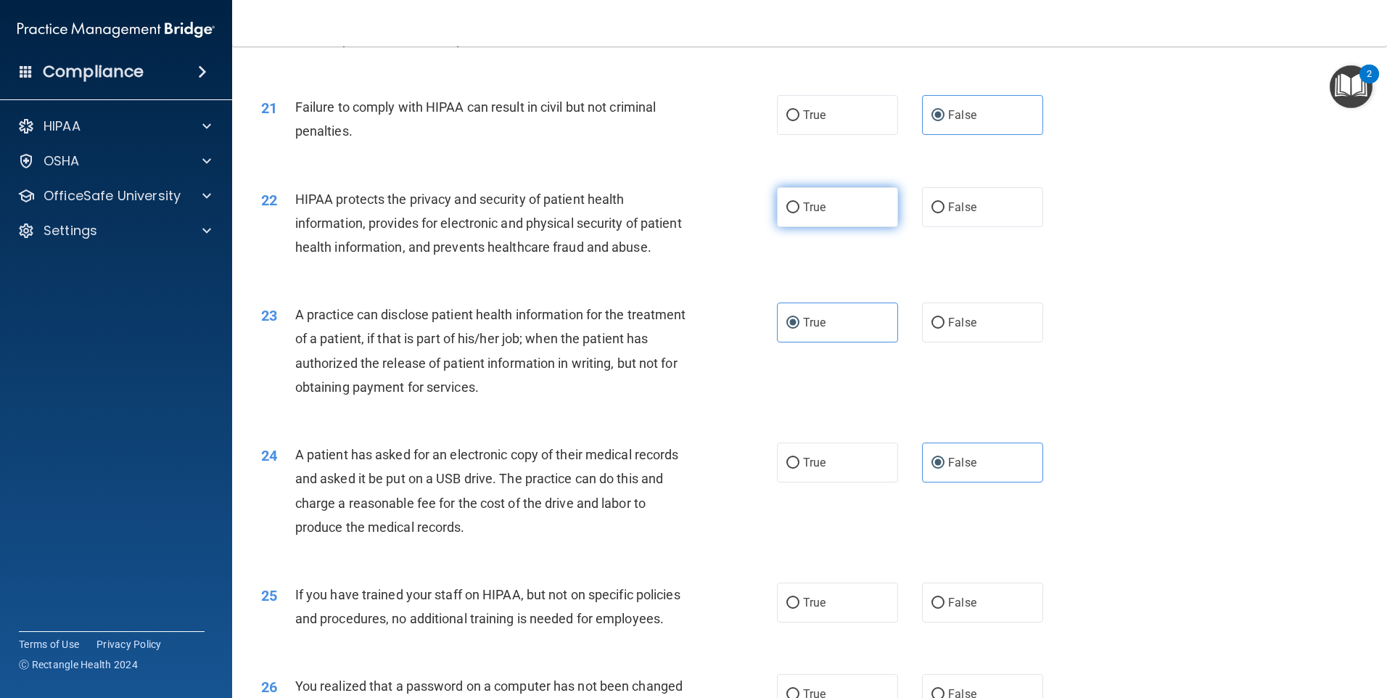
click at [804, 214] on span "True" at bounding box center [814, 207] width 22 height 14
click at [799, 213] on input "True" at bounding box center [792, 207] width 13 height 11
radio input "true"
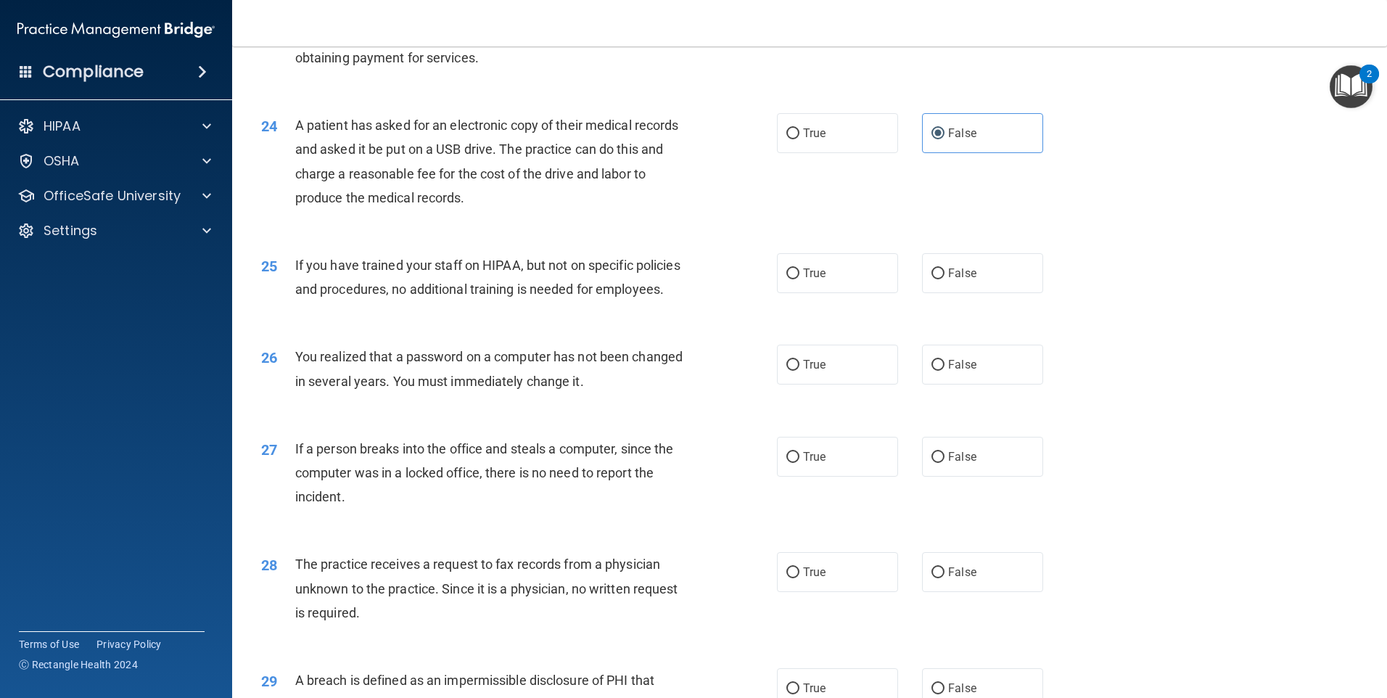
scroll to position [2466, 0]
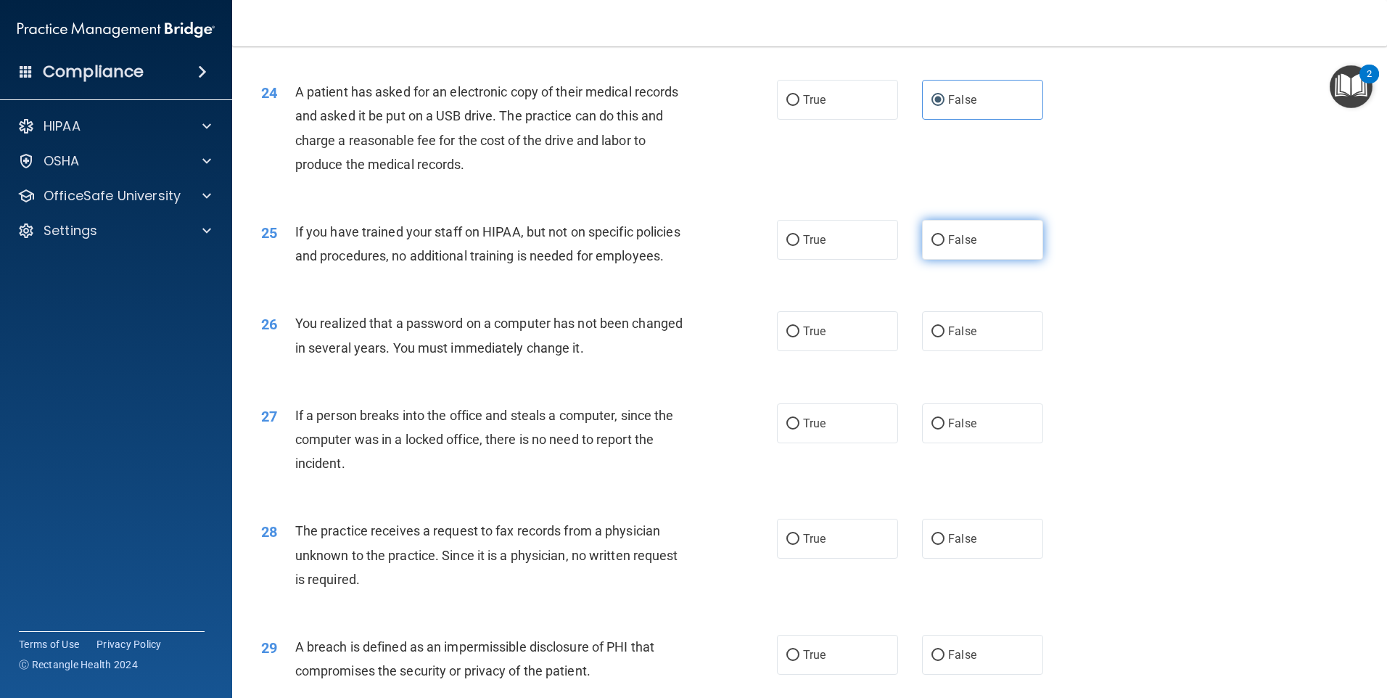
click at [940, 260] on label "False" at bounding box center [982, 240] width 121 height 40
click at [940, 246] on input "False" at bounding box center [937, 240] width 13 height 11
radio input "true"
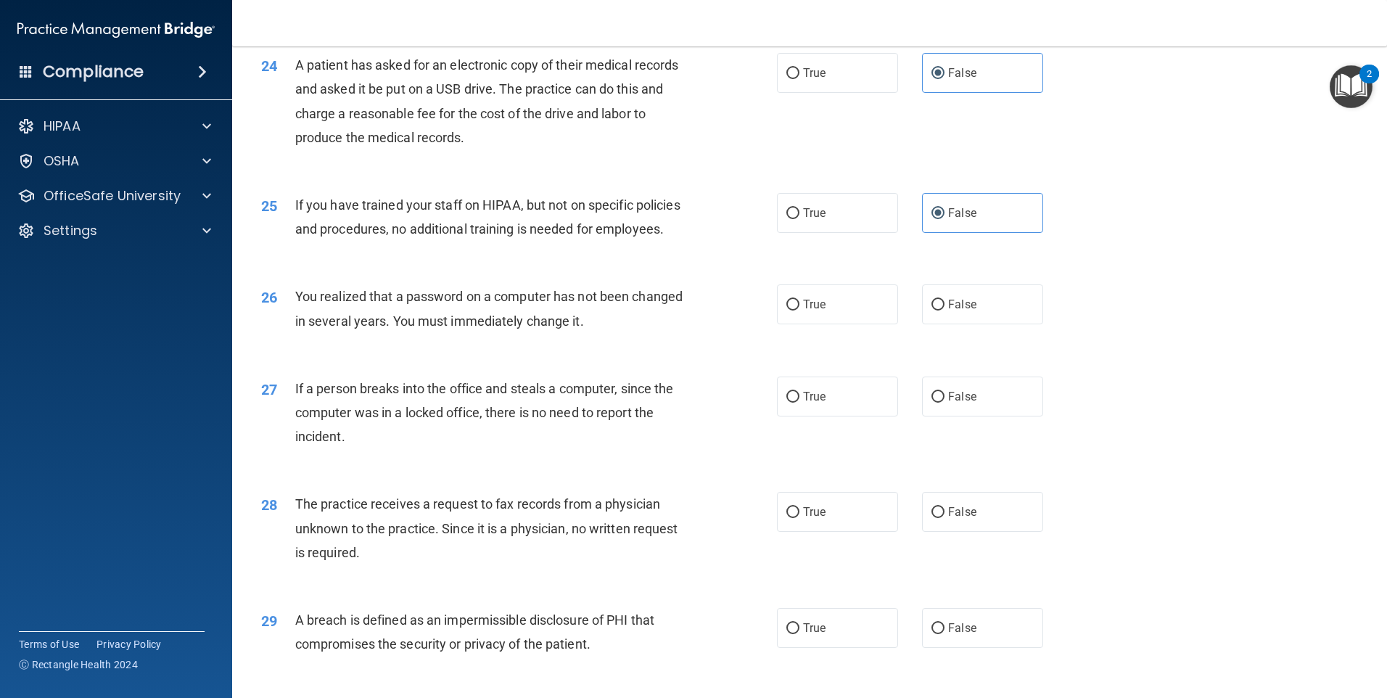
scroll to position [2539, 0]
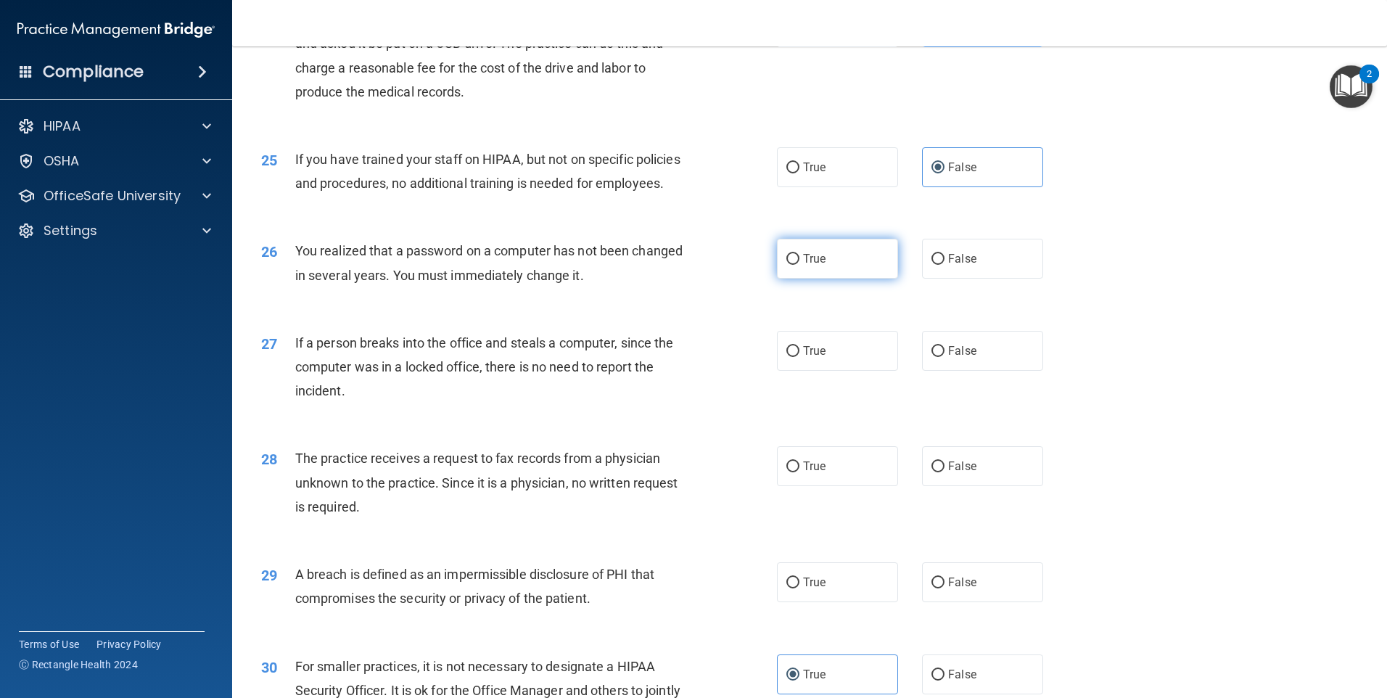
click at [829, 279] on label "True" at bounding box center [837, 259] width 121 height 40
click at [799, 265] on input "True" at bounding box center [792, 259] width 13 height 11
radio input "true"
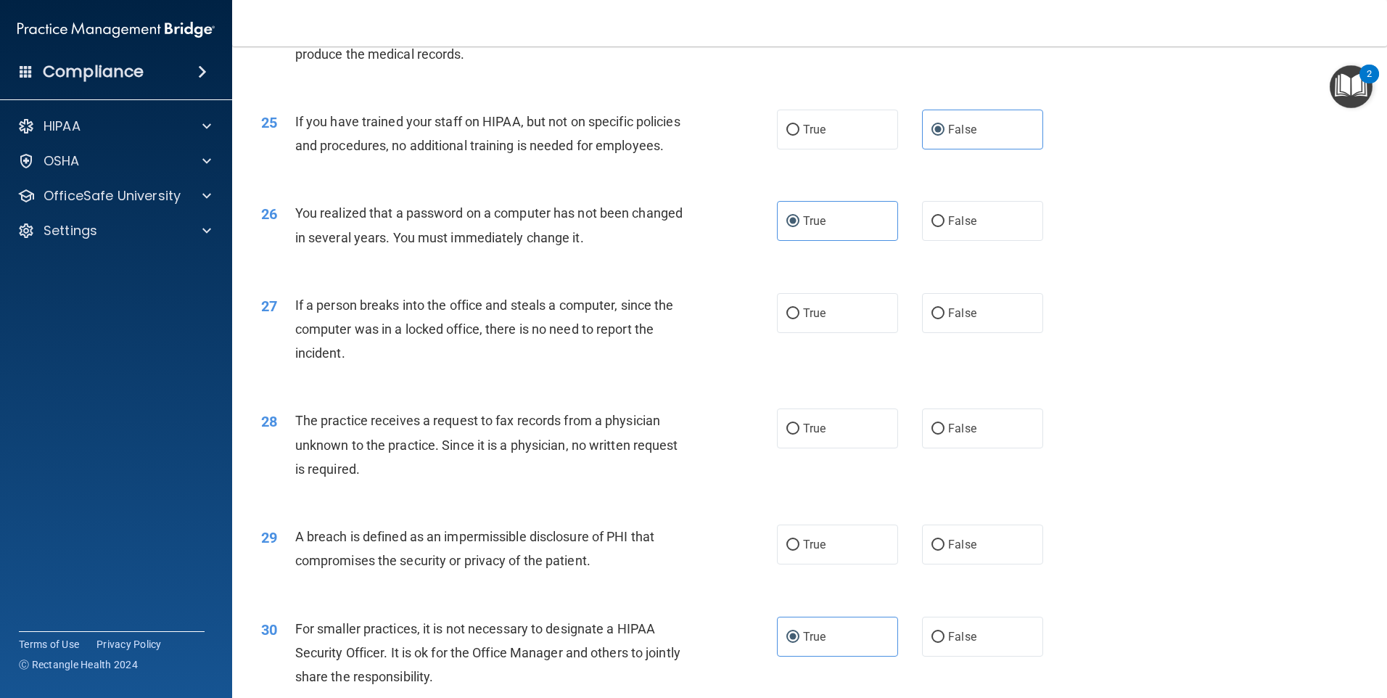
scroll to position [2611, 0]
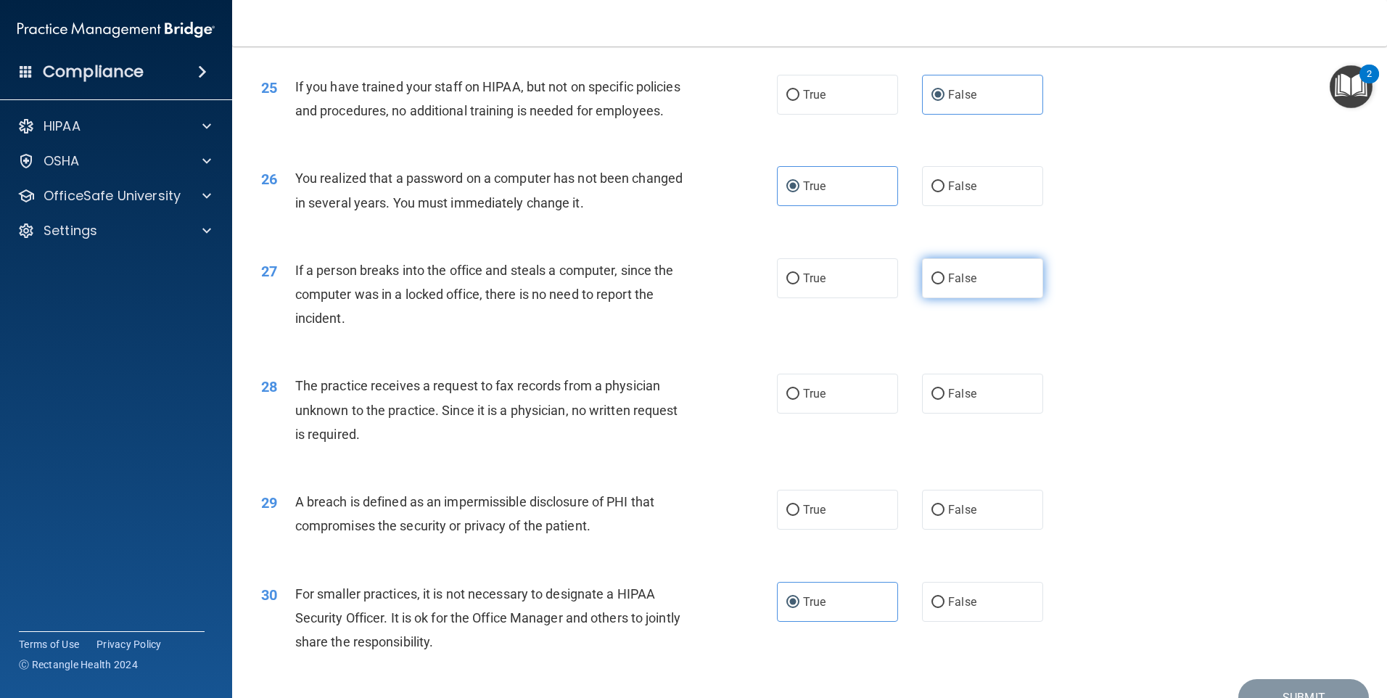
click at [954, 285] on span "False" at bounding box center [962, 278] width 28 height 14
click at [944, 284] on input "False" at bounding box center [937, 278] width 13 height 11
radio input "true"
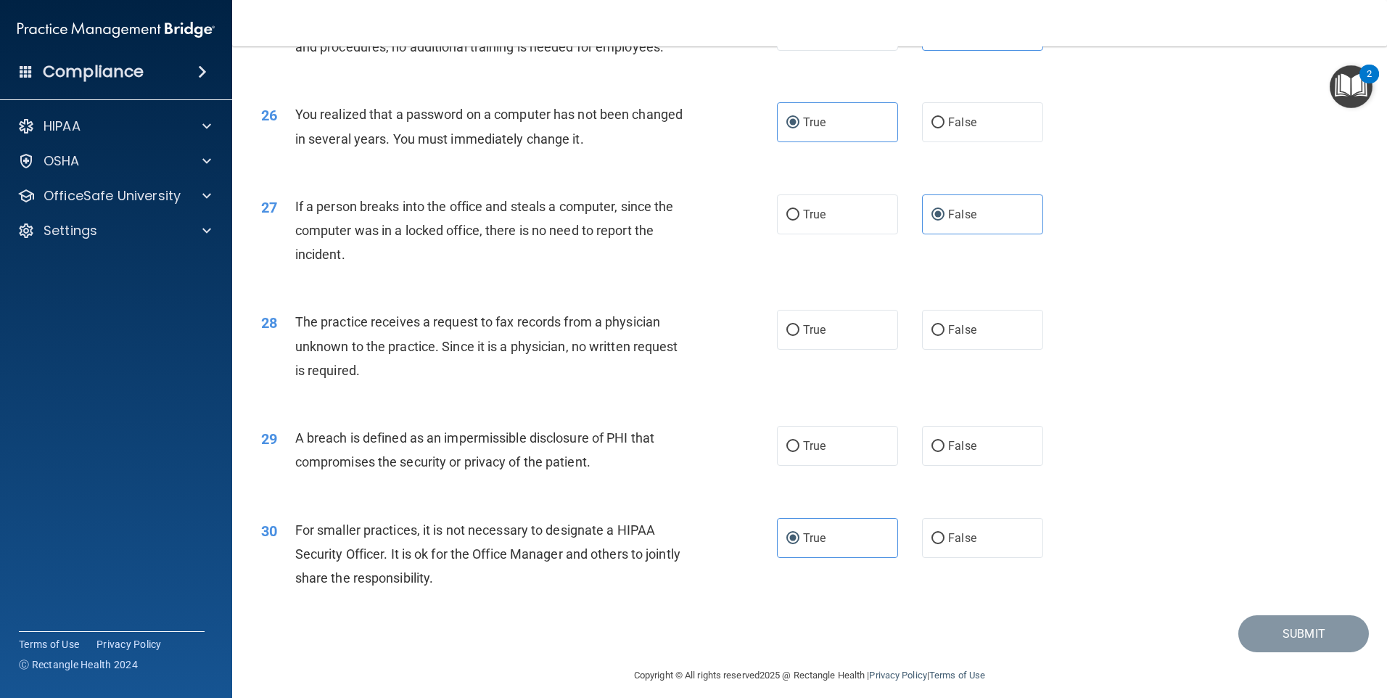
scroll to position [2759, 0]
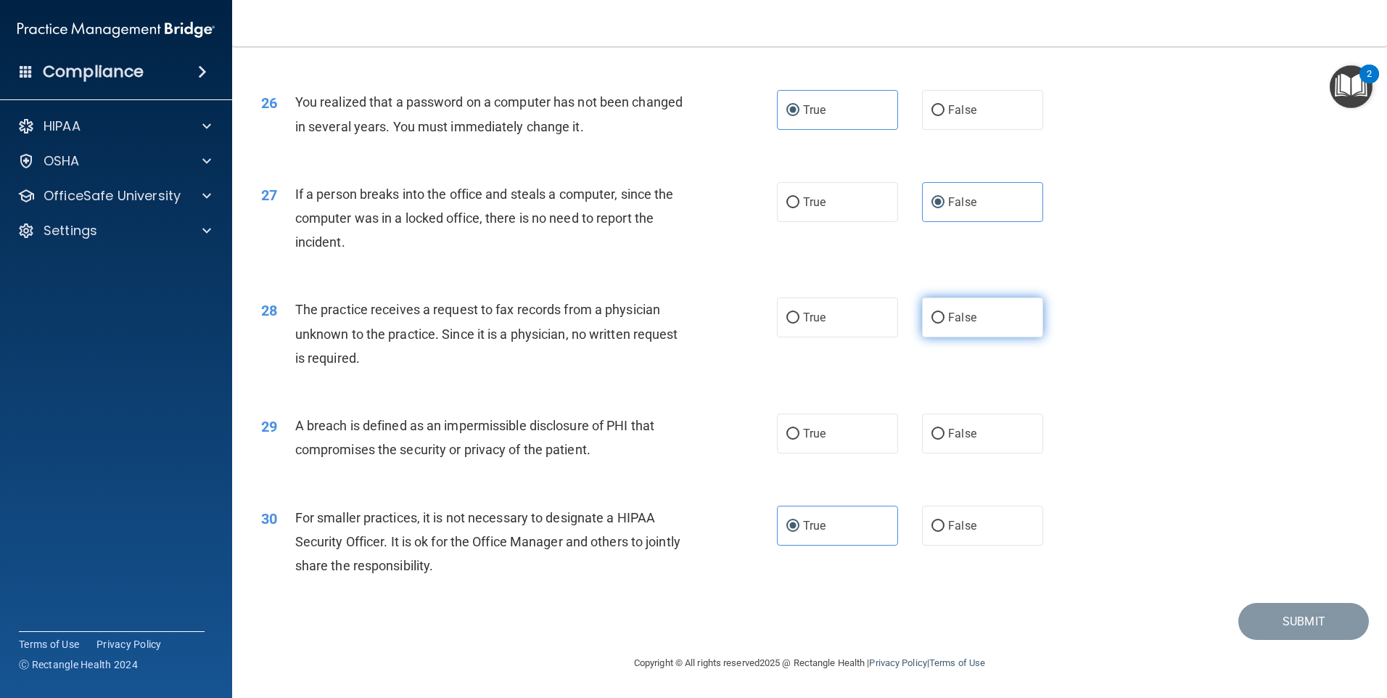
click at [976, 316] on label "False" at bounding box center [982, 317] width 121 height 40
click at [944, 316] on input "False" at bounding box center [937, 318] width 13 height 11
radio input "true"
click at [834, 440] on label "True" at bounding box center [837, 433] width 121 height 40
click at [799, 440] on input "True" at bounding box center [792, 434] width 13 height 11
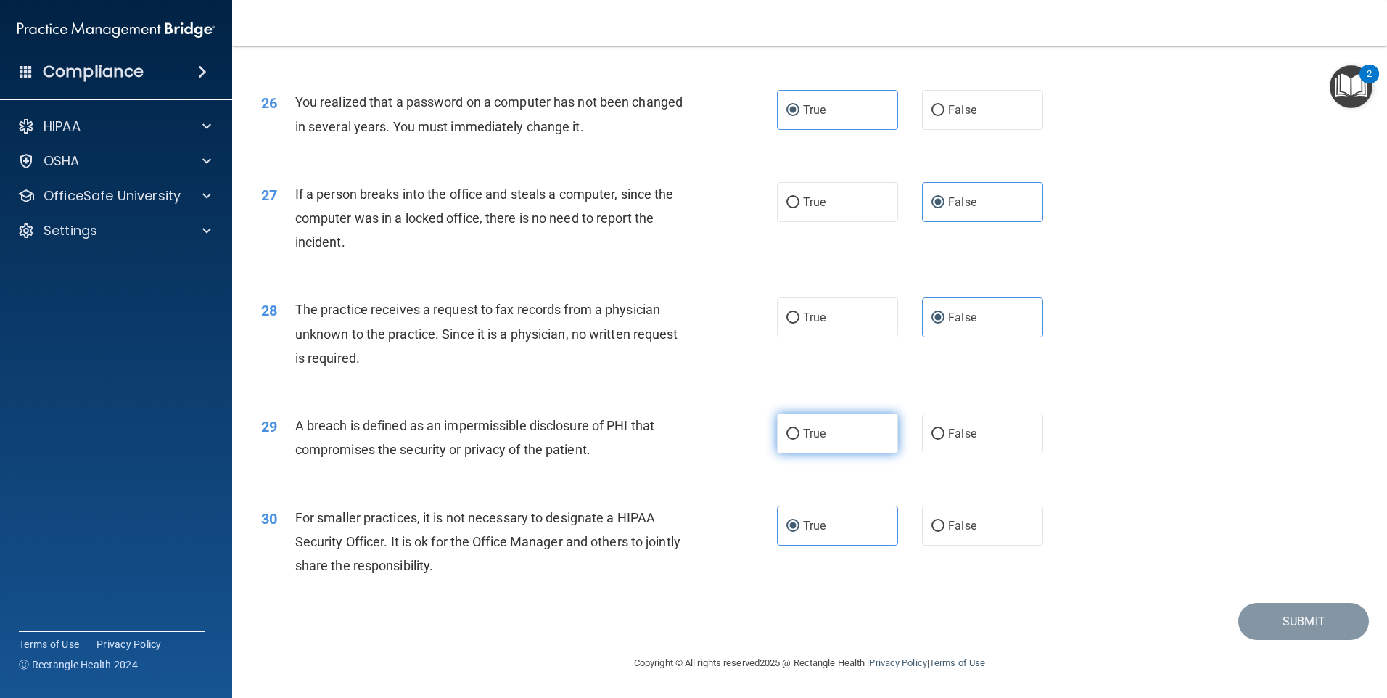
radio input "true"
click at [1255, 623] on button "Submit" at bounding box center [1303, 621] width 131 height 37
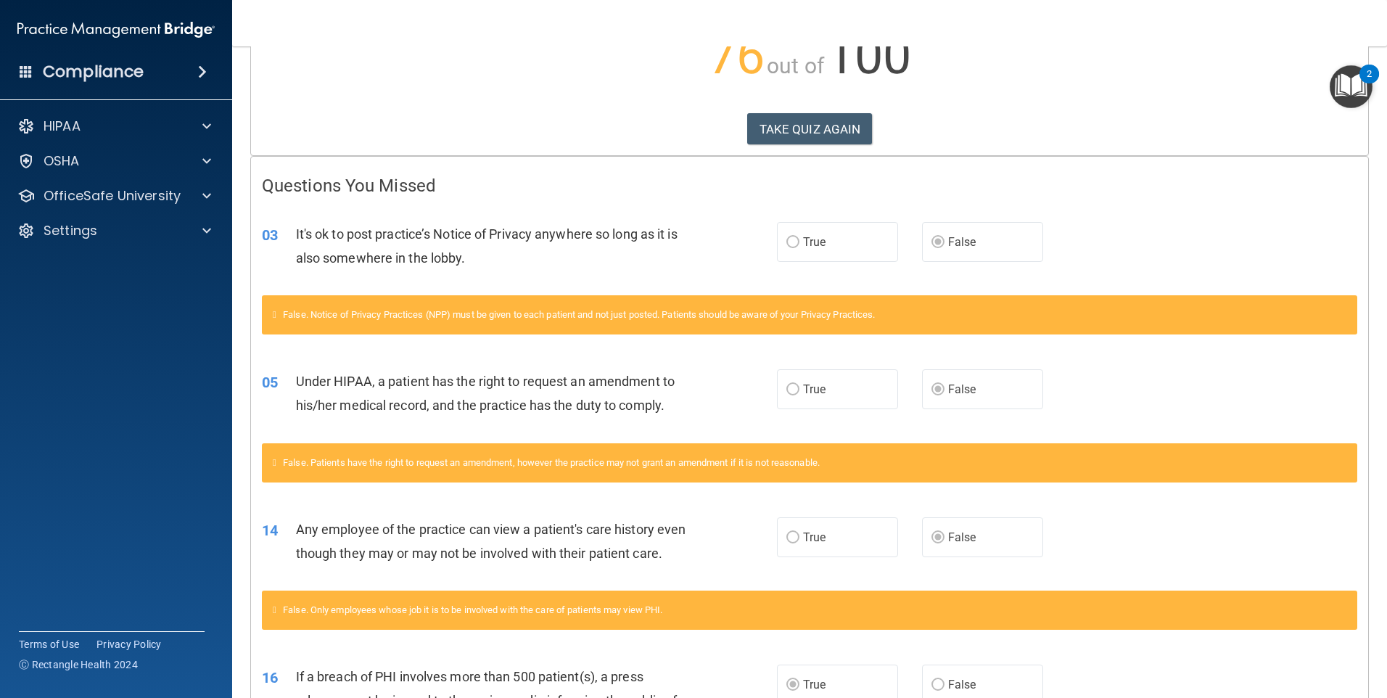
scroll to position [182, 0]
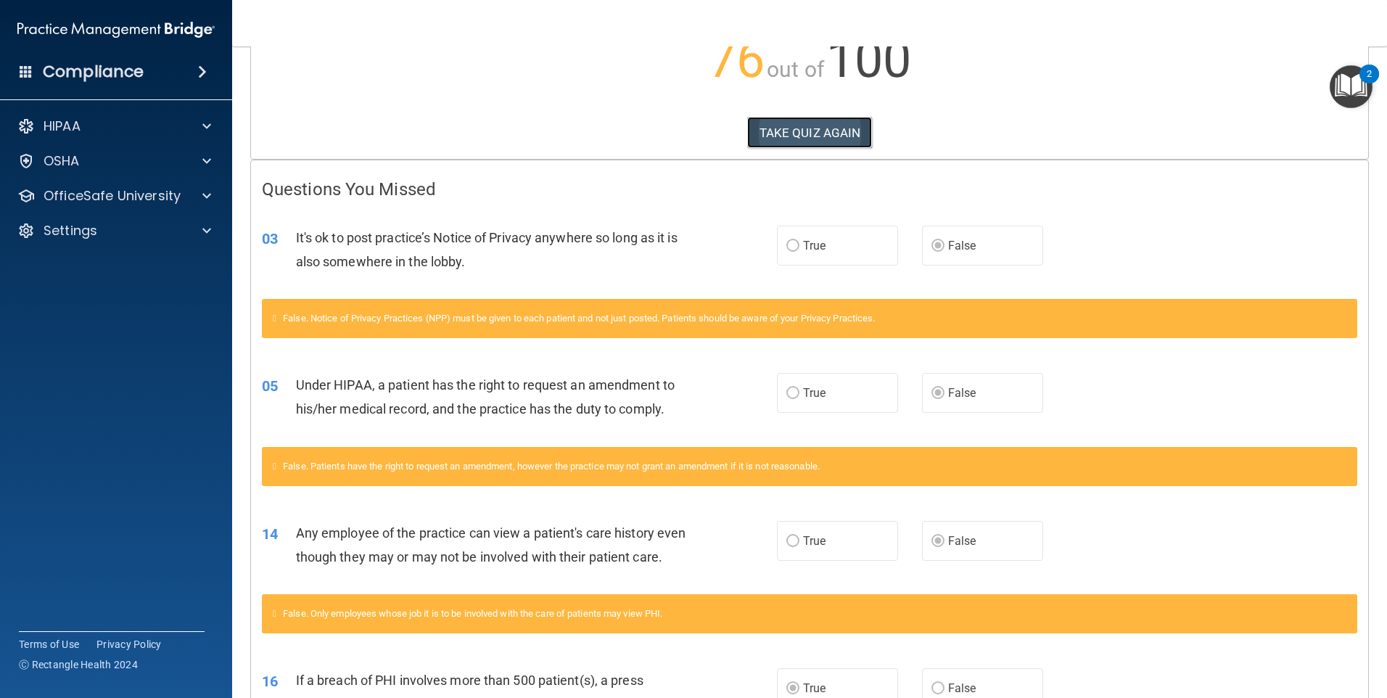
click at [791, 142] on button "TAKE QUIZ AGAIN" at bounding box center [809, 133] width 125 height 32
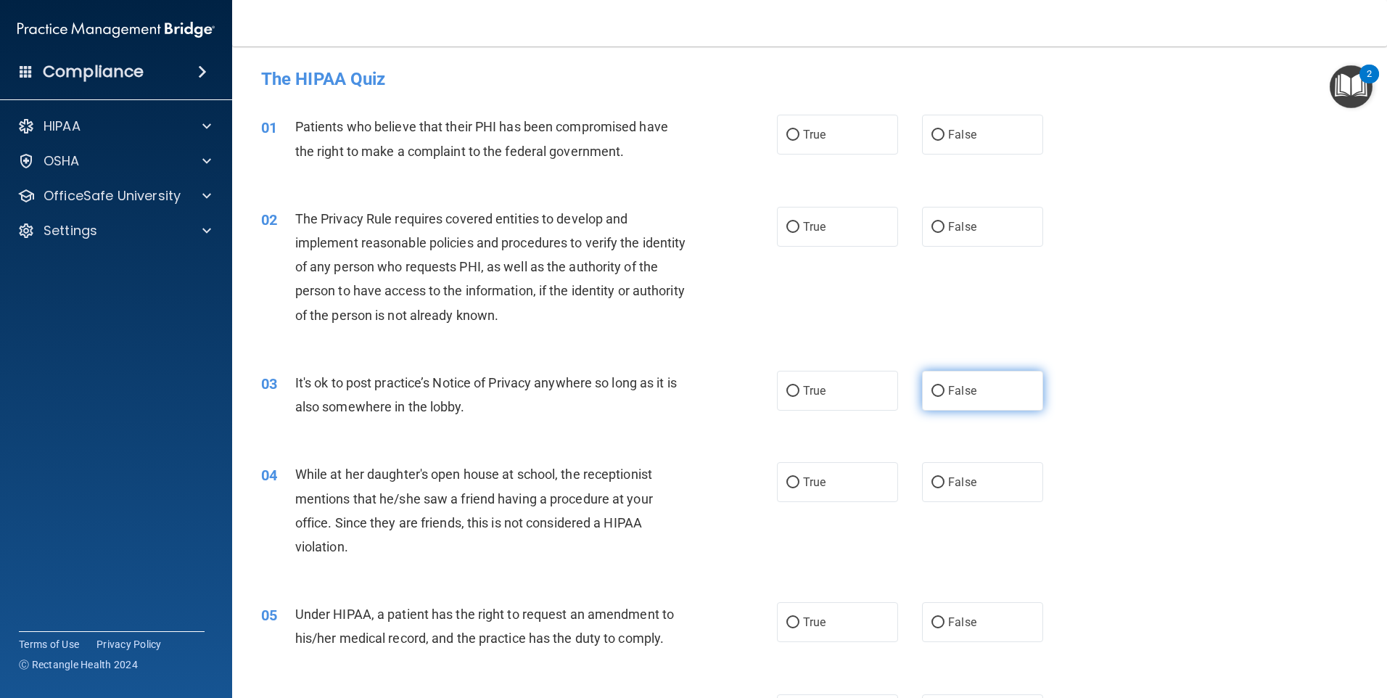
click at [951, 396] on span "False" at bounding box center [962, 391] width 28 height 14
click at [944, 396] on input "False" at bounding box center [937, 391] width 13 height 11
radio input "true"
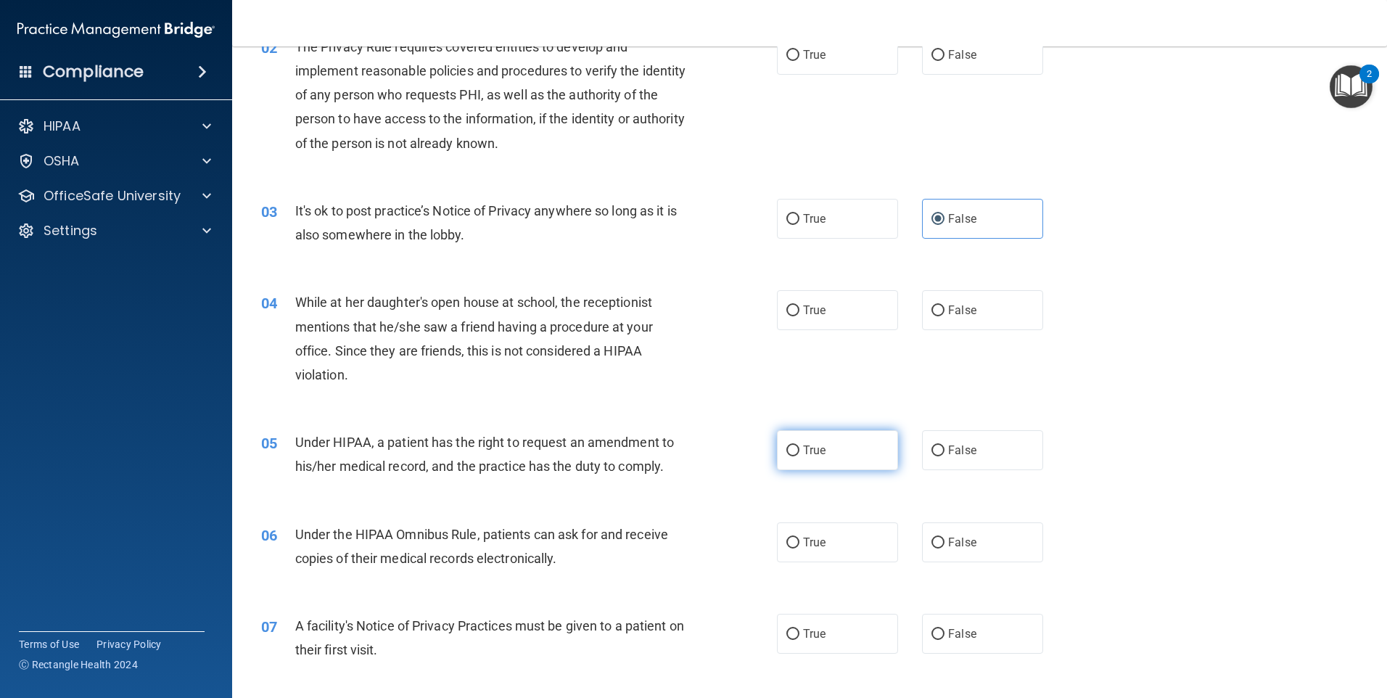
scroll to position [218, 0]
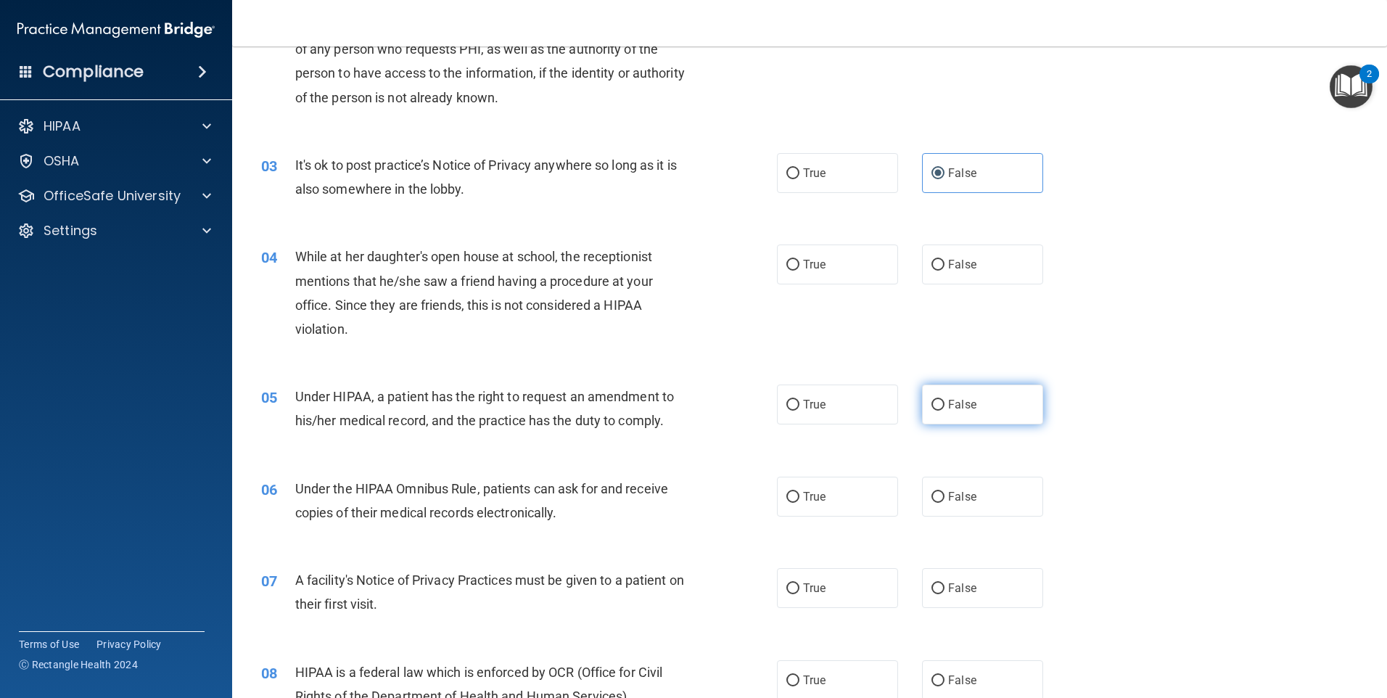
click at [954, 418] on label "False" at bounding box center [982, 404] width 121 height 40
click at [944, 411] on input "False" at bounding box center [937, 405] width 13 height 11
radio input "true"
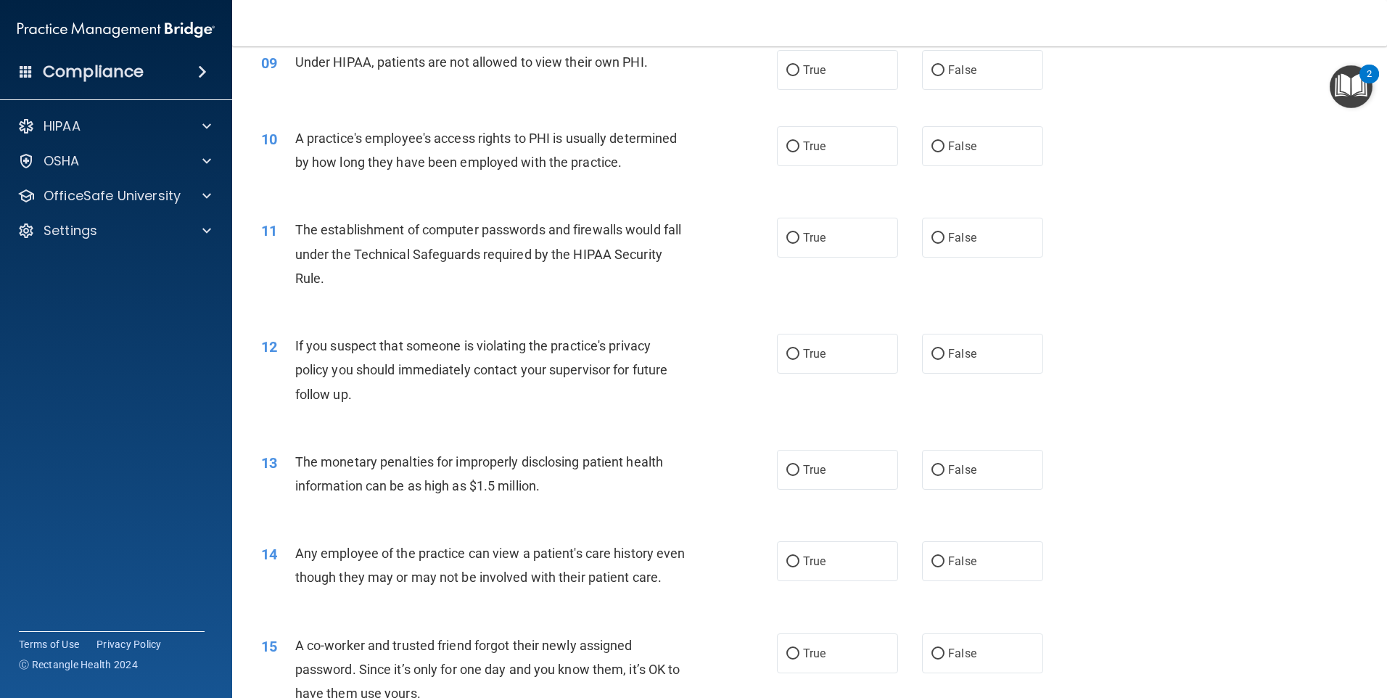
scroll to position [943, 0]
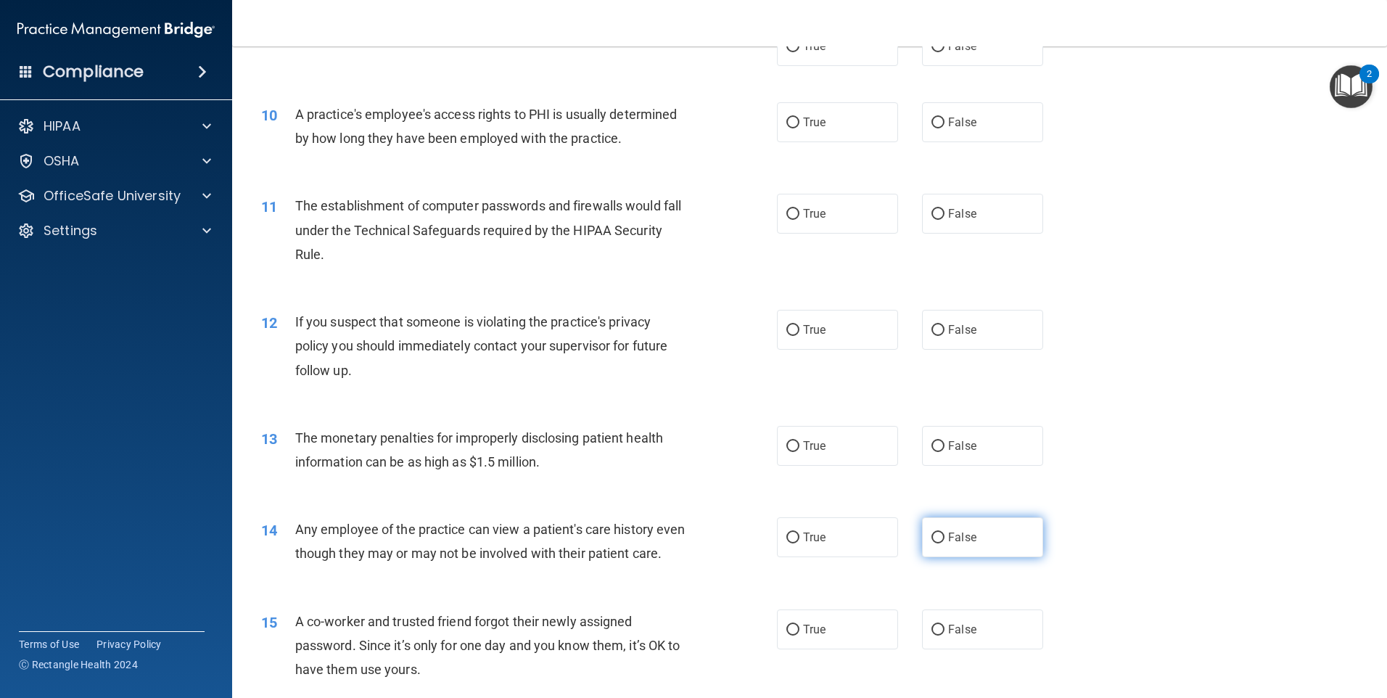
click at [938, 537] on label "False" at bounding box center [982, 537] width 121 height 40
click at [938, 537] on input "False" at bounding box center [937, 537] width 13 height 11
radio input "true"
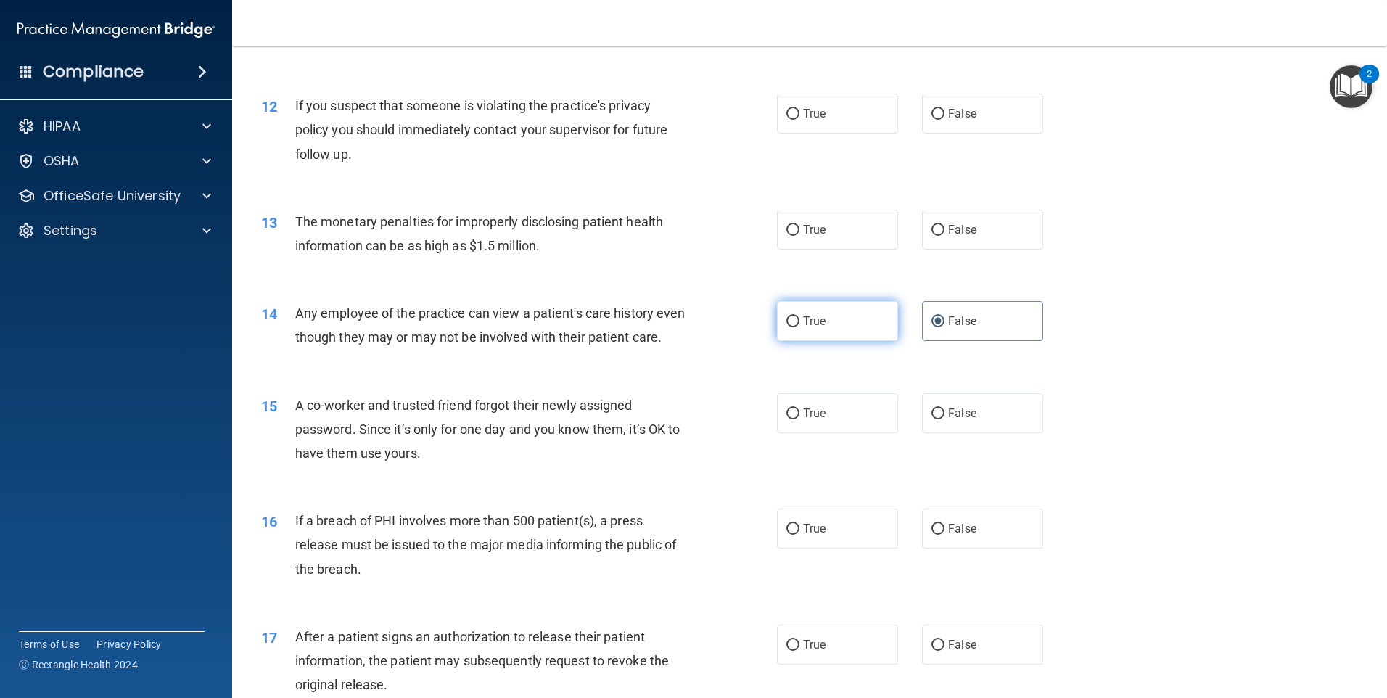
scroll to position [1451, 0]
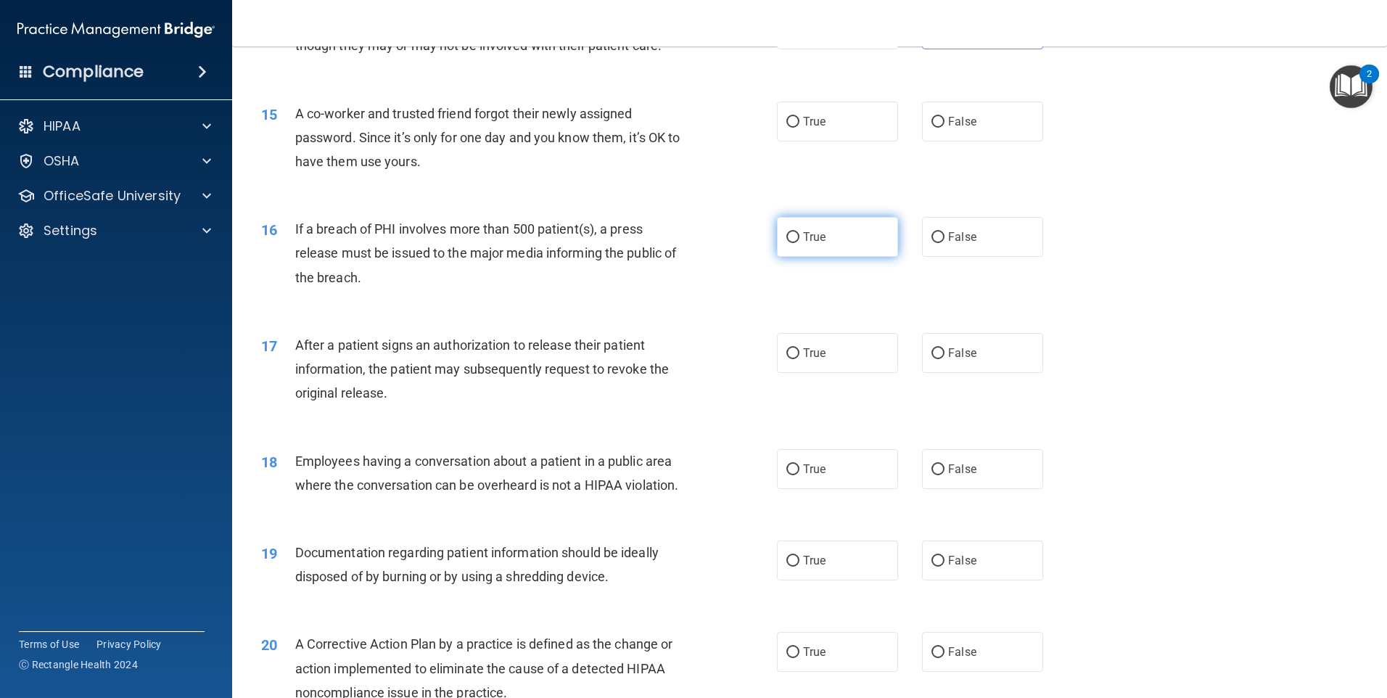
click at [869, 257] on label "True" at bounding box center [837, 237] width 121 height 40
click at [799, 243] on input "True" at bounding box center [792, 237] width 13 height 11
radio input "true"
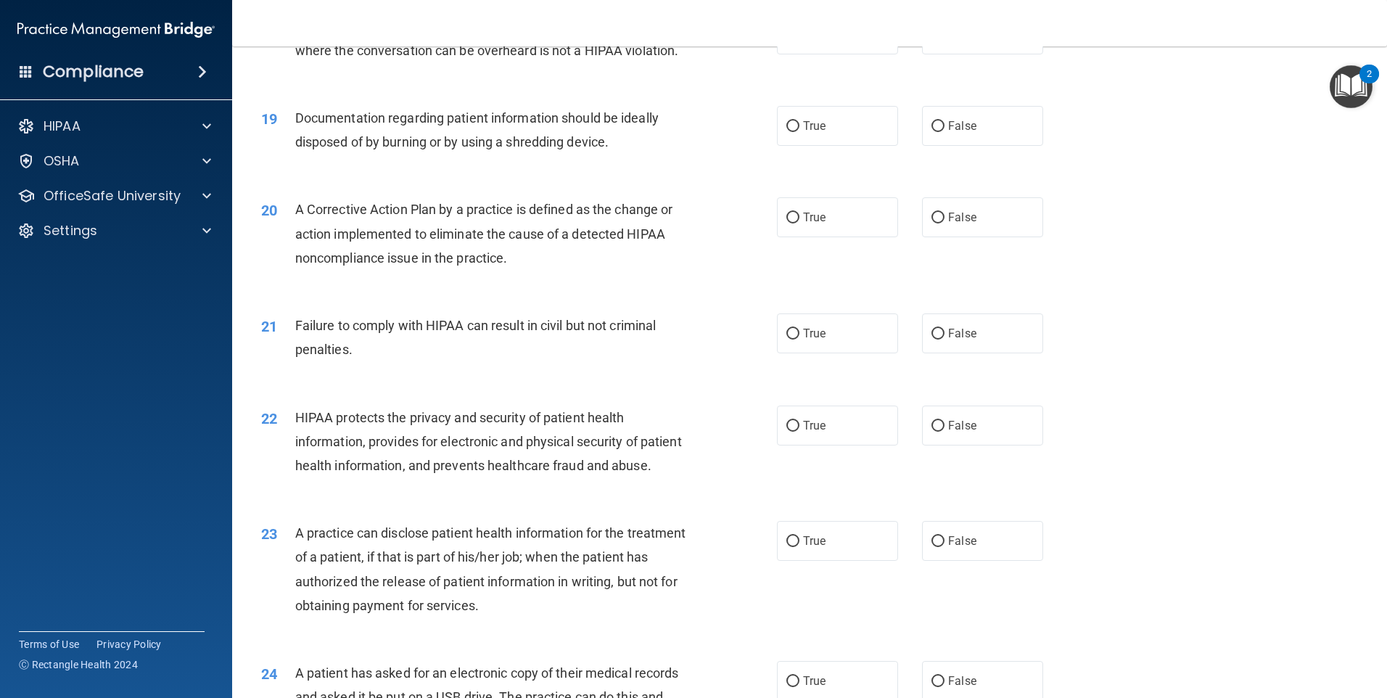
scroll to position [1886, 0]
click at [949, 547] on span "False" at bounding box center [962, 540] width 28 height 14
click at [944, 546] on input "False" at bounding box center [937, 540] width 13 height 11
radio input "true"
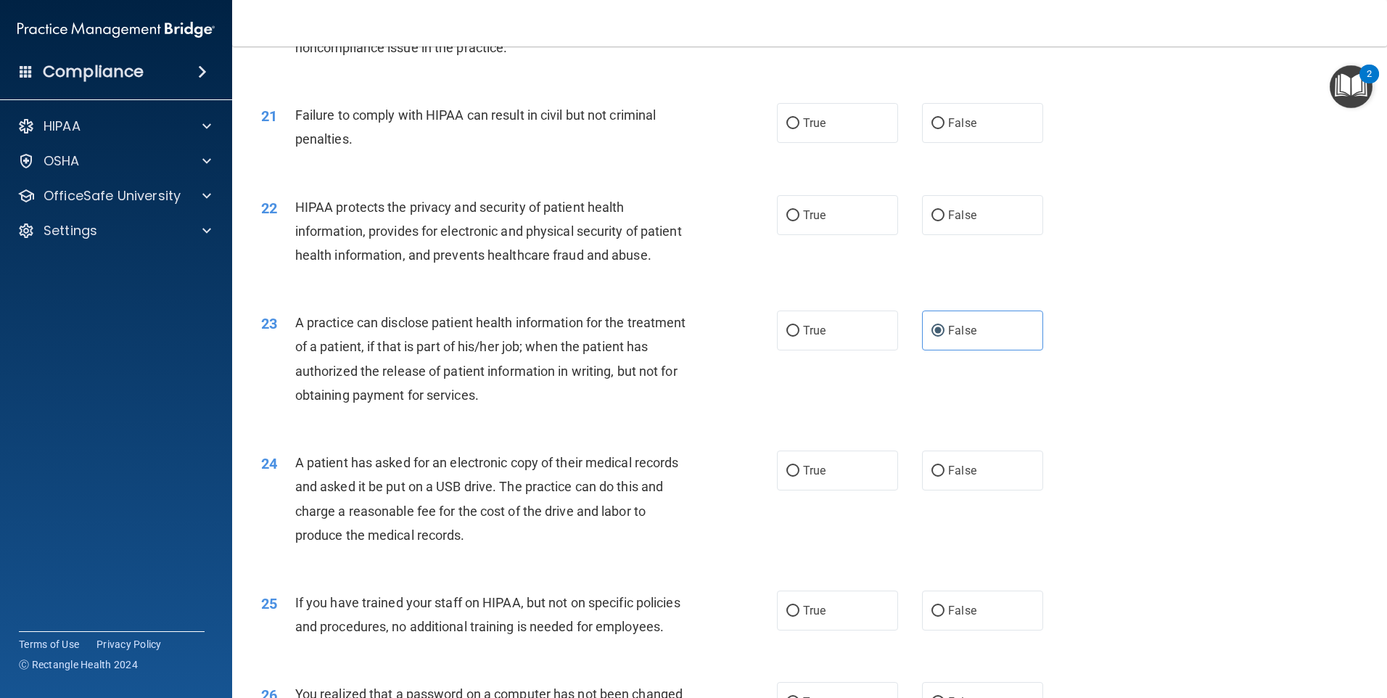
scroll to position [2103, 0]
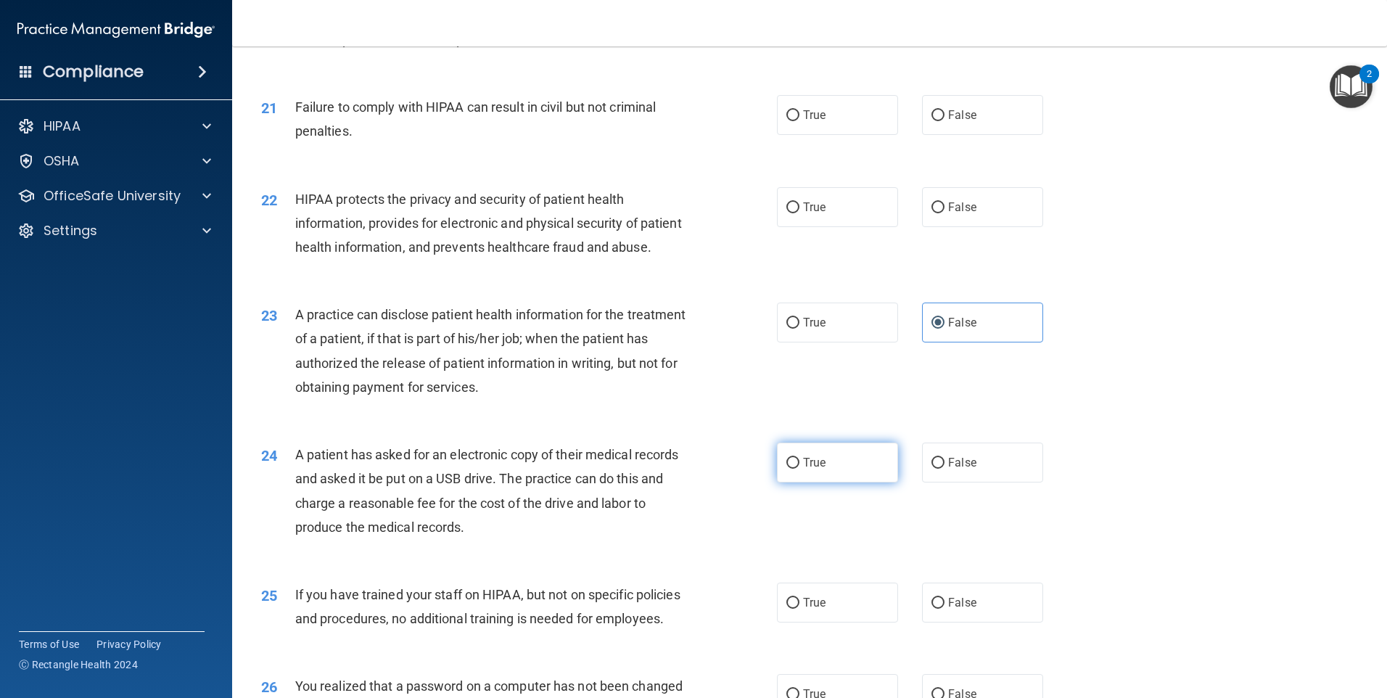
click at [840, 482] on label "True" at bounding box center [837, 462] width 121 height 40
click at [799, 469] on input "True" at bounding box center [792, 463] width 13 height 11
radio input "true"
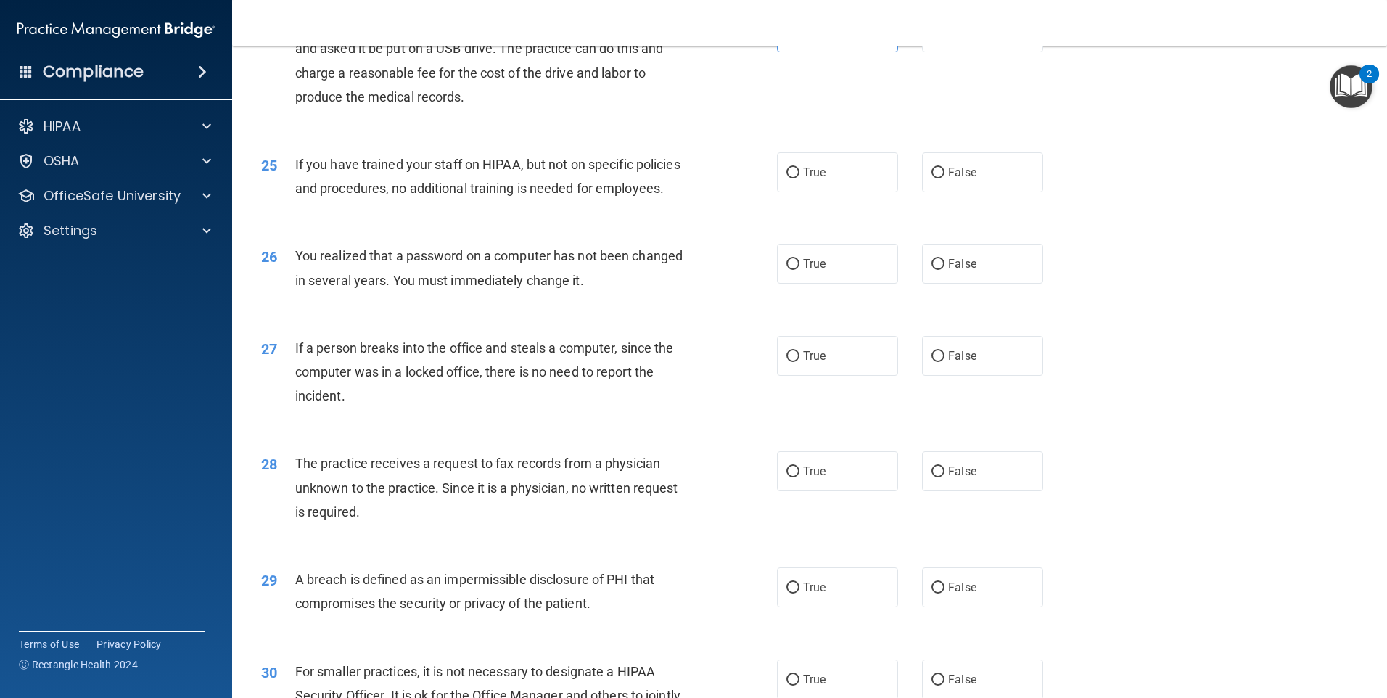
scroll to position [2756, 0]
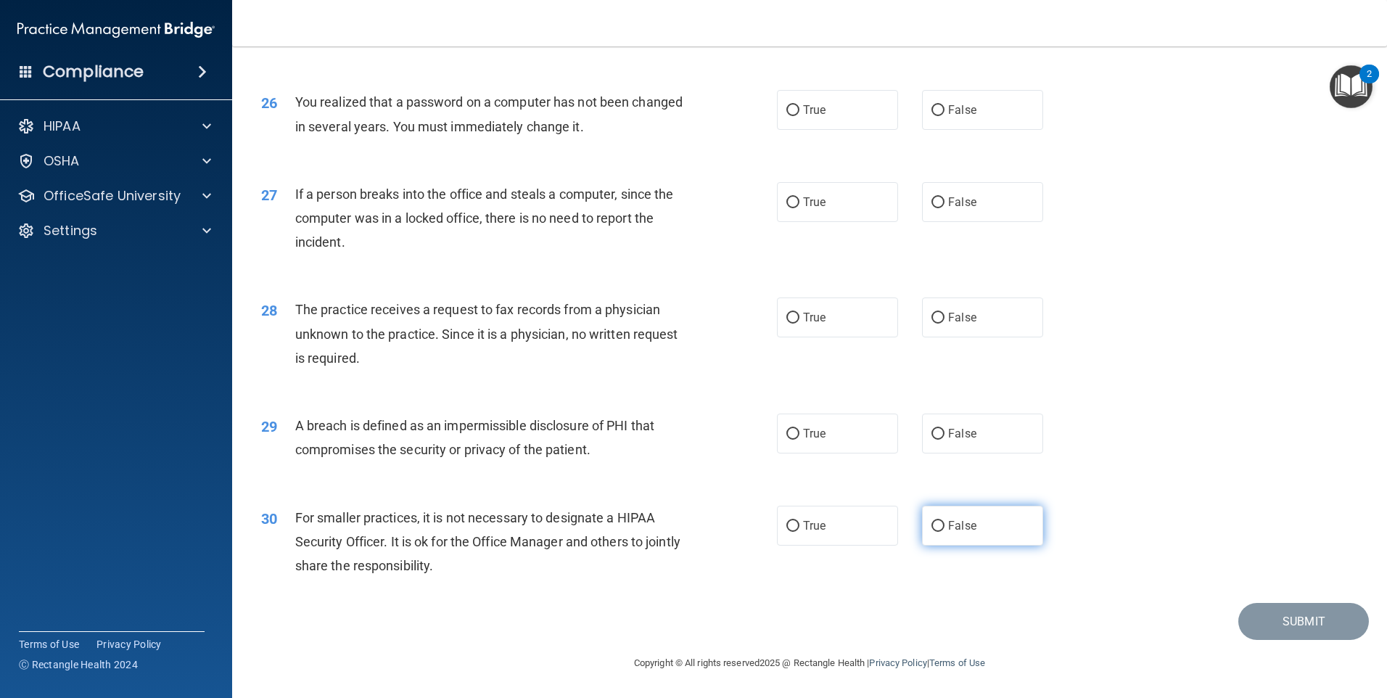
click at [937, 540] on label "False" at bounding box center [982, 526] width 121 height 40
click at [937, 532] on input "False" at bounding box center [937, 526] width 13 height 11
radio input "true"
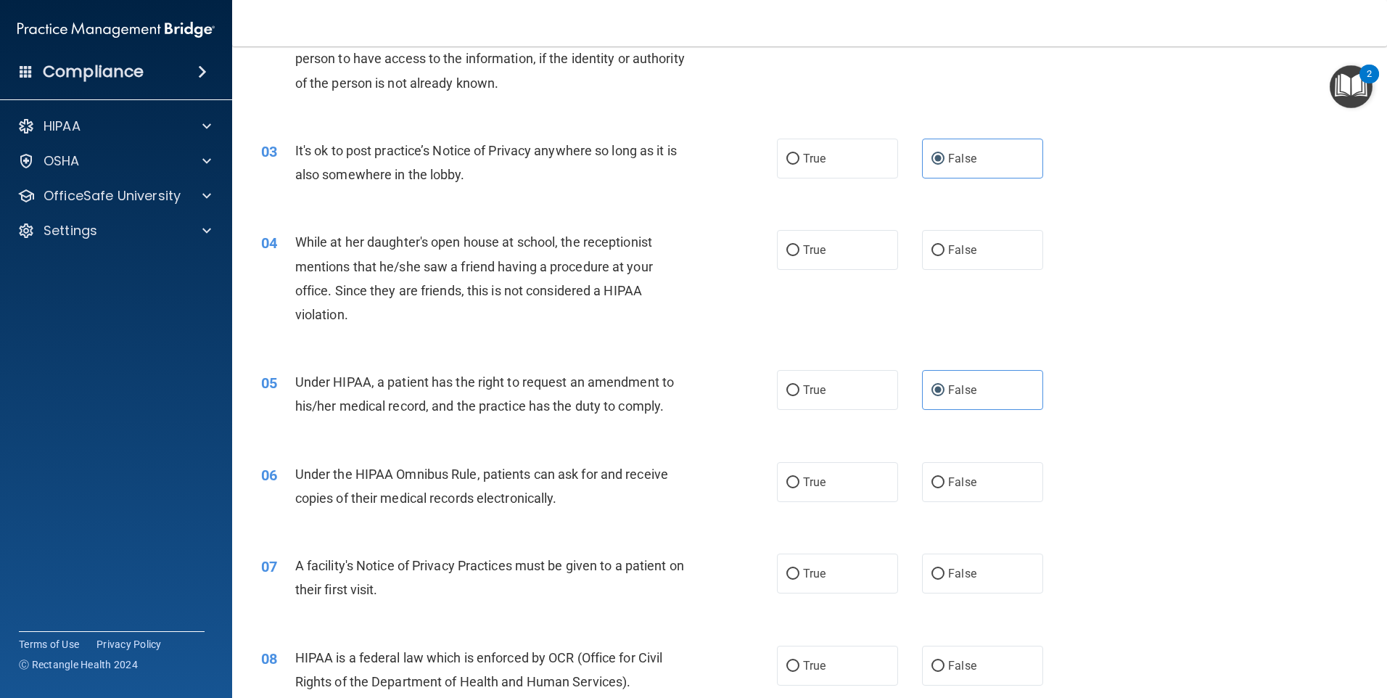
scroll to position [0, 0]
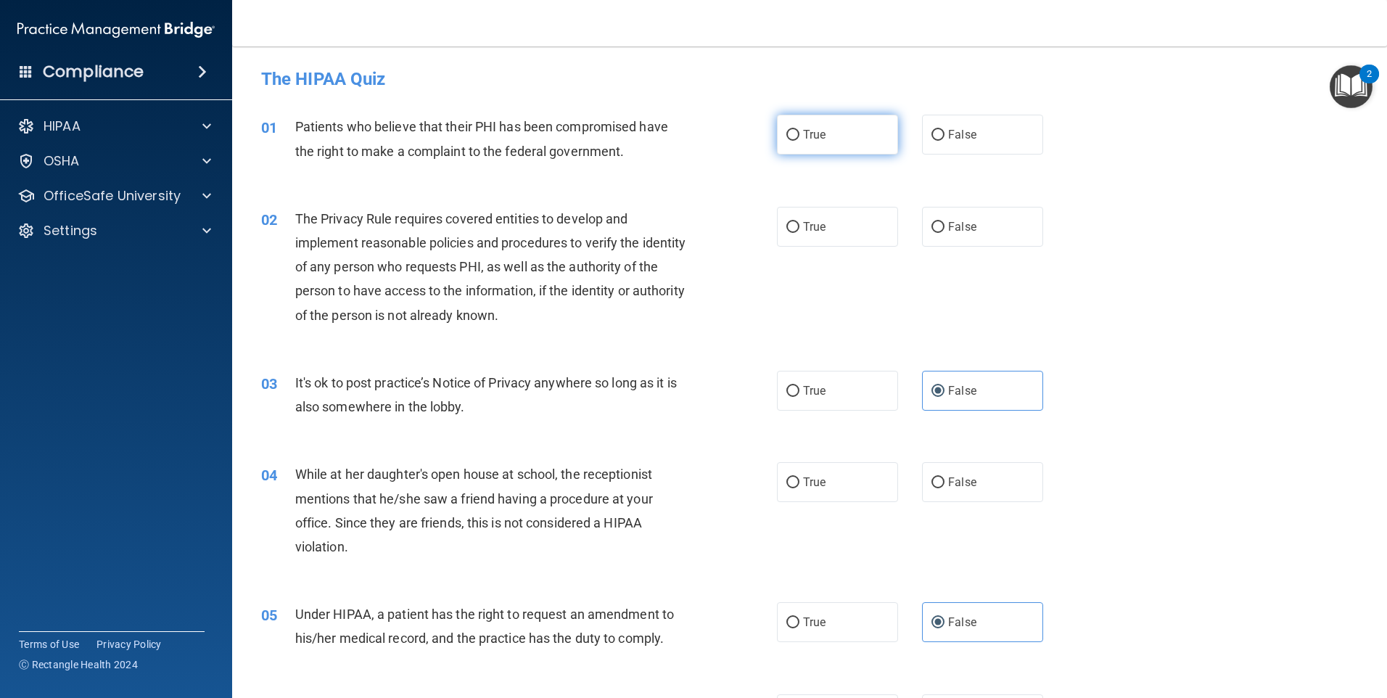
click at [832, 143] on label "True" at bounding box center [837, 135] width 121 height 40
click at [799, 141] on input "True" at bounding box center [792, 135] width 13 height 11
radio input "true"
click at [803, 226] on span "True" at bounding box center [814, 227] width 22 height 14
click at [799, 226] on input "True" at bounding box center [792, 227] width 13 height 11
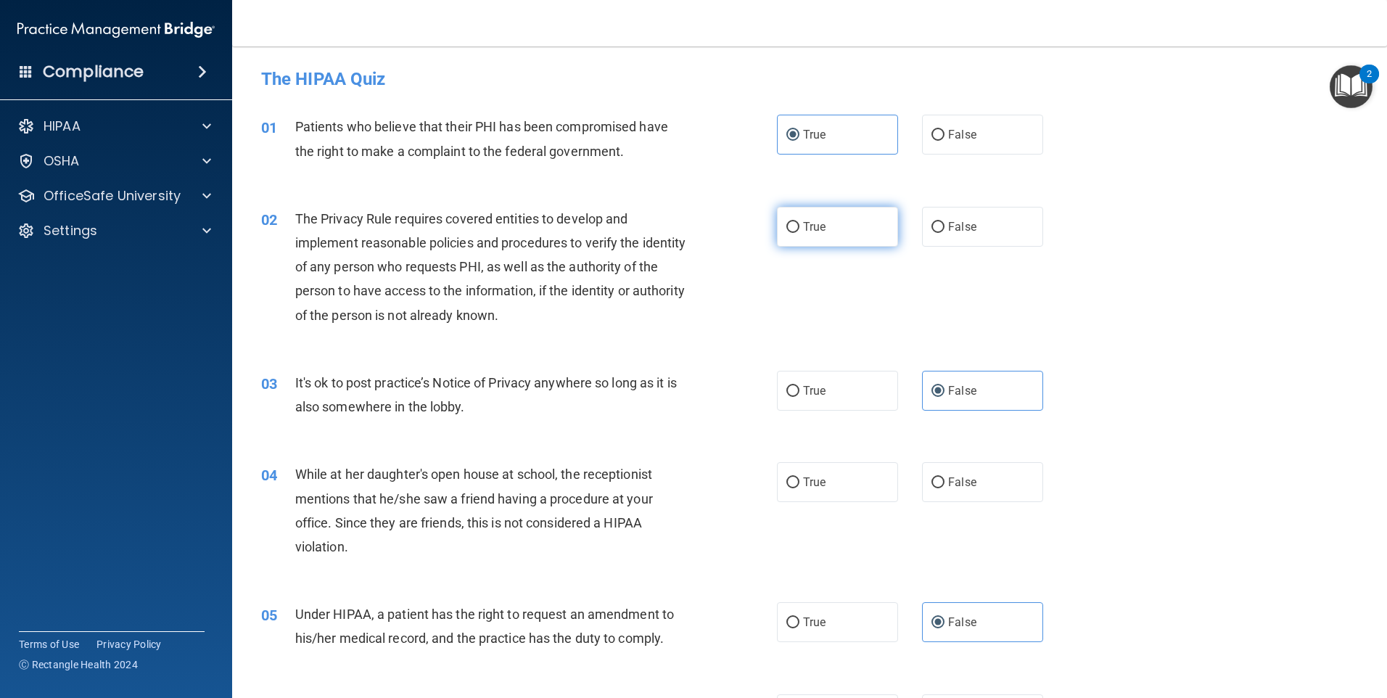
radio input "true"
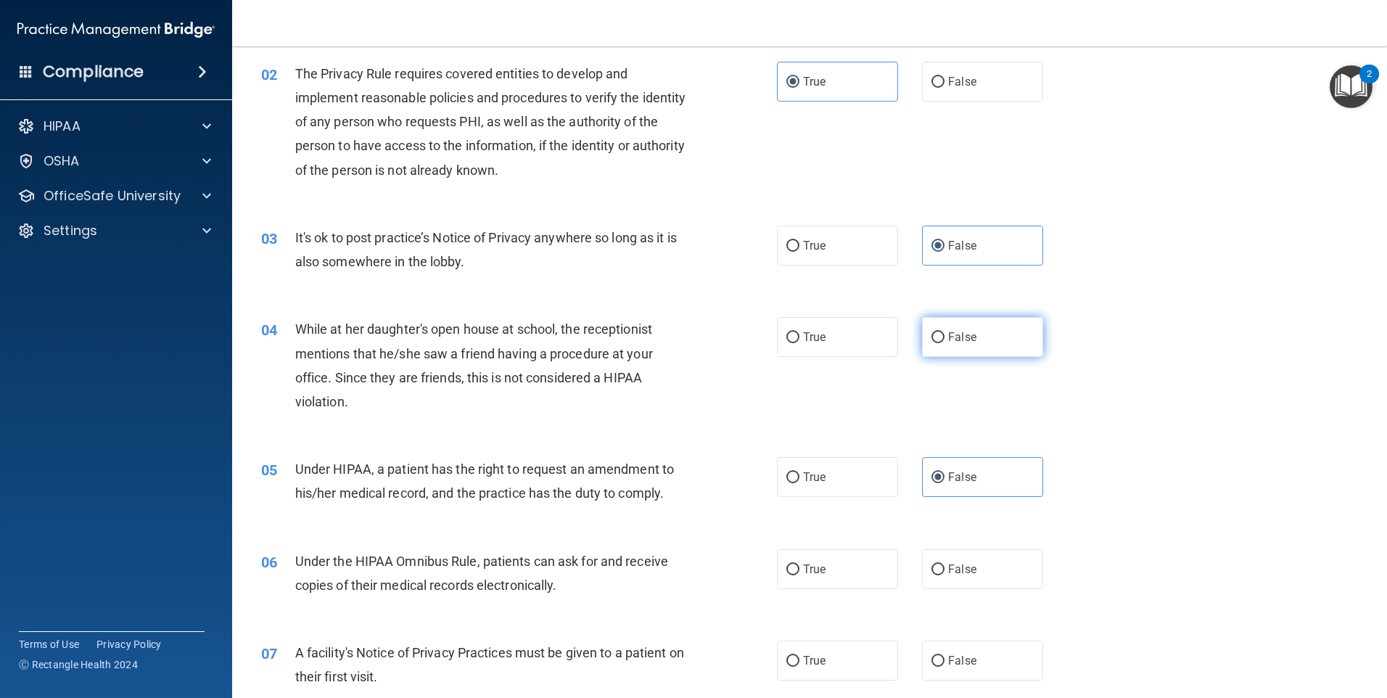
click at [959, 343] on span "False" at bounding box center [962, 337] width 28 height 14
click at [944, 343] on input "False" at bounding box center [937, 337] width 13 height 11
radio input "true"
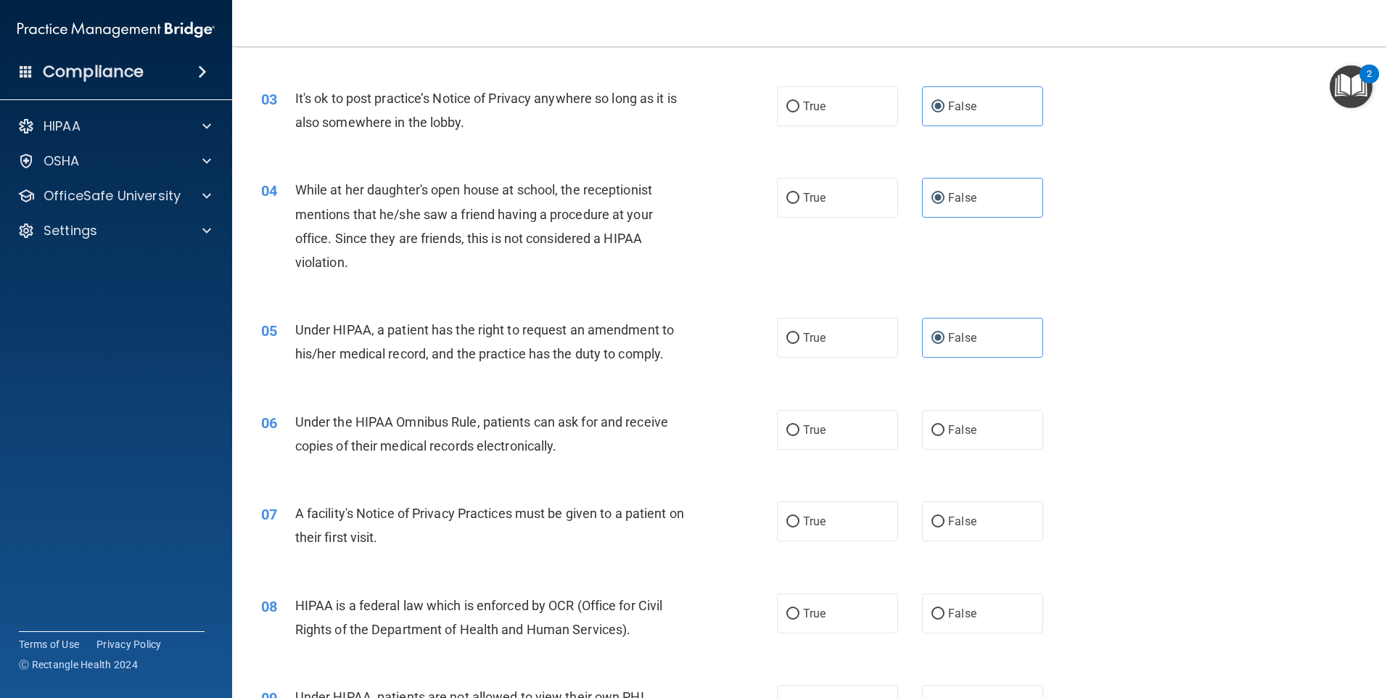
scroll to position [290, 0]
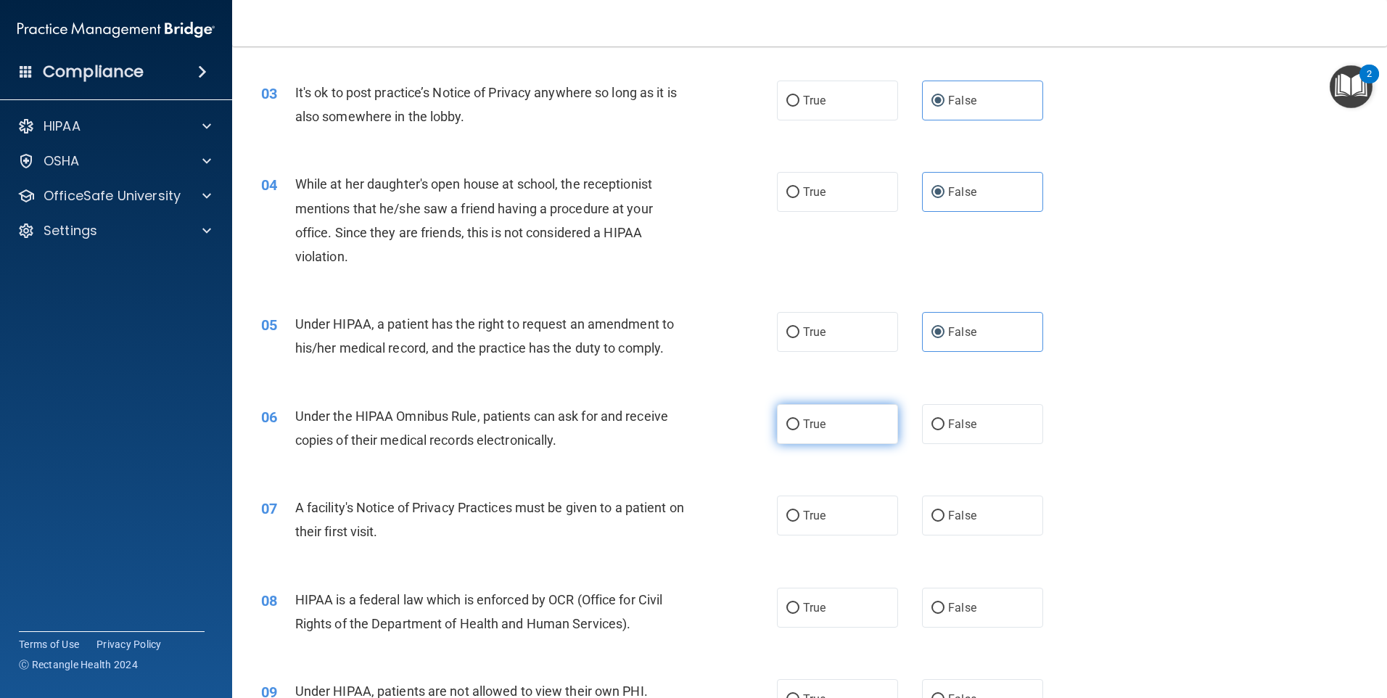
click at [830, 427] on label "True" at bounding box center [837, 424] width 121 height 40
click at [799, 427] on input "True" at bounding box center [792, 424] width 13 height 11
radio input "true"
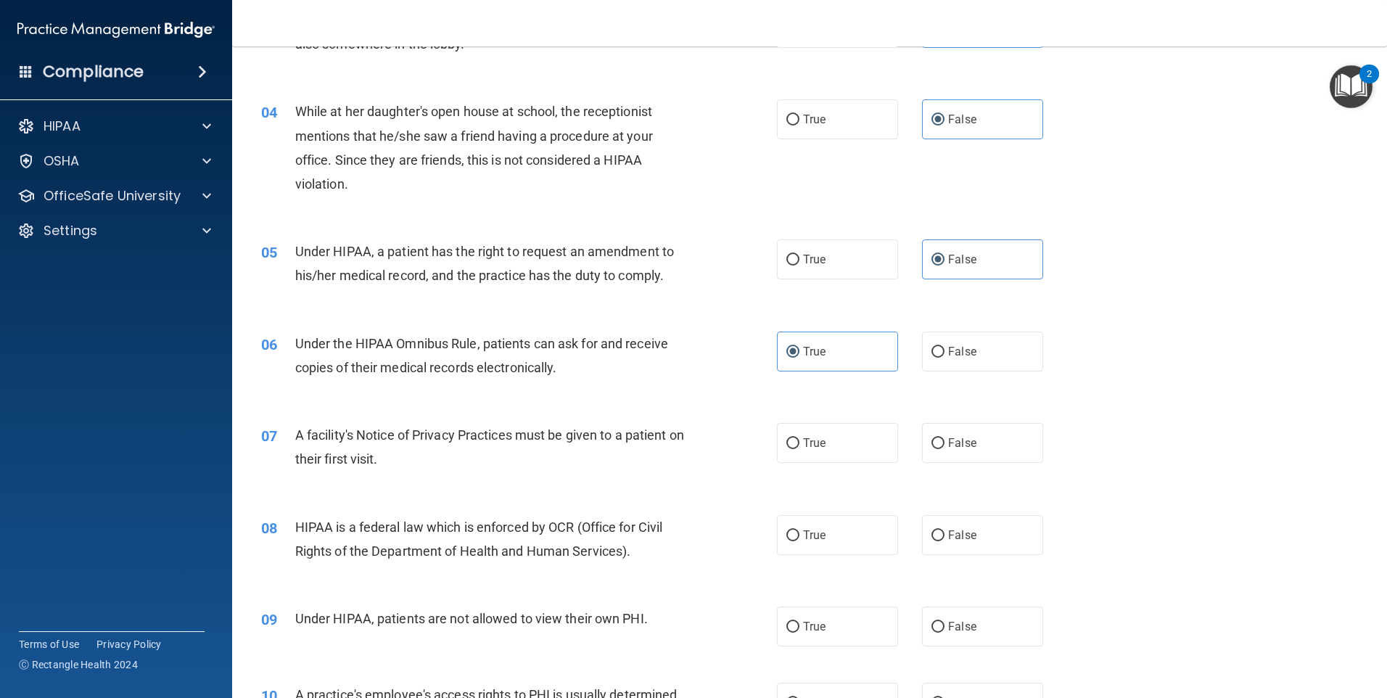
scroll to position [435, 0]
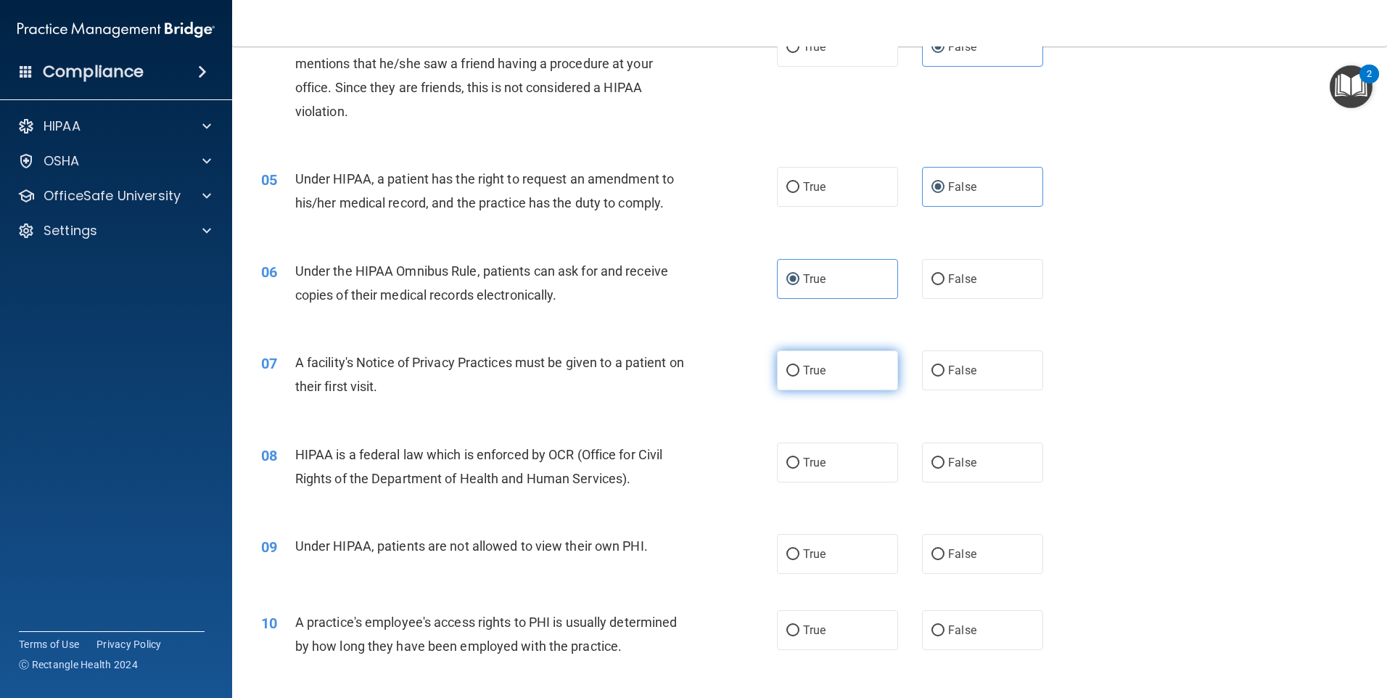
click at [796, 384] on label "True" at bounding box center [837, 370] width 121 height 40
click at [796, 376] on input "True" at bounding box center [792, 371] width 13 height 11
radio input "true"
click at [822, 458] on label "True" at bounding box center [837, 462] width 121 height 40
click at [799, 458] on input "True" at bounding box center [792, 463] width 13 height 11
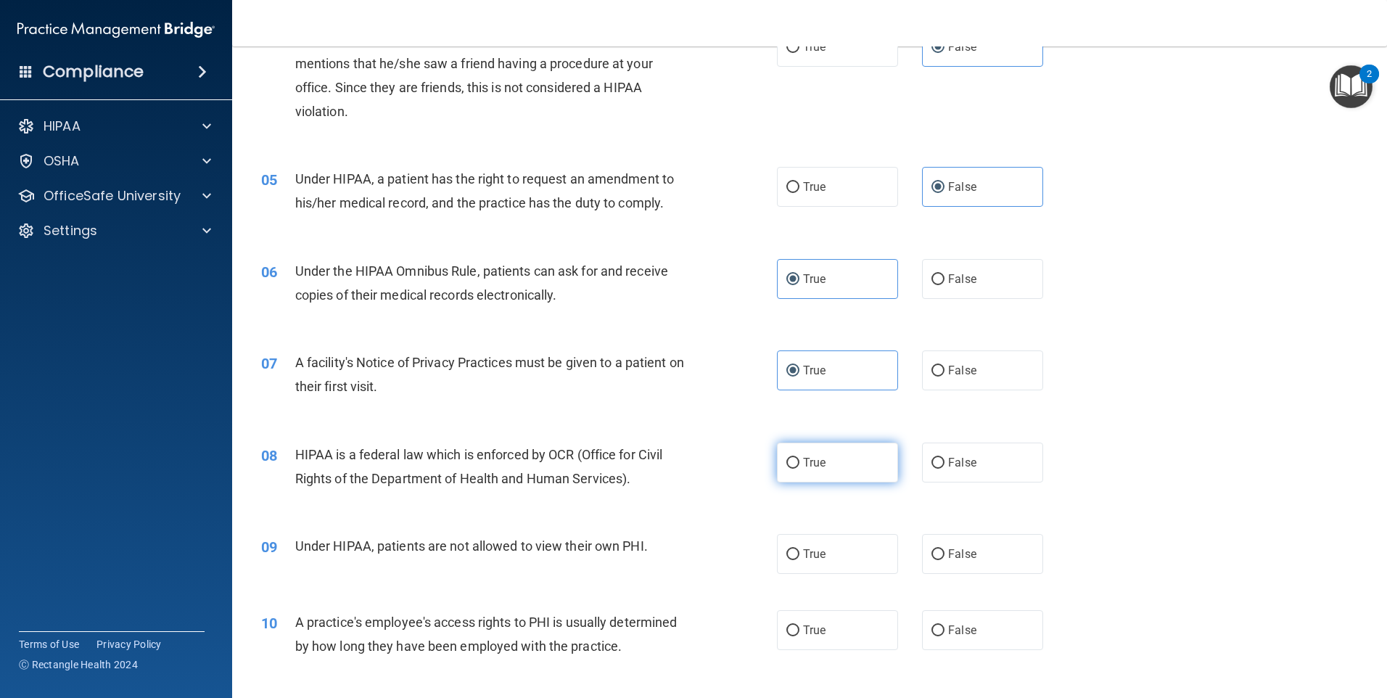
radio input "true"
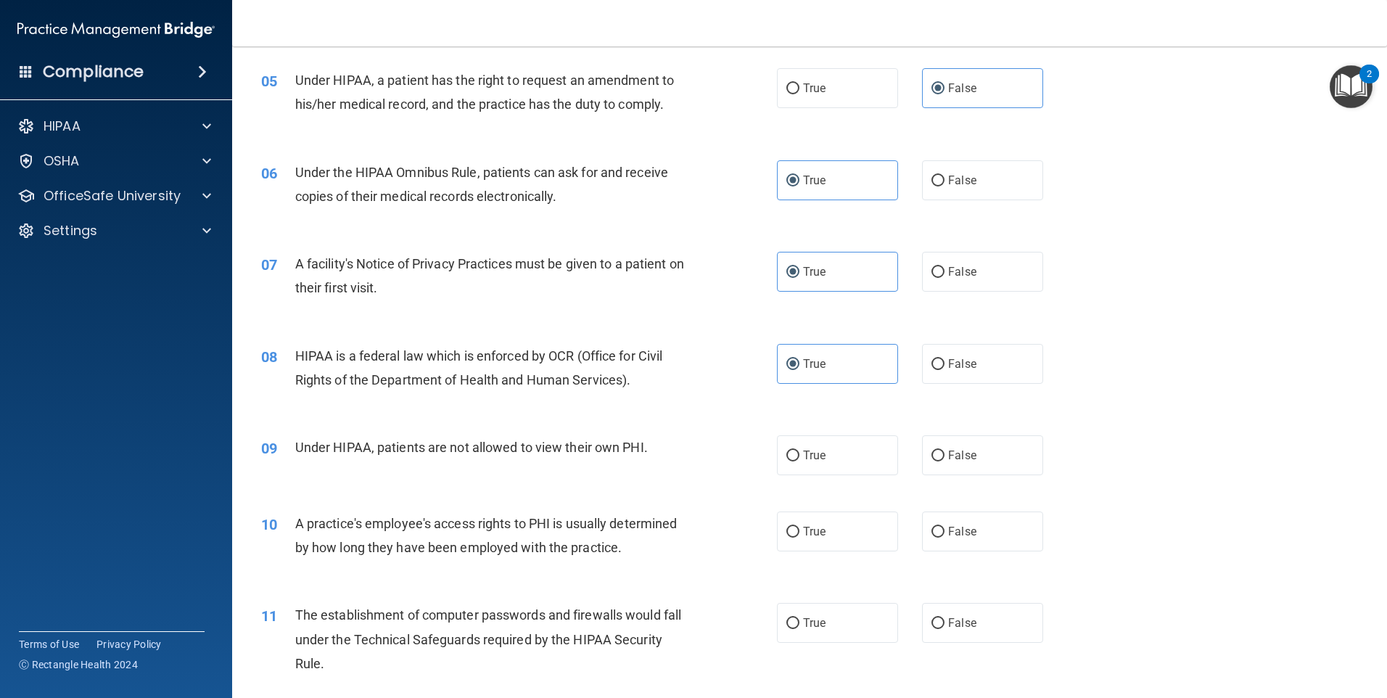
scroll to position [580, 0]
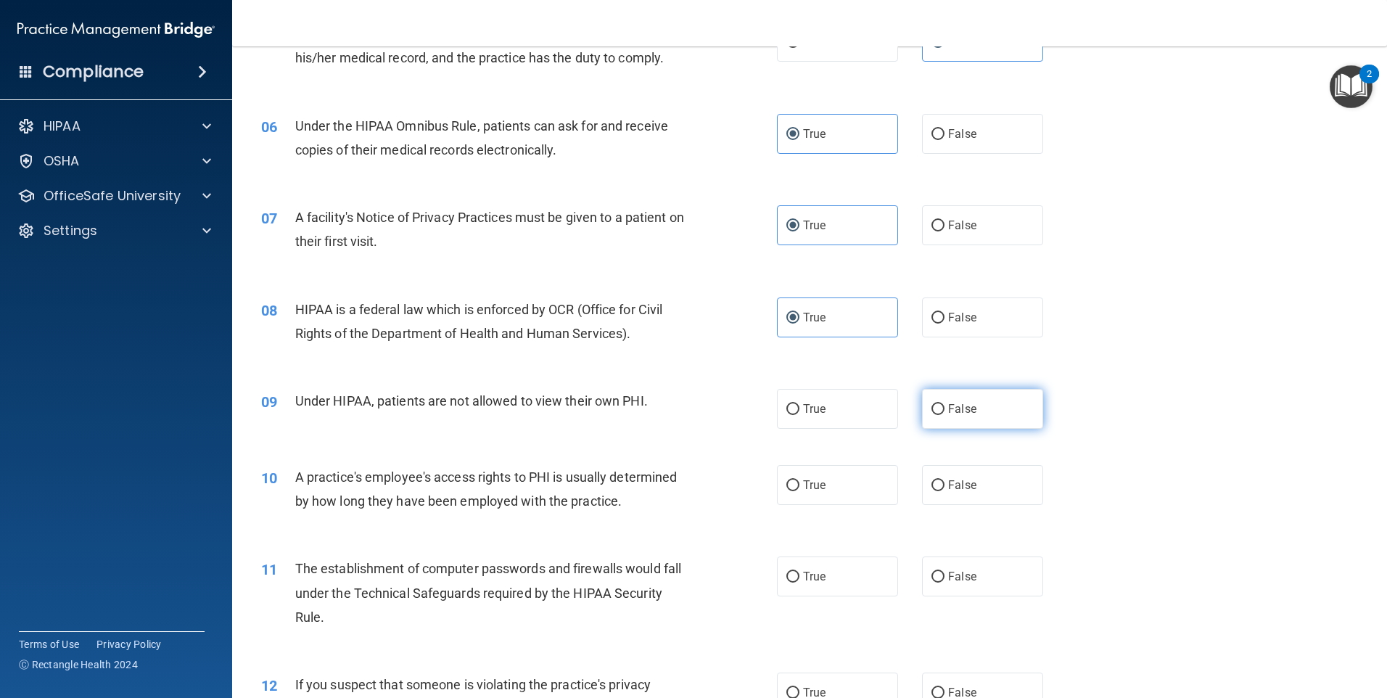
click at [931, 404] on input "False" at bounding box center [937, 409] width 13 height 11
radio input "true"
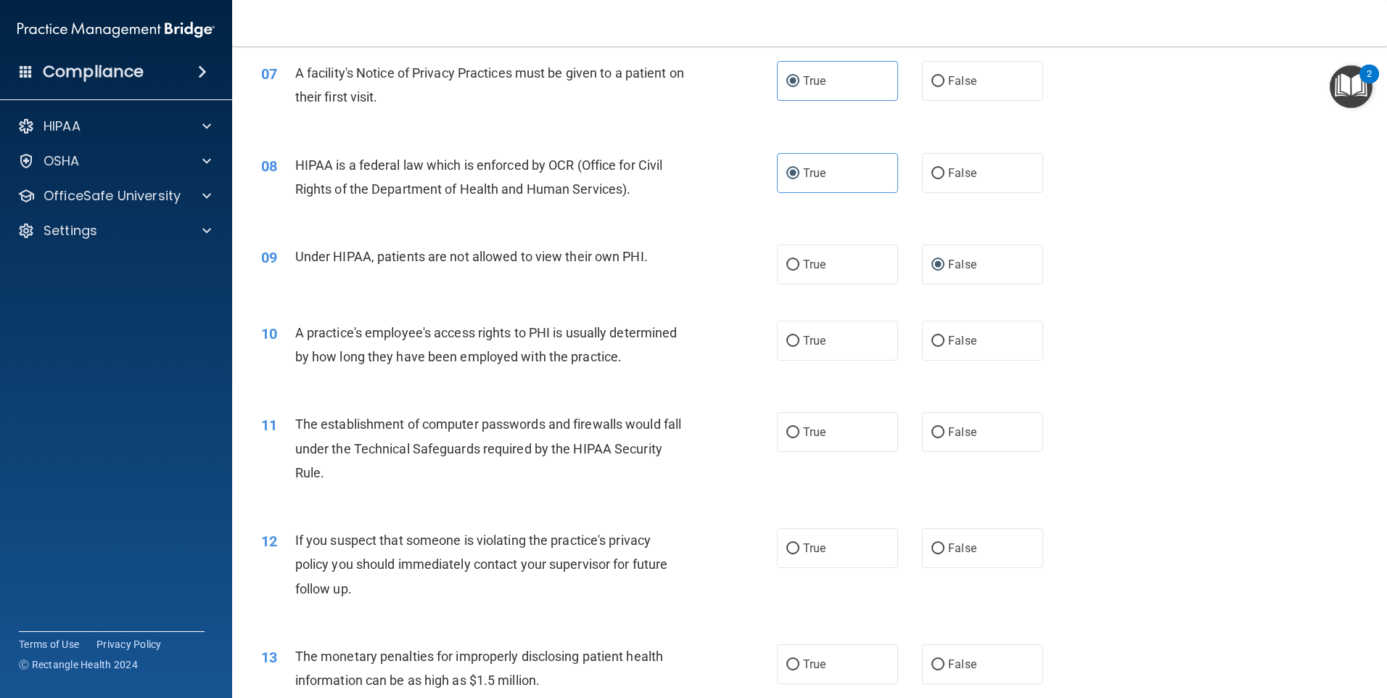
scroll to position [725, 0]
click at [939, 338] on label "False" at bounding box center [982, 340] width 121 height 40
click at [939, 338] on input "False" at bounding box center [937, 340] width 13 height 11
radio input "true"
click at [793, 433] on input "True" at bounding box center [792, 431] width 13 height 11
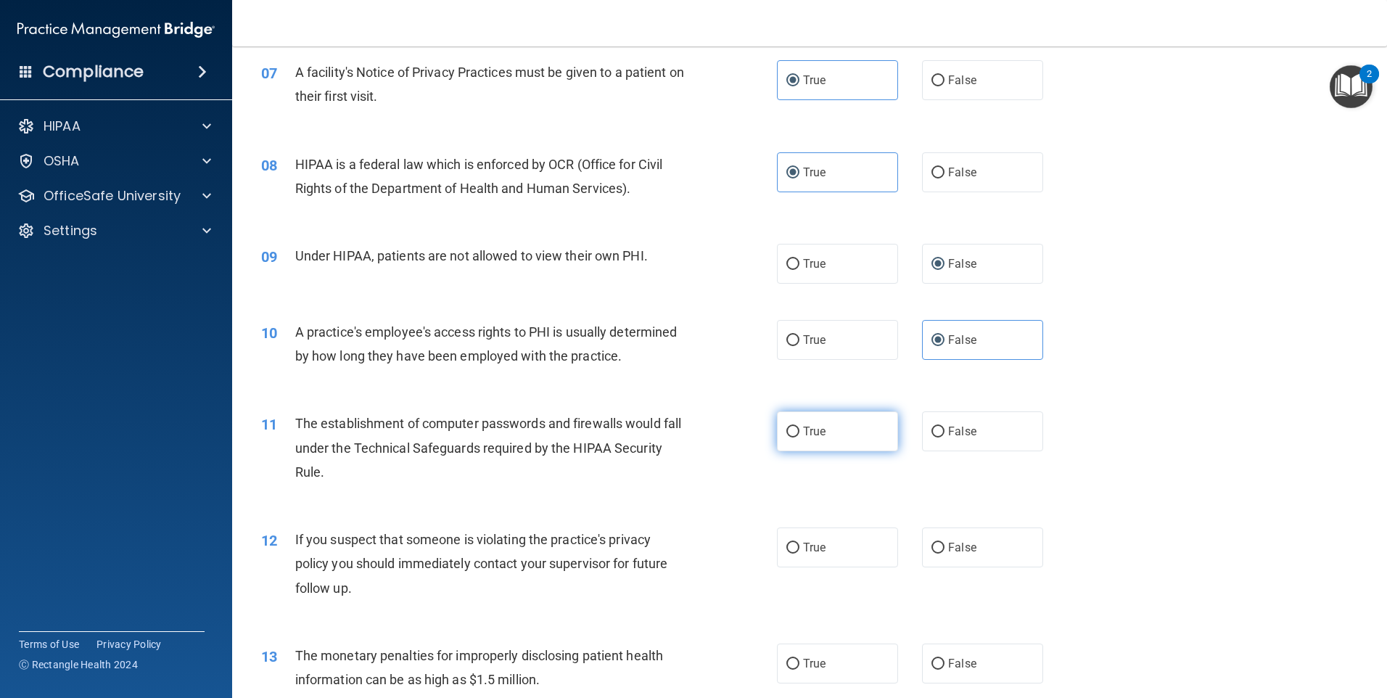
radio input "true"
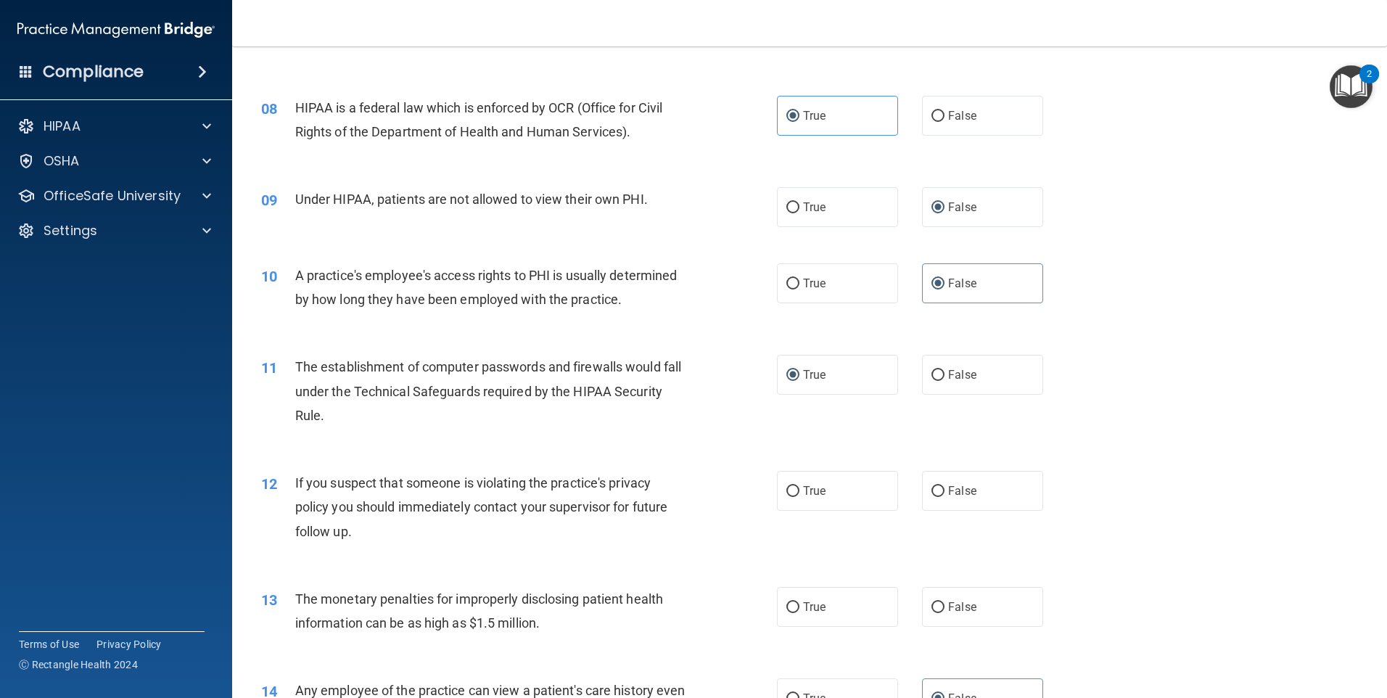
scroll to position [943, 0]
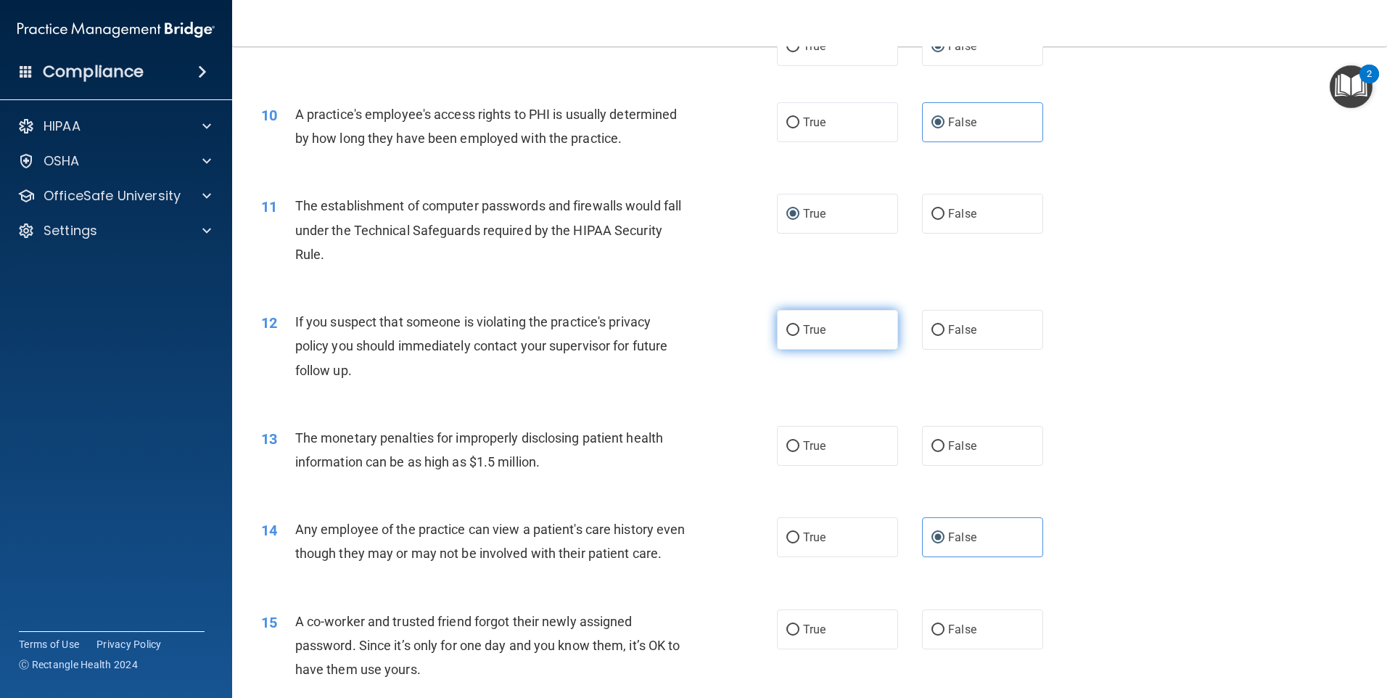
click at [828, 331] on label "True" at bounding box center [837, 330] width 121 height 40
click at [799, 331] on input "True" at bounding box center [792, 330] width 13 height 11
radio input "true"
click at [822, 452] on label "True" at bounding box center [837, 446] width 121 height 40
click at [799, 452] on input "True" at bounding box center [792, 446] width 13 height 11
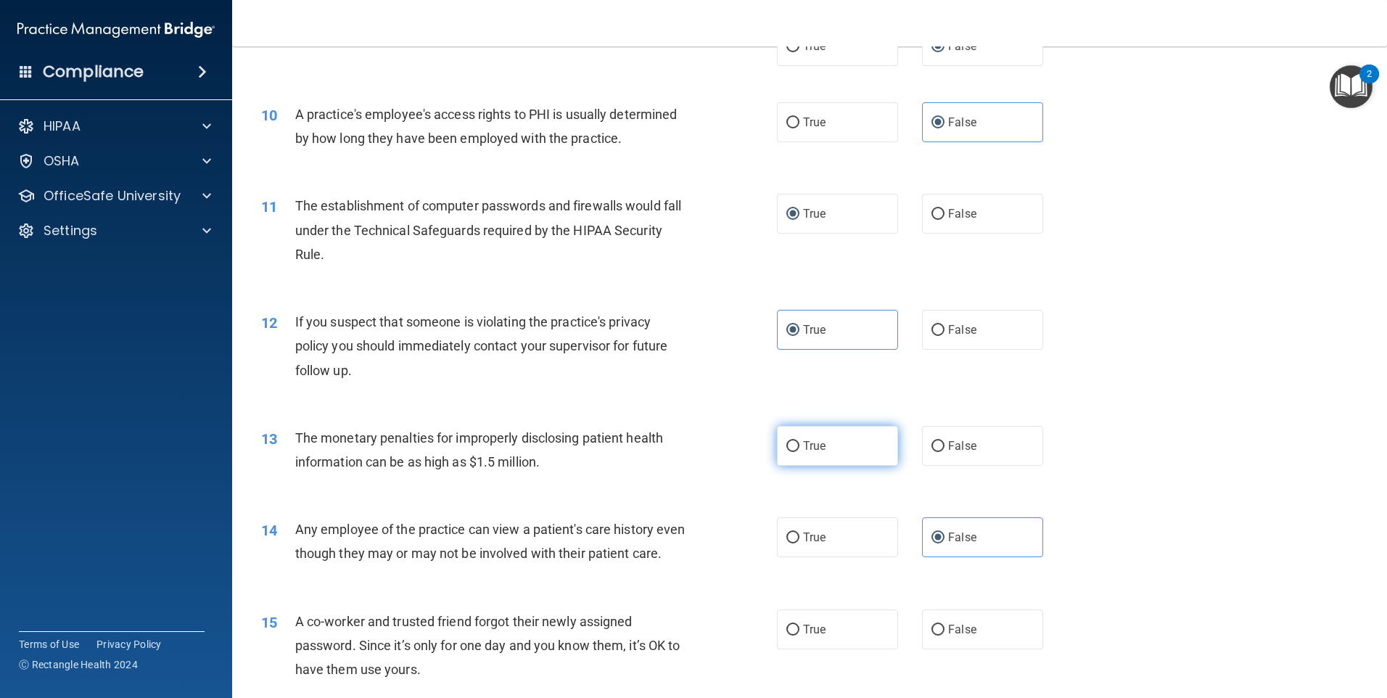
radio input "true"
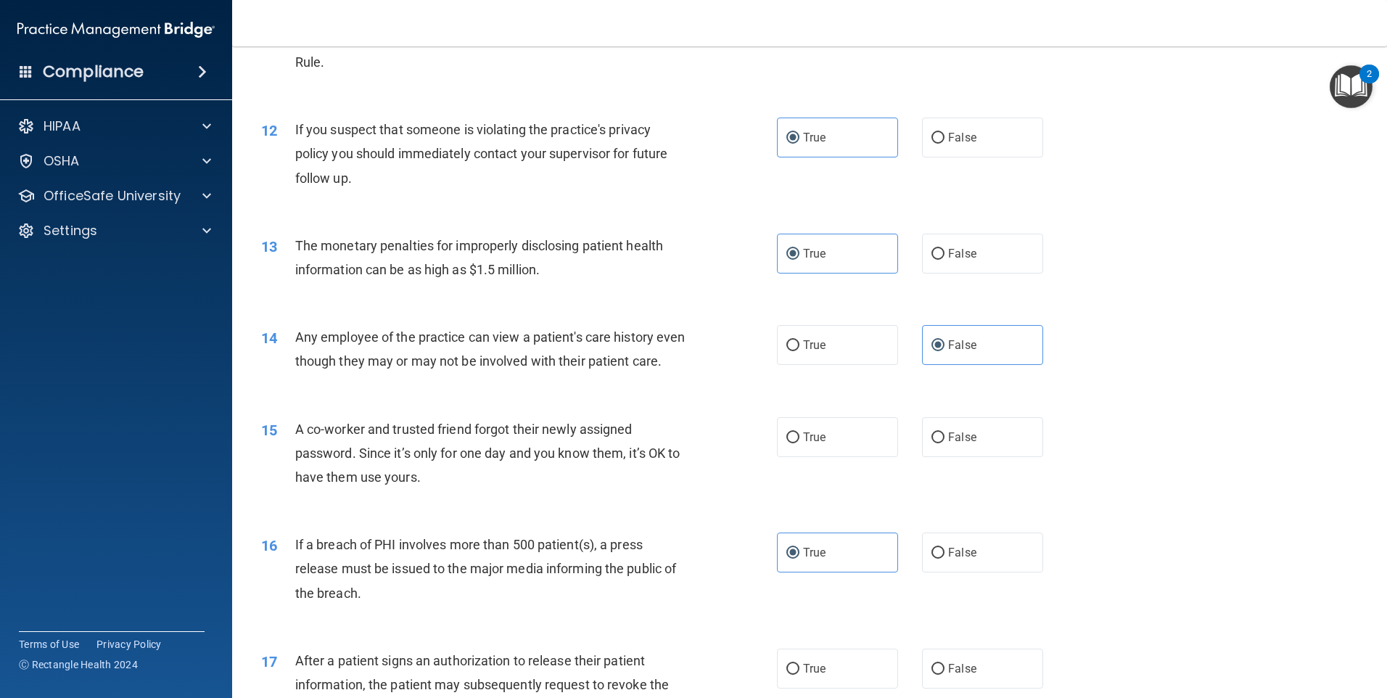
scroll to position [1160, 0]
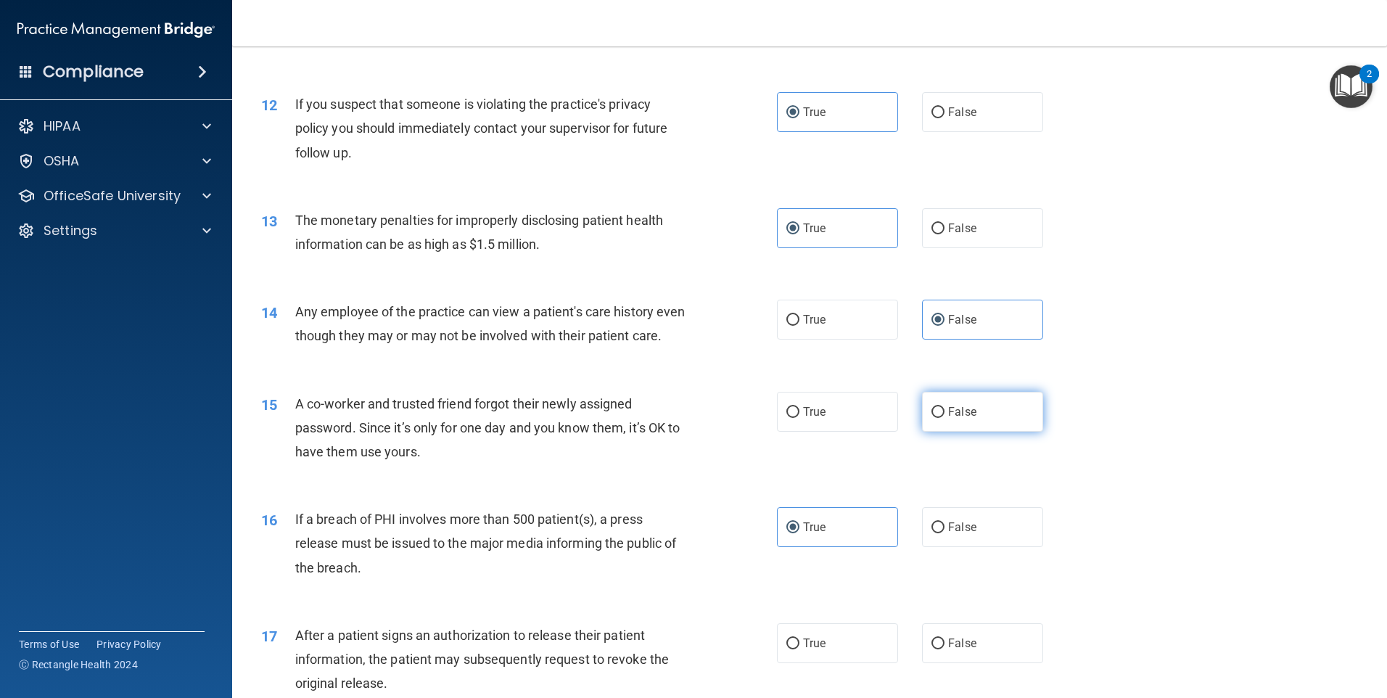
click at [952, 418] on span "False" at bounding box center [962, 412] width 28 height 14
click at [944, 418] on input "False" at bounding box center [937, 412] width 13 height 11
radio input "true"
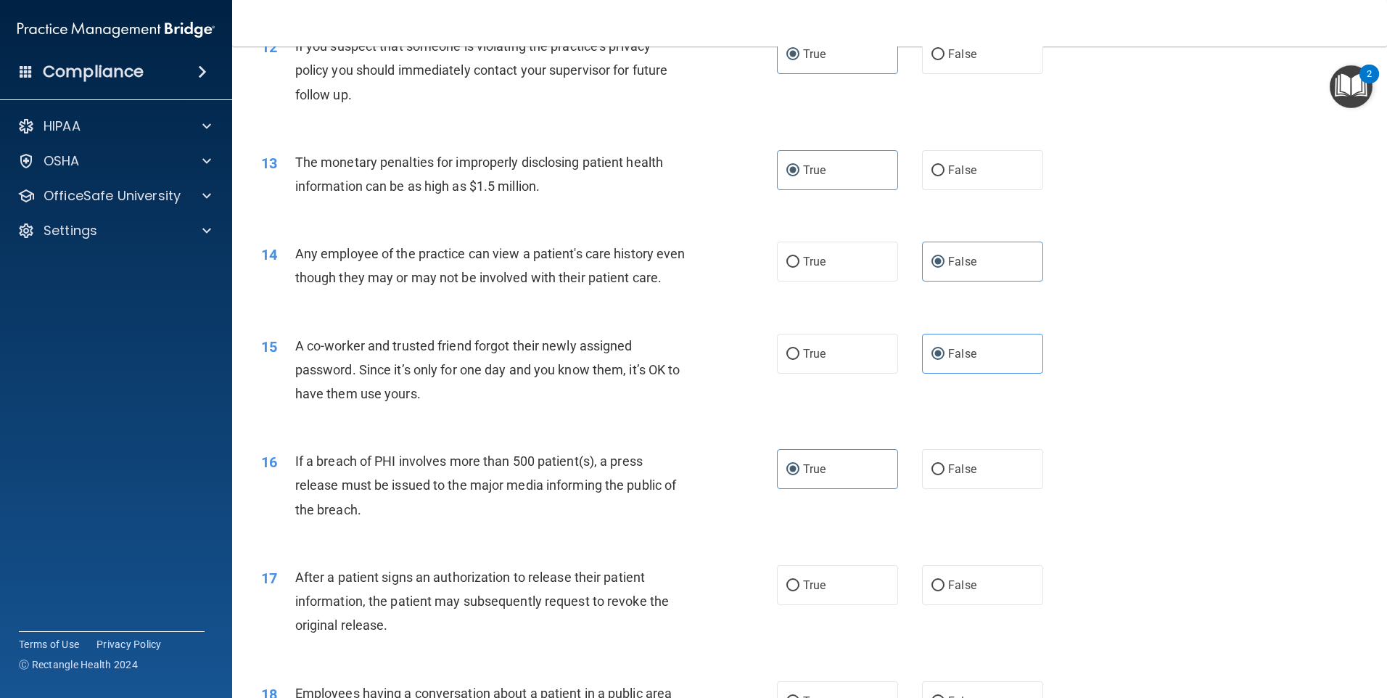
scroll to position [1378, 0]
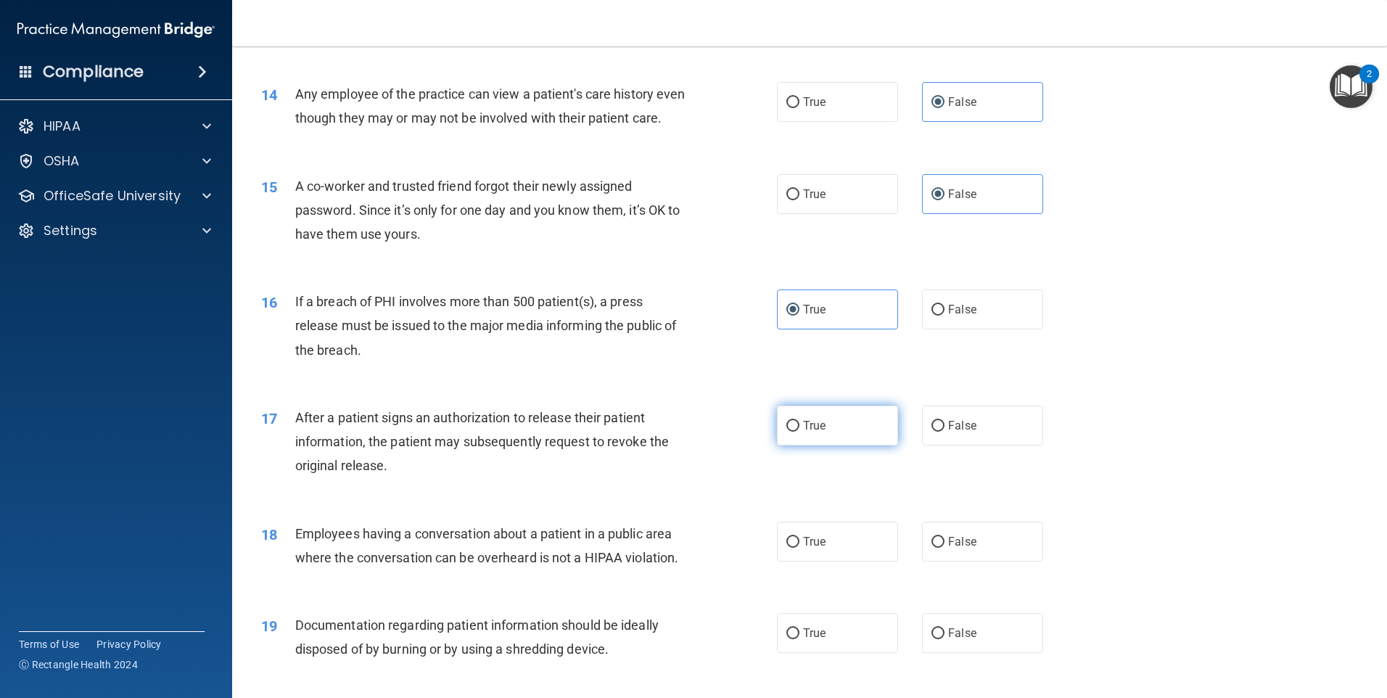
click at [833, 445] on label "True" at bounding box center [837, 425] width 121 height 40
click at [799, 432] on input "True" at bounding box center [792, 426] width 13 height 11
radio input "true"
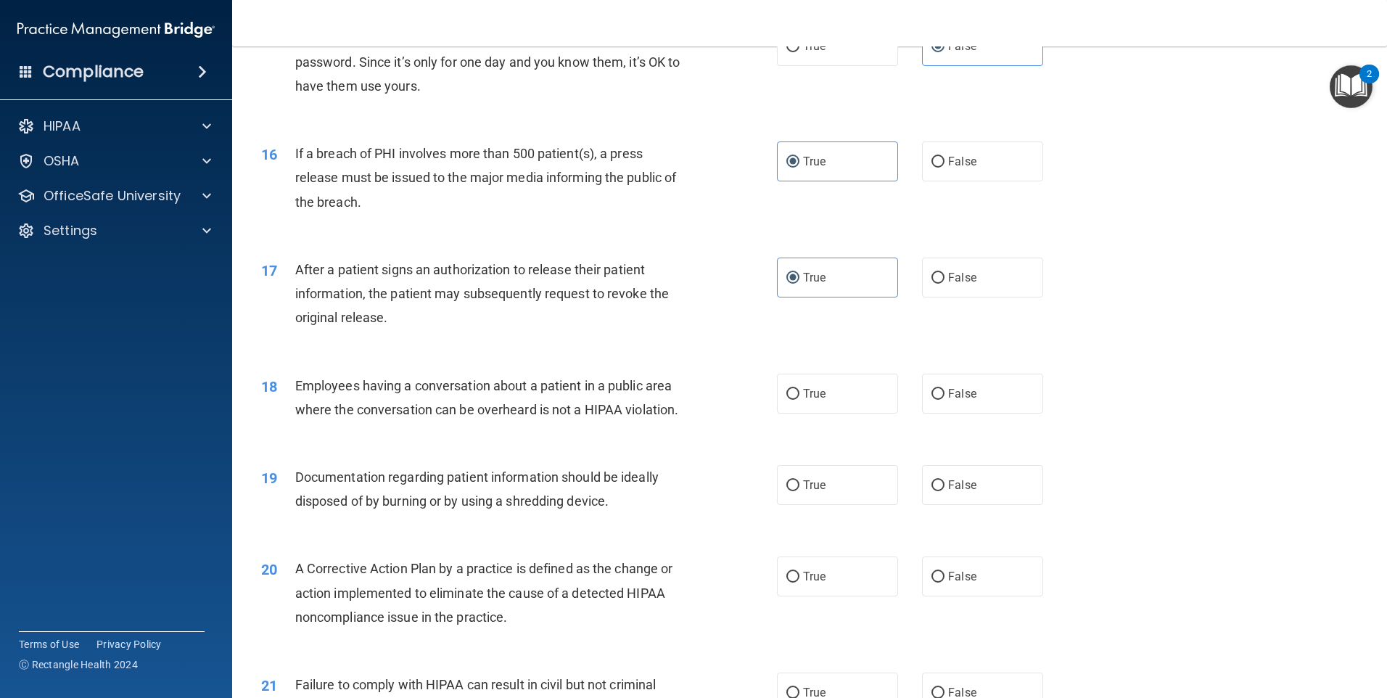
scroll to position [1596, 0]
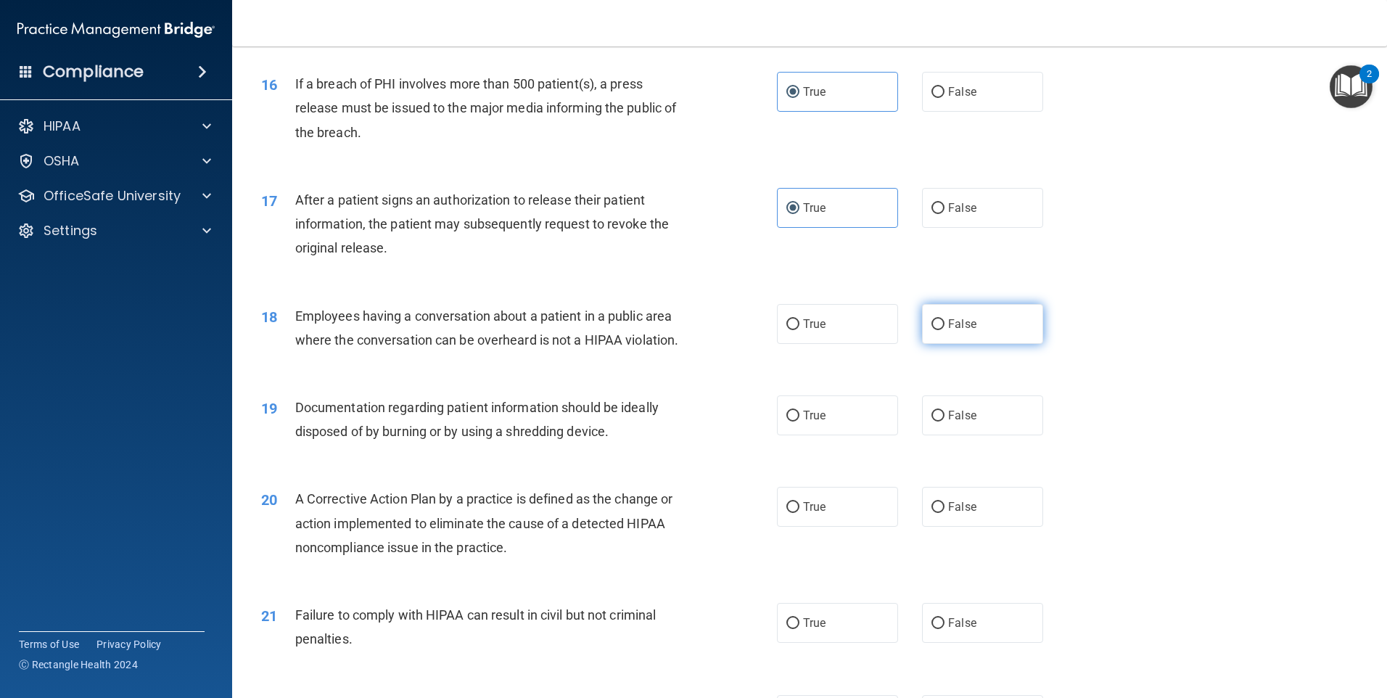
click at [949, 331] on span "False" at bounding box center [962, 324] width 28 height 14
click at [944, 330] on input "False" at bounding box center [937, 324] width 13 height 11
radio input "true"
click at [822, 435] on label "True" at bounding box center [837, 415] width 121 height 40
click at [799, 421] on input "True" at bounding box center [792, 416] width 13 height 11
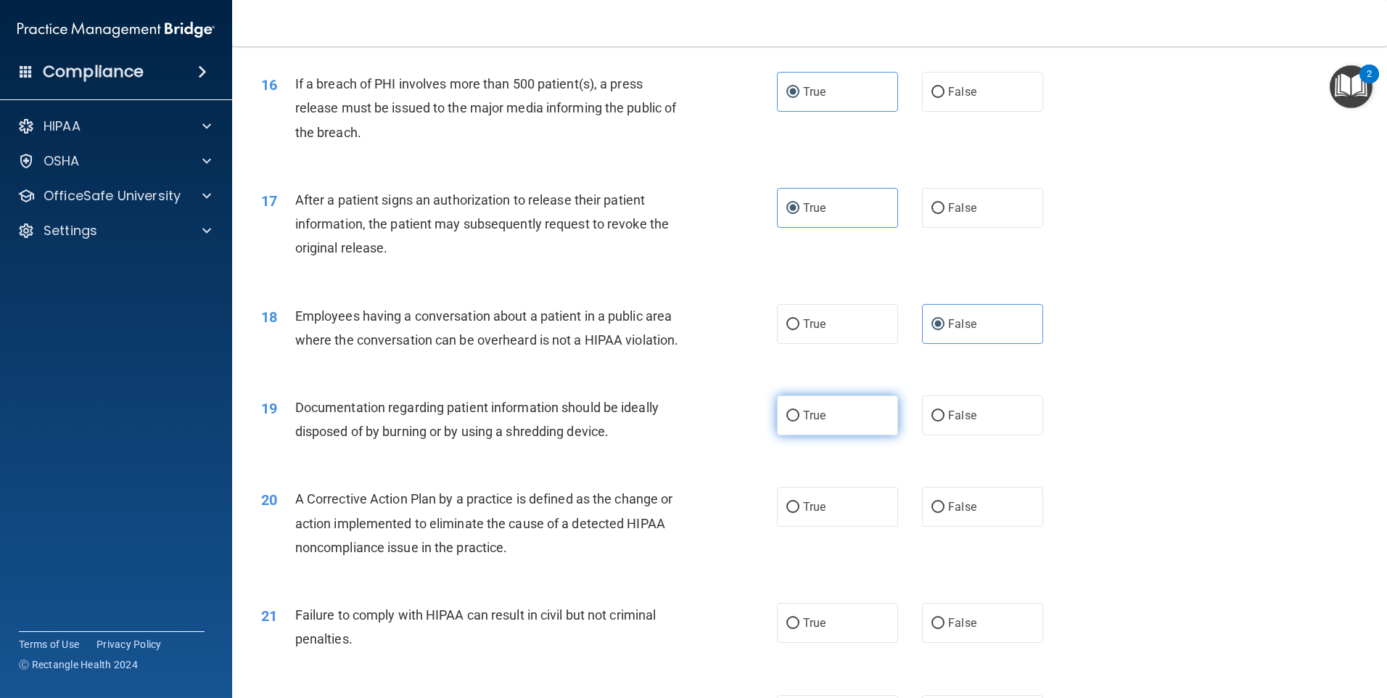
radio input "true"
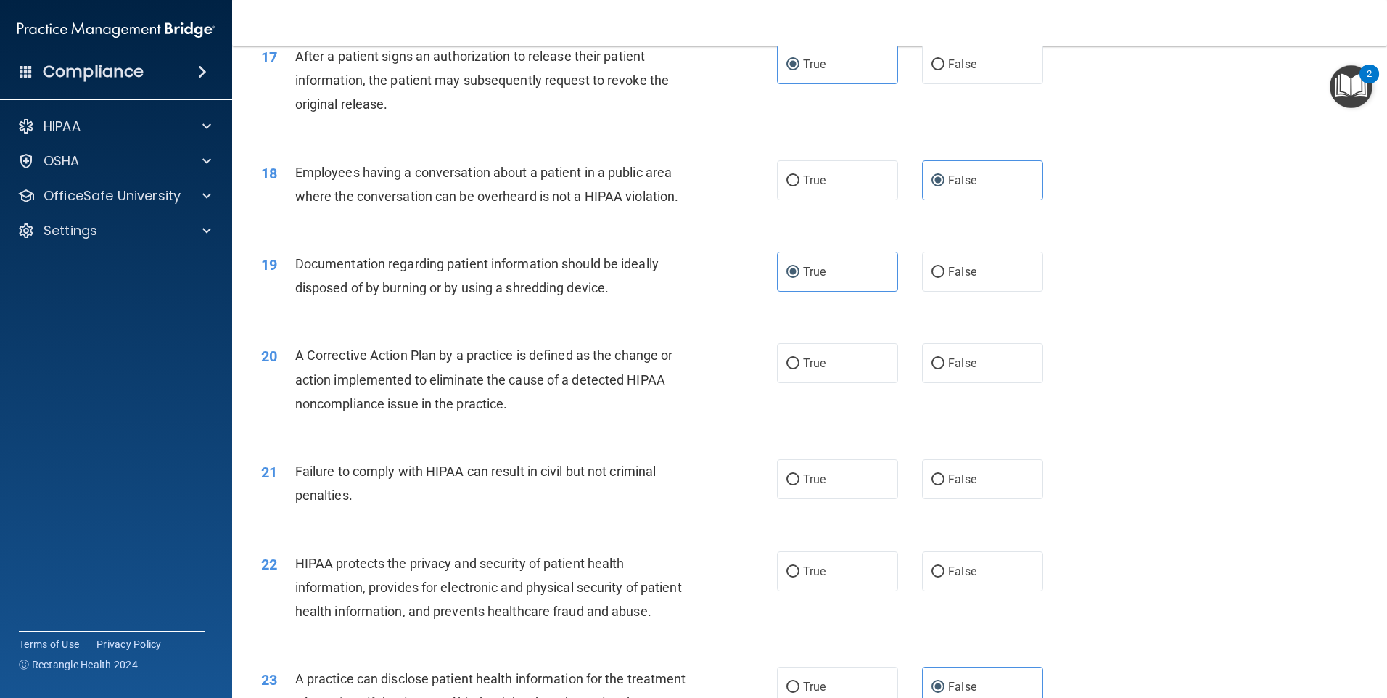
scroll to position [1741, 0]
click at [806, 382] on label "True" at bounding box center [837, 362] width 121 height 40
click at [799, 368] on input "True" at bounding box center [792, 362] width 13 height 11
radio input "true"
click at [948, 484] on span "False" at bounding box center [962, 478] width 28 height 14
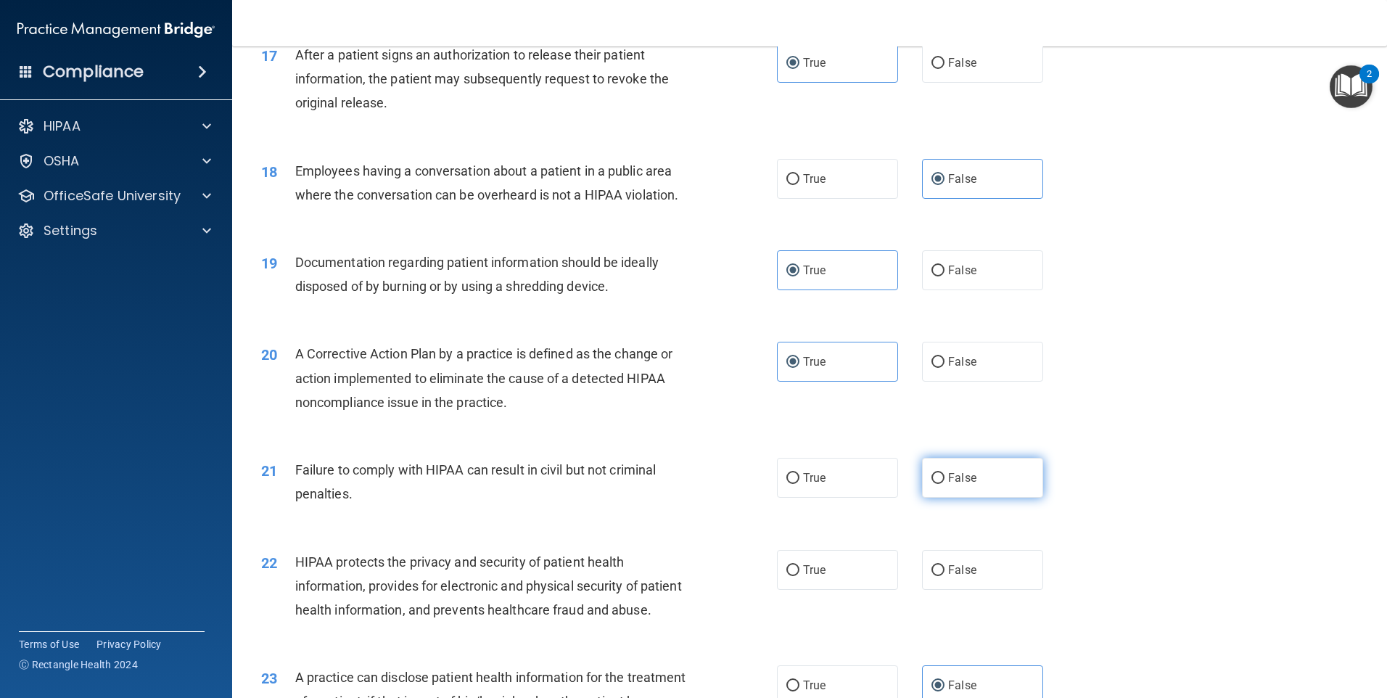
click at [944, 484] on input "False" at bounding box center [937, 478] width 13 height 11
radio input "true"
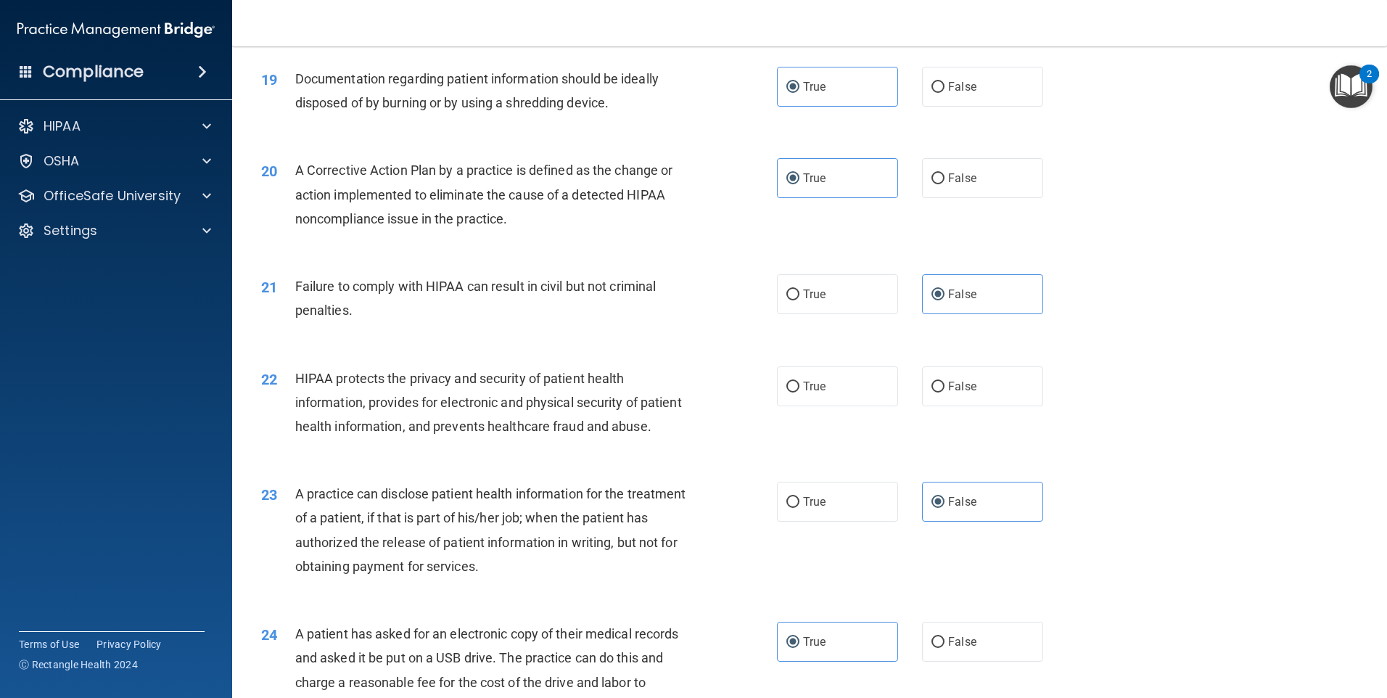
scroll to position [1958, 0]
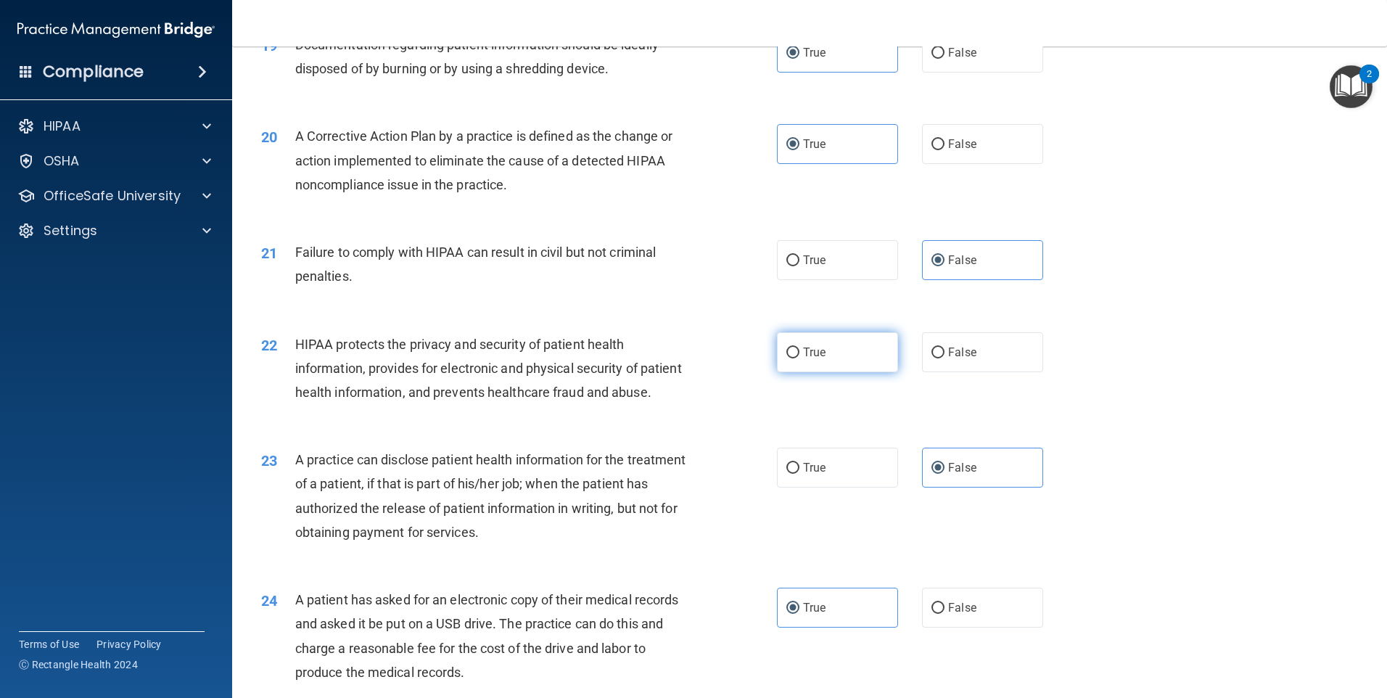
click at [789, 368] on label "True" at bounding box center [837, 352] width 121 height 40
click at [789, 358] on input "True" at bounding box center [792, 352] width 13 height 11
radio input "true"
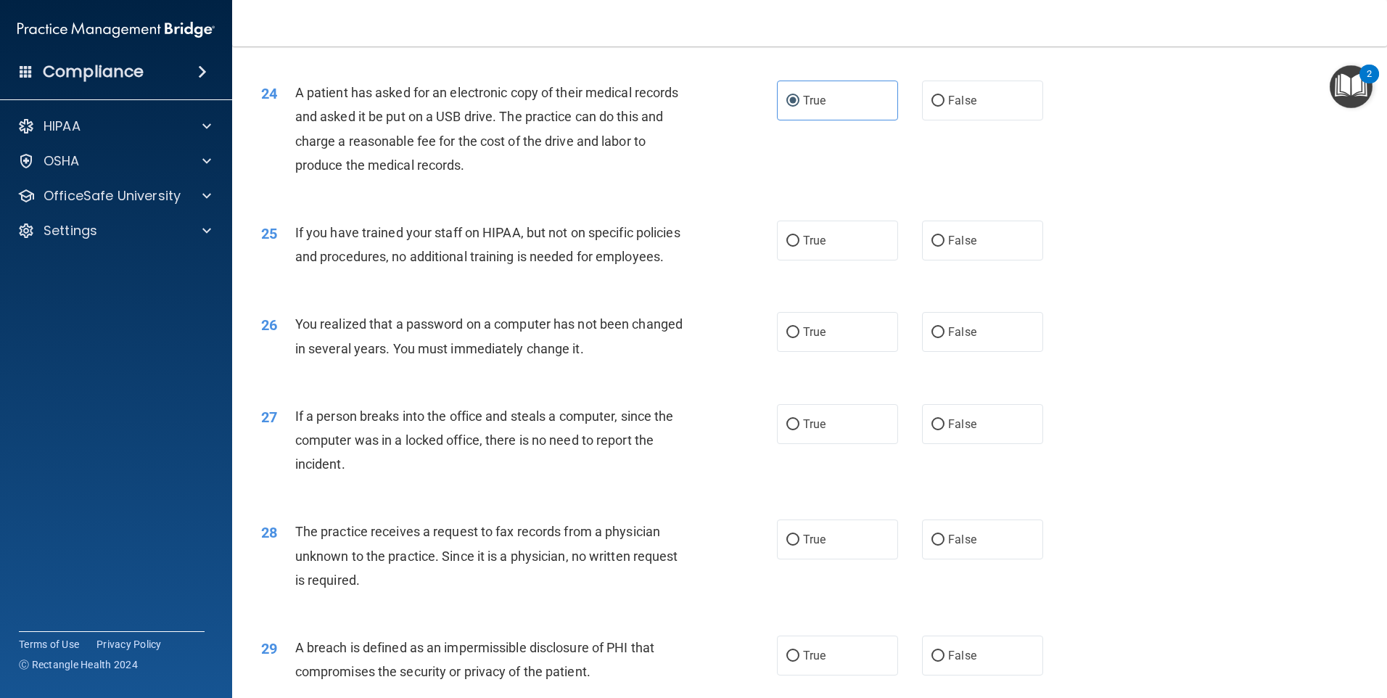
scroll to position [2466, 0]
click at [957, 247] on span "False" at bounding box center [962, 240] width 28 height 14
click at [944, 246] on input "False" at bounding box center [937, 240] width 13 height 11
radio input "true"
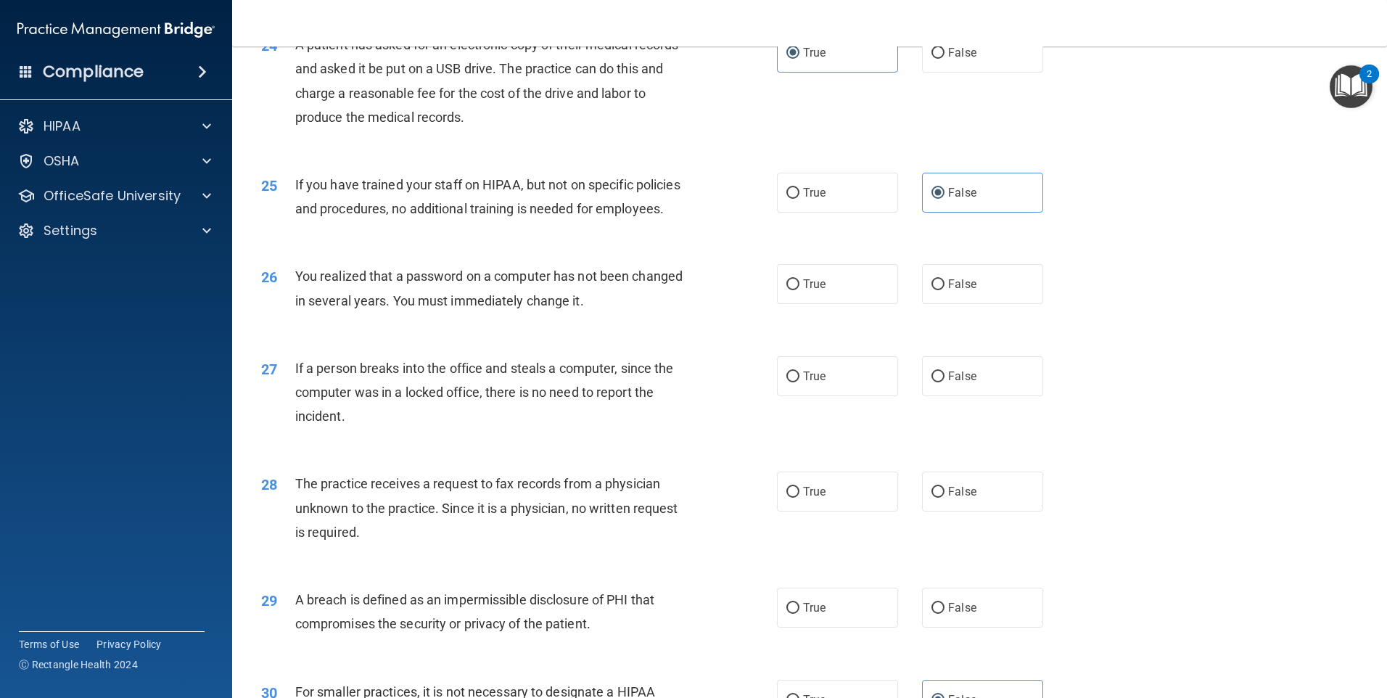
scroll to position [2539, 0]
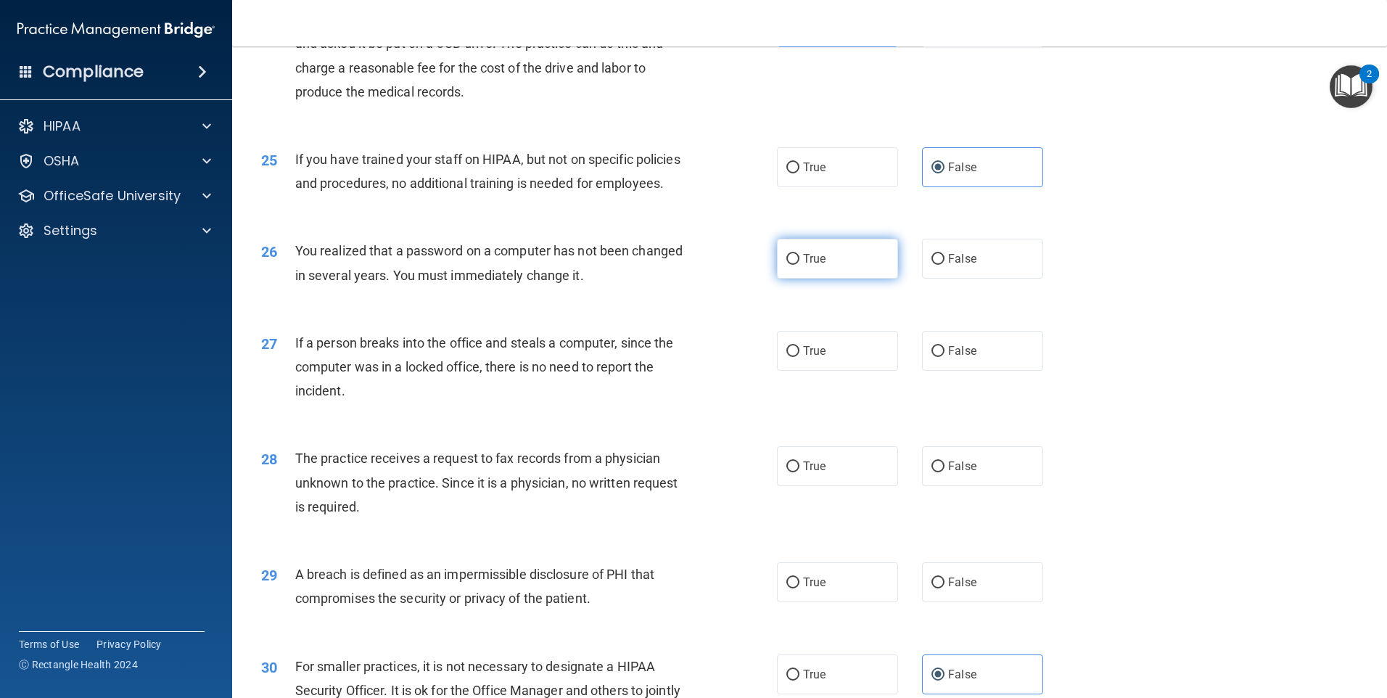
click at [827, 279] on label "True" at bounding box center [837, 259] width 121 height 40
click at [799, 265] on input "True" at bounding box center [792, 259] width 13 height 11
radio input "true"
click at [955, 358] on span "False" at bounding box center [962, 351] width 28 height 14
click at [944, 357] on input "False" at bounding box center [937, 351] width 13 height 11
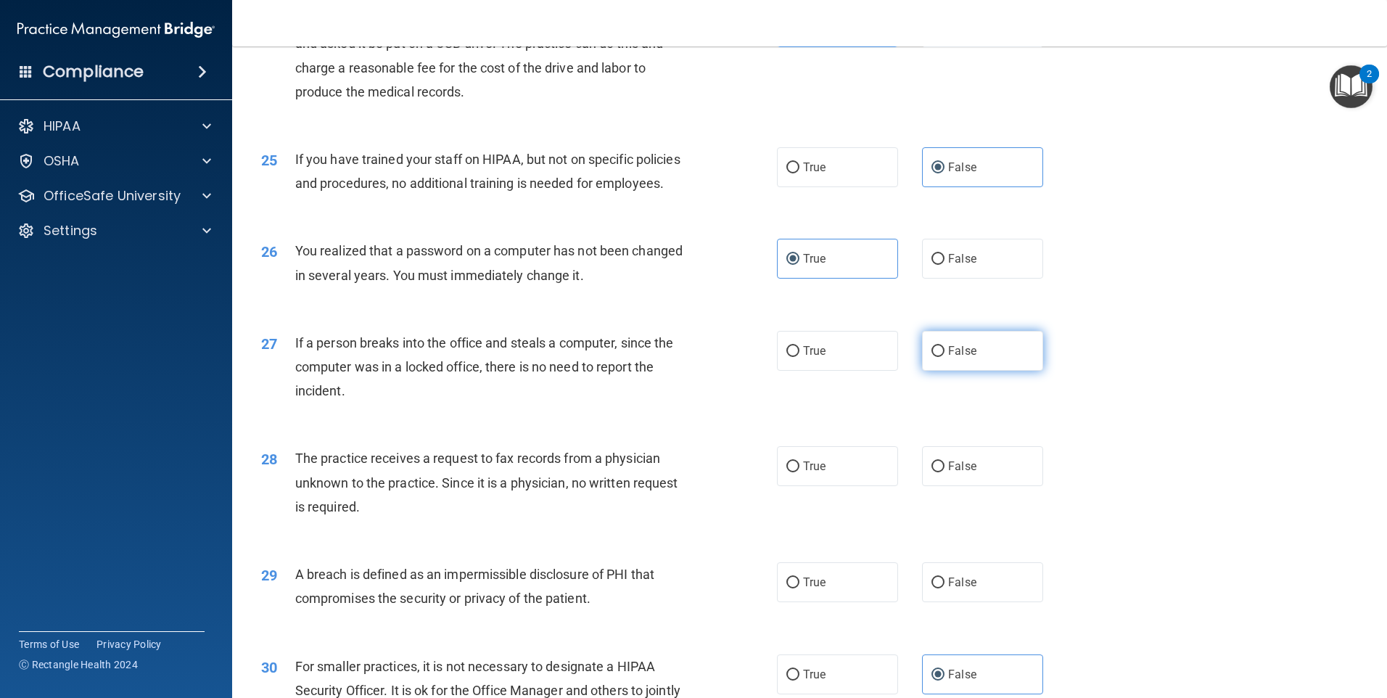
radio input "true"
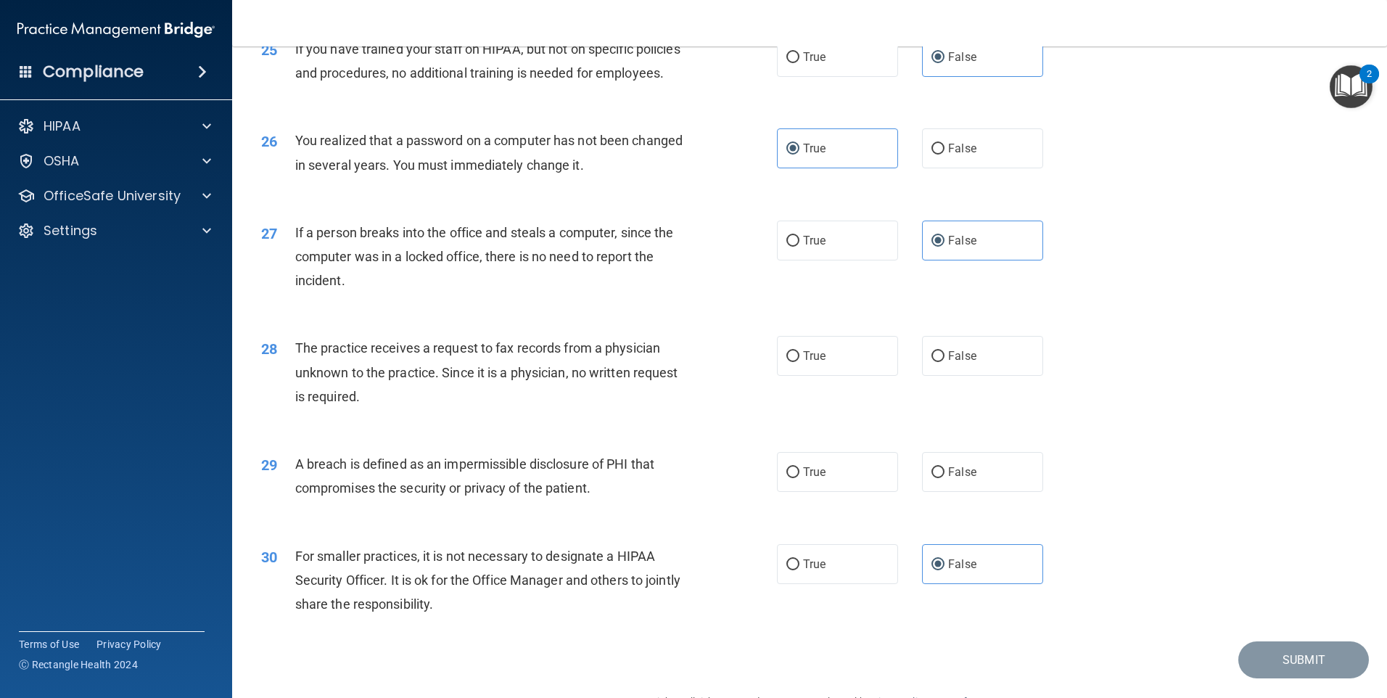
scroll to position [2684, 0]
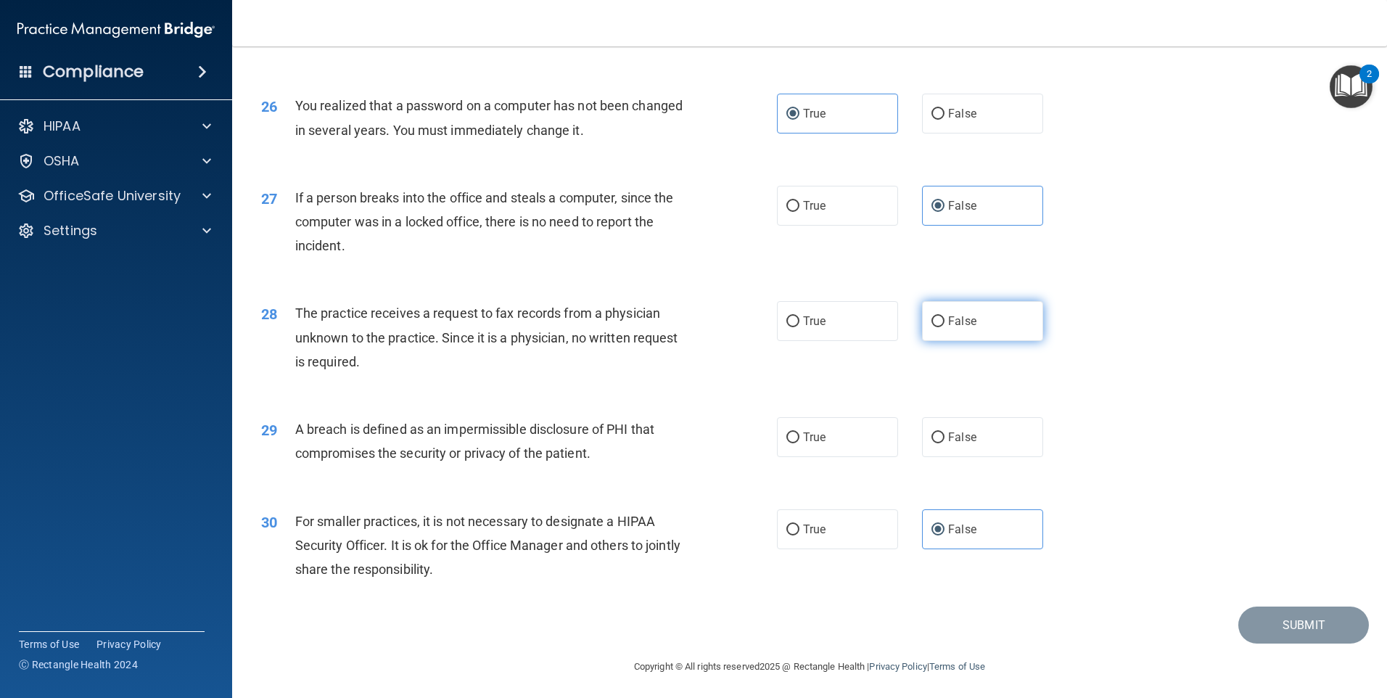
click at [959, 341] on label "False" at bounding box center [982, 321] width 121 height 40
click at [944, 327] on input "False" at bounding box center [937, 321] width 13 height 11
radio input "true"
click at [803, 444] on span "True" at bounding box center [814, 437] width 22 height 14
click at [799, 443] on input "True" at bounding box center [792, 437] width 13 height 11
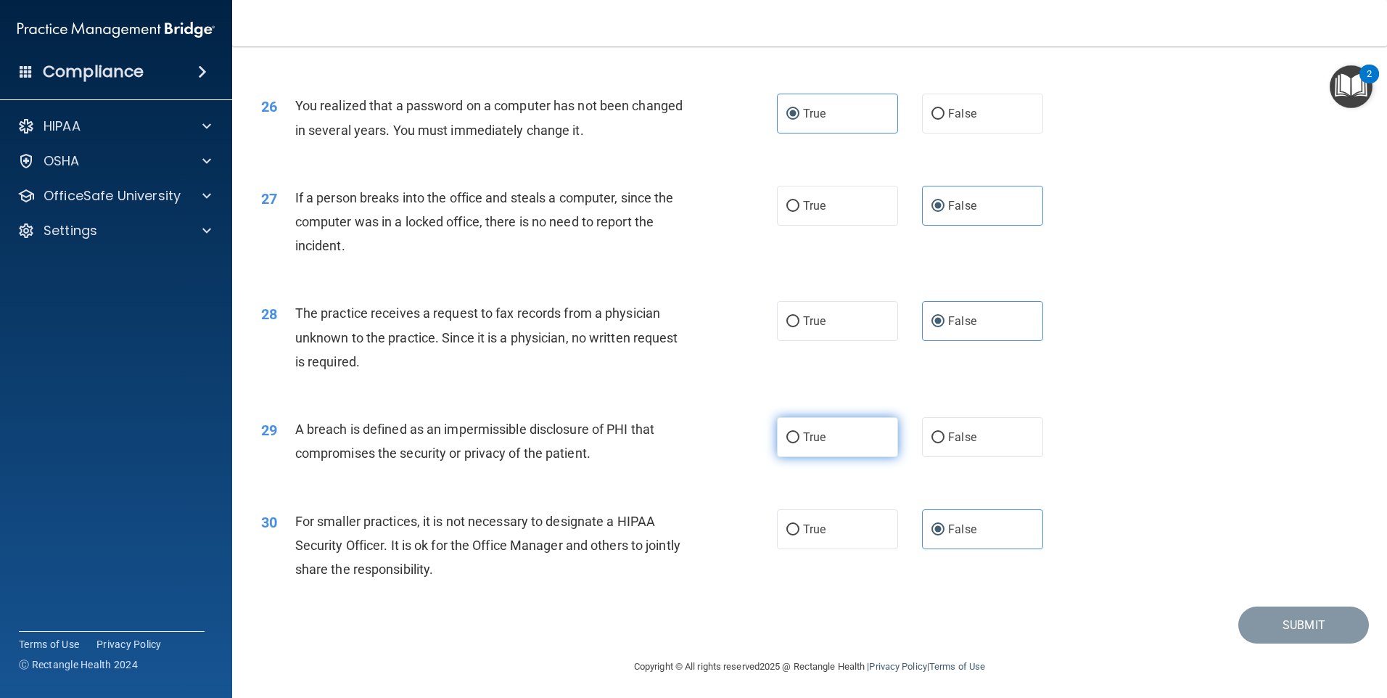
radio input "true"
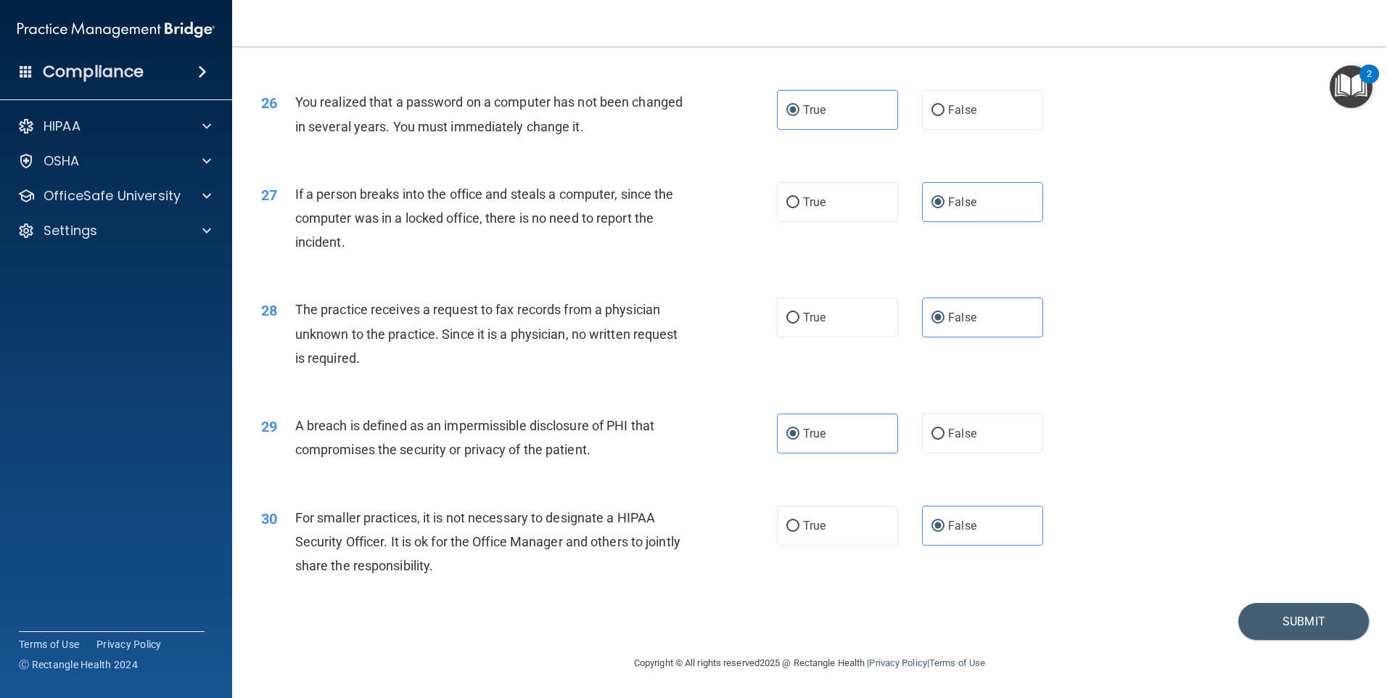
scroll to position [2759, 0]
click at [1282, 620] on button "Submit" at bounding box center [1303, 621] width 131 height 37
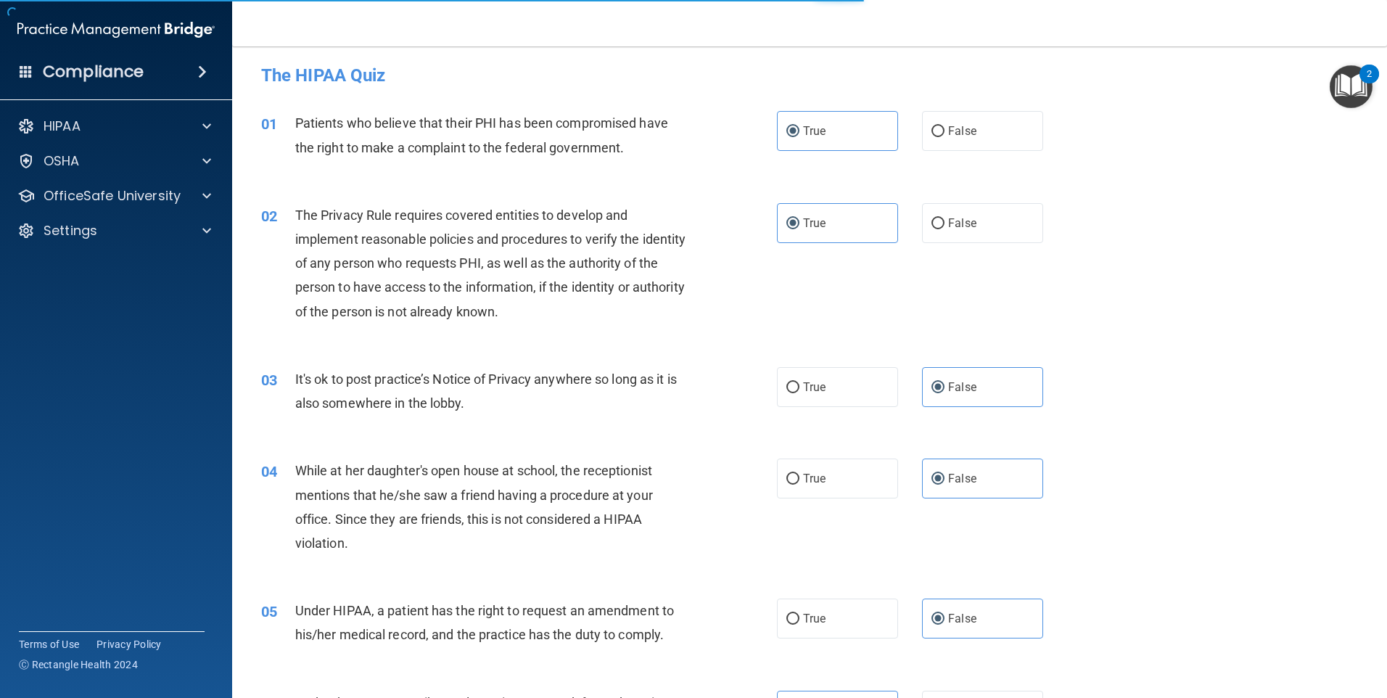
scroll to position [0, 0]
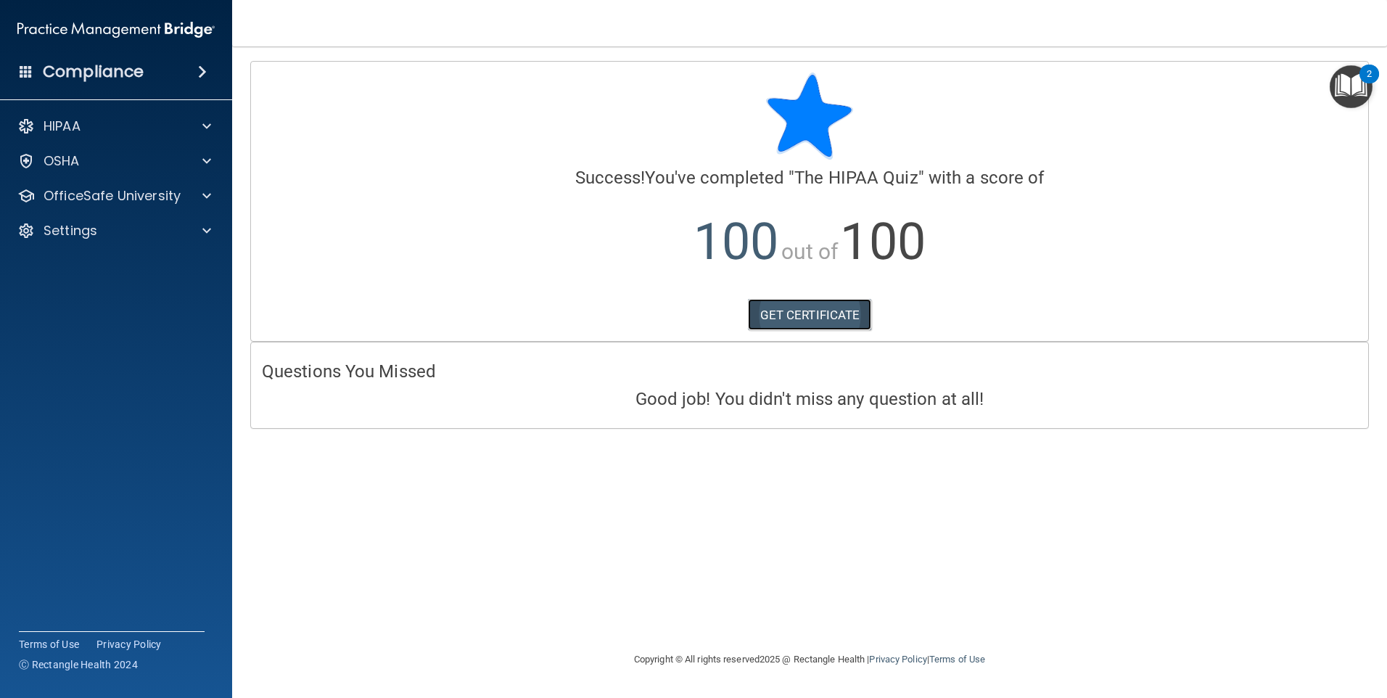
click at [817, 317] on link "GET CERTIFICATE" at bounding box center [810, 315] width 124 height 32
click at [191, 131] on div at bounding box center [204, 125] width 36 height 17
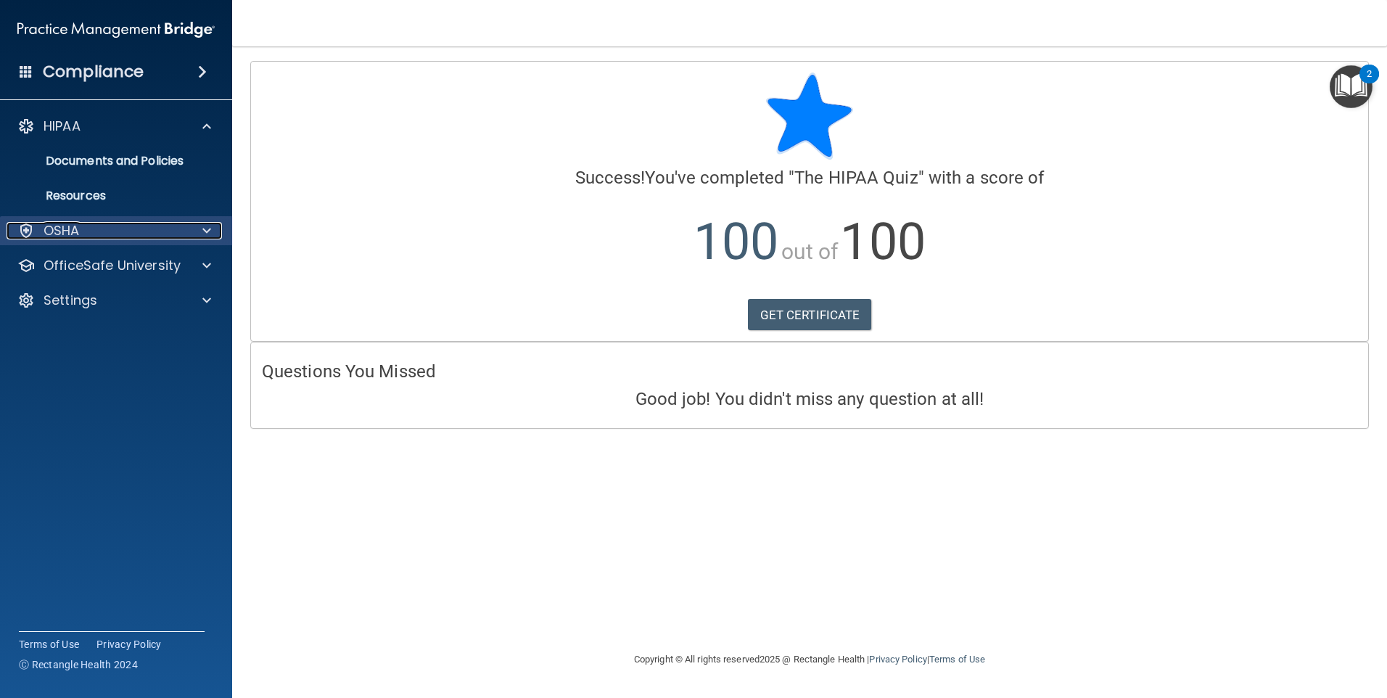
click at [177, 222] on div "OSHA" at bounding box center [97, 230] width 180 height 17
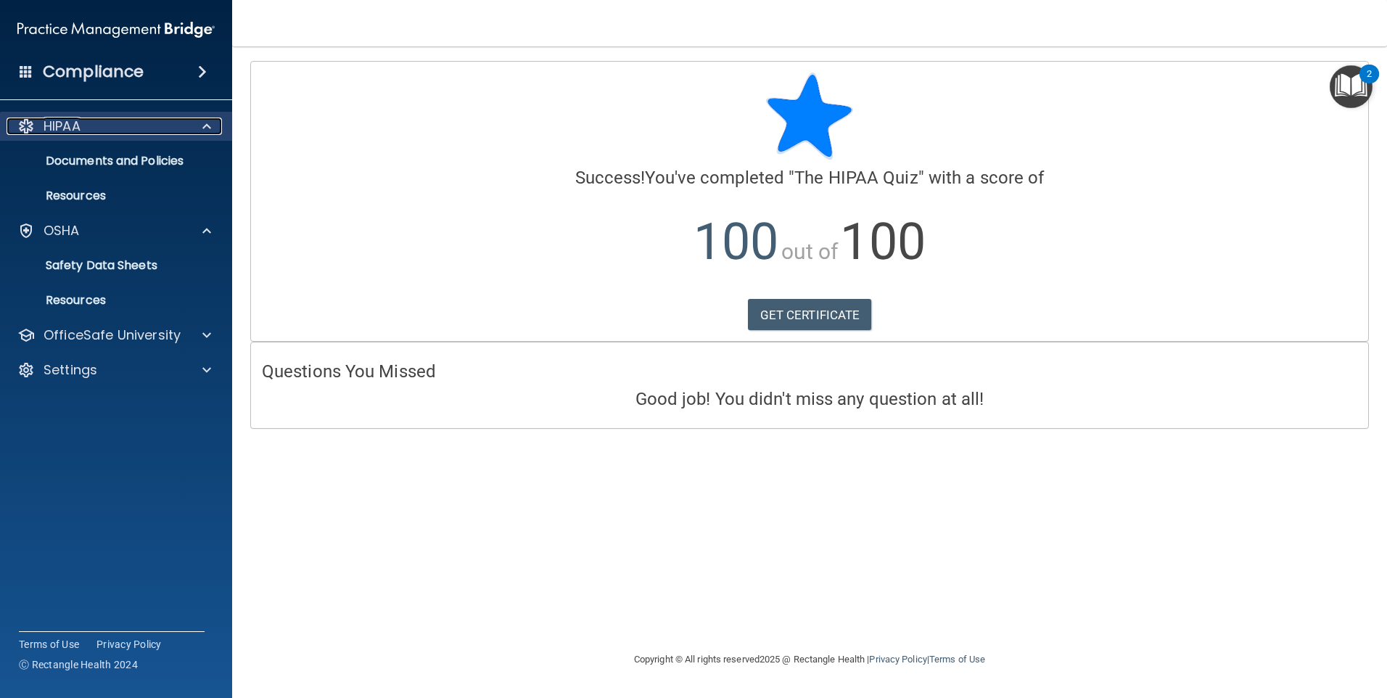
click at [133, 128] on div "HIPAA" at bounding box center [97, 125] width 180 height 17
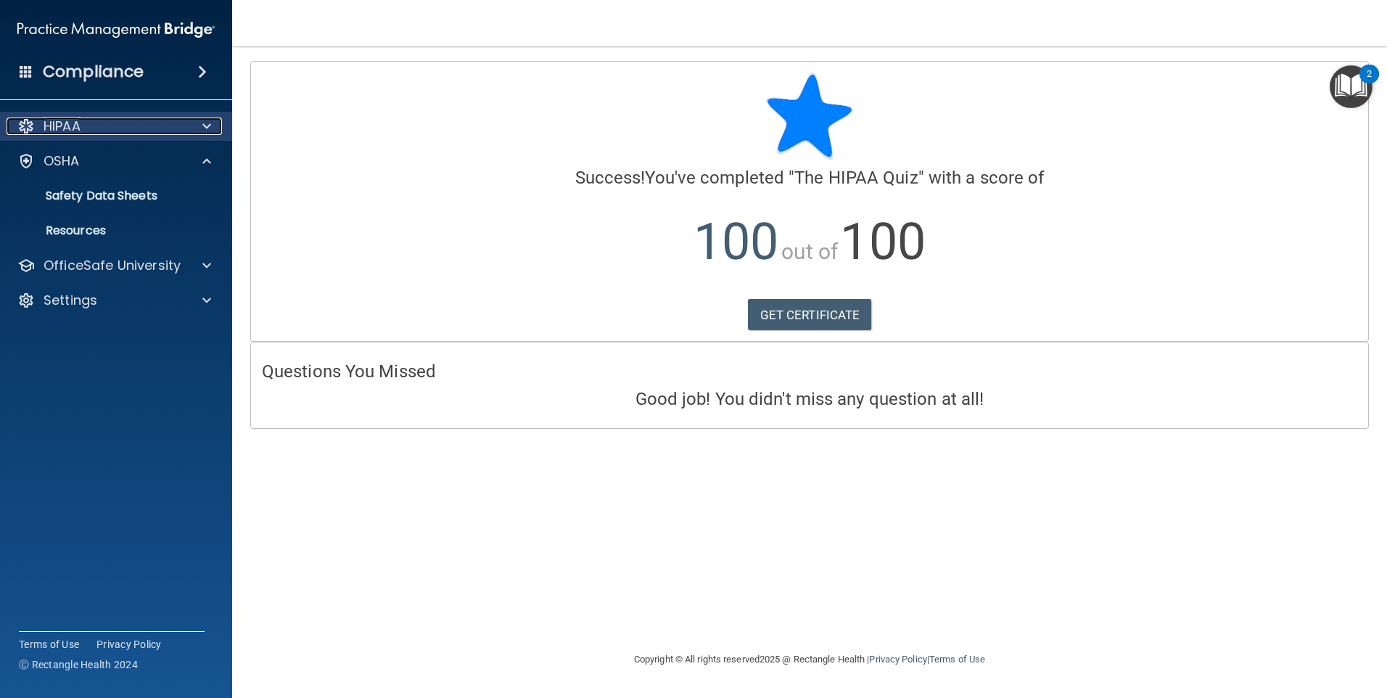
click at [141, 126] on div "HIPAA" at bounding box center [97, 125] width 180 height 17
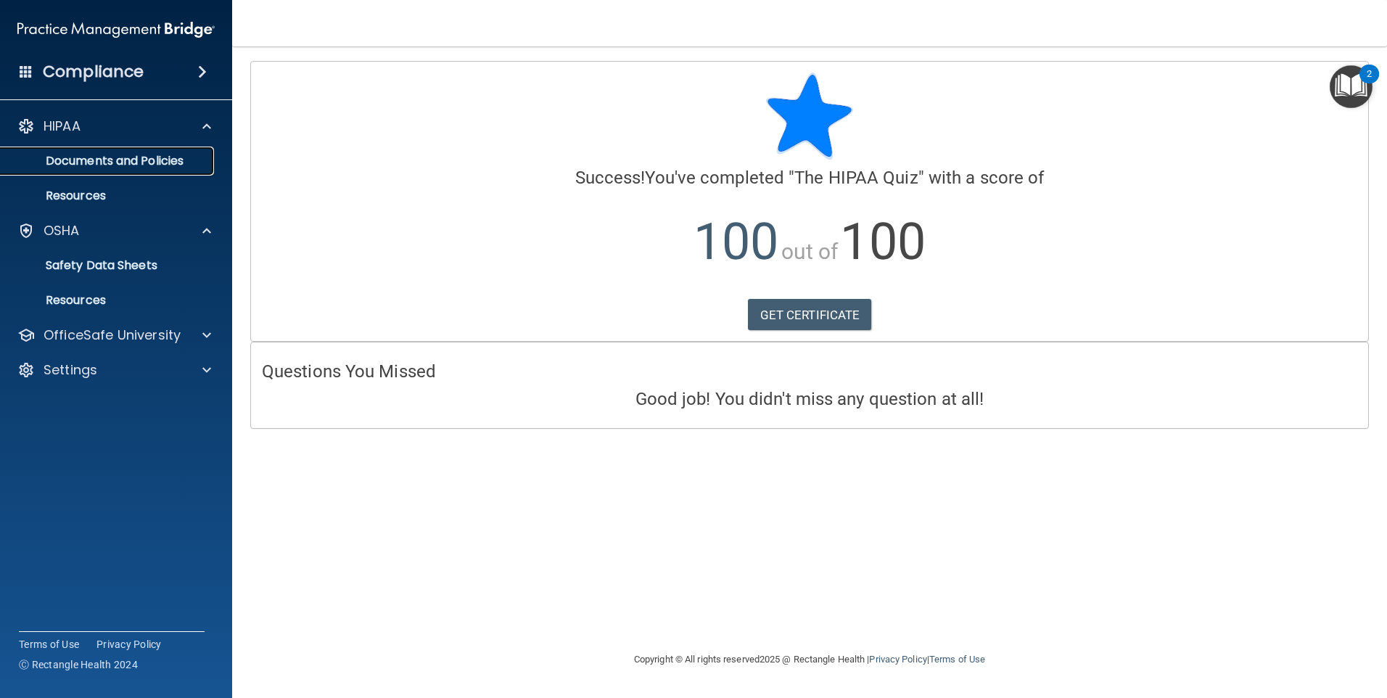
click at [131, 157] on p "Documents and Policies" at bounding box center [108, 161] width 198 height 15
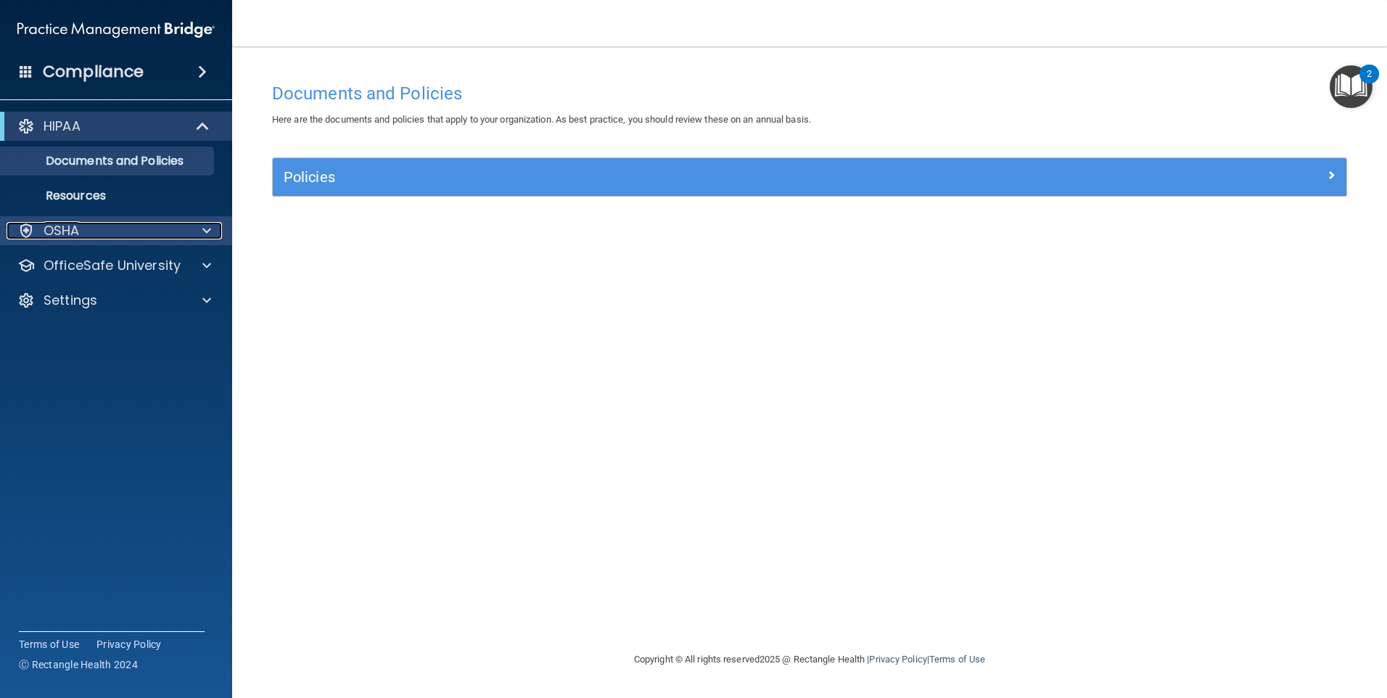
click at [186, 233] on div at bounding box center [204, 230] width 36 height 17
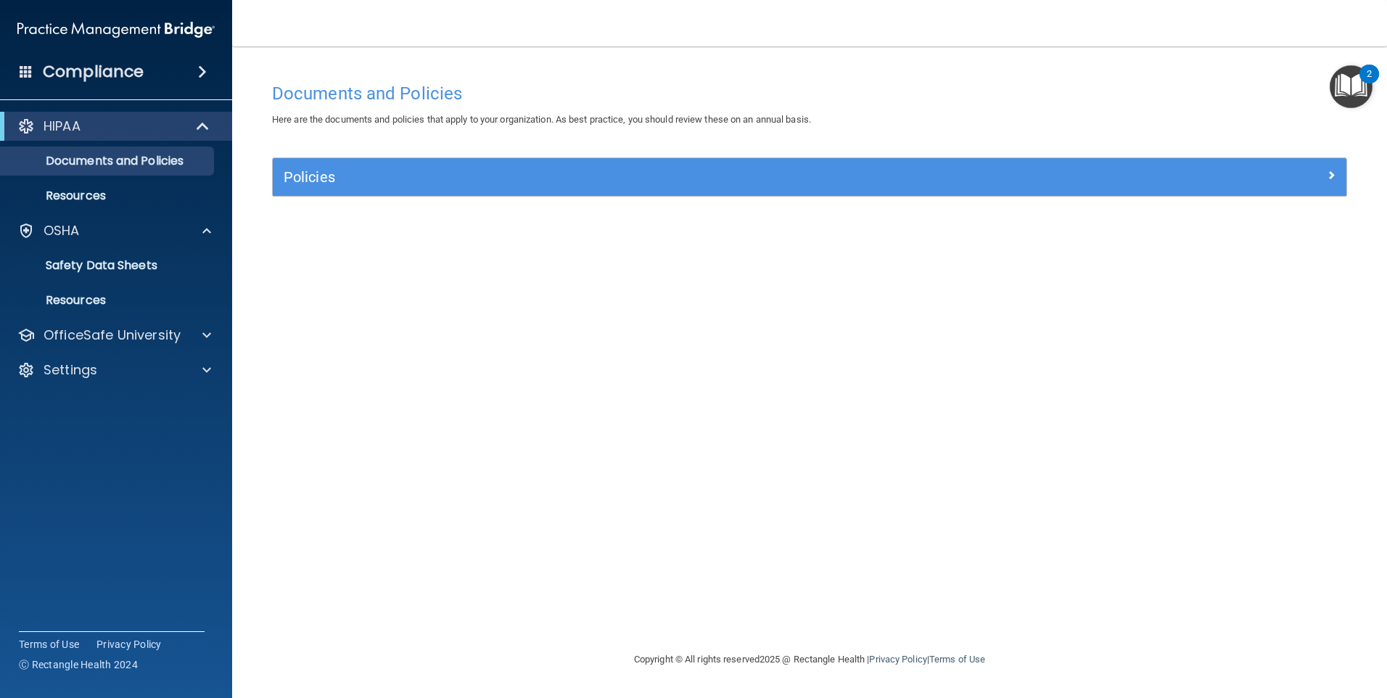
click at [157, 58] on div "Compliance" at bounding box center [116, 72] width 232 height 32
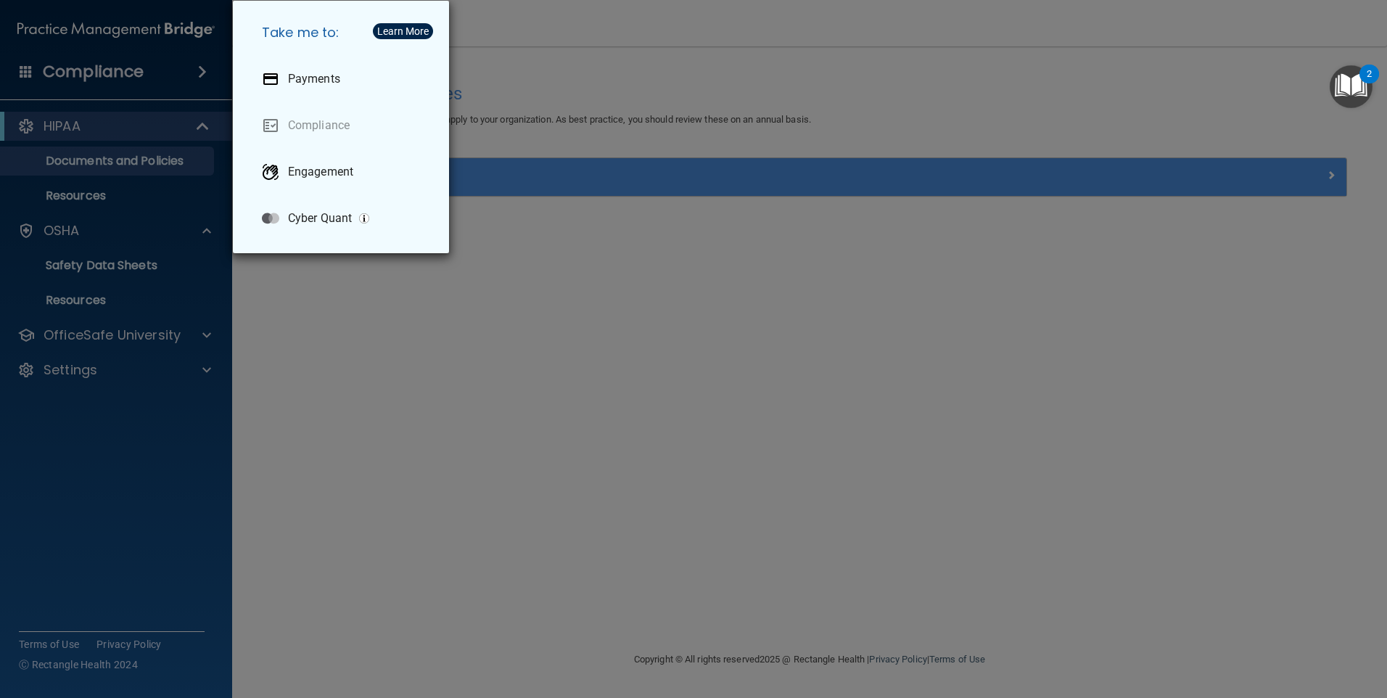
click at [193, 73] on div "Take me to: Payments Compliance Engagement Cyber Quant" at bounding box center [693, 349] width 1387 height 698
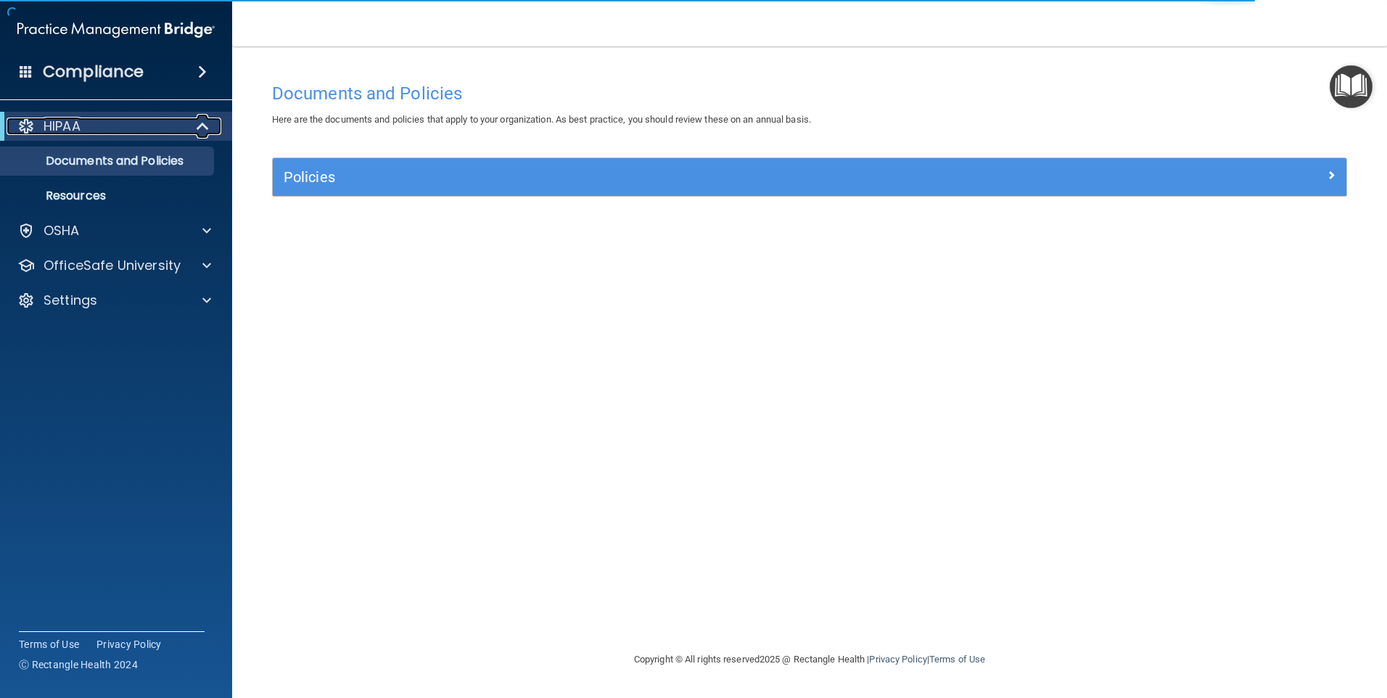
click at [156, 123] on div "HIPAA" at bounding box center [96, 125] width 179 height 17
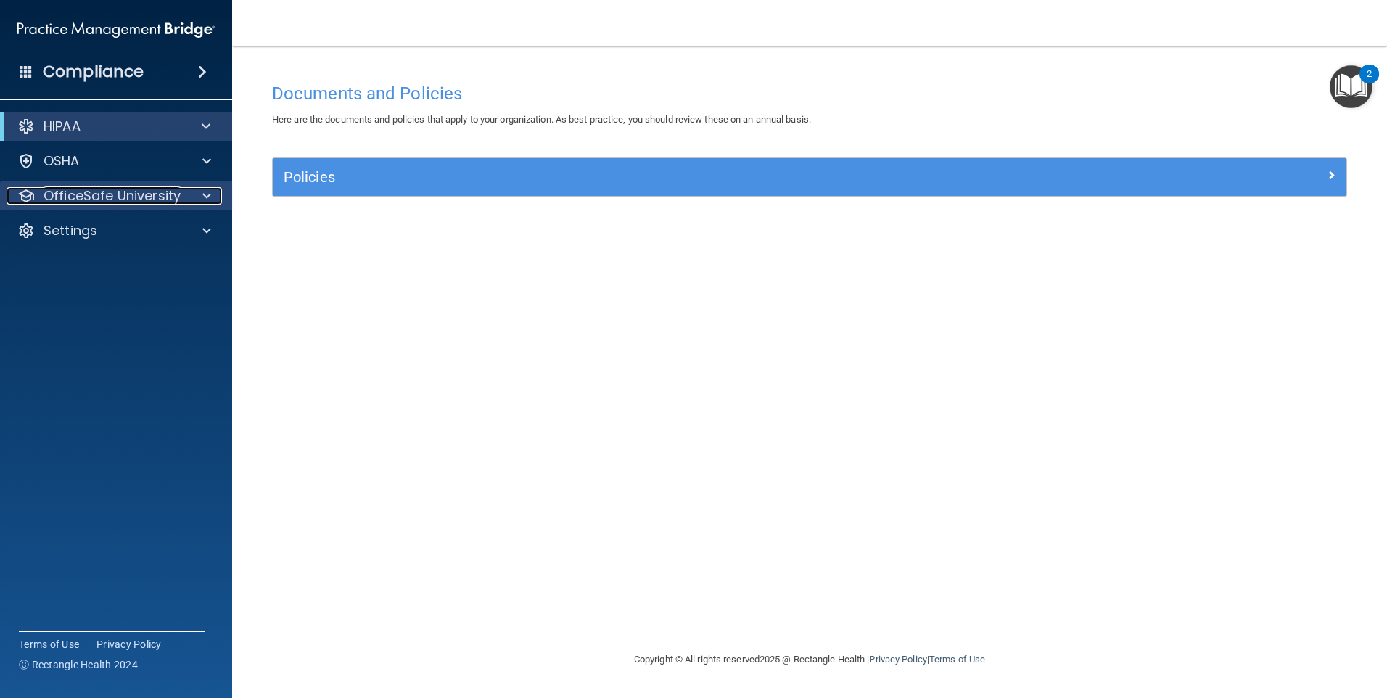
click at [148, 192] on p "OfficeSafe University" at bounding box center [112, 195] width 137 height 17
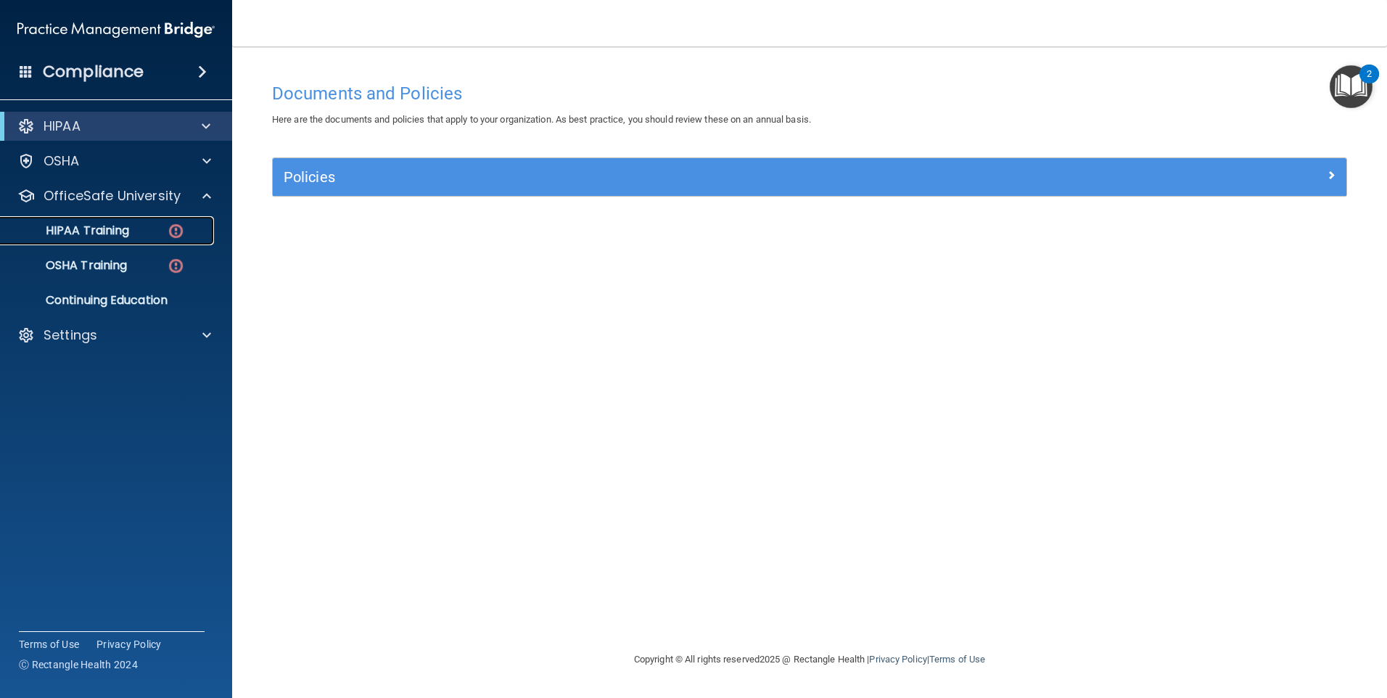
click at [144, 229] on div "HIPAA Training" at bounding box center [108, 230] width 198 height 15
